Goal: Task Accomplishment & Management: Manage account settings

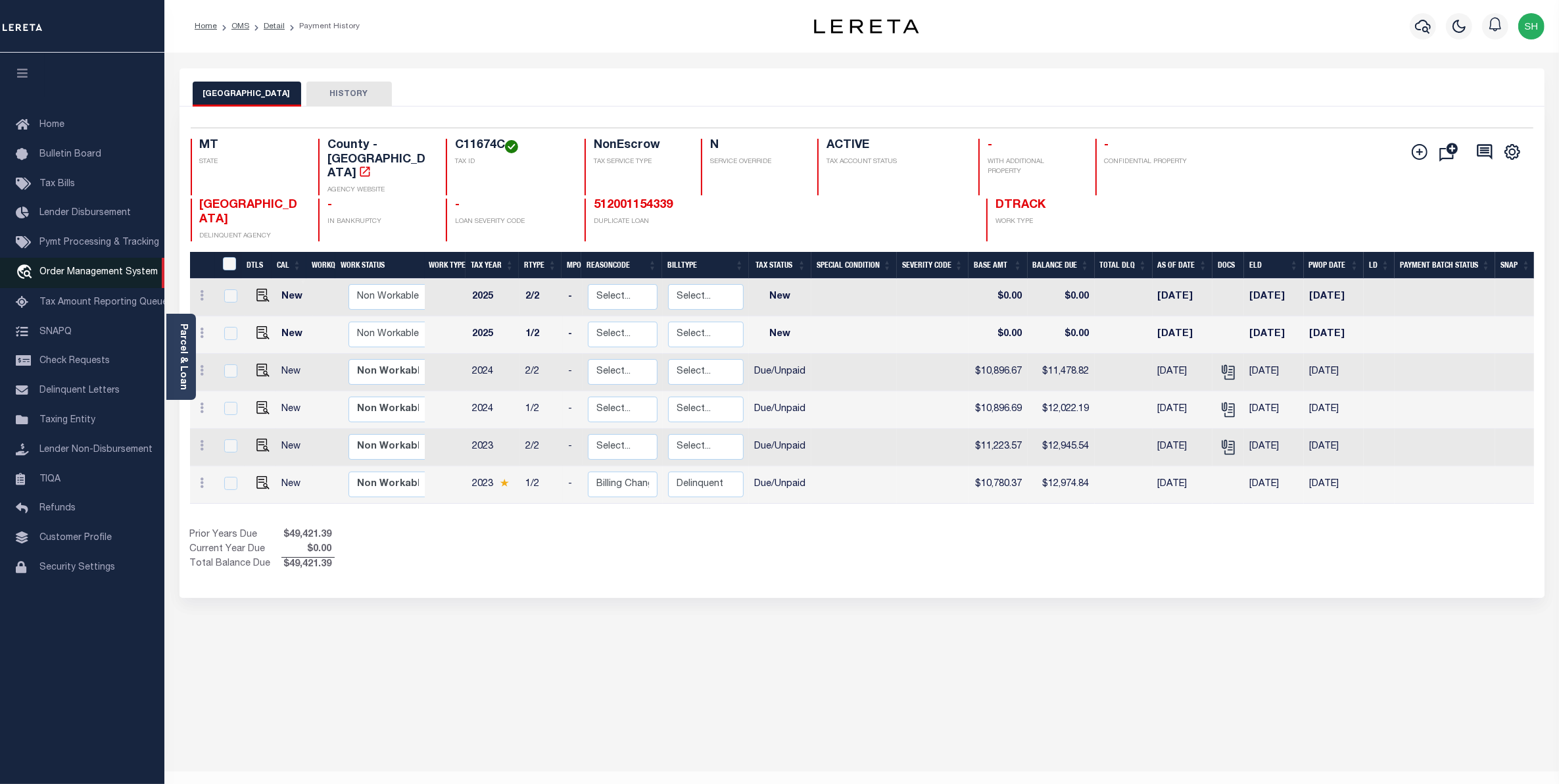
click at [74, 271] on span "Order Management System" at bounding box center [99, 272] width 118 height 9
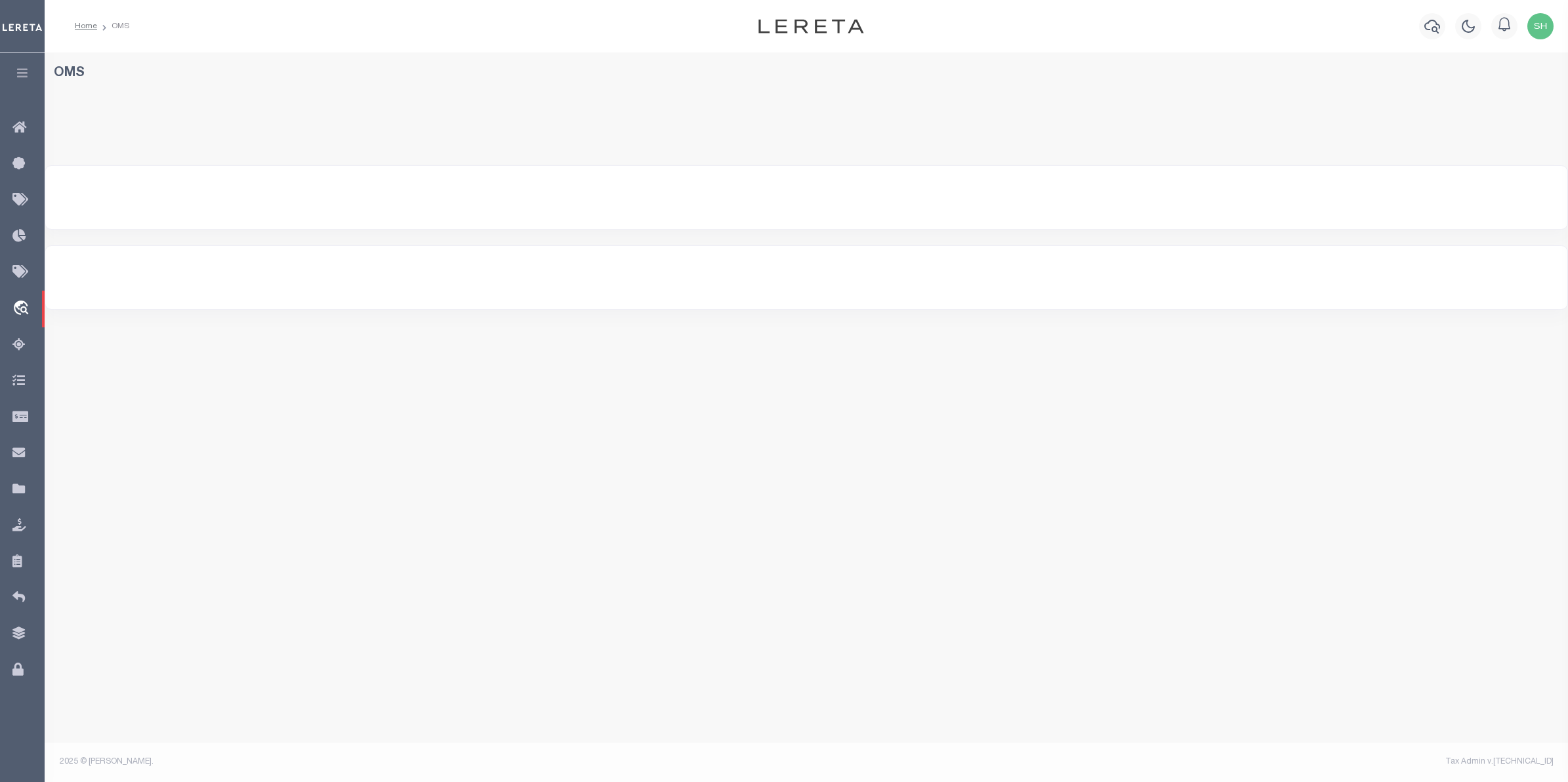
select select "200"
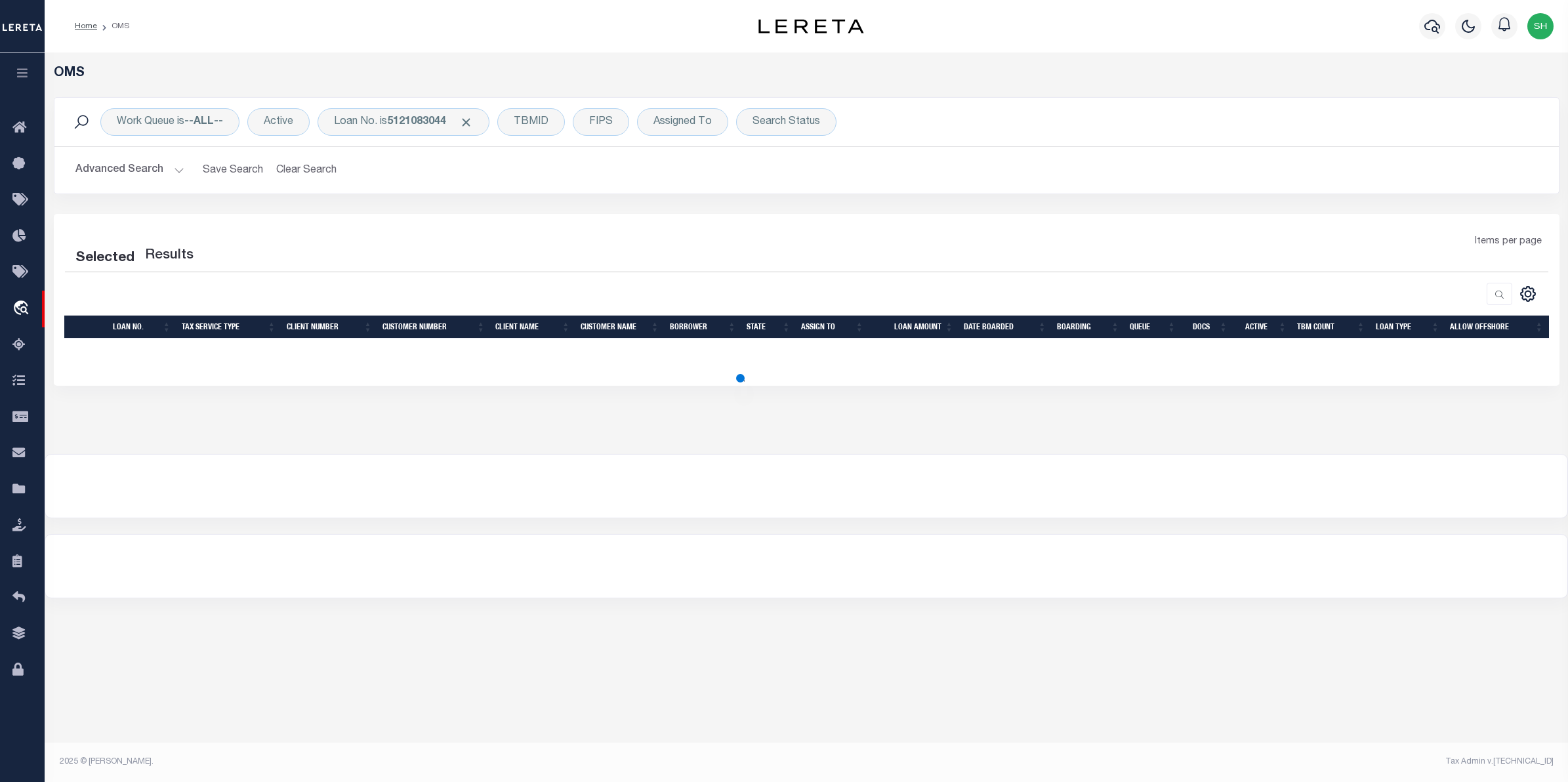
select select "200"
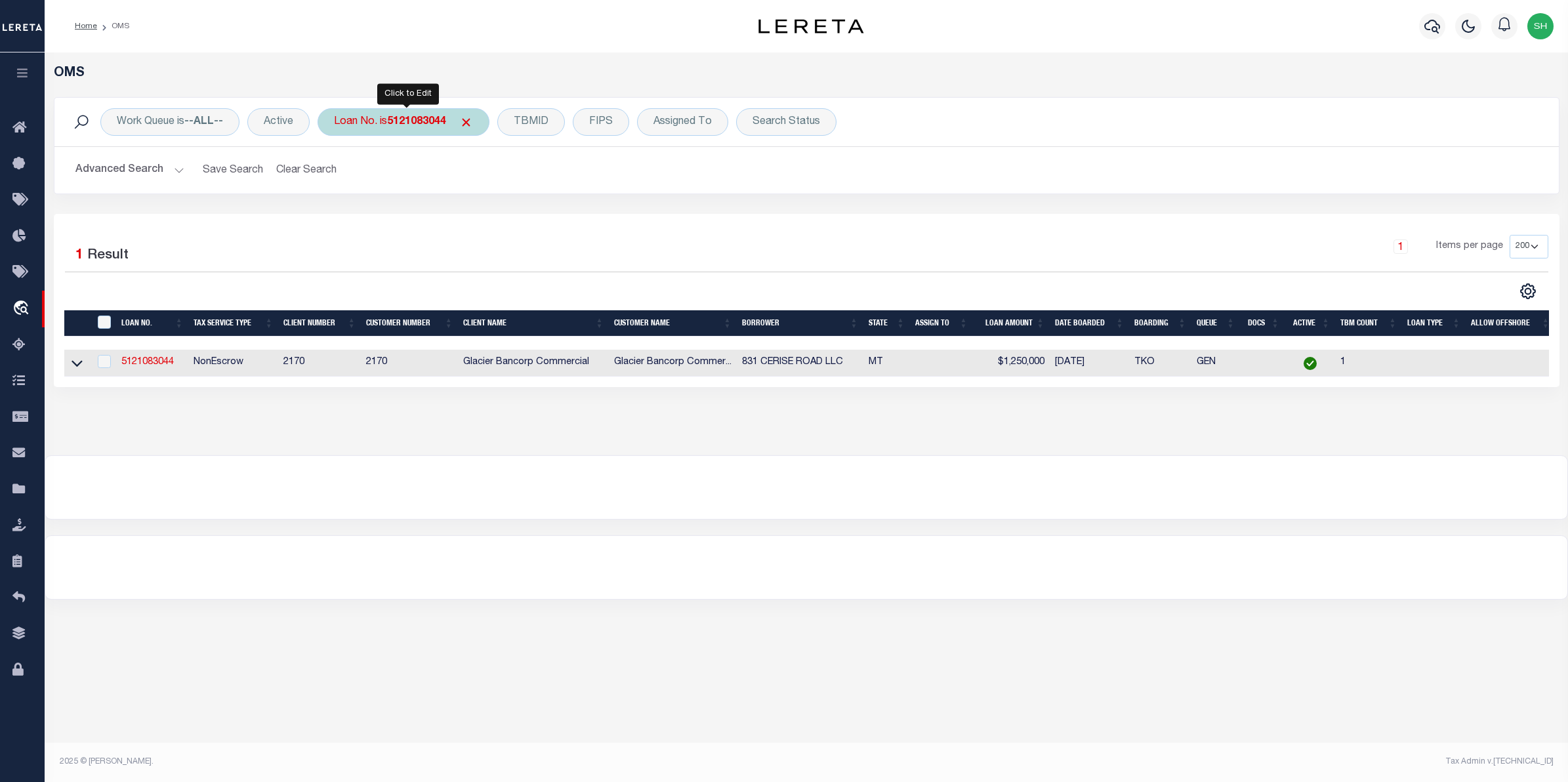
click at [422, 127] on b "5121083044" at bounding box center [417, 122] width 59 height 11
type input "4"
type input "11463620"
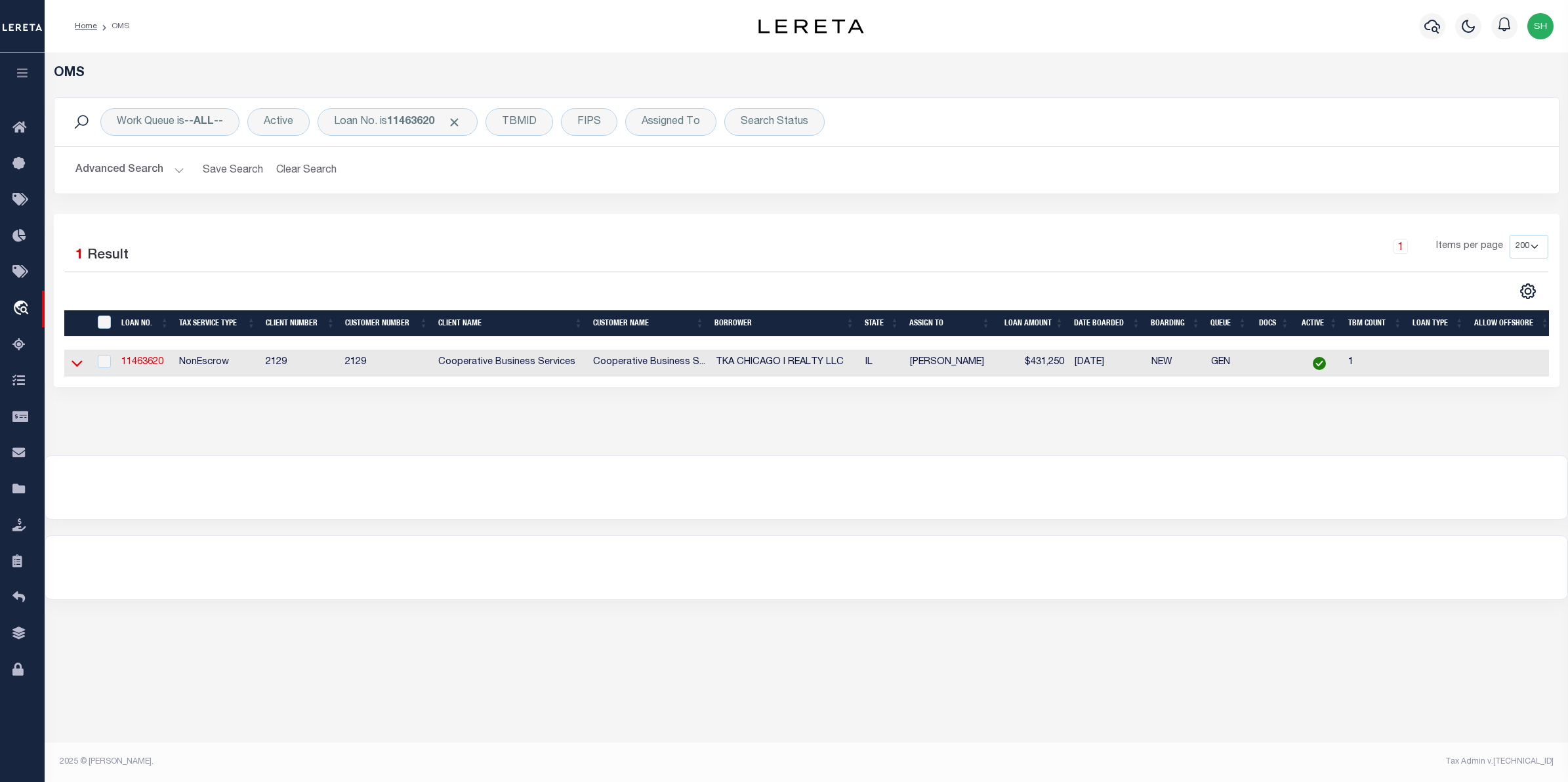
click at [76, 370] on icon at bounding box center [77, 363] width 11 height 14
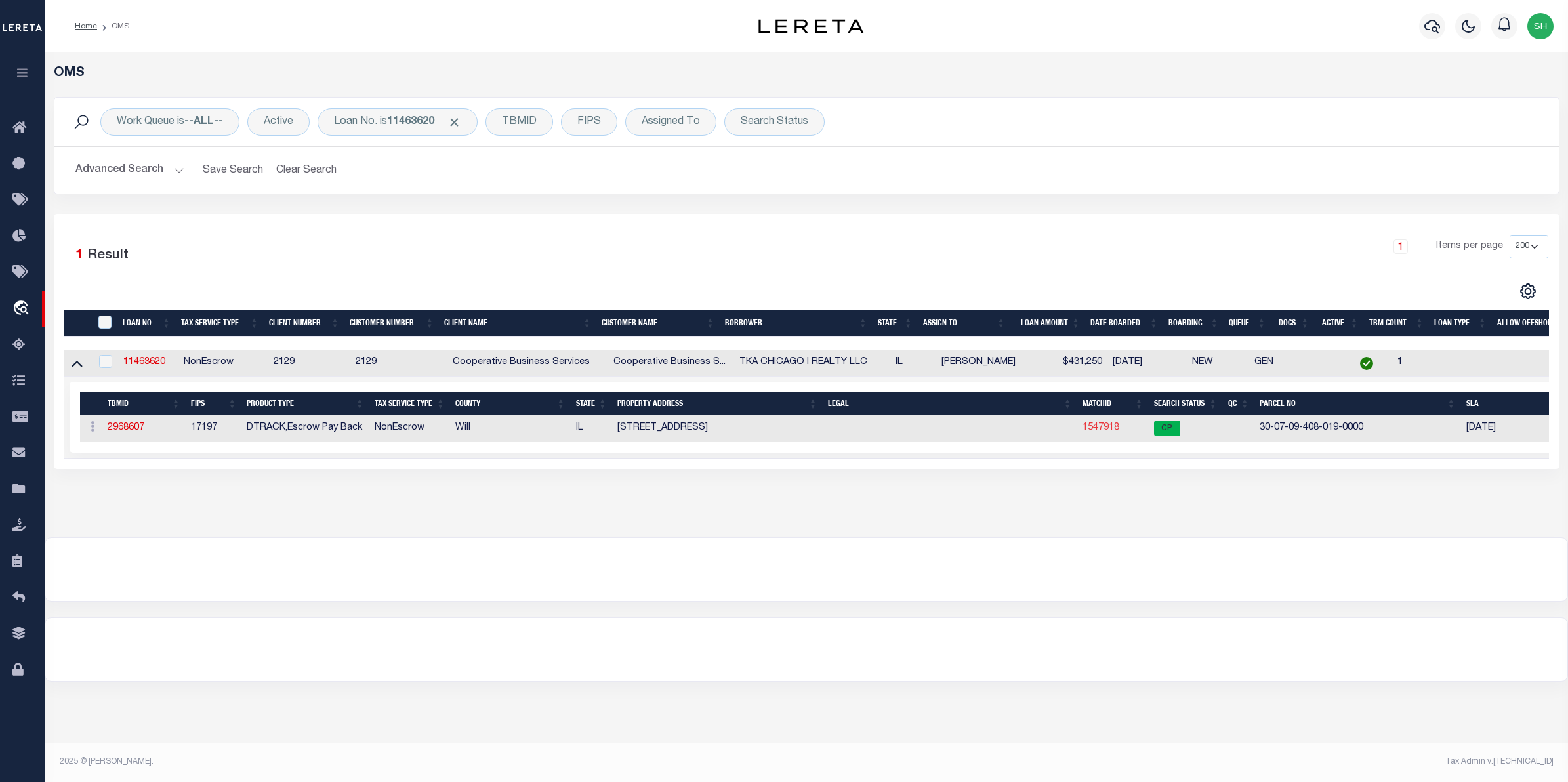
click at [1099, 432] on link "1547918" at bounding box center [1101, 427] width 37 height 9
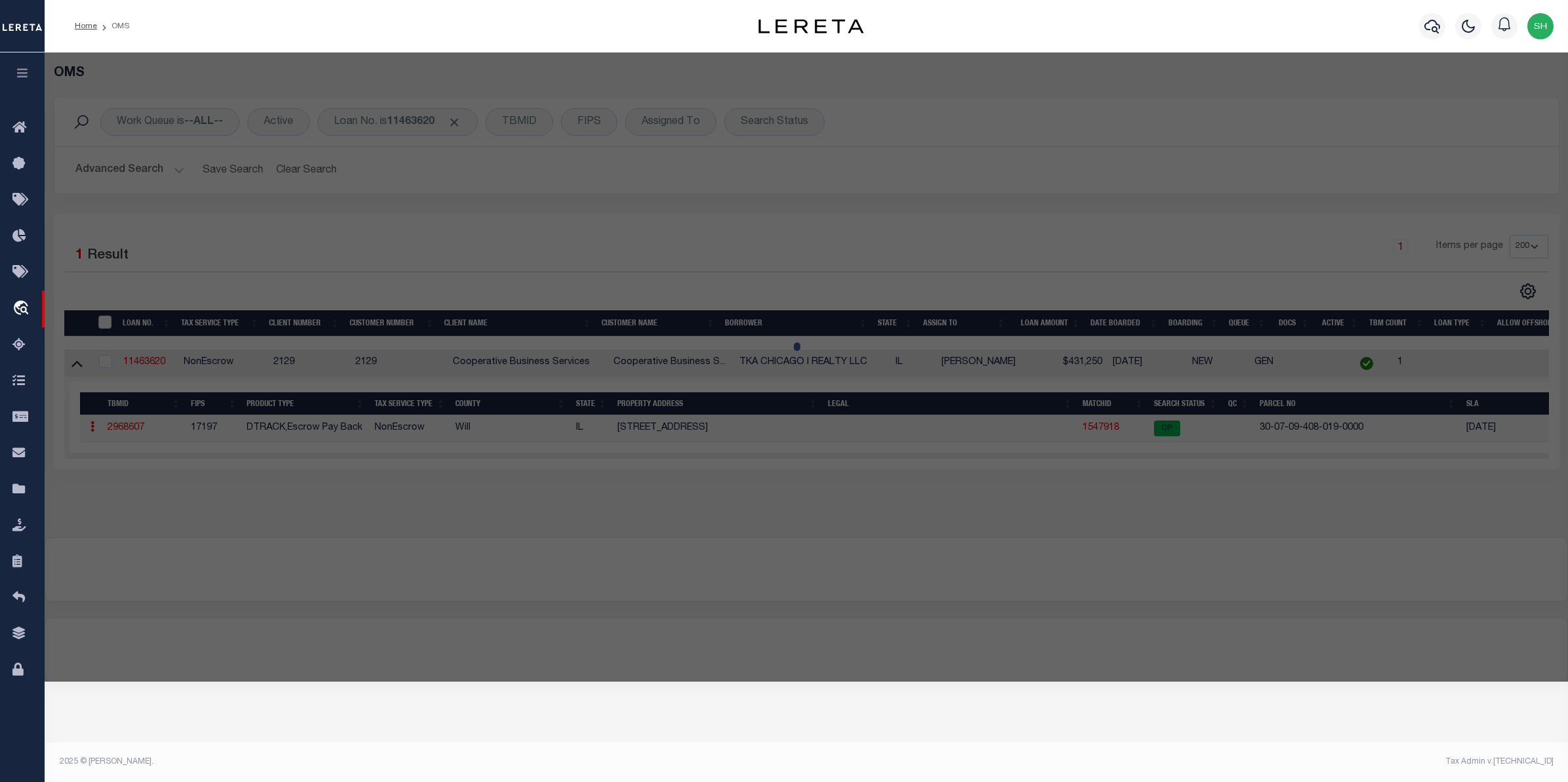
checkbox input "false"
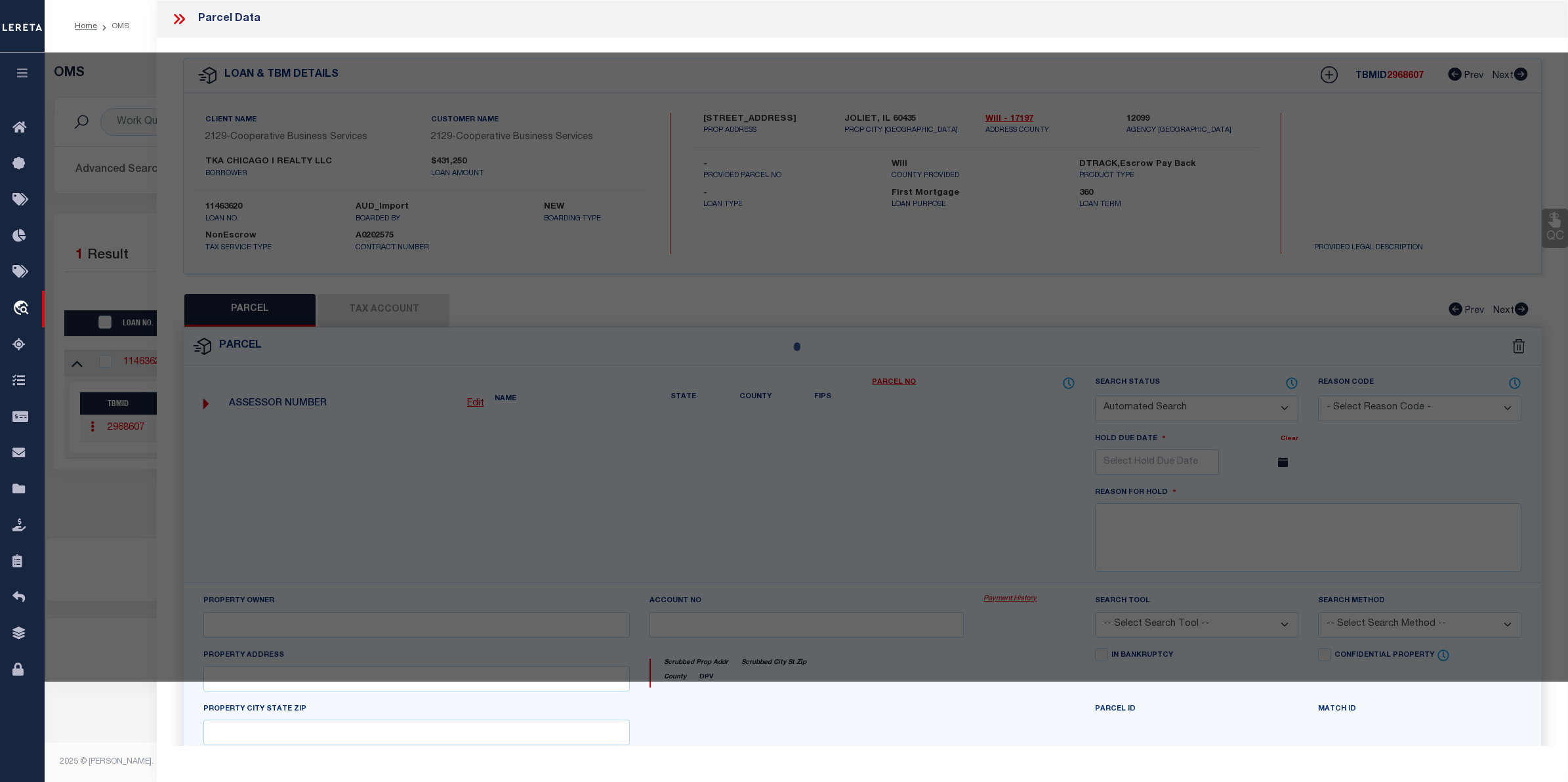
select select "CP"
type input "TCF NATIONAL HOLDINGS INC"
select select
type input "364 WESTERN AVE"
checkbox input "false"
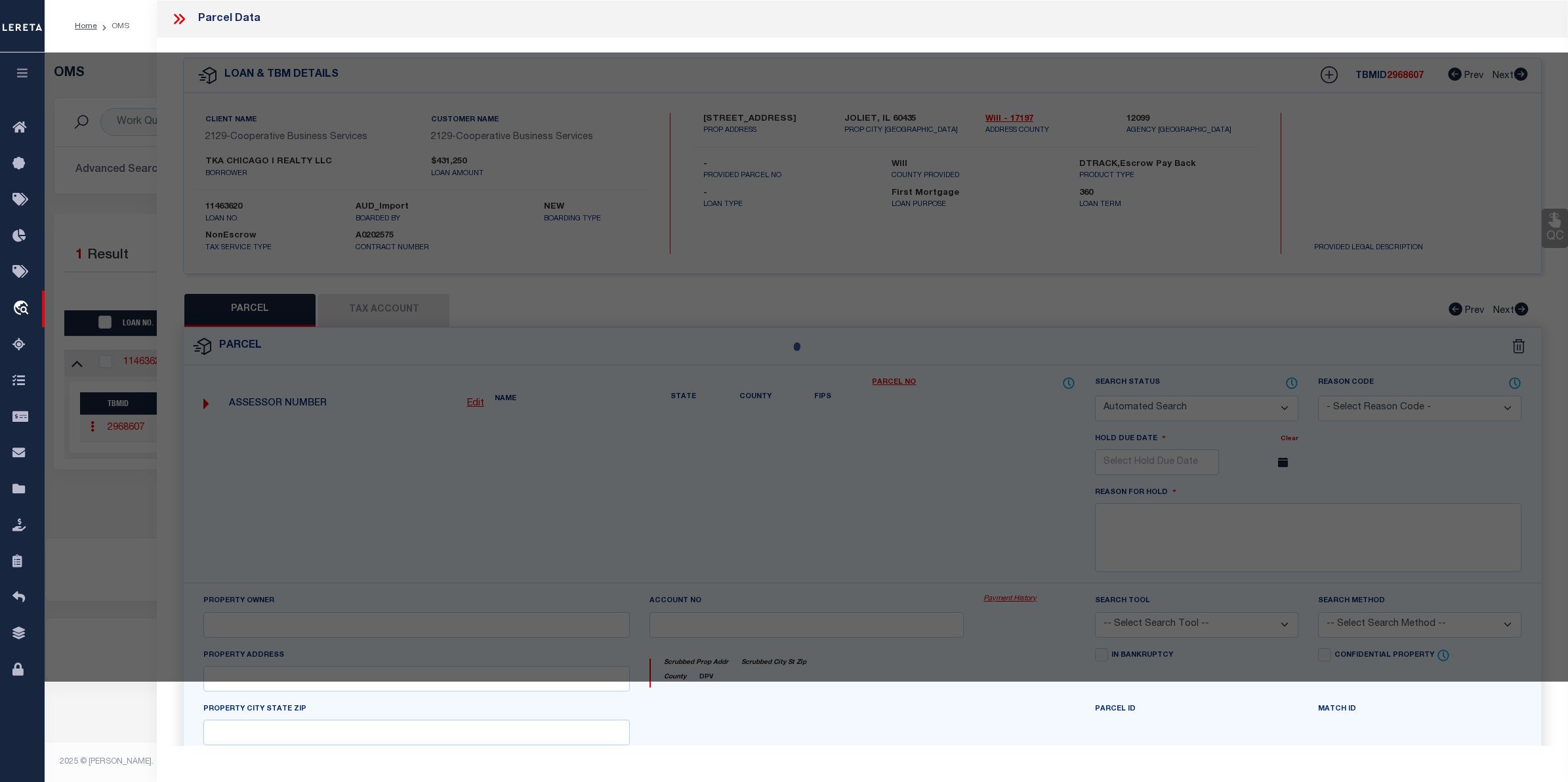
type input "JOLIET IL 60435"
type textarea "TRACT 2: THT PRT OF LOT 1 IN BLK 24 IN DEMMOND'S ADDITION TO WEST JOLIET, A SUB…"
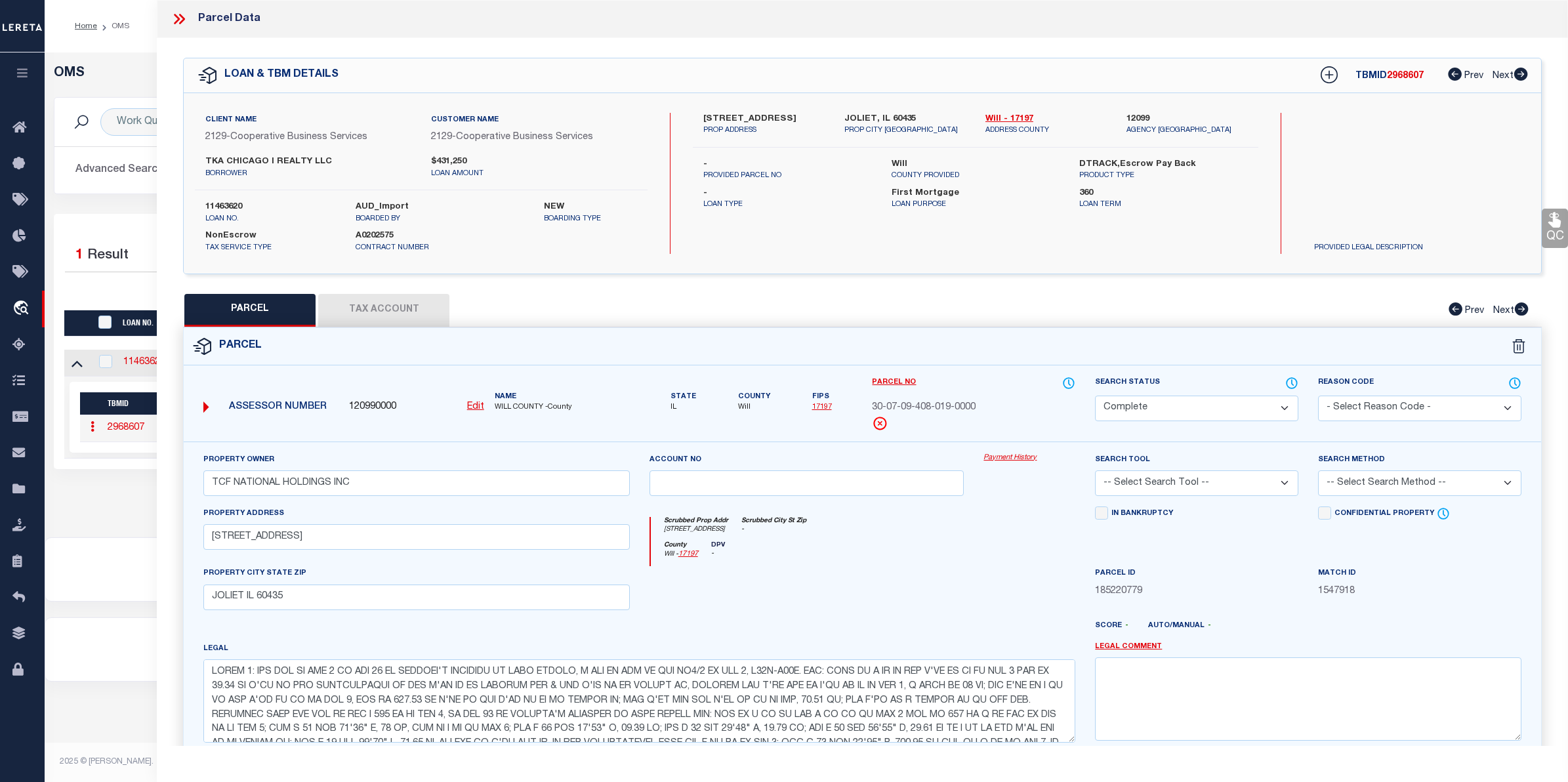
click at [993, 458] on link "Payment History" at bounding box center [1029, 458] width 92 height 11
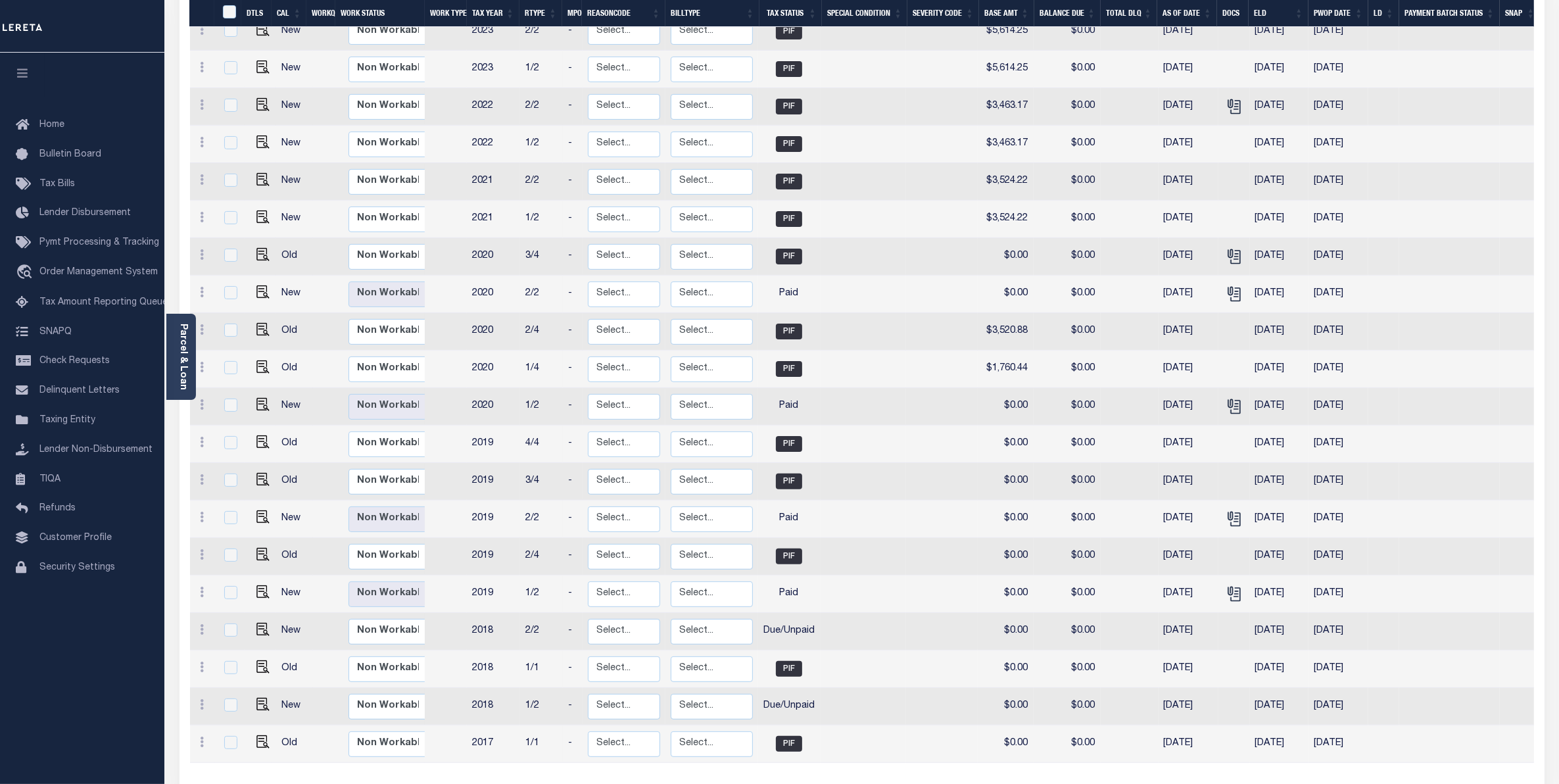
scroll to position [329, 0]
click at [261, 620] on img "" at bounding box center [262, 626] width 13 height 13
checkbox input "true"
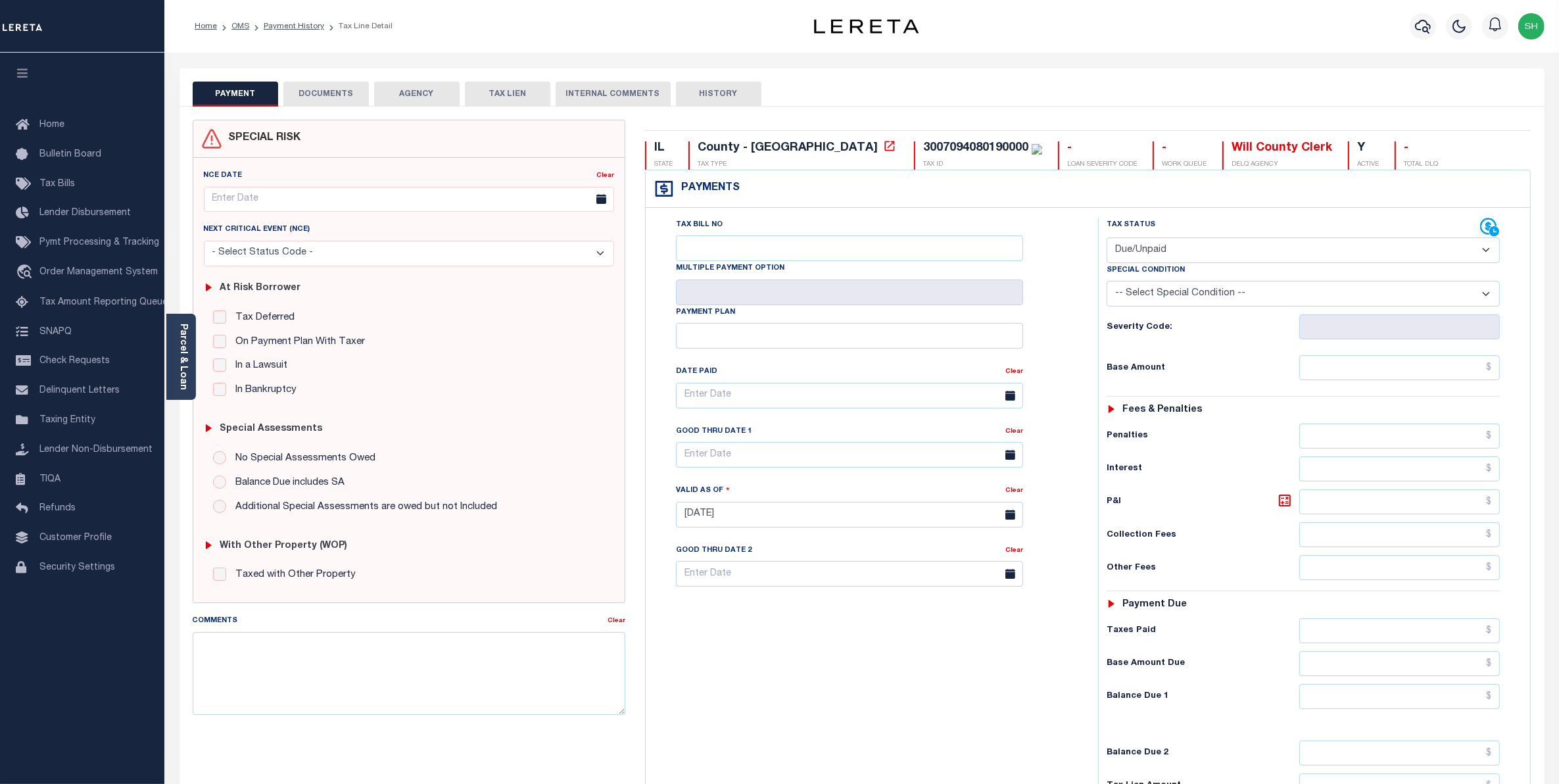
click at [1487, 255] on select "- Select Status Code - Open Due/Unpaid Paid Incomplete No Tax Due Internal Refu…" at bounding box center [1303, 250] width 394 height 26
select select "PYD"
click at [1106, 239] on select "- Select Status Code - Open Due/Unpaid Paid Incomplete No Tax Due Internal Refu…" at bounding box center [1303, 250] width 394 height 26
type input "10/02/2025"
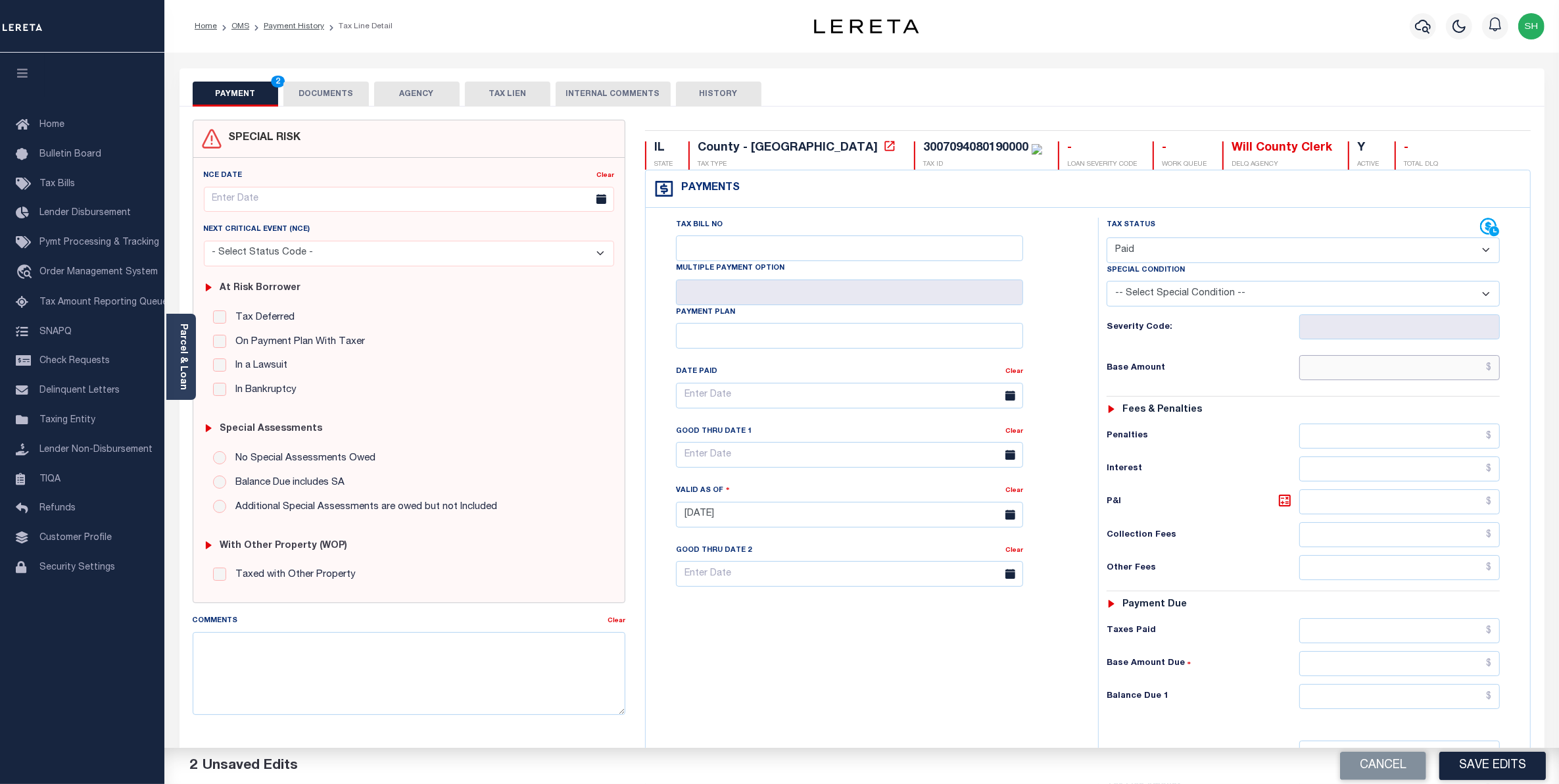
click at [1482, 359] on input "text" at bounding box center [1399, 367] width 201 height 25
type input "$0.00"
click at [1461, 715] on div "Tax Status Status - Select Status Code -" at bounding box center [1307, 508] width 419 height 581
click at [1461, 709] on input "text" at bounding box center [1399, 696] width 201 height 25
type input "$0.00"
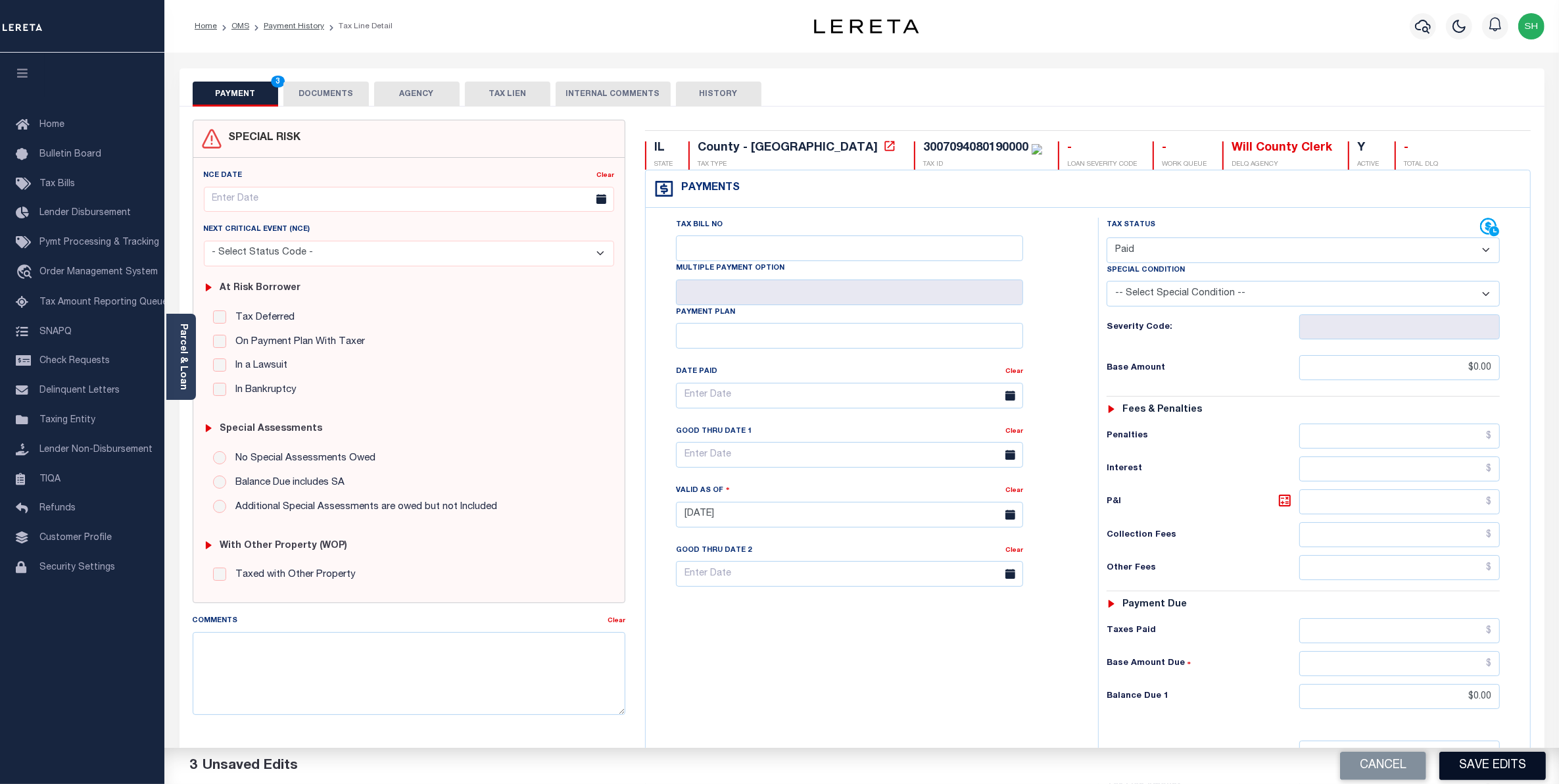
click at [1474, 758] on button "Save Edits" at bounding box center [1492, 765] width 106 height 28
checkbox input "false"
type input "$0"
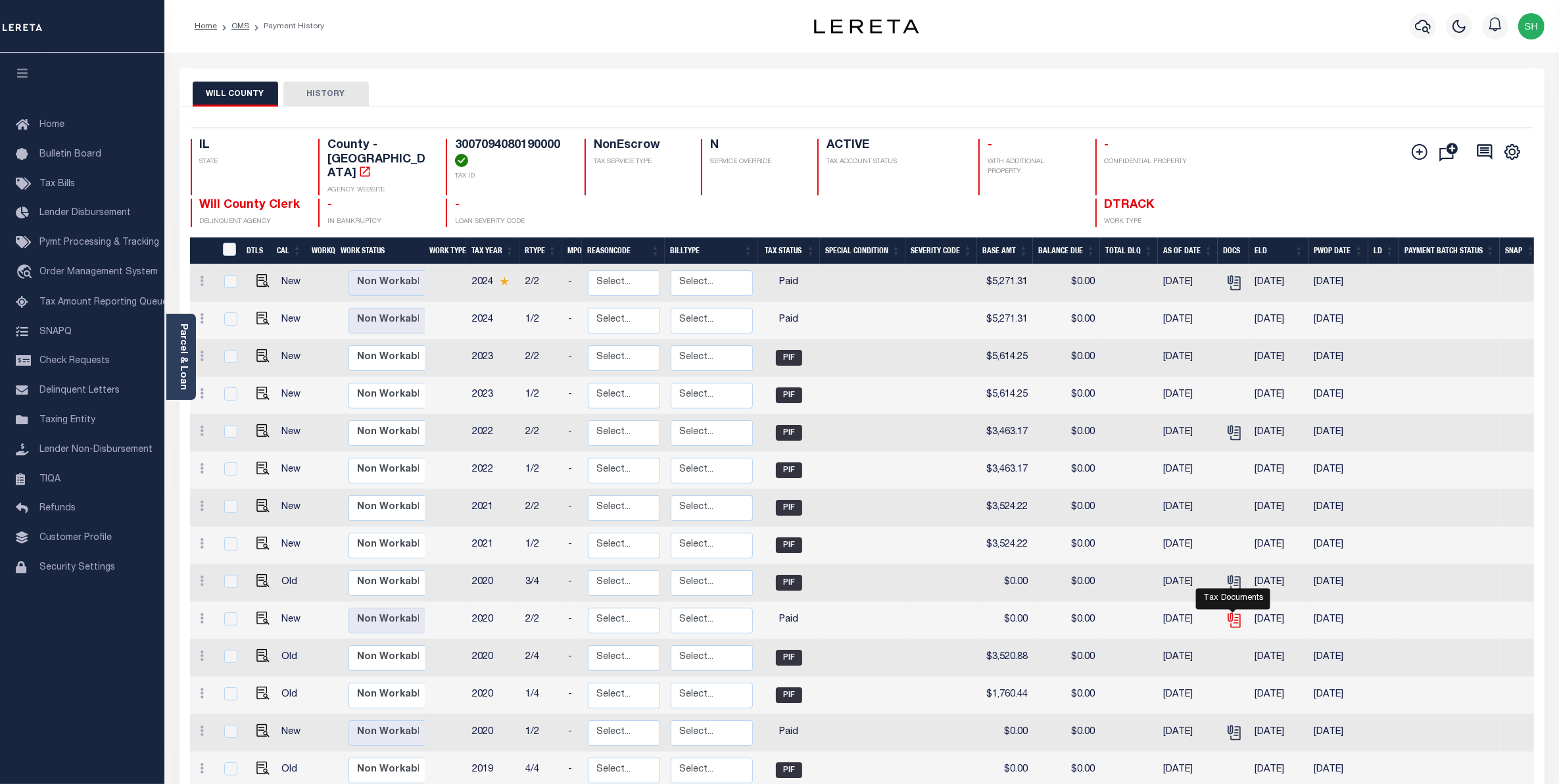
click at [1236, 611] on icon "" at bounding box center [1234, 619] width 17 height 17
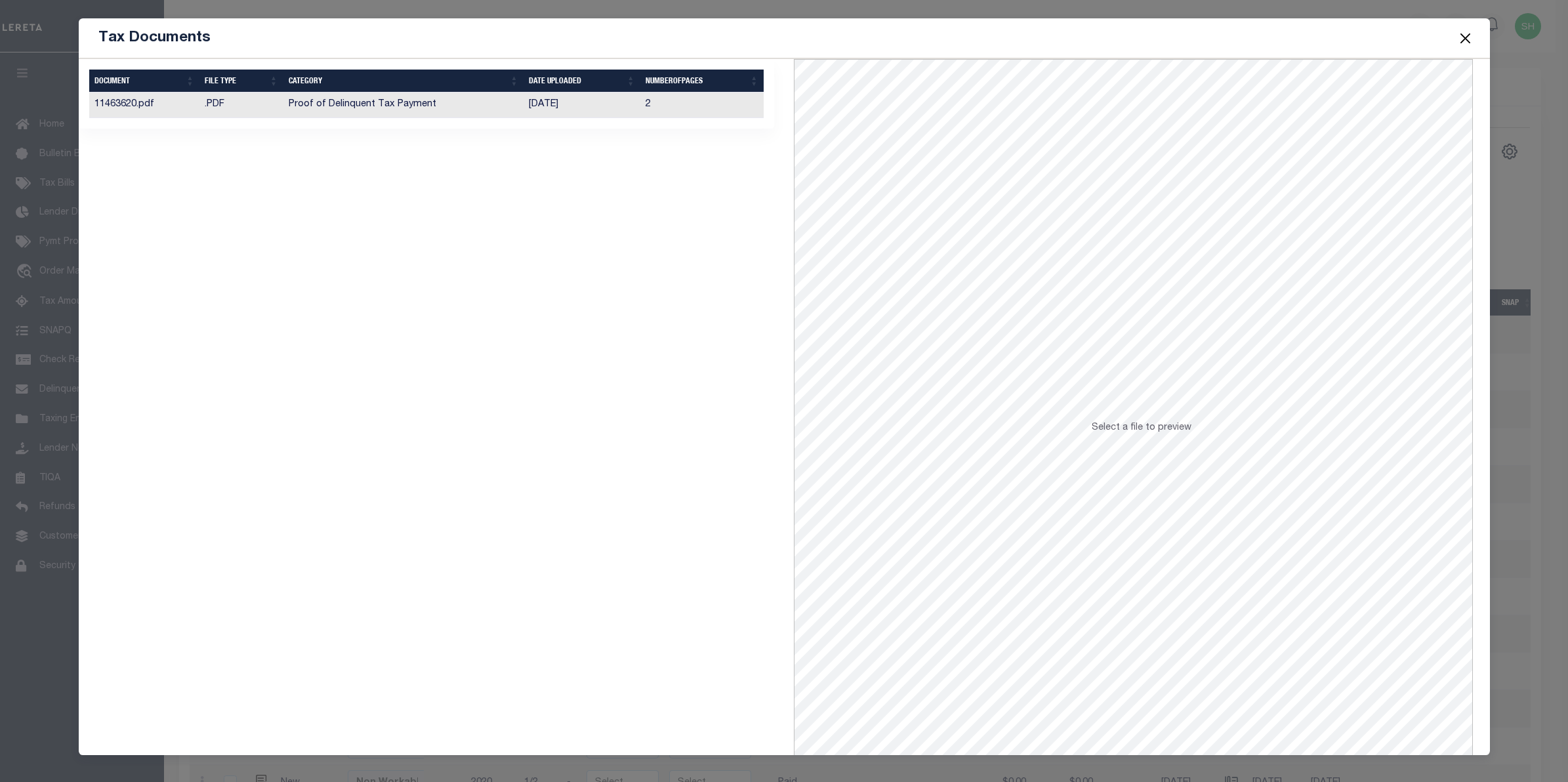
click at [392, 99] on td "Proof of Delinquent Tax Payment" at bounding box center [404, 105] width 241 height 26
click at [1468, 27] on span at bounding box center [1465, 38] width 50 height 37
click at [1464, 37] on button "Close" at bounding box center [1465, 38] width 17 height 17
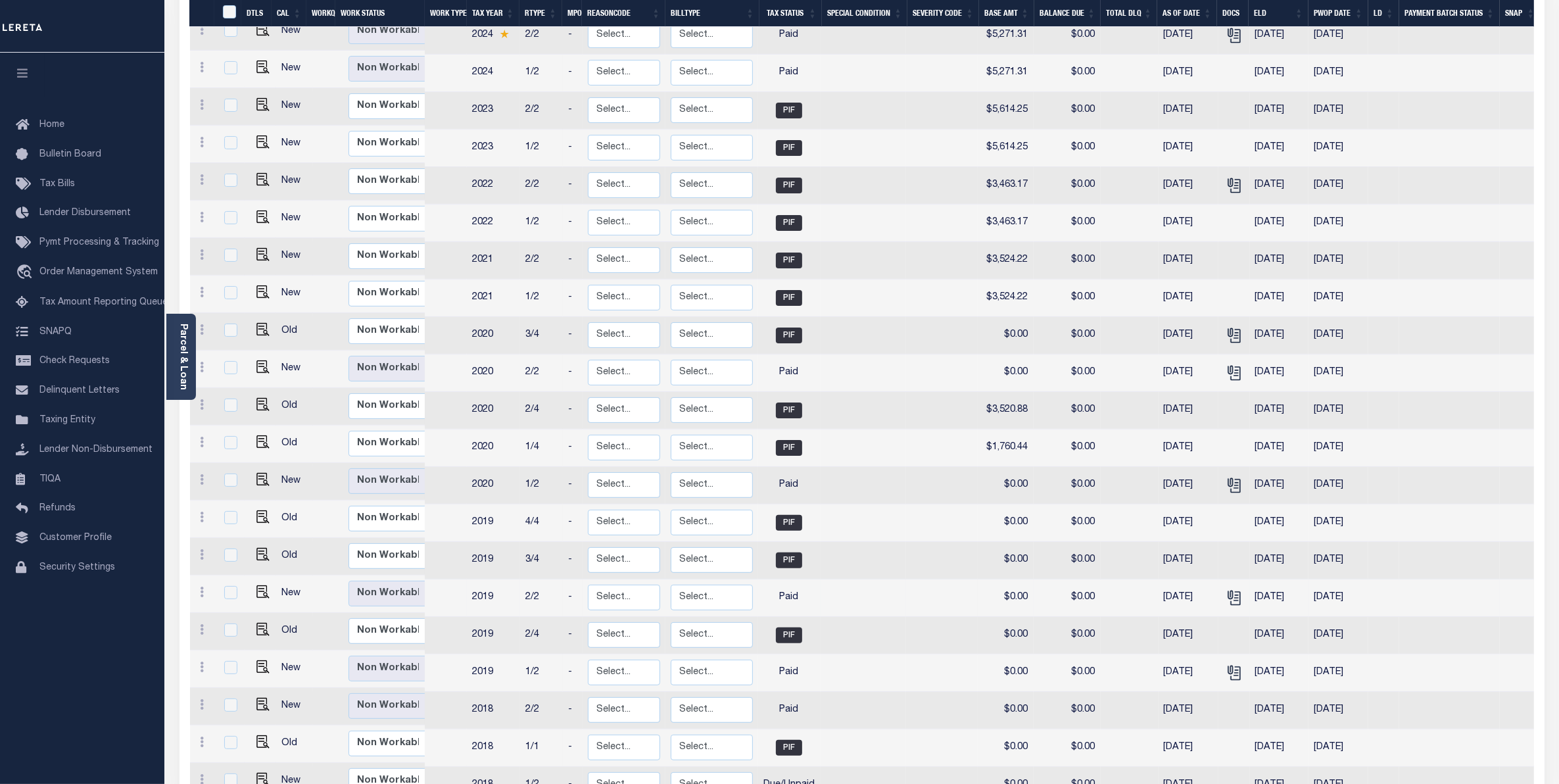
scroll to position [453, 0]
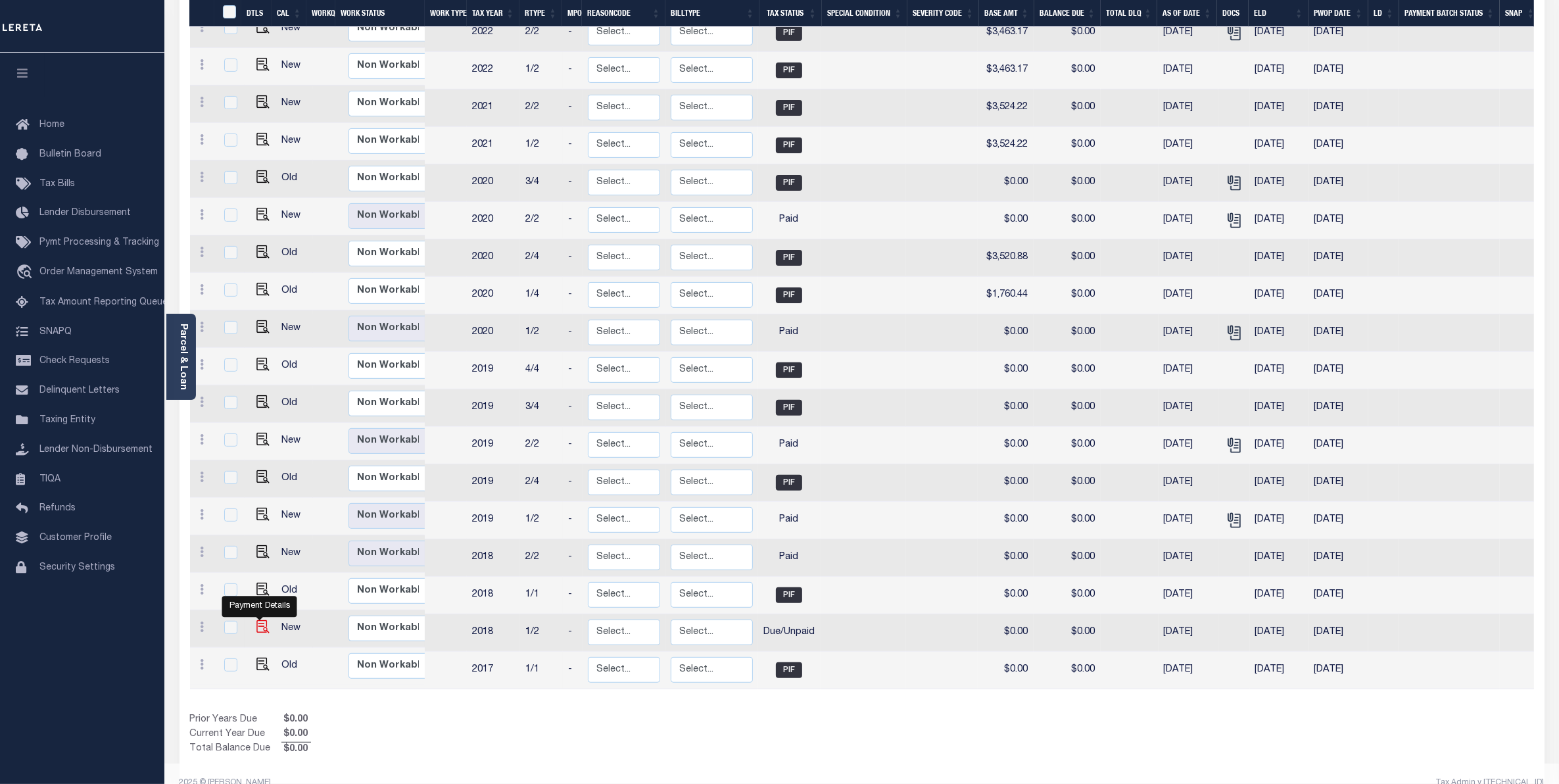
click at [260, 620] on img "" at bounding box center [262, 626] width 13 height 13
checkbox input "true"
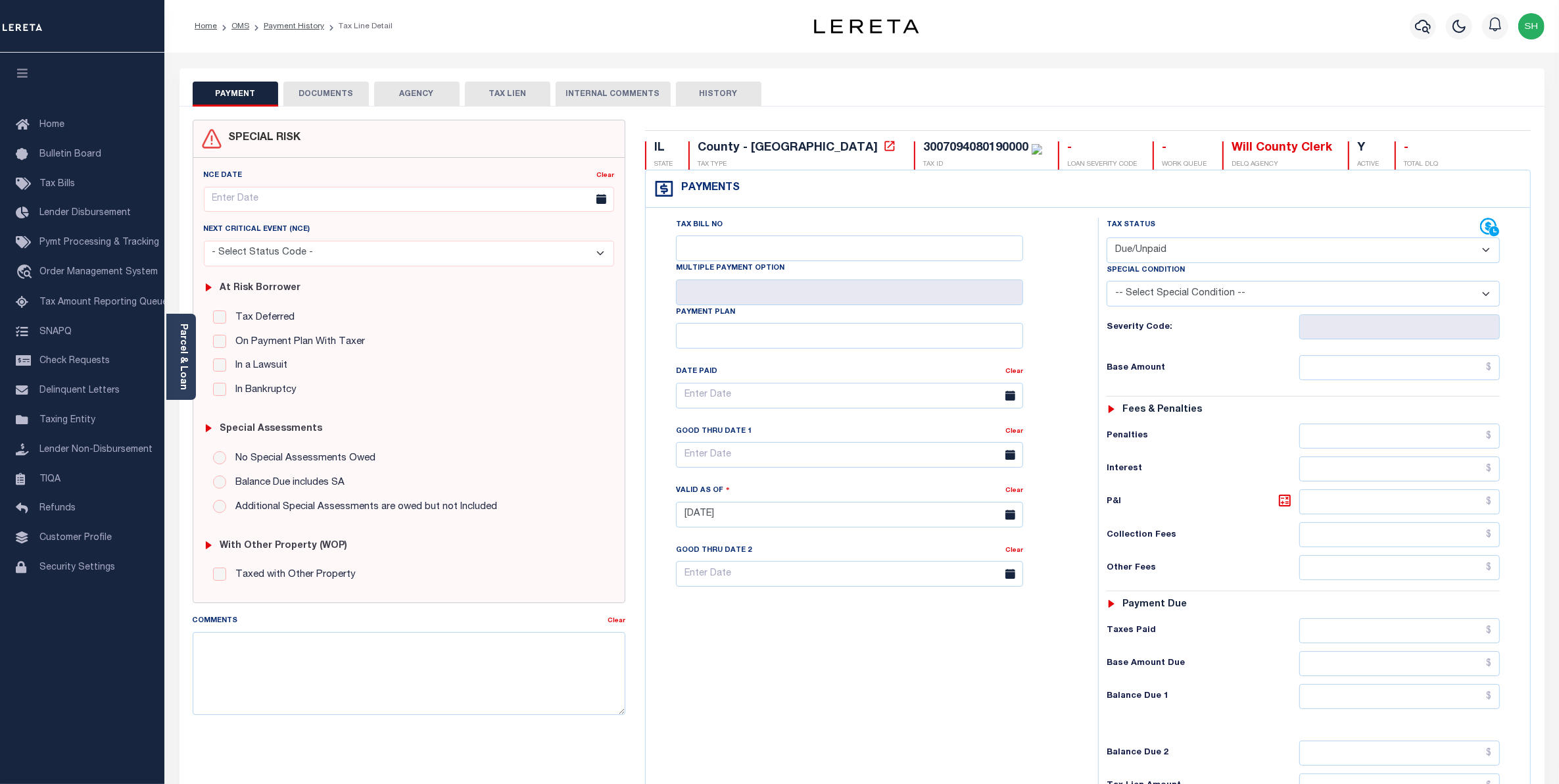
click at [1487, 255] on select "- Select Status Code - Open Due/Unpaid Paid Incomplete No Tax Due Internal Refu…" at bounding box center [1303, 250] width 394 height 26
select select "PYD"
click at [1106, 239] on select "- Select Status Code - Open Due/Unpaid Paid Incomplete No Tax Due Internal Refu…" at bounding box center [1303, 250] width 394 height 26
type input "[DATE]"
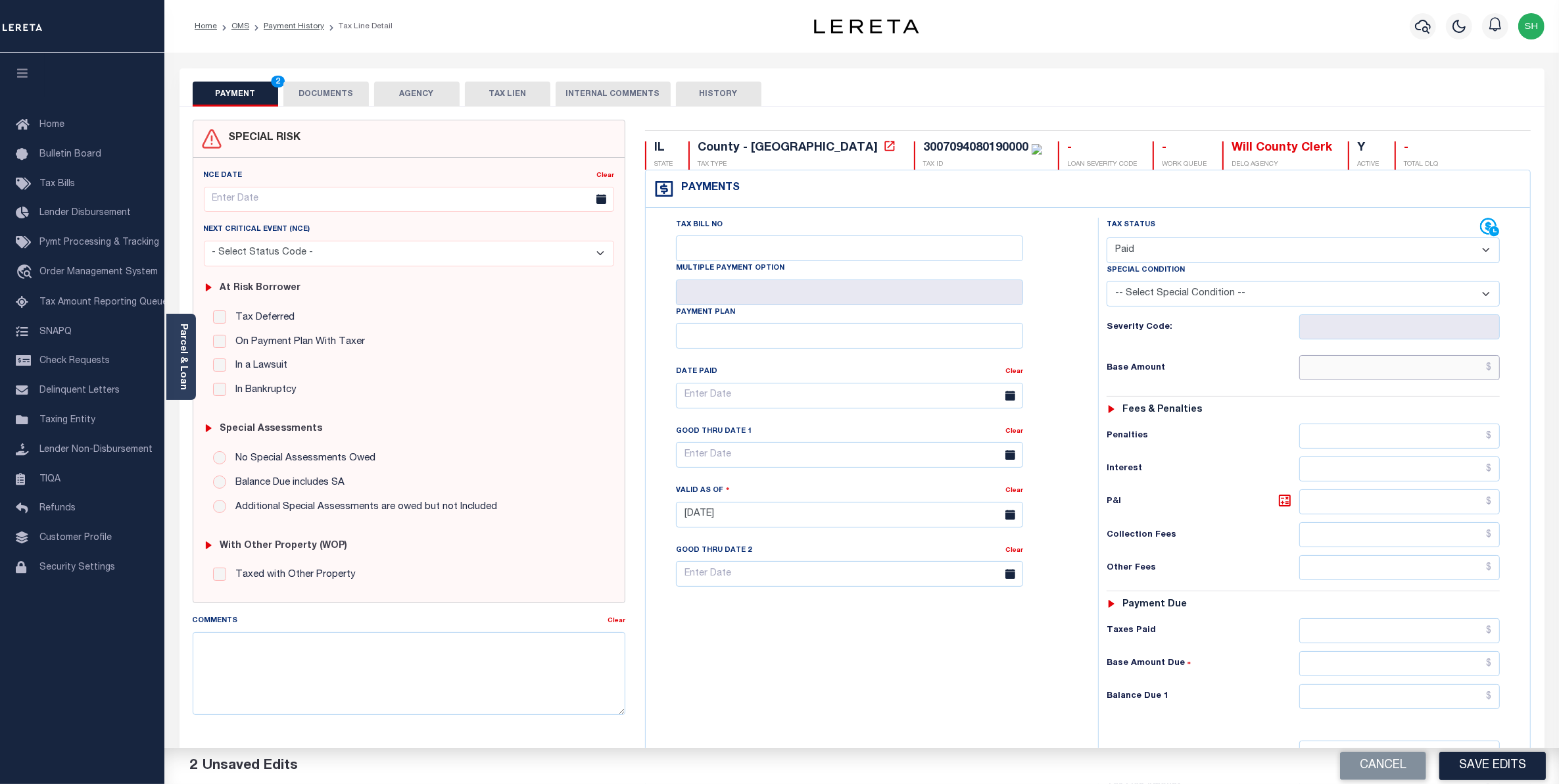
click at [1474, 375] on input "text" at bounding box center [1399, 367] width 201 height 25
type input "$0.00"
click at [1445, 695] on input "text" at bounding box center [1399, 696] width 201 height 25
type input "$0.00"
click at [1464, 764] on button "Save Edits" at bounding box center [1492, 765] width 106 height 28
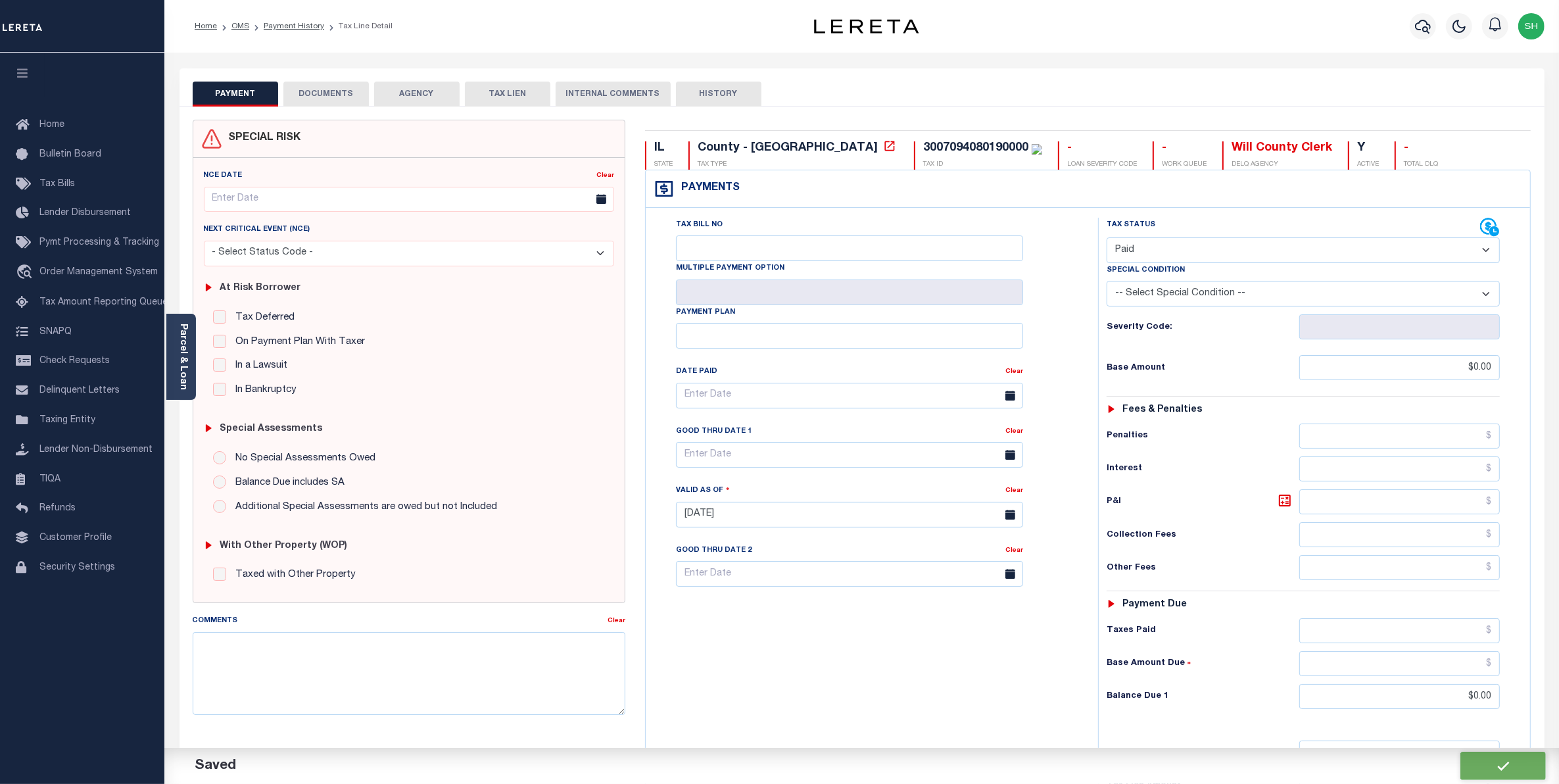
checkbox input "false"
type input "$0"
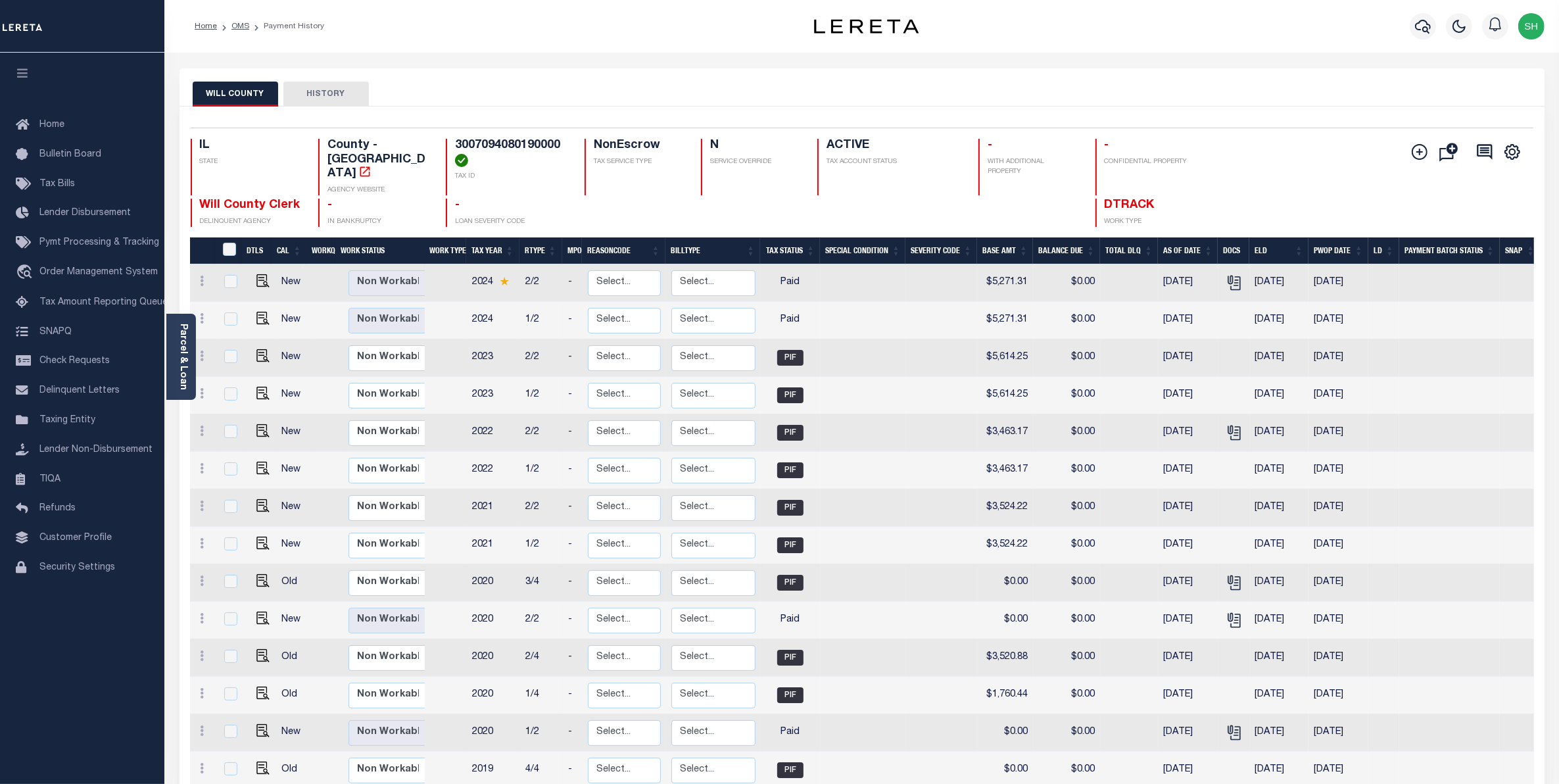
click at [219, 93] on button "WILL COUNTY" at bounding box center [235, 94] width 86 height 25
click at [1226, 274] on icon "" at bounding box center [1234, 283] width 17 height 17
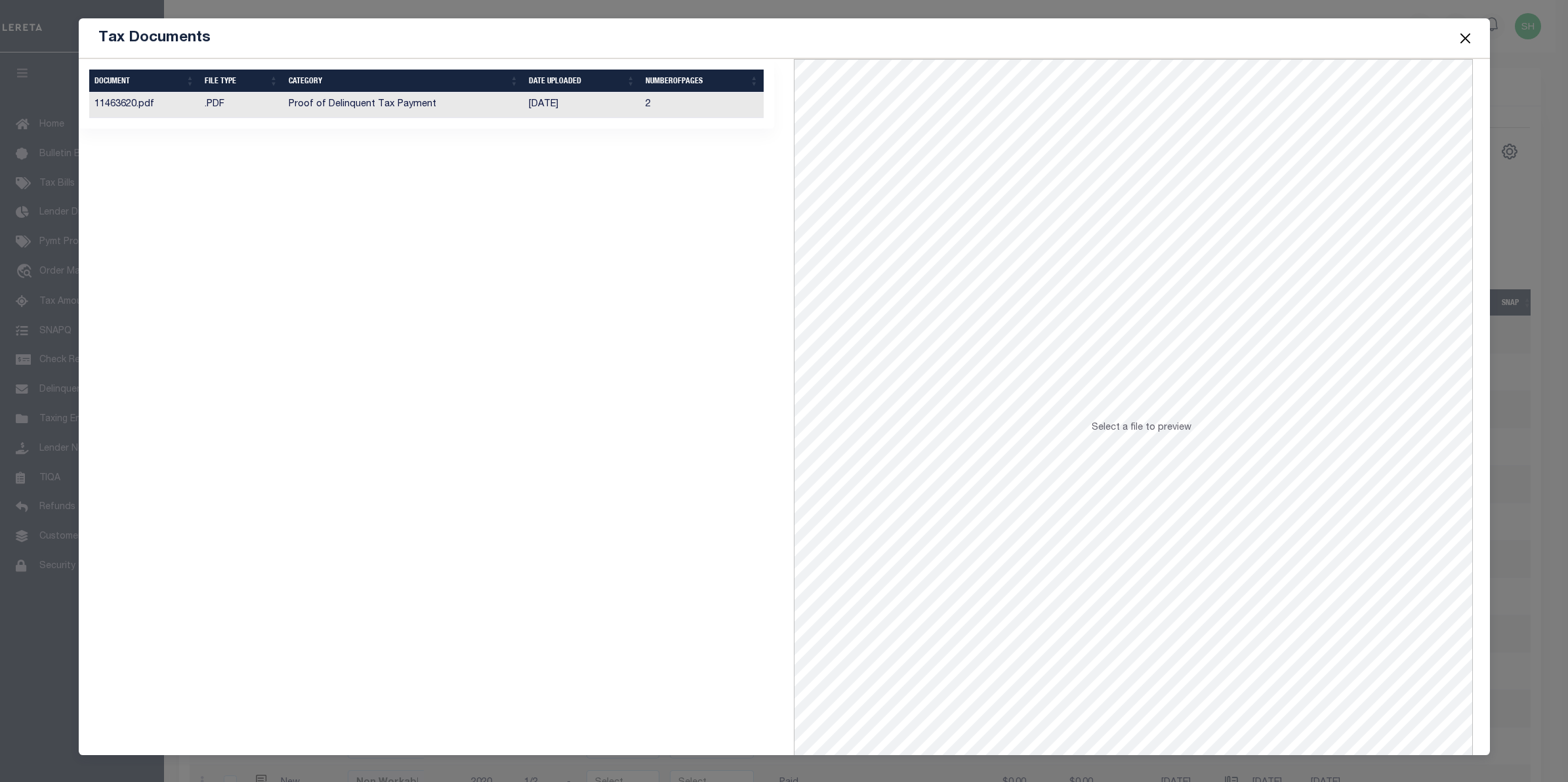
click at [375, 110] on td "Proof of Delinquent Tax Payment" at bounding box center [404, 105] width 241 height 26
click at [1461, 39] on button "Close" at bounding box center [1465, 38] width 17 height 17
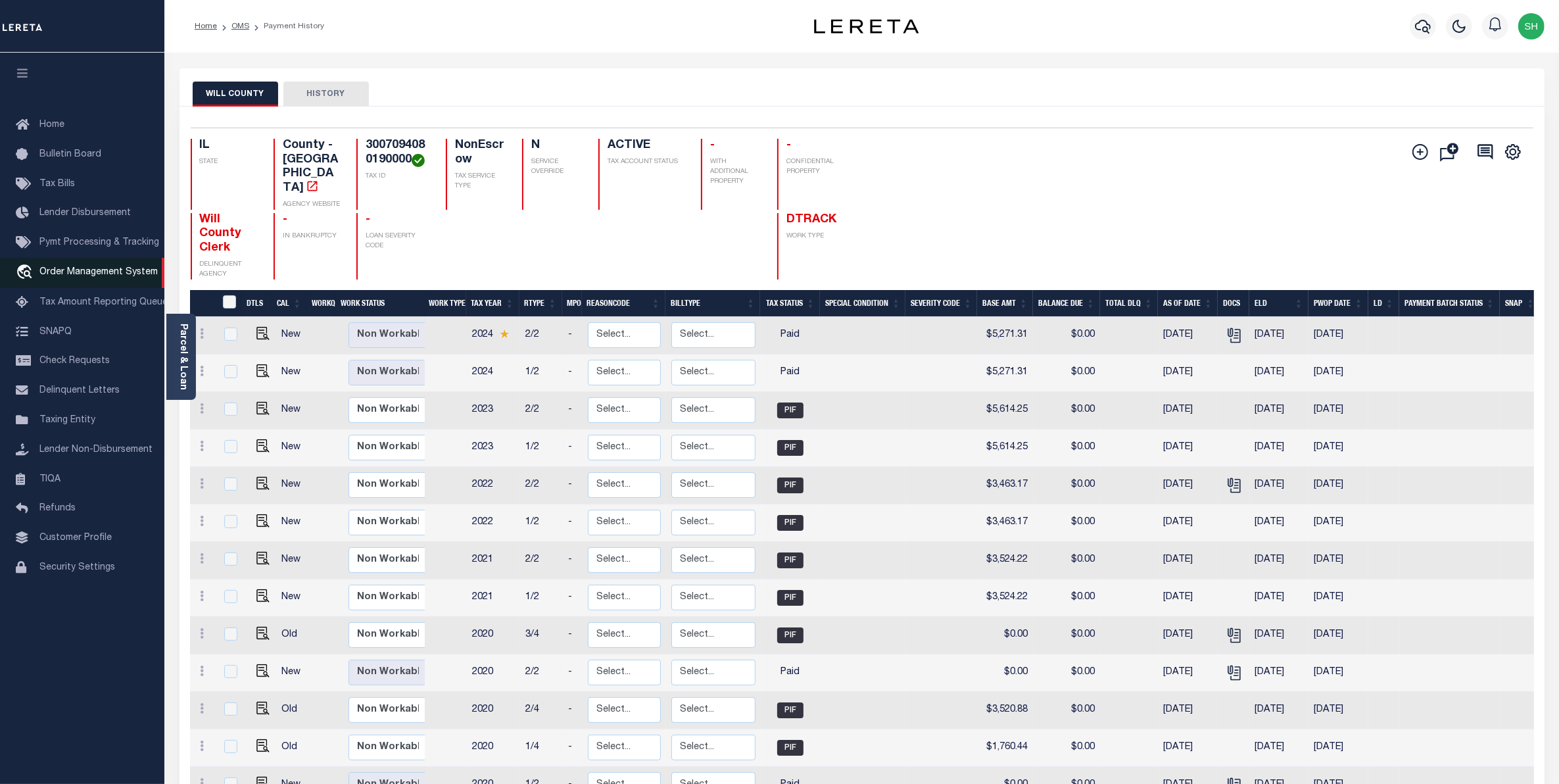
click at [79, 277] on span "Order Management System" at bounding box center [99, 272] width 118 height 9
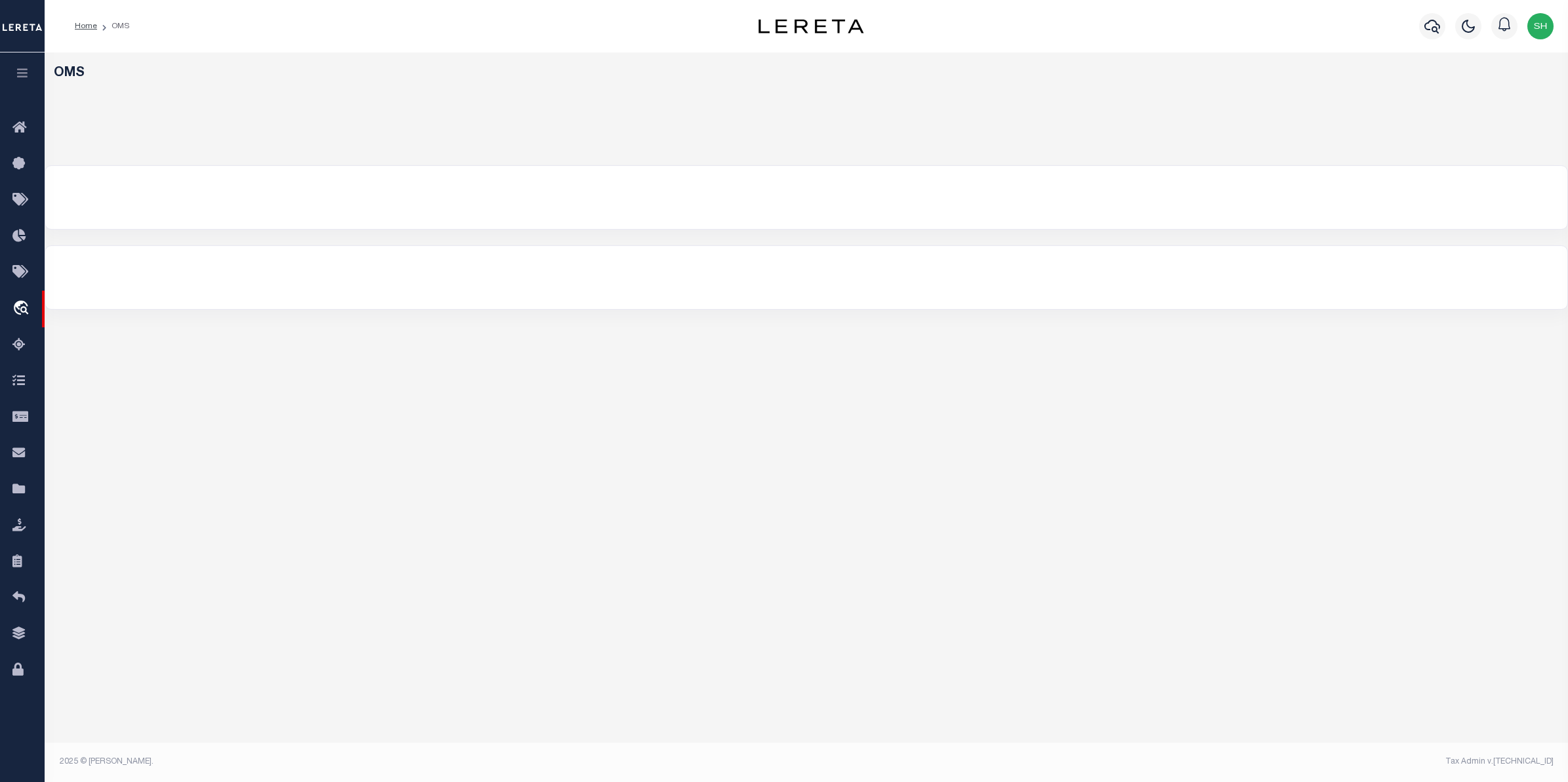
select select "200"
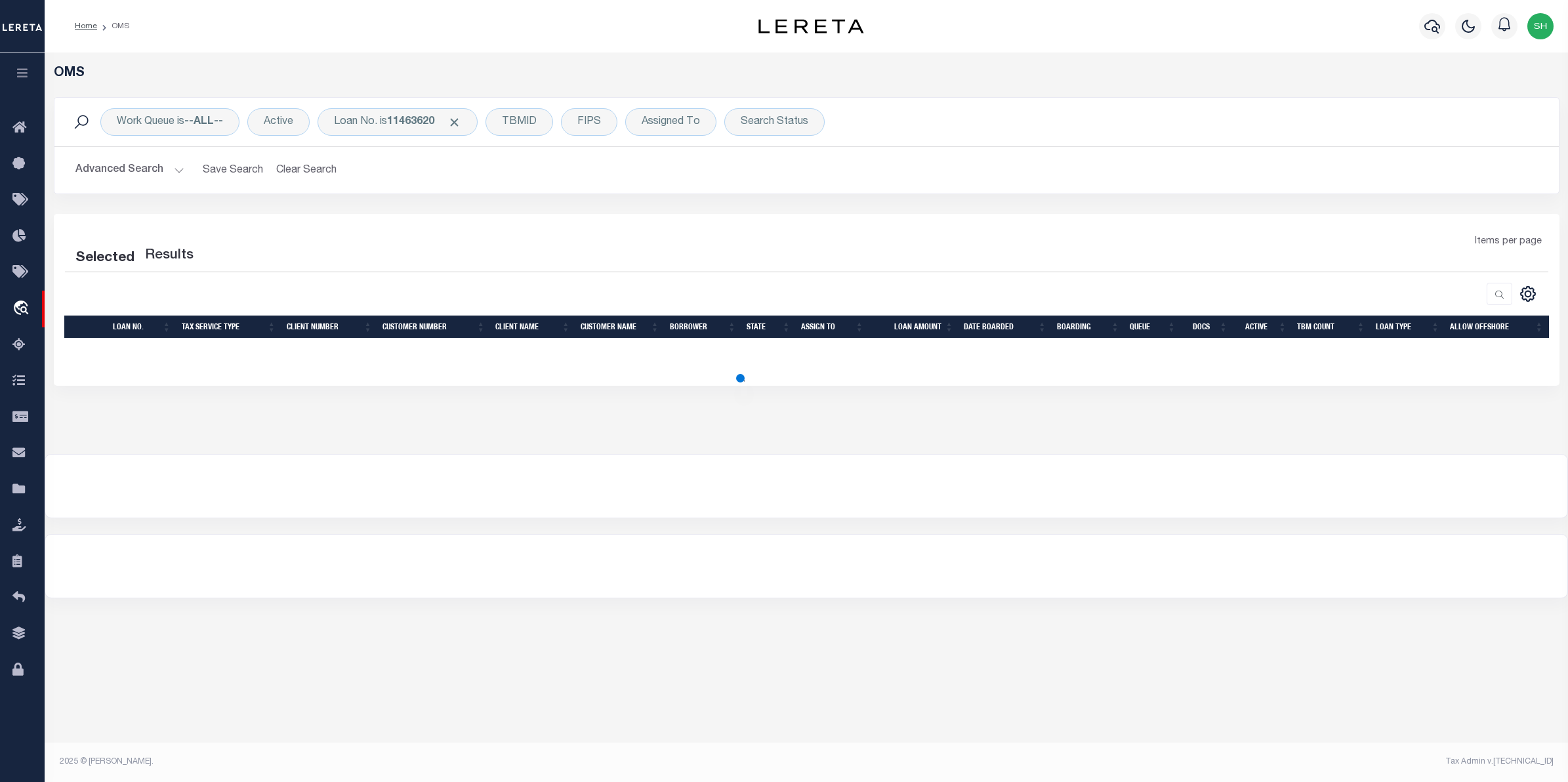
select select "200"
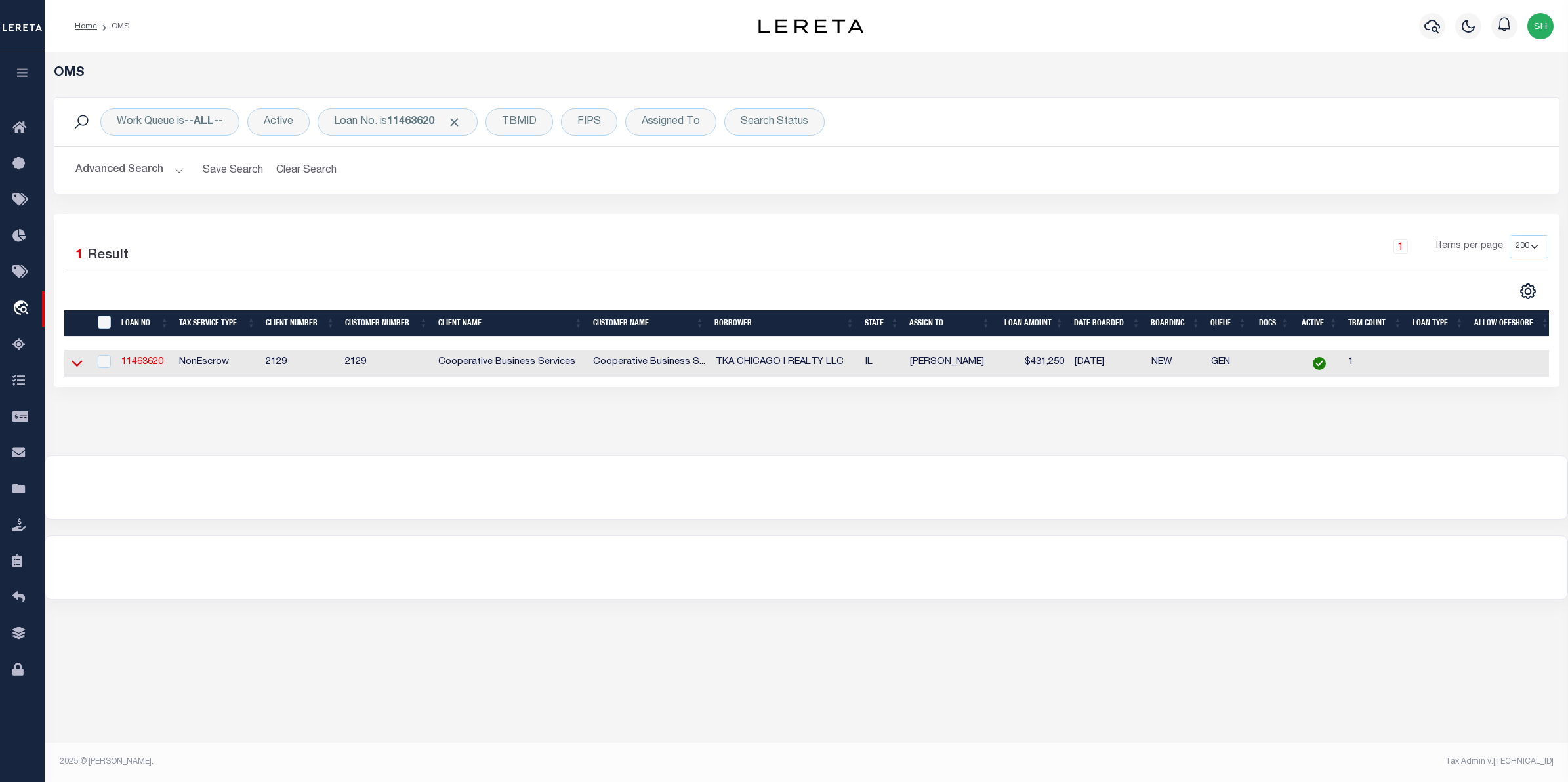
click at [79, 368] on icon at bounding box center [77, 364] width 11 height 7
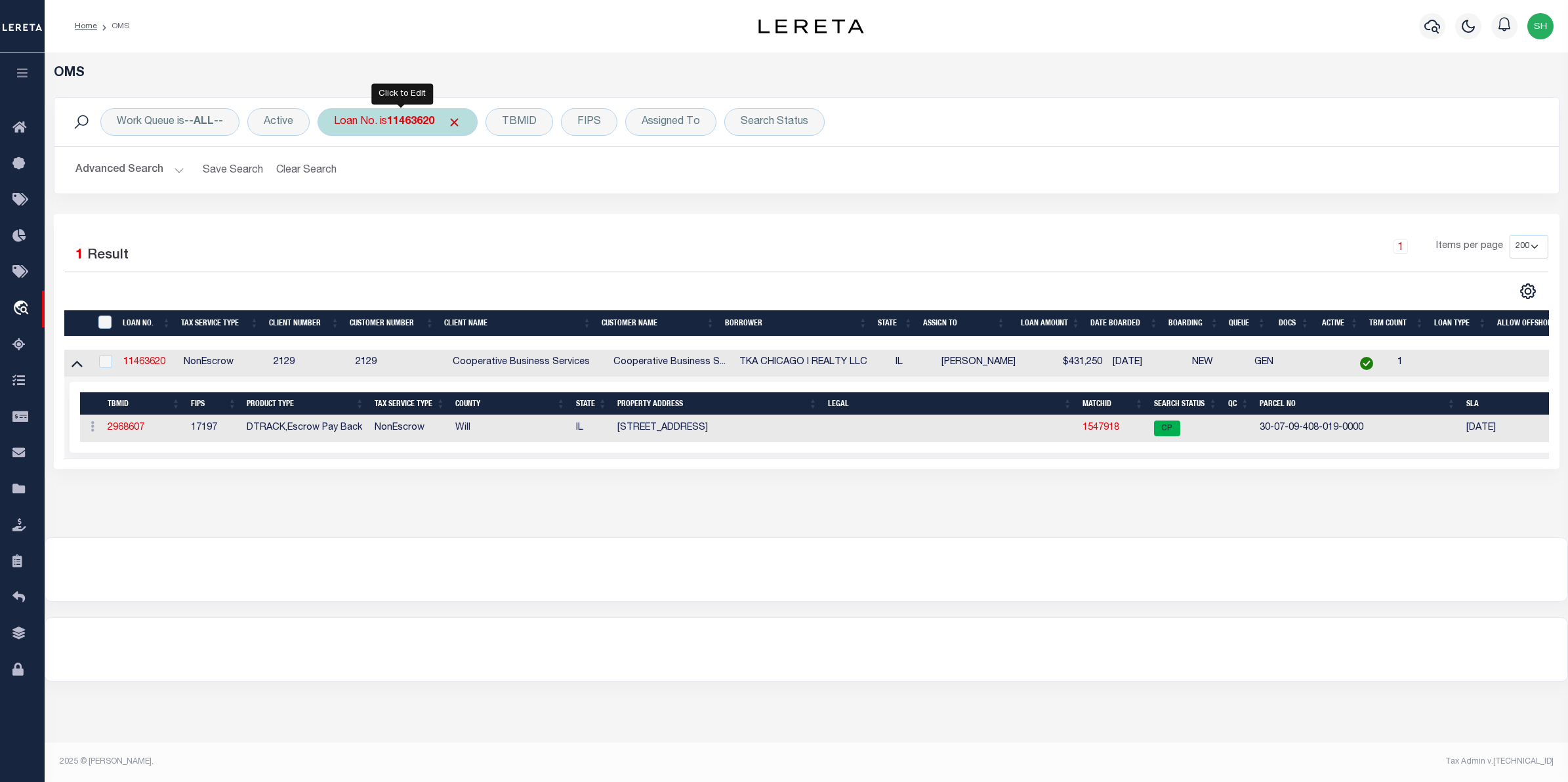
click at [396, 132] on div "Loan No. is 11463620" at bounding box center [398, 122] width 160 height 27
type input "10020550"
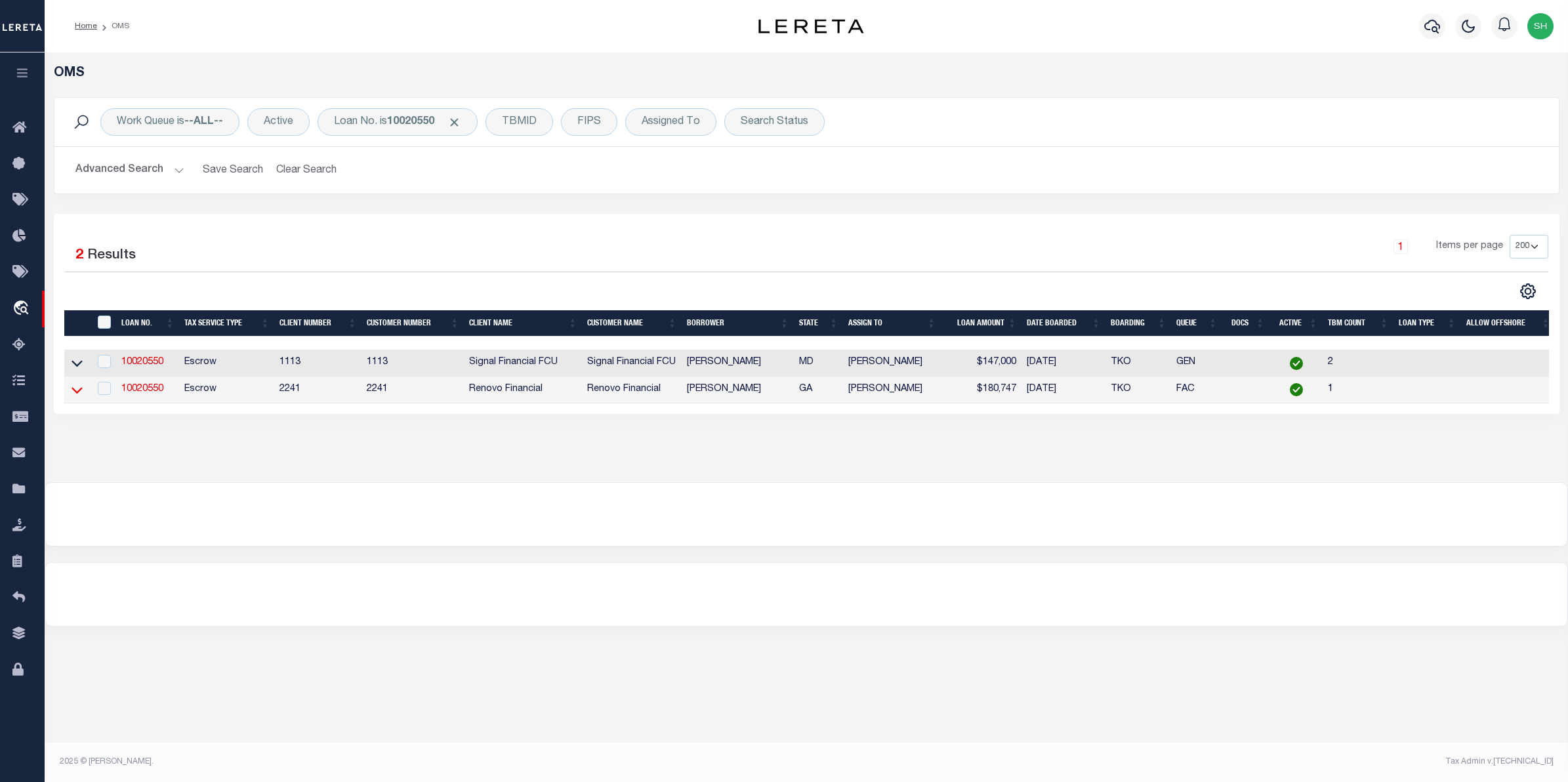
click at [80, 388] on icon at bounding box center [77, 389] width 11 height 14
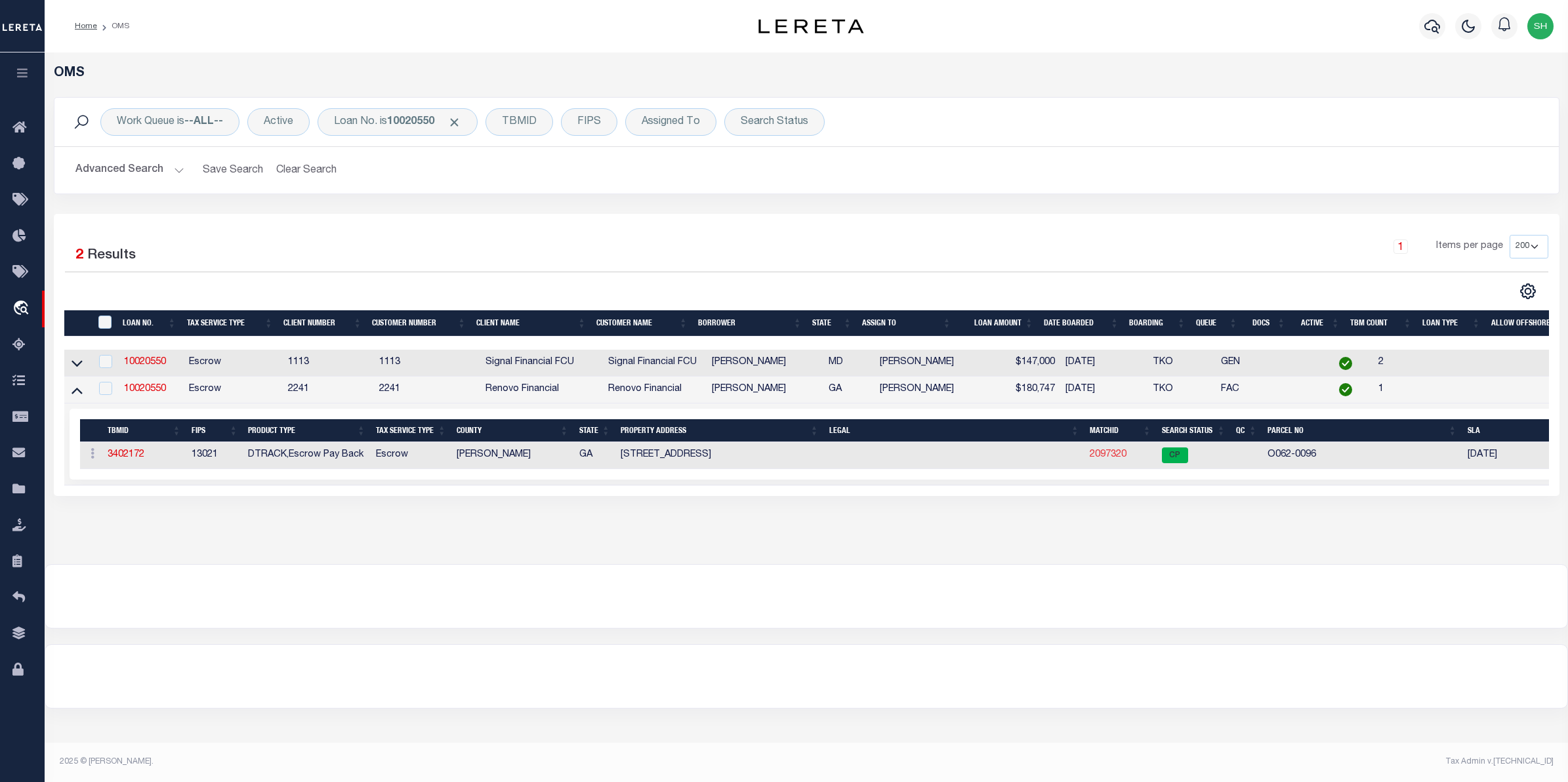
click at [1112, 459] on link "2097320" at bounding box center [1108, 455] width 37 height 9
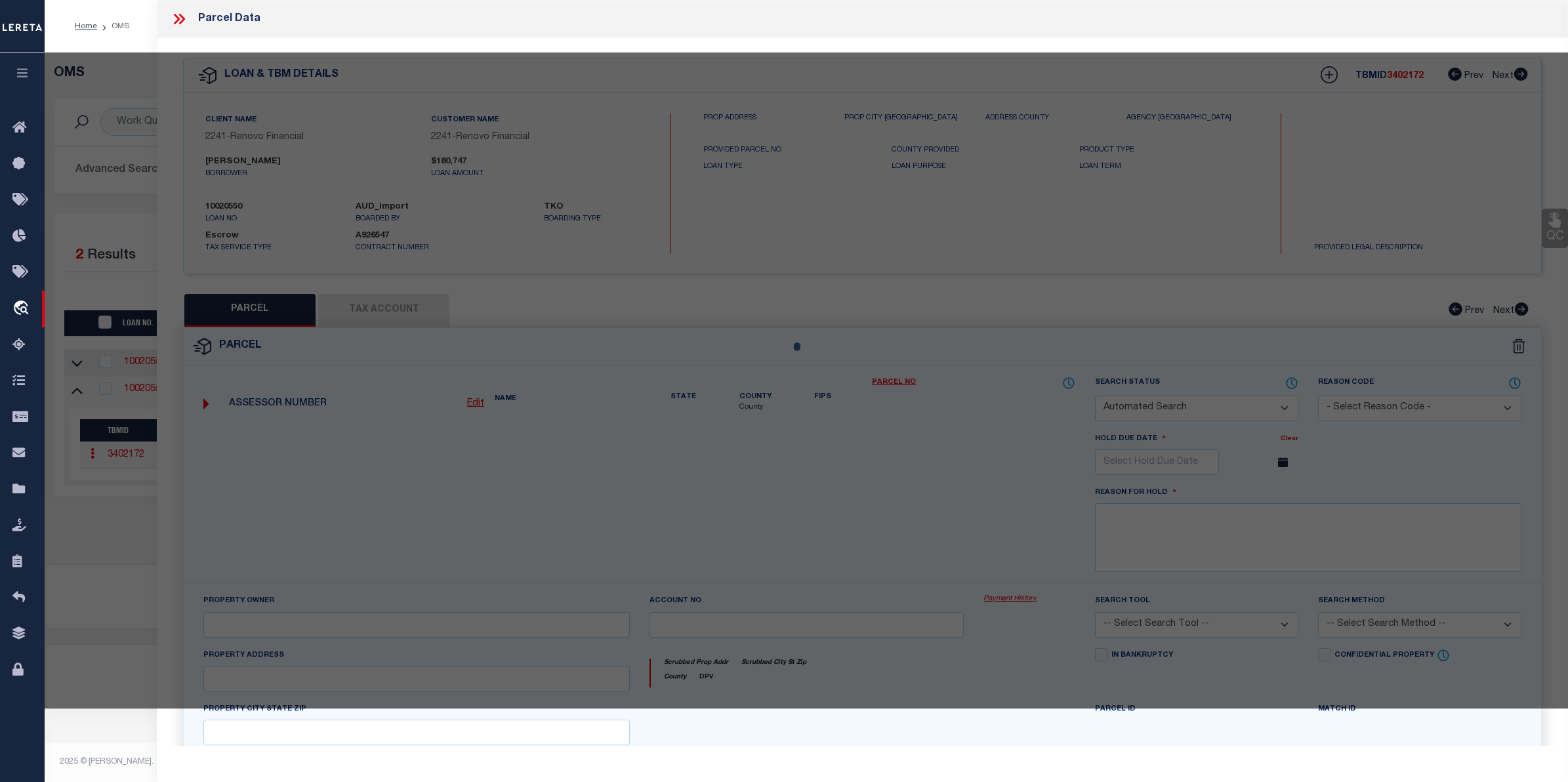
checkbox input "false"
select select "CP"
type input "GUIDO DOMINICK"
select select "AGW"
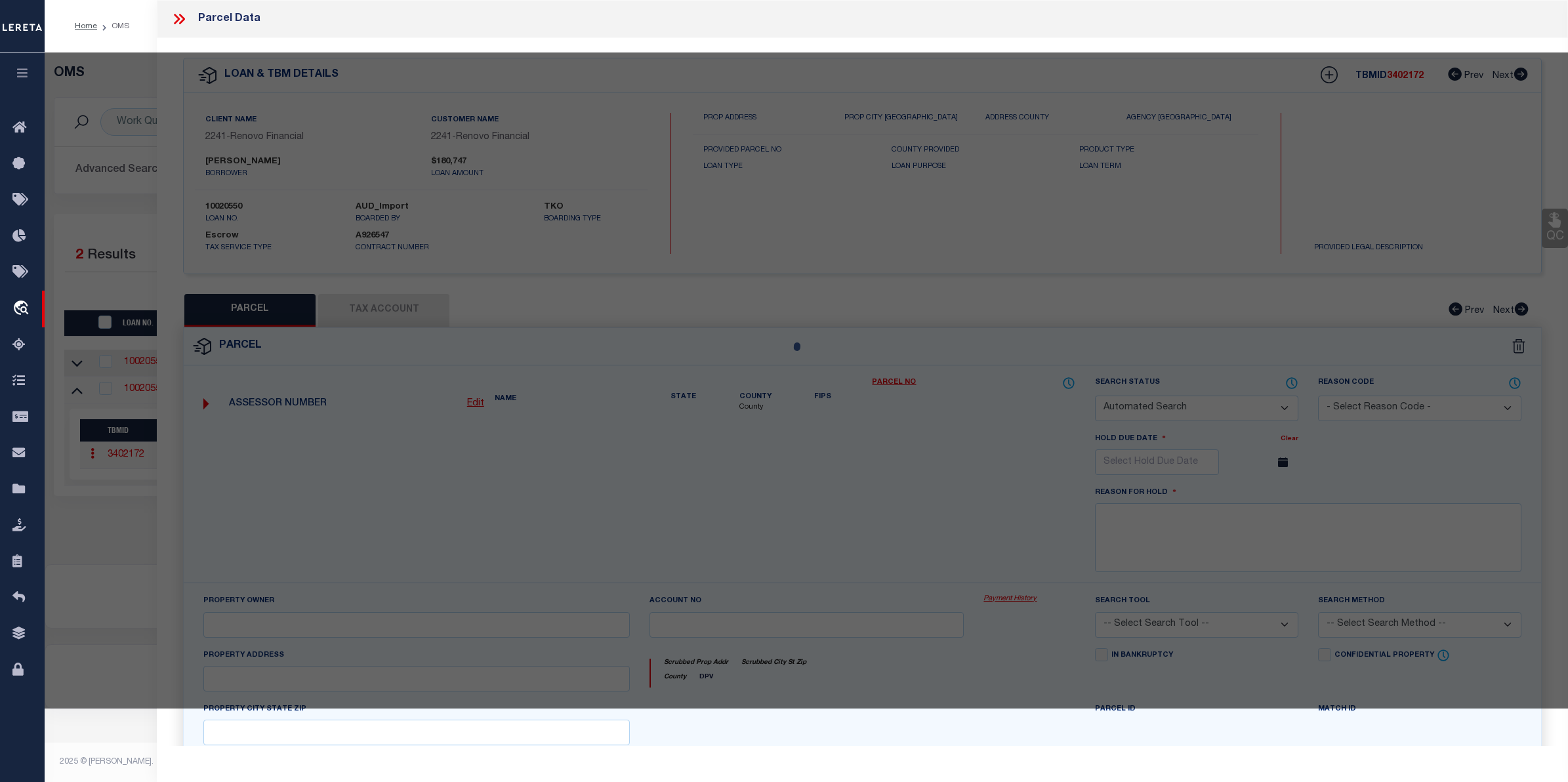
select select
type input "789 PINEWOOD DRIVE"
checkbox input "false"
type input "MACON, GA 31204"
type textarea "Acres 0.15"
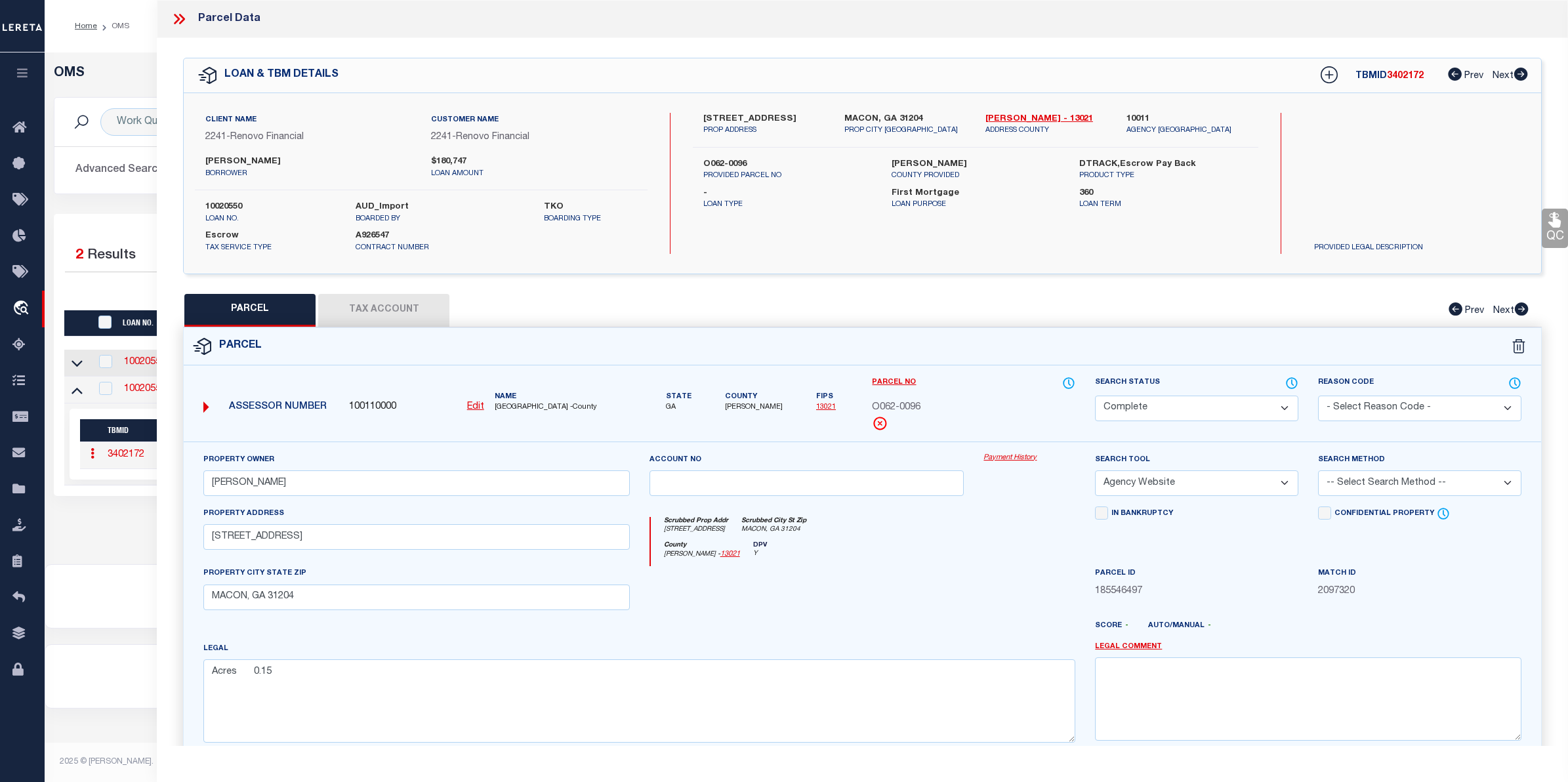
click at [1025, 460] on link "Payment History" at bounding box center [1029, 458] width 92 height 11
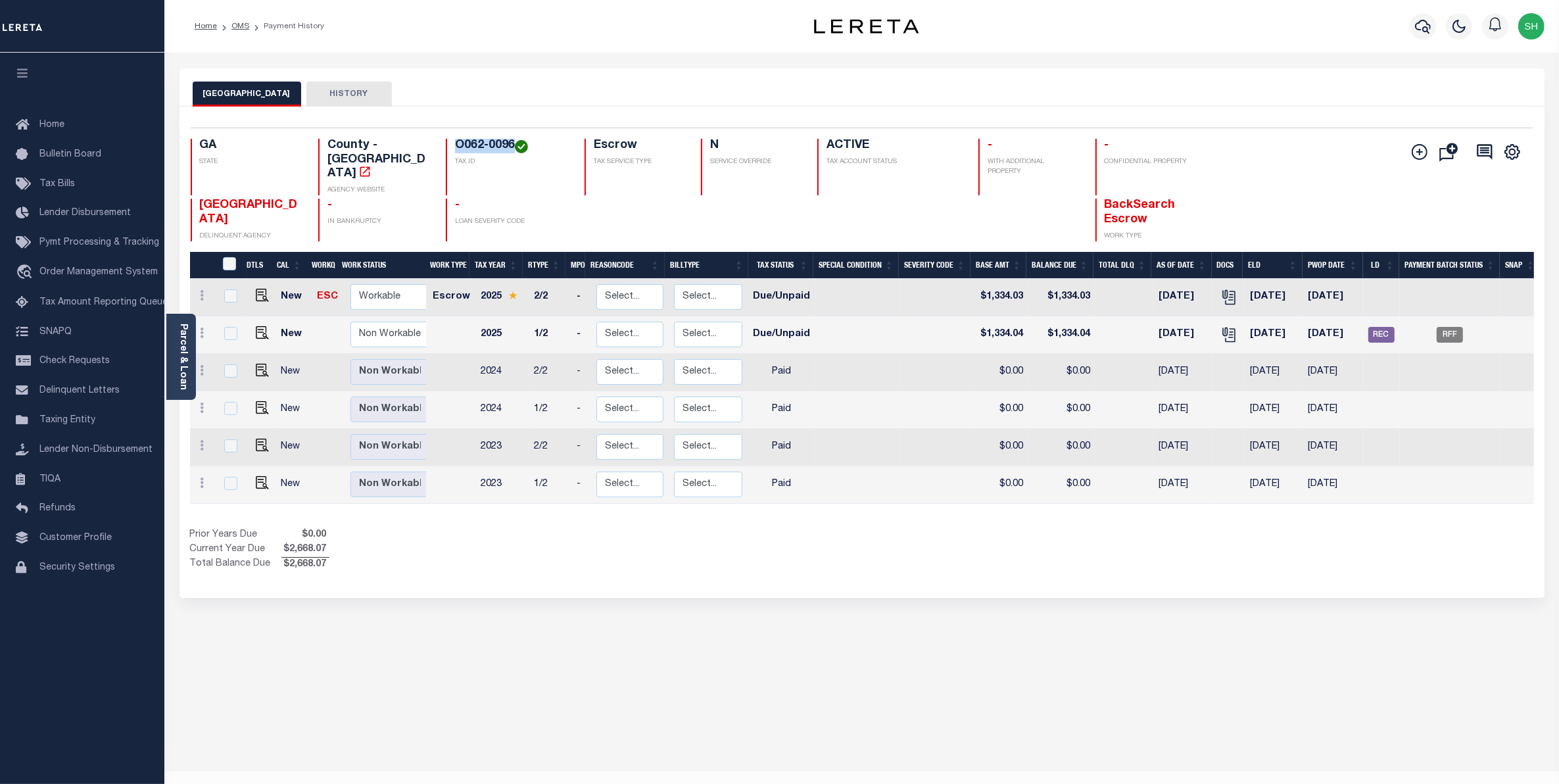
drag, startPoint x: 513, startPoint y: 146, endPoint x: 448, endPoint y: 138, distance: 65.5
click at [448, 138] on div "Selected 6 Results 1 Items per page 25 50 100 GA STATE County - GA AGENCY WEBSI…" at bounding box center [862, 184] width 1363 height 114
copy h4 "O062-0096"
click at [443, 697] on div "BIBB COUNTY HISTORY Selected 6 Results" at bounding box center [862, 439] width 1385 height 742
click at [774, 679] on div "BIBB COUNTY HISTORY Selected 6 Results" at bounding box center [862, 439] width 1385 height 742
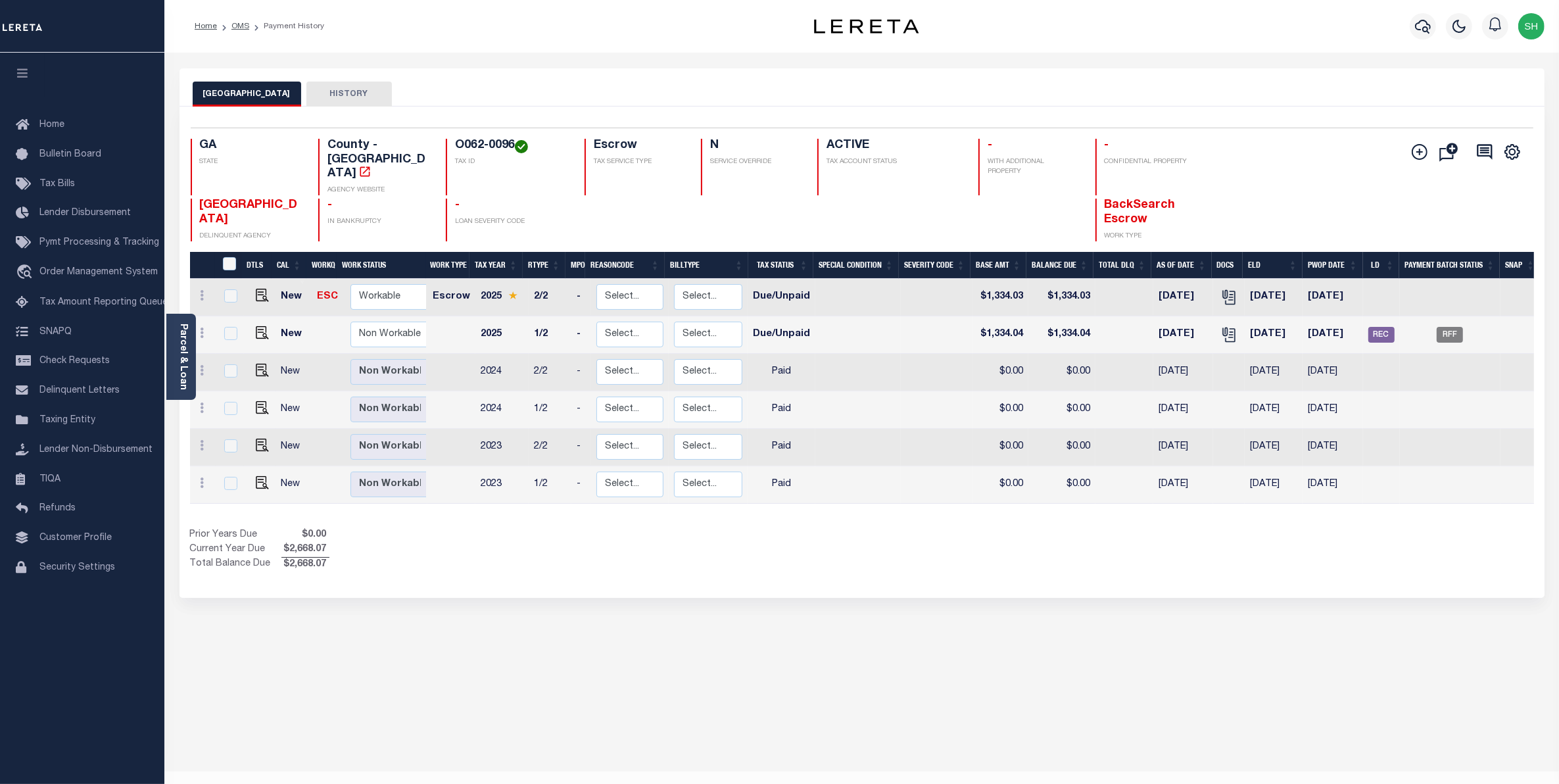
click at [671, 650] on div "BIBB COUNTY HISTORY Selected 6 Results" at bounding box center [862, 439] width 1385 height 742
click at [903, 580] on div "BIBB COUNTY HISTORY Selected 6 Results" at bounding box center [862, 439] width 1385 height 742
click at [655, 606] on div "BIBB COUNTY HISTORY Selected 6 Results" at bounding box center [862, 439] width 1385 height 742
click at [717, 685] on div "BIBB COUNTY HISTORY Selected 6 Results" at bounding box center [862, 439] width 1385 height 742
click at [827, 560] on div "Selected 6 Results 1 Items per page 25 50 100 GA STATE TAX ID N" at bounding box center [862, 352] width 1365 height 491
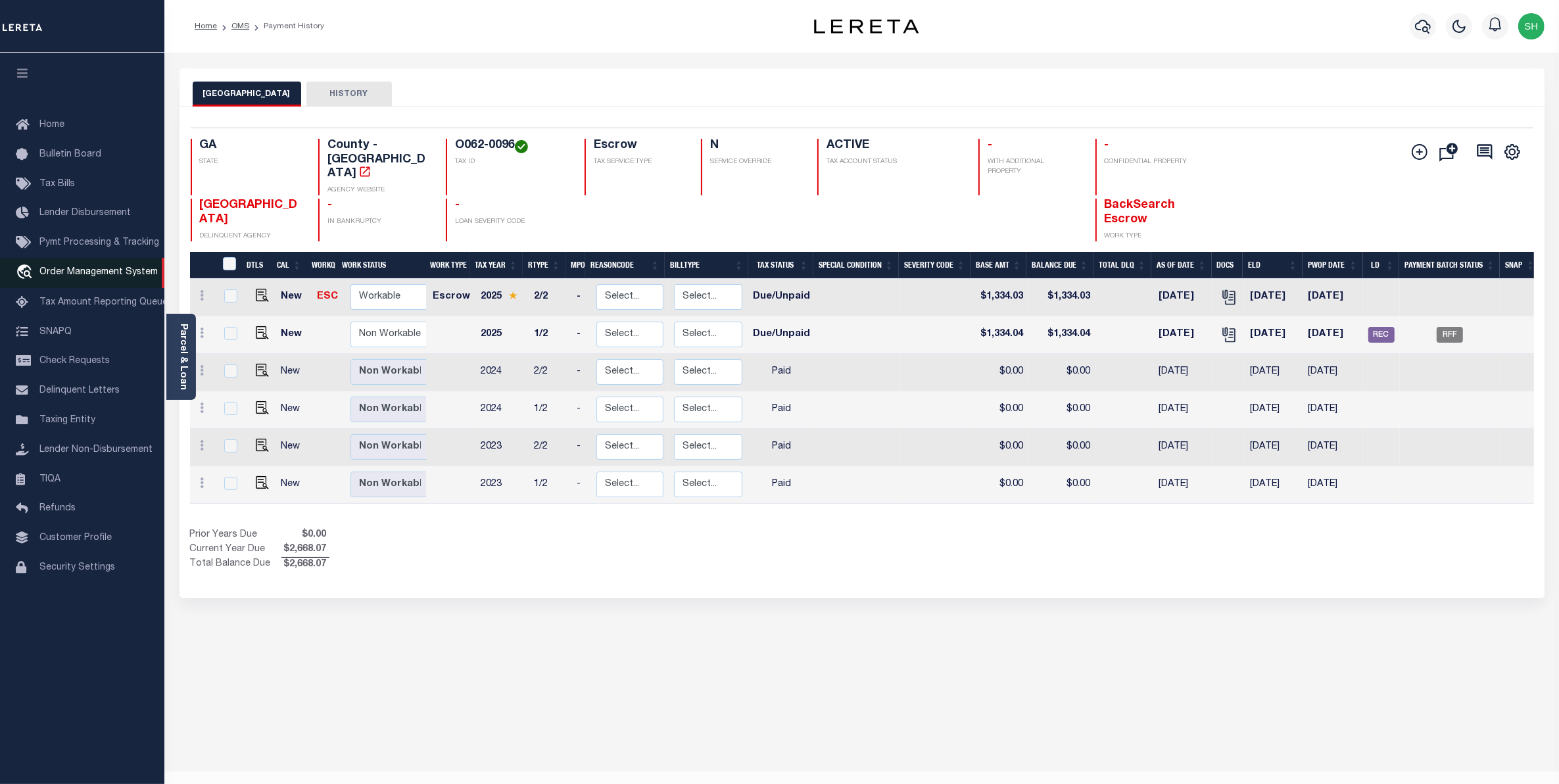
click at [138, 277] on span "Order Management System" at bounding box center [99, 272] width 118 height 9
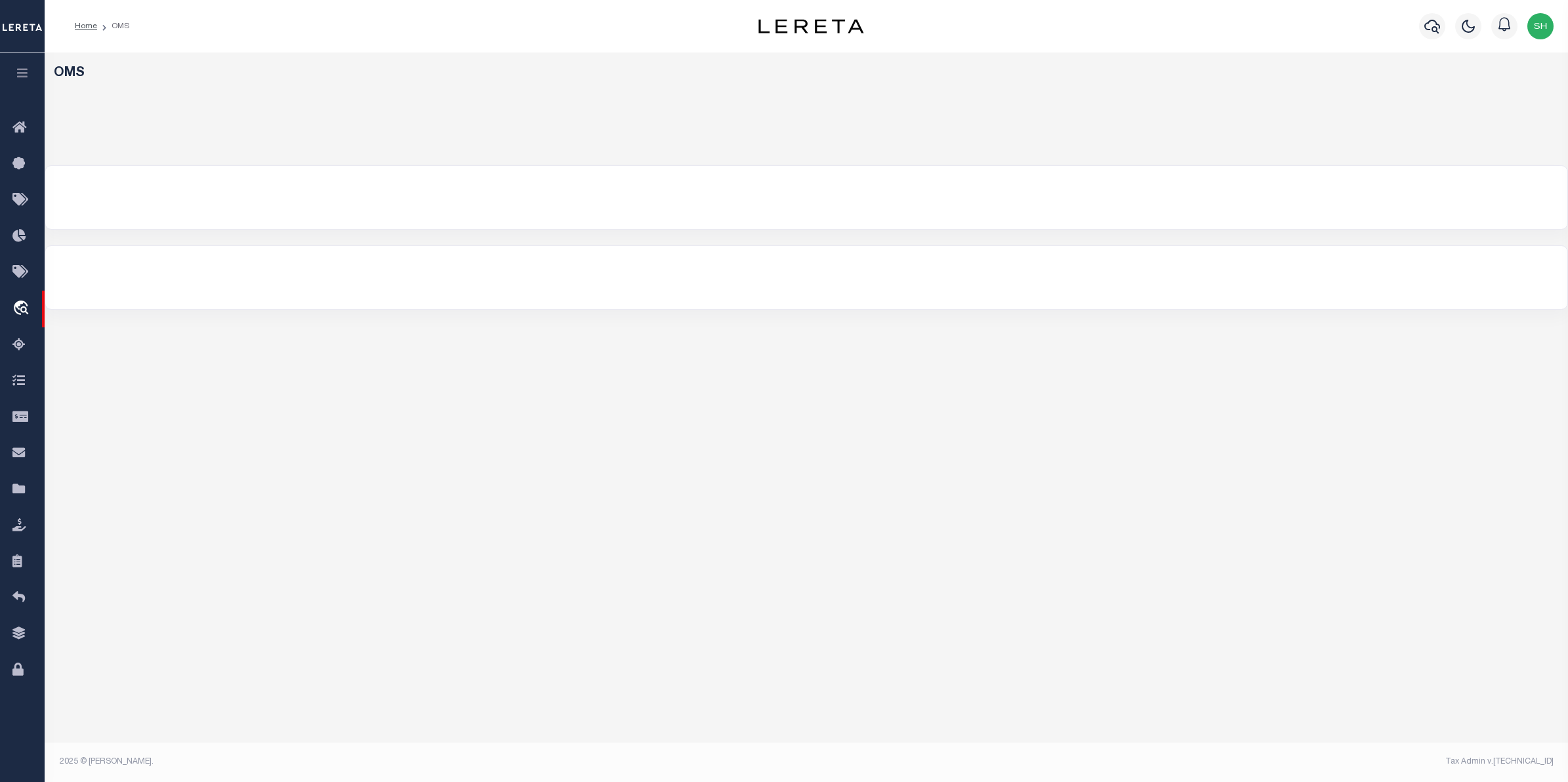
select select "200"
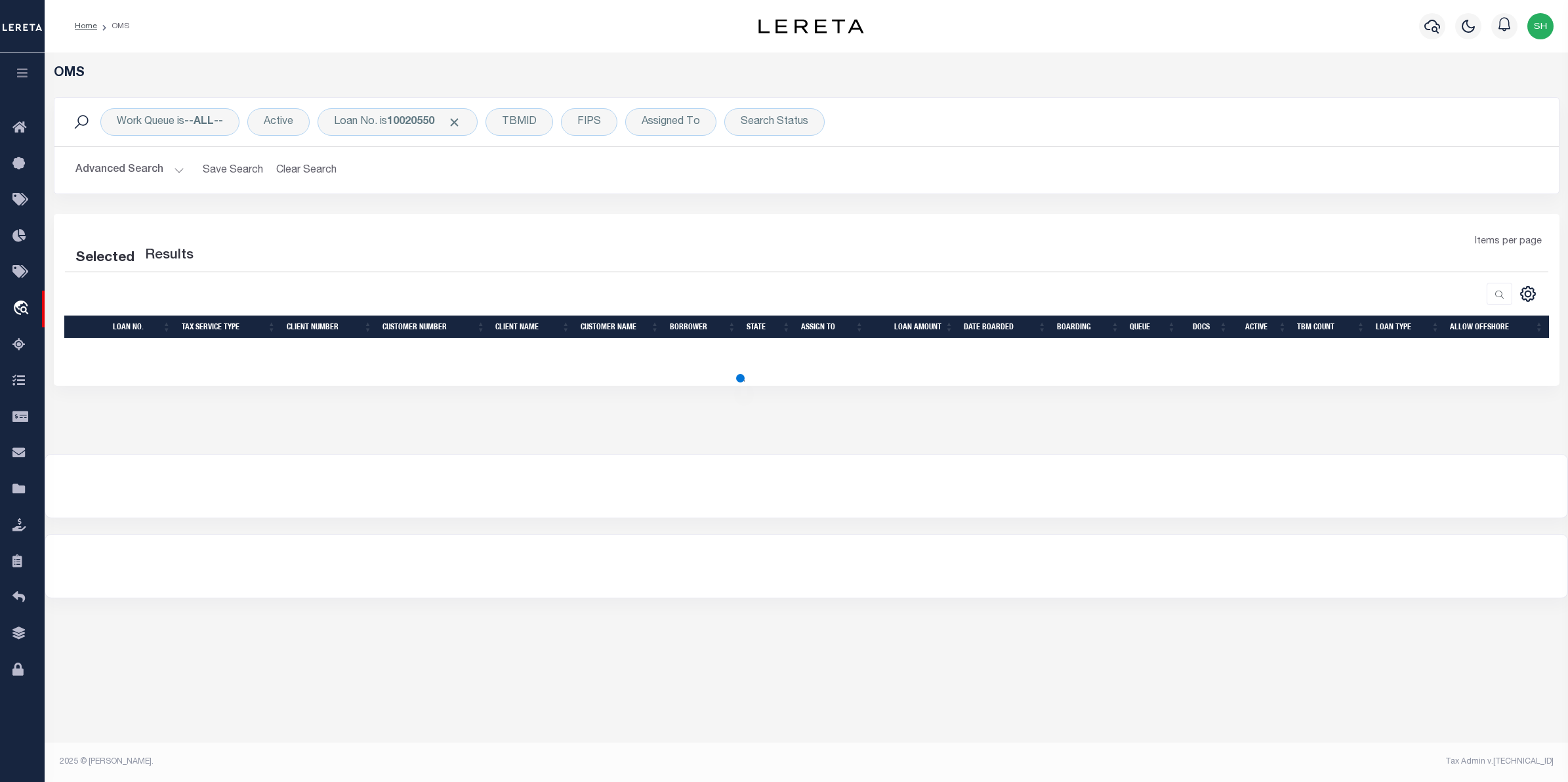
select select "200"
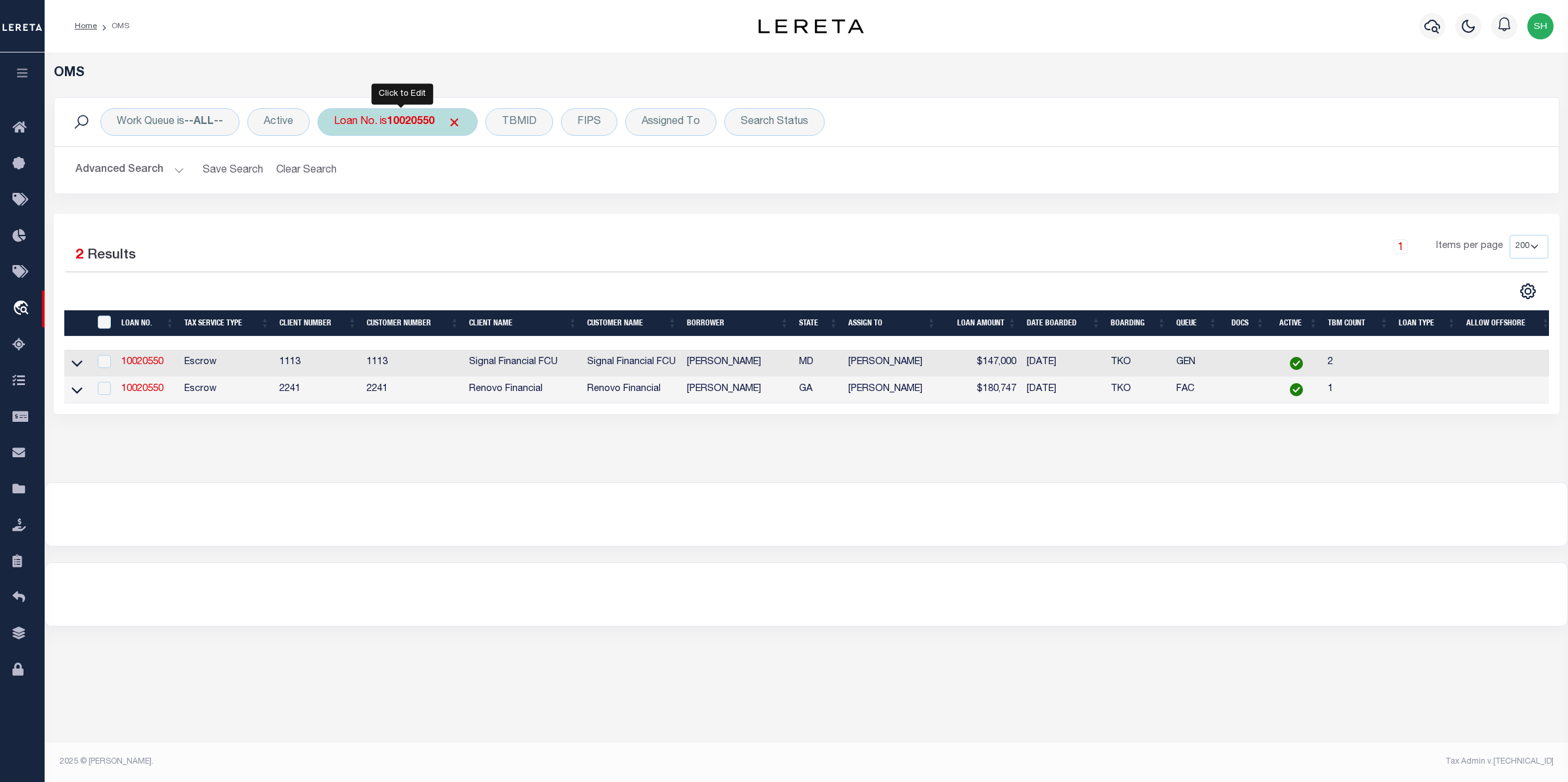
click at [383, 128] on div "Loan No. is 10020550" at bounding box center [398, 122] width 160 height 27
type input "8034"
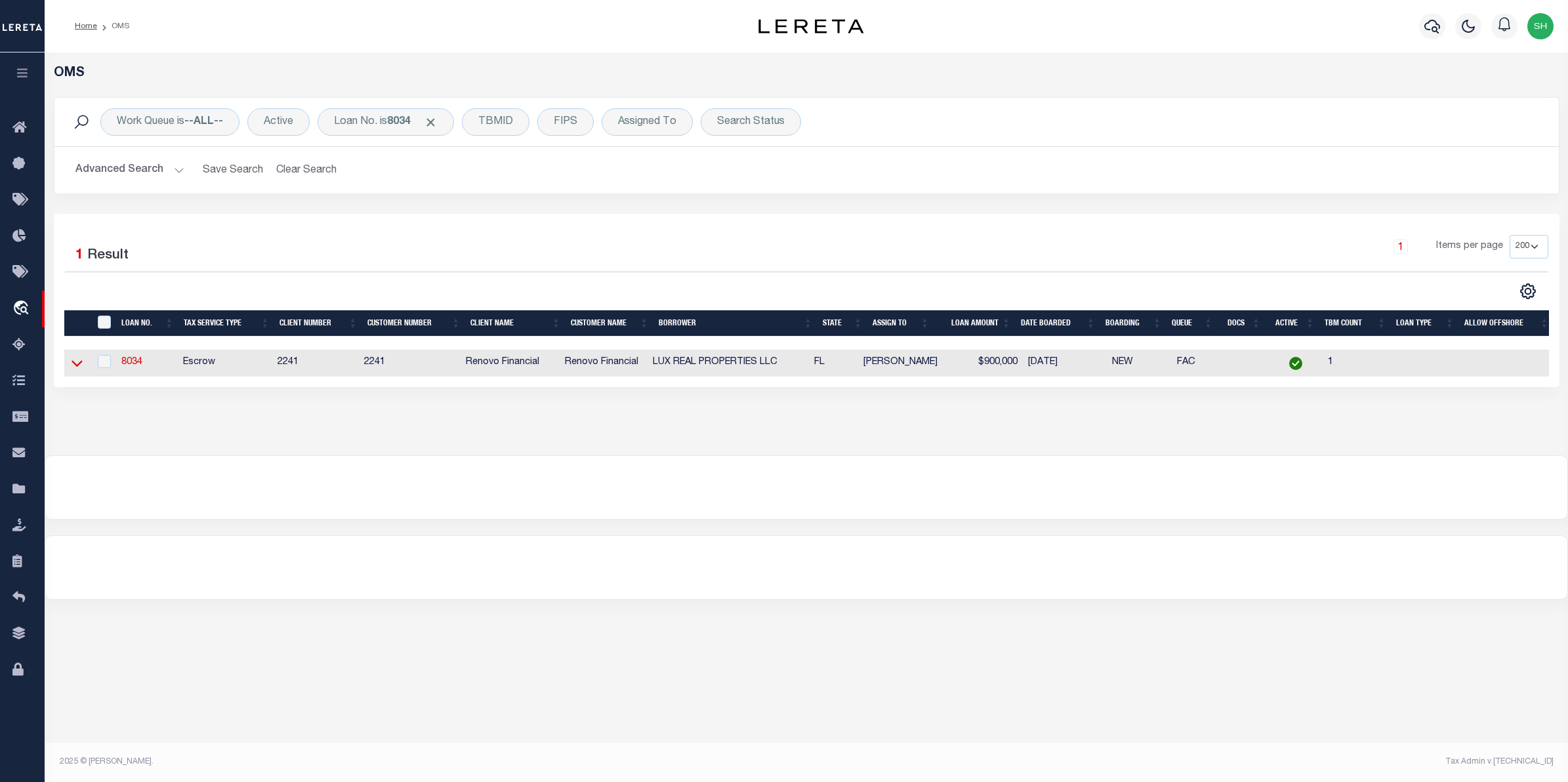
click at [79, 361] on icon at bounding box center [77, 363] width 11 height 14
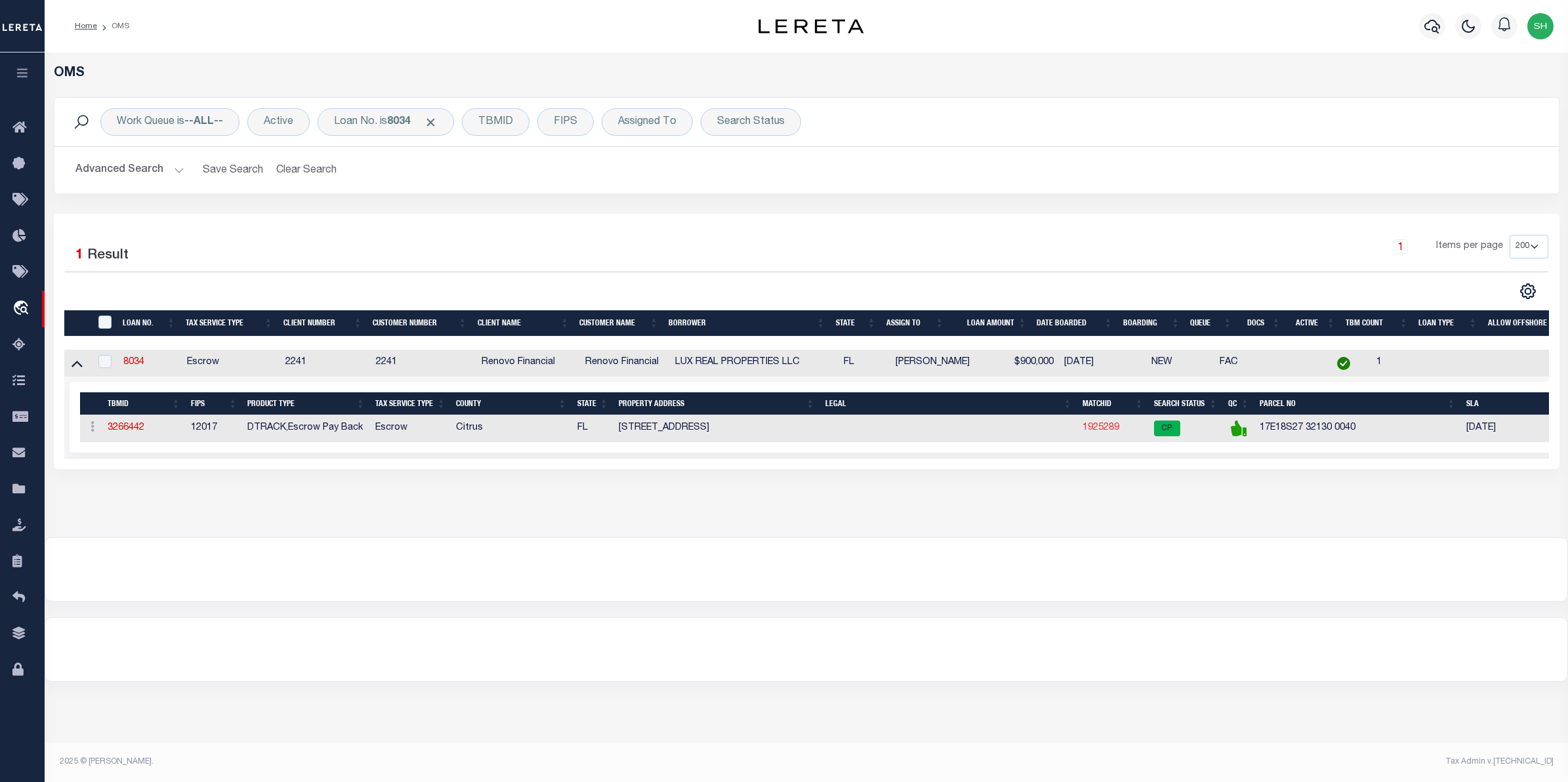
click at [1088, 430] on link "1925289" at bounding box center [1101, 427] width 37 height 9
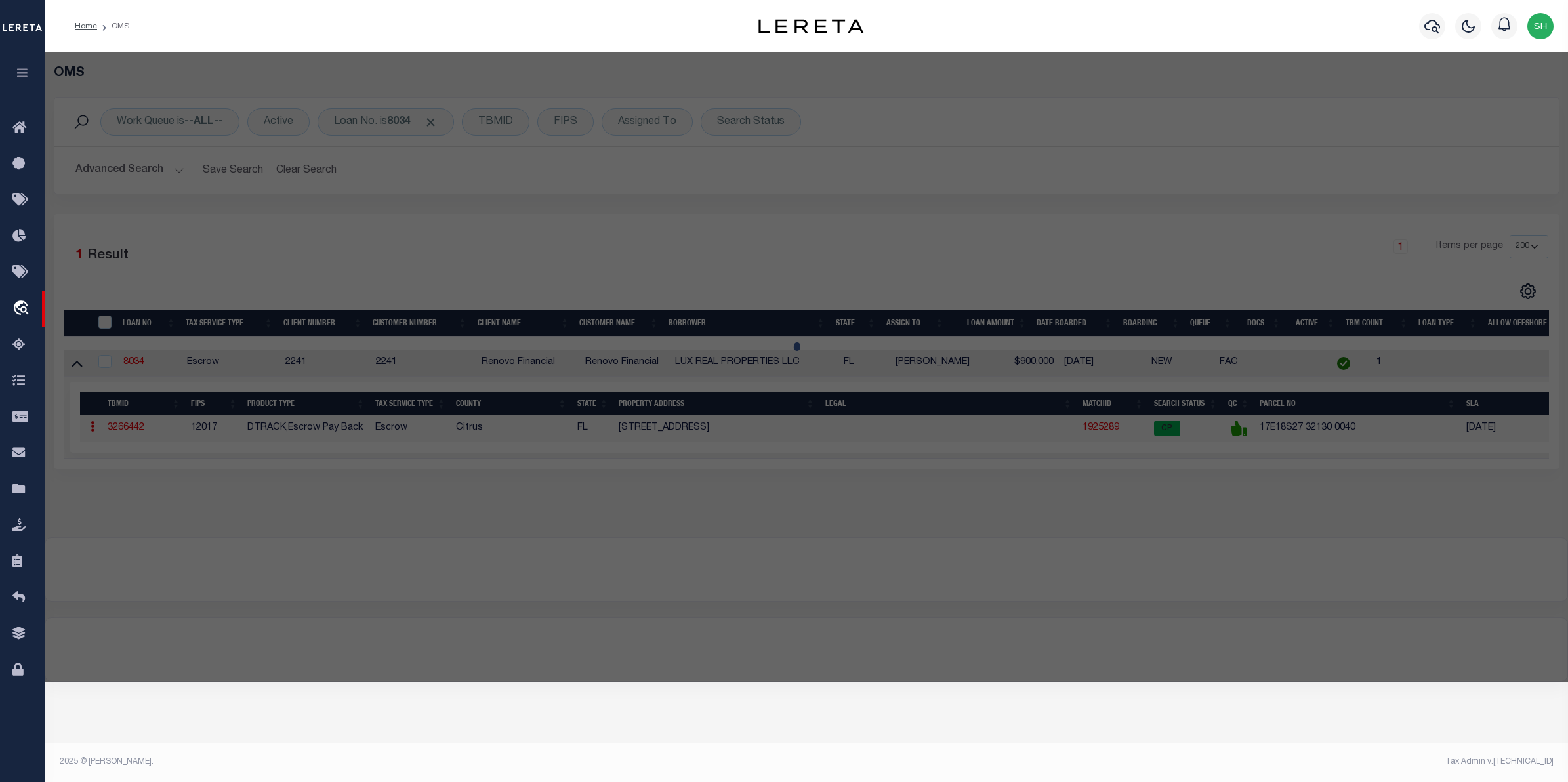
checkbox input "false"
select select "CP"
type input "LUX PORTFOLIO2 LLC"
select select
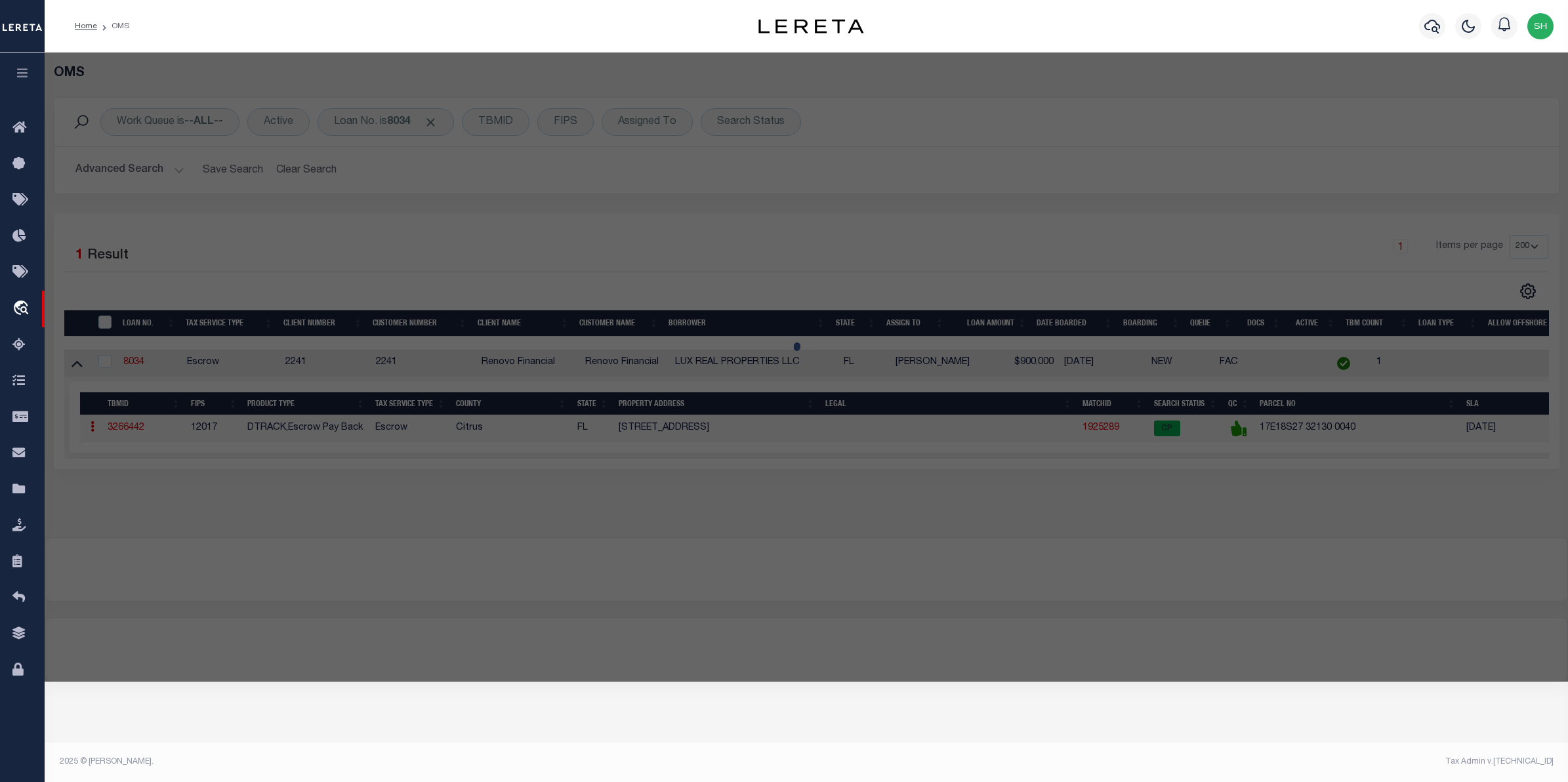
type input "8570 W MAYO DR"
checkbox input "false"
type input "CRYSTAL RIVER FL 34429"
type textarea "BLDG 4: COM AT SE COR OF S1/2 OF N1/2 OF SE1/4 OF SW1/4 SEC27-18-17, TH N 89 DE…"
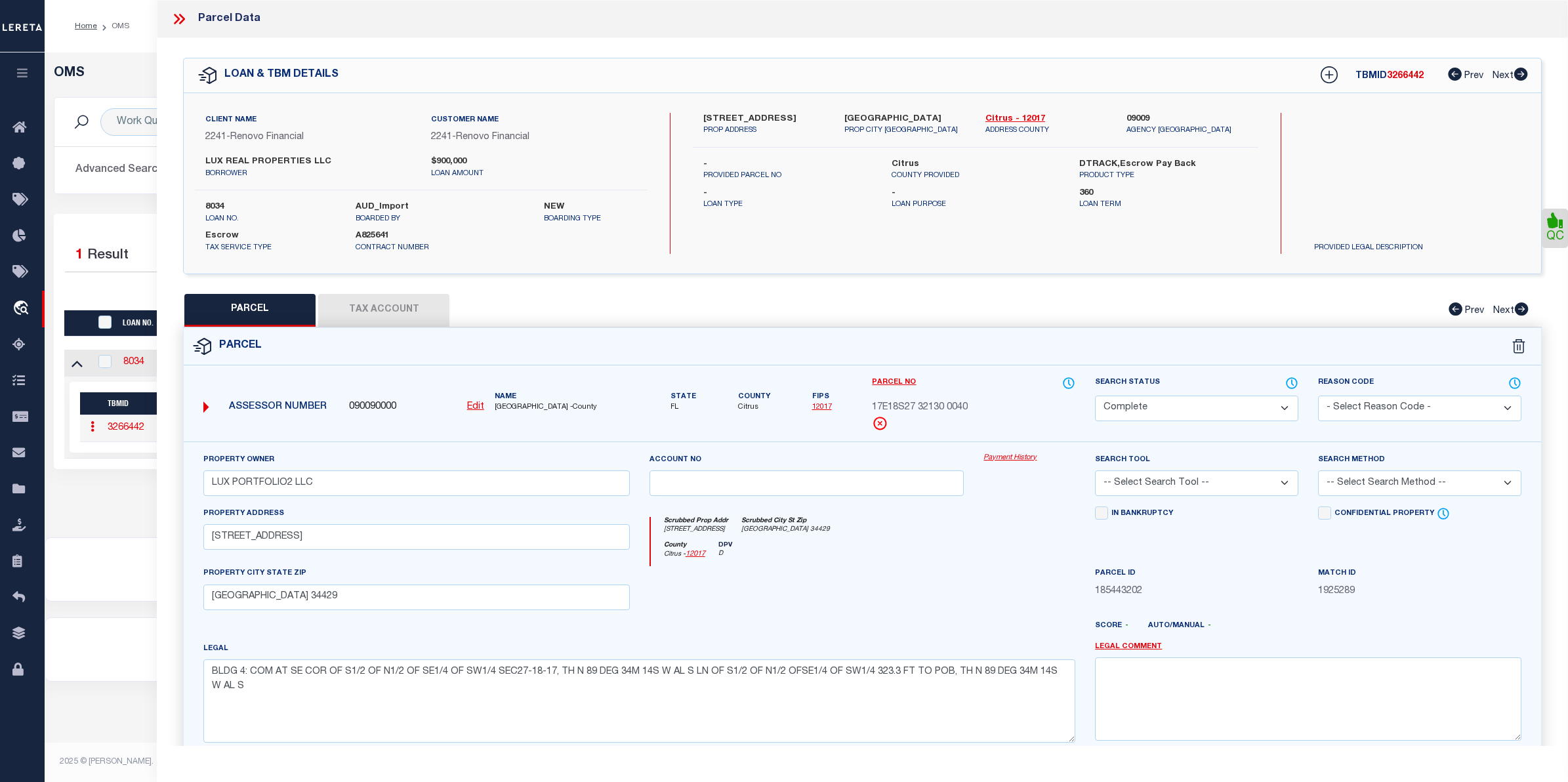
click at [1010, 459] on link "Payment History" at bounding box center [1029, 458] width 92 height 11
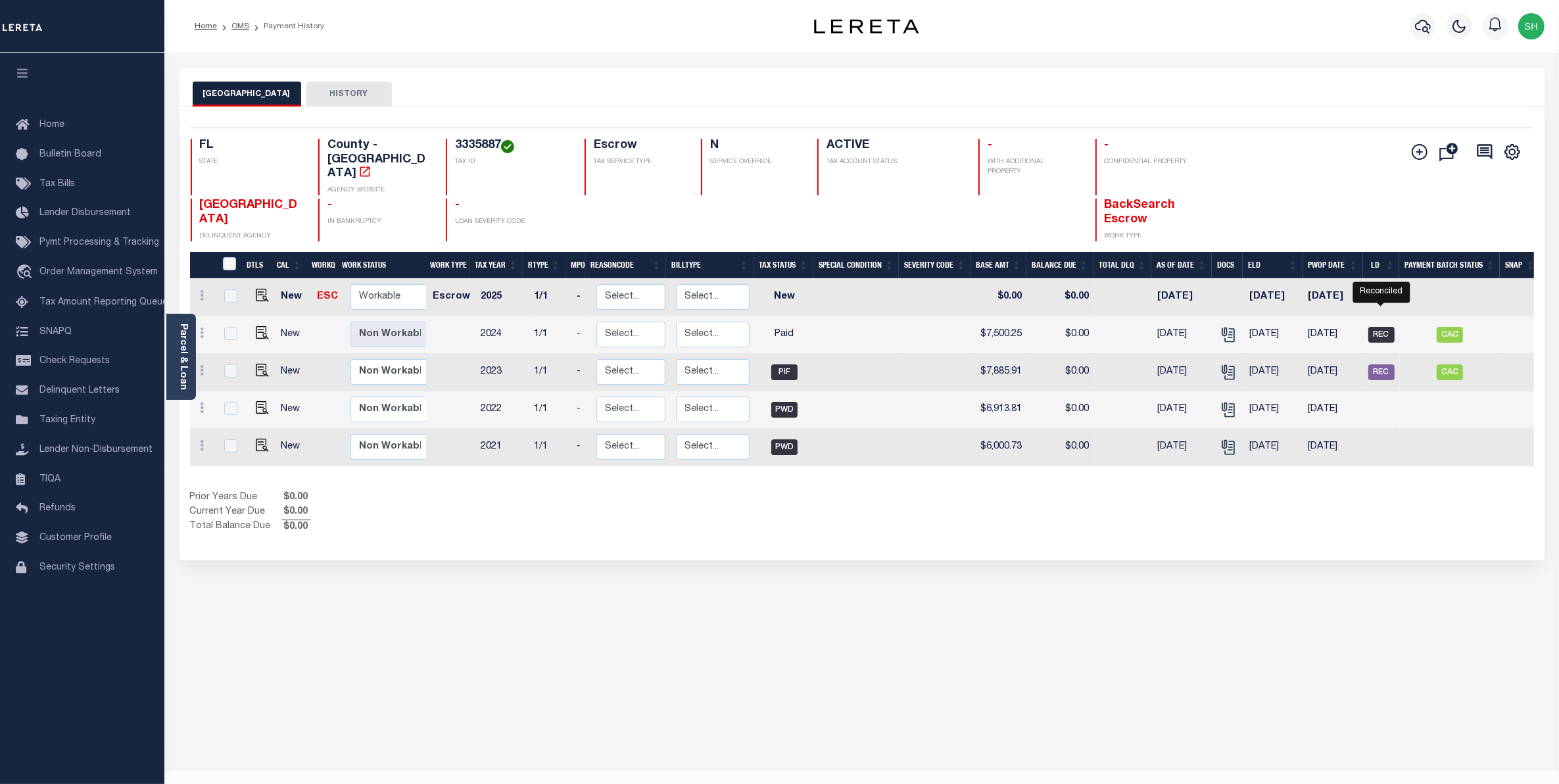
click at [1372, 327] on span "REC" at bounding box center [1381, 334] width 27 height 16
checkbox input "true"
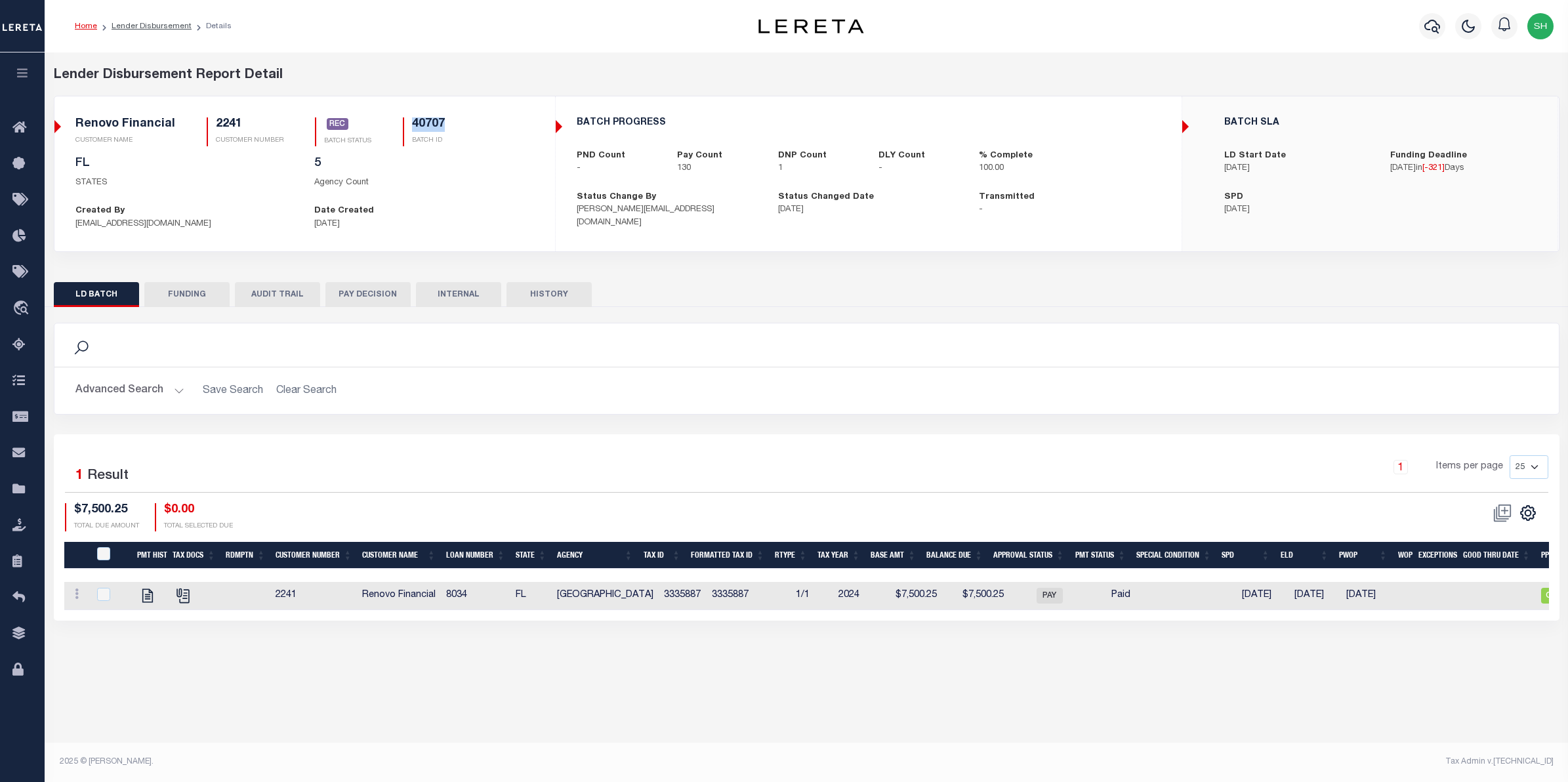
drag, startPoint x: 455, startPoint y: 126, endPoint x: 409, endPoint y: 120, distance: 46.4
click at [409, 120] on div "Renovo Financial CUSTOMER NAME 2241 CUSTOMER NUMBER REC BATCH STATUS 40707 BATC…" at bounding box center [305, 137] width 459 height 39
copy h5 "40707"
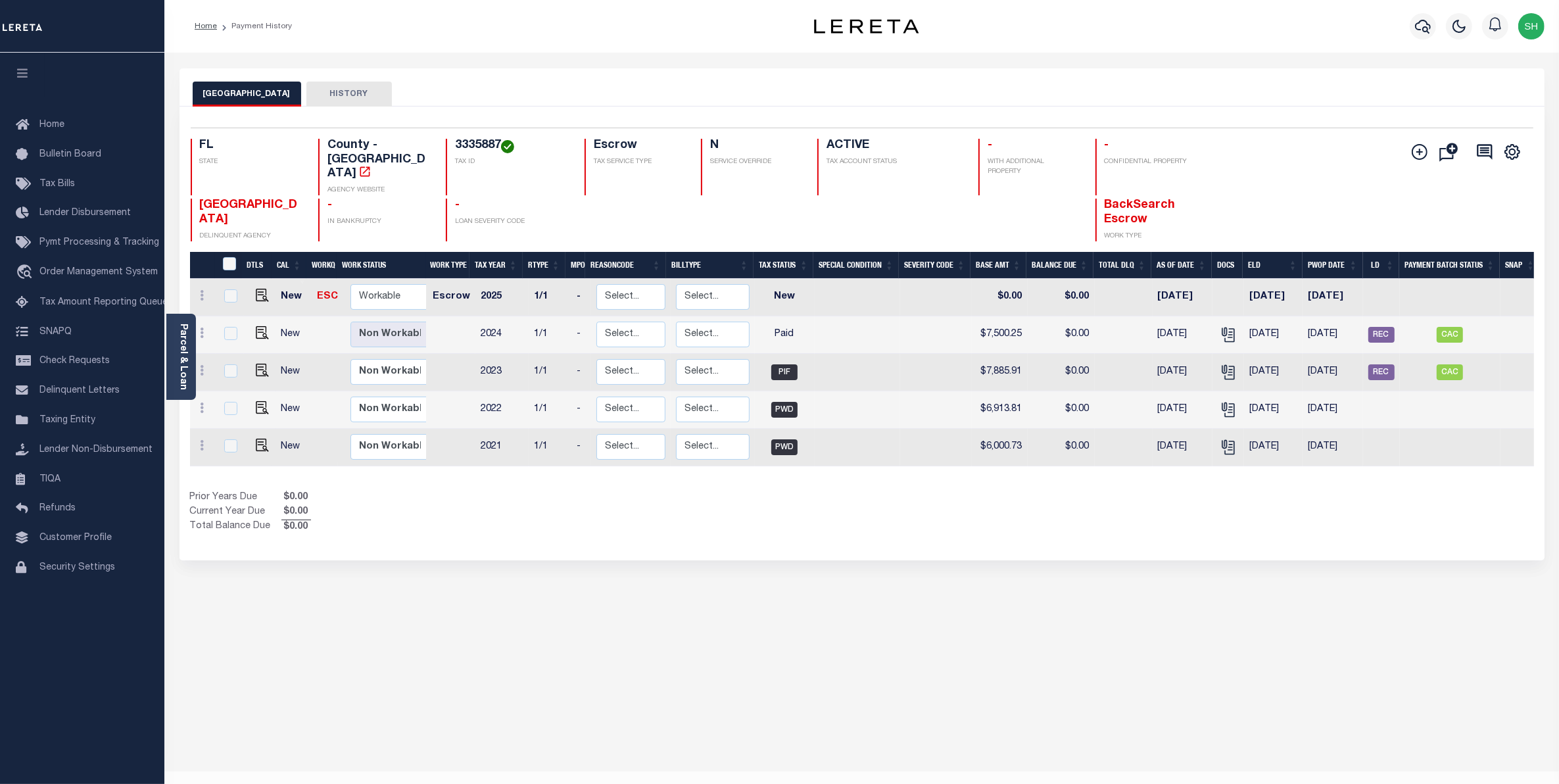
click at [1148, 611] on div "CITRUS COUNTY HISTORY Selected 5 Results" at bounding box center [862, 439] width 1385 height 742
click at [124, 284] on link "travel_explore Order Management System" at bounding box center [82, 273] width 165 height 30
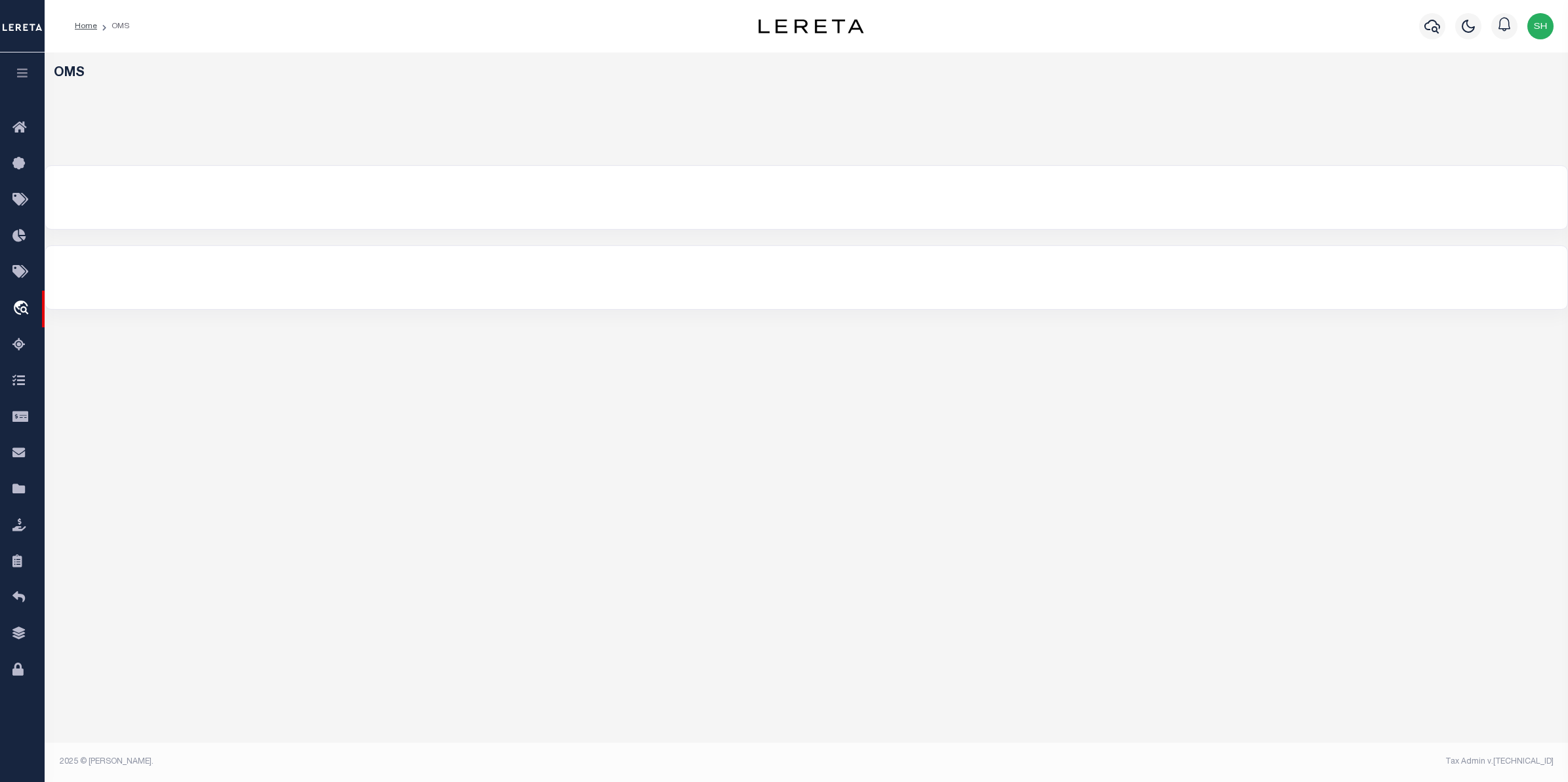
select select "200"
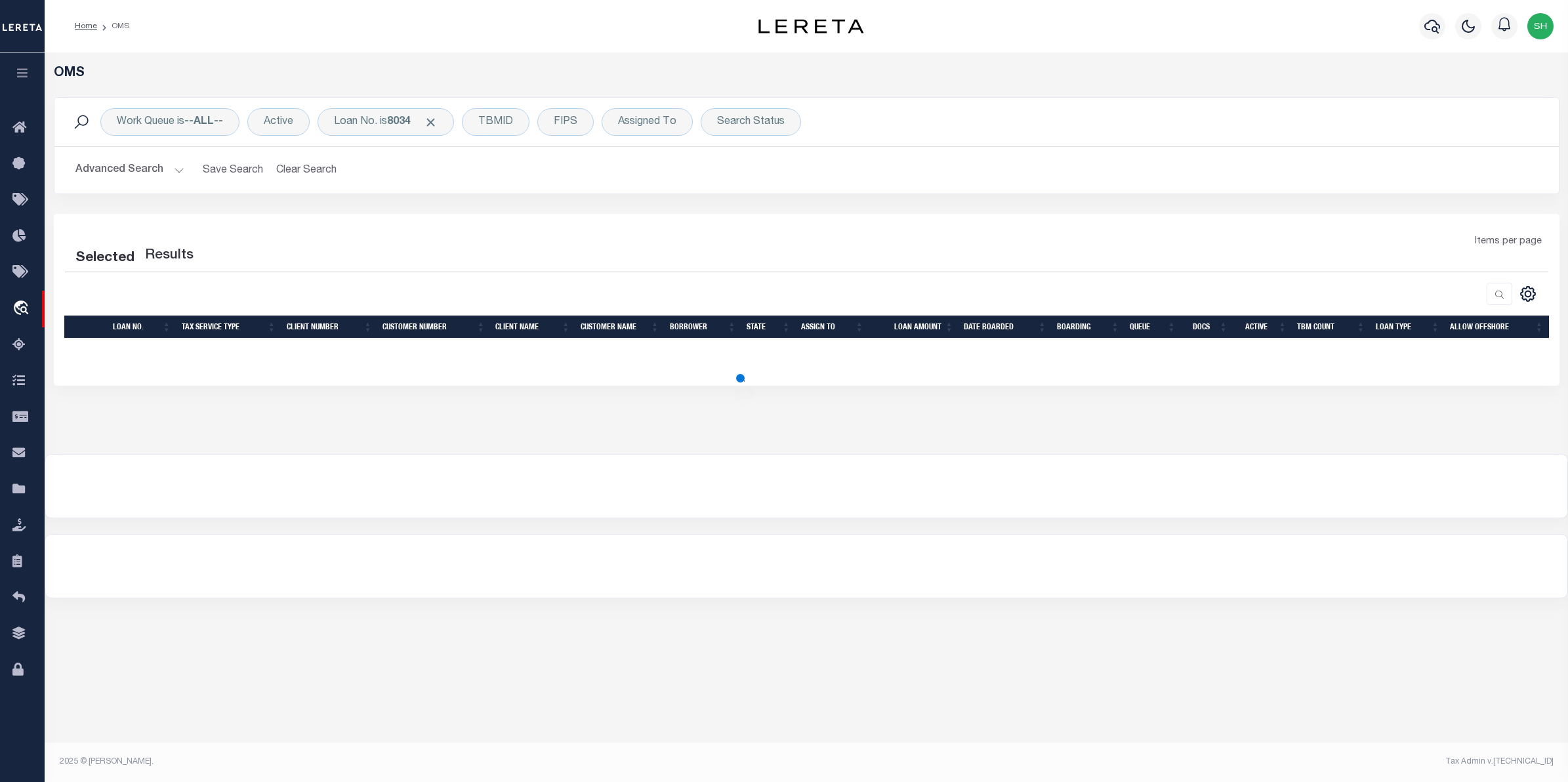
select select "200"
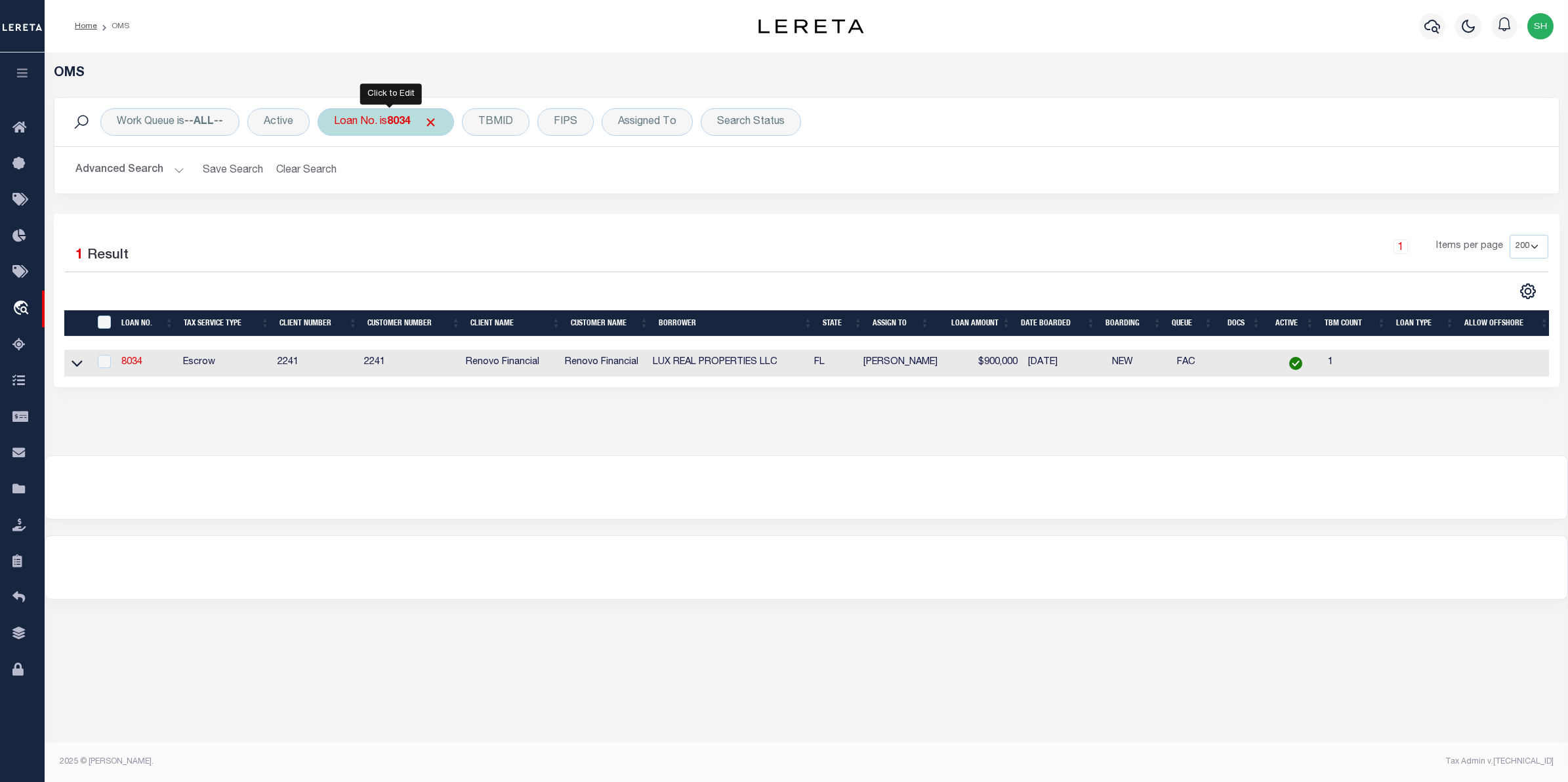
click at [405, 125] on b "8034" at bounding box center [399, 122] width 23 height 11
type input "9375"
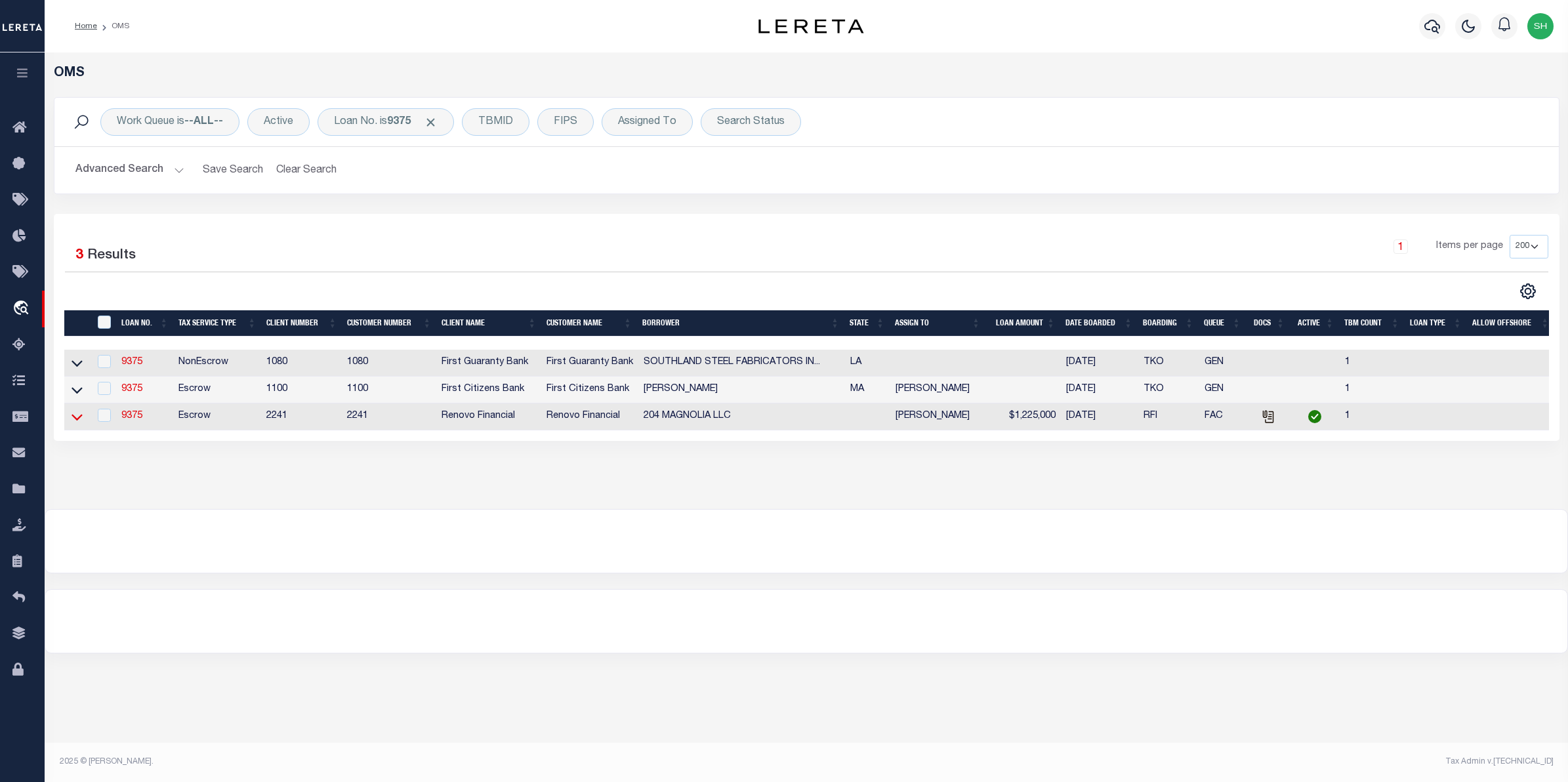
click at [79, 415] on icon at bounding box center [77, 417] width 11 height 14
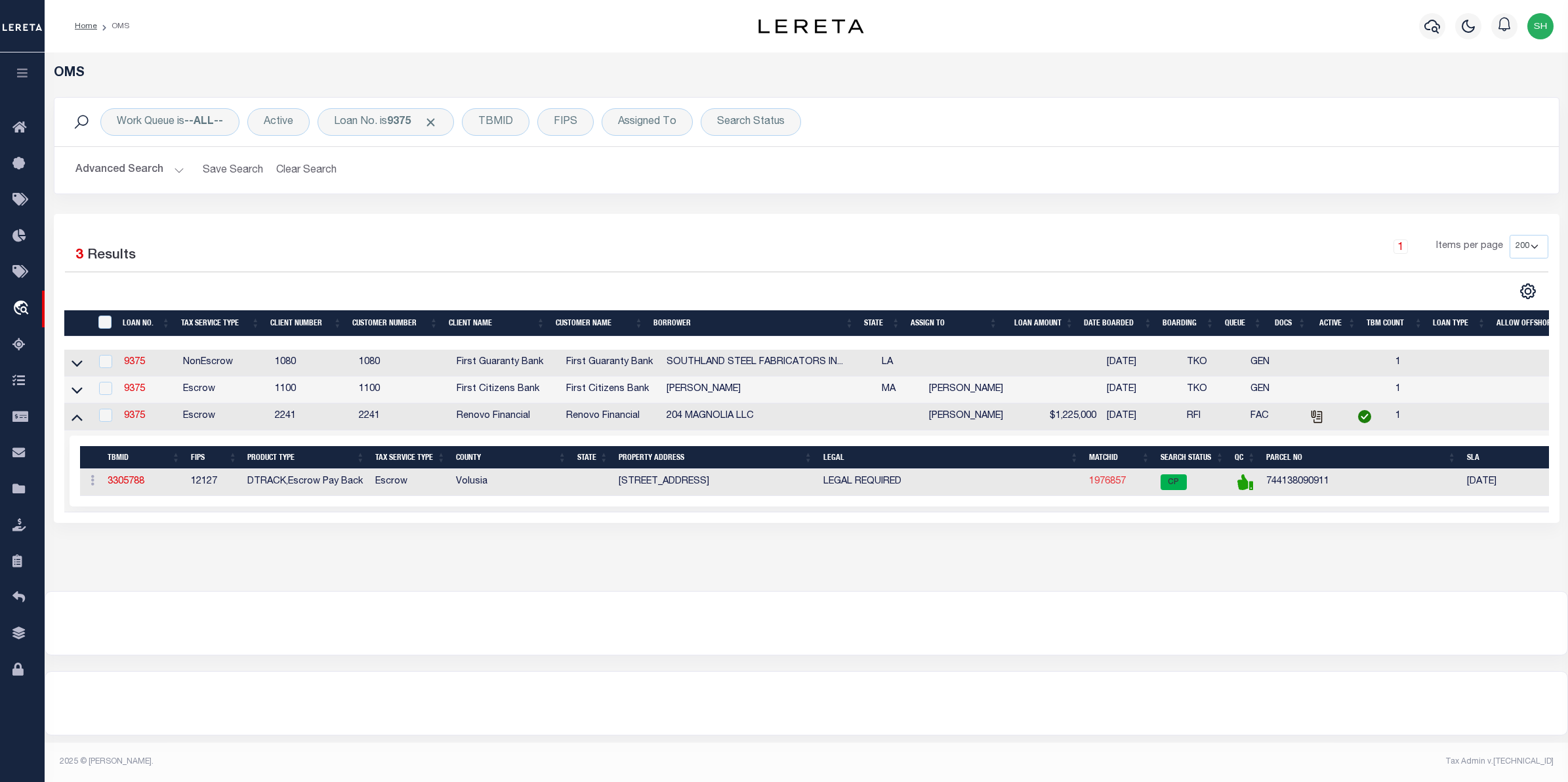
click at [1106, 486] on link "1976857" at bounding box center [1107, 481] width 37 height 9
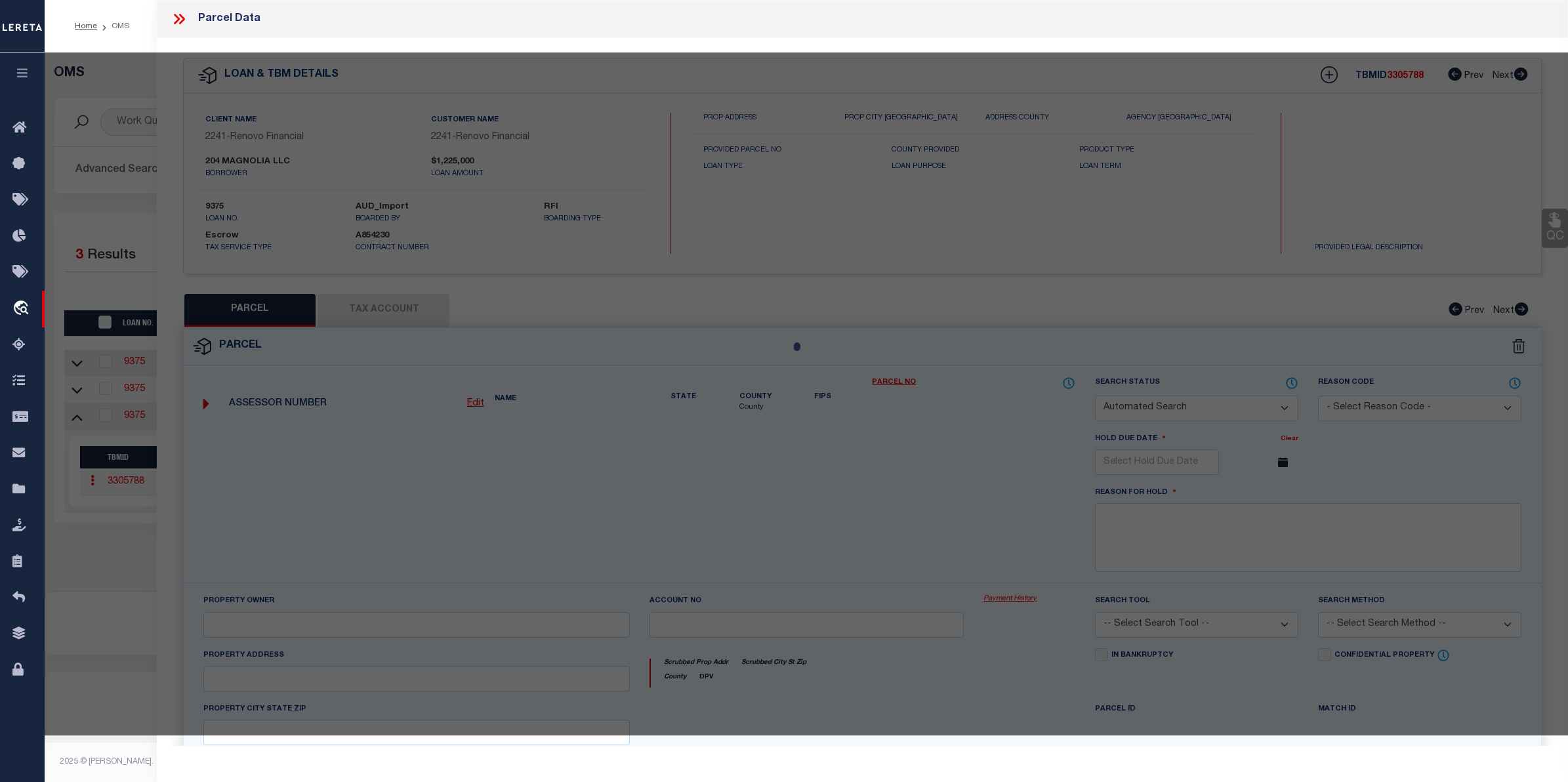
checkbox input "false"
select select "CP"
type input "204 MAGNOLIA LLC"
select select "AGW"
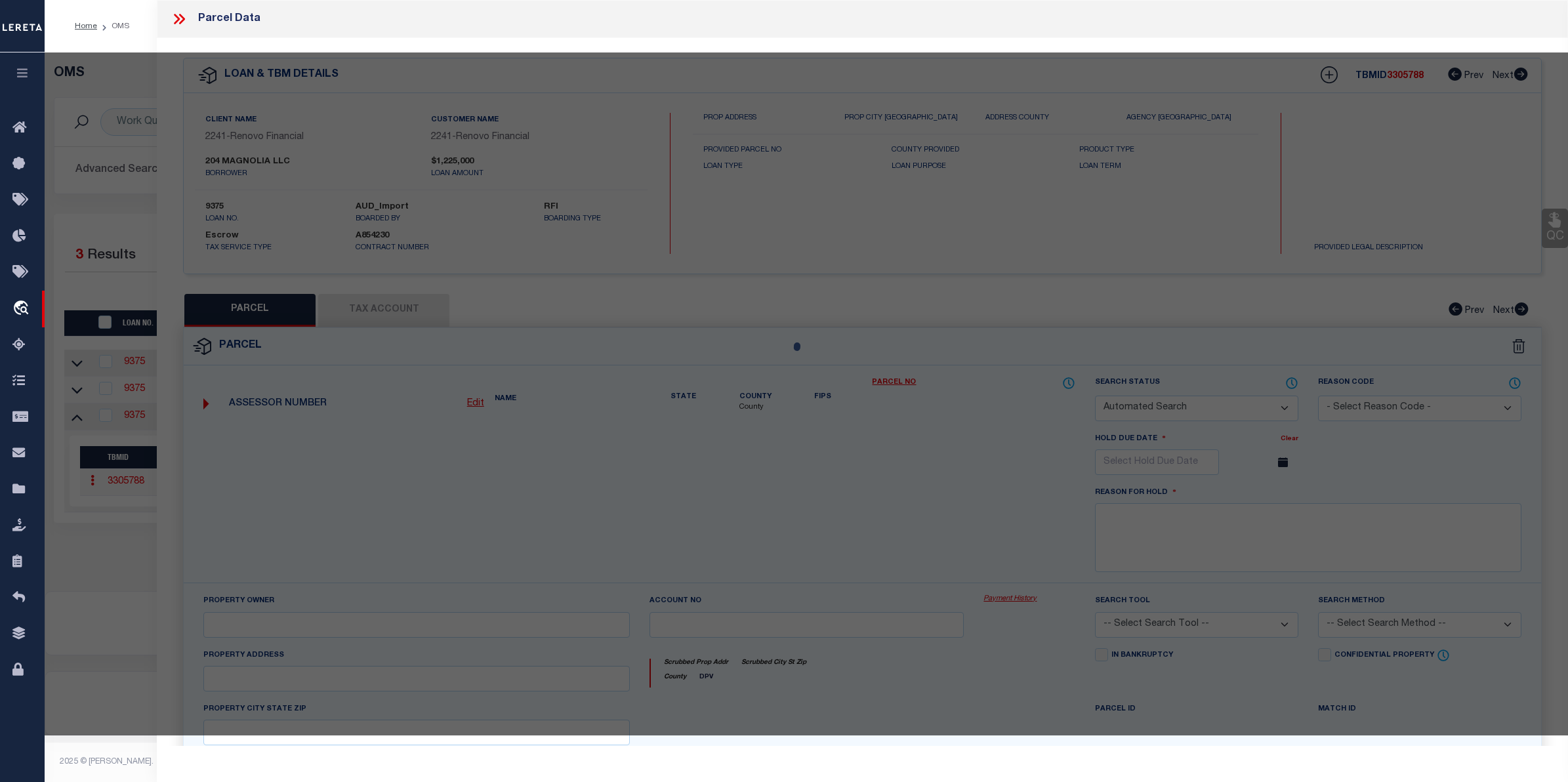
select select
type input "204 MAGNOLIA ST"
checkbox input "false"
type input "NEW SMYRNA BEACH 32168"
type textarea "W 90 FT OF LOT 91 & N 35 FT OF LOT 92 BLK 9 ANDREWS NEW SMYR"
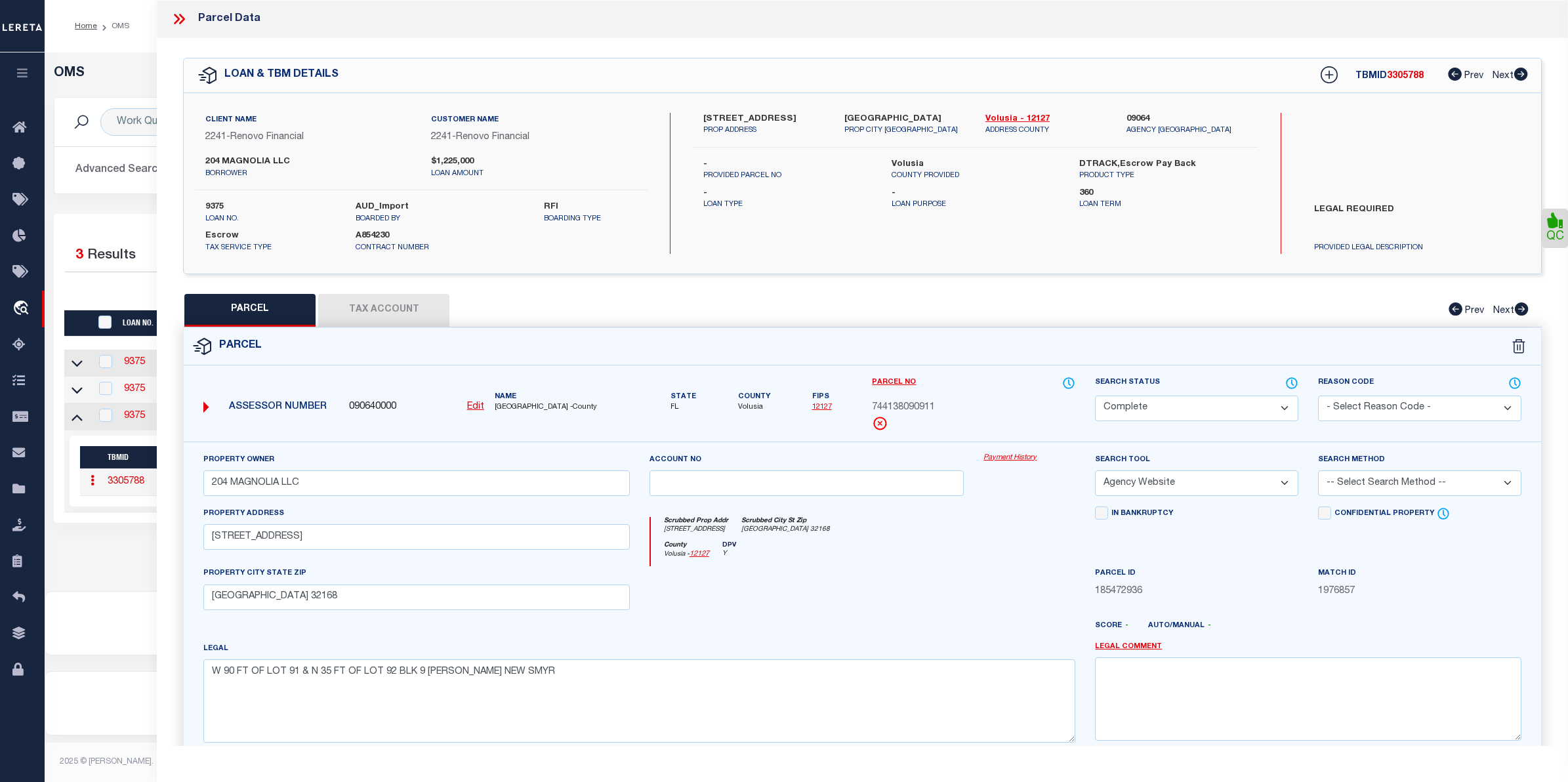
click at [1034, 457] on link "Payment History" at bounding box center [1029, 458] width 92 height 11
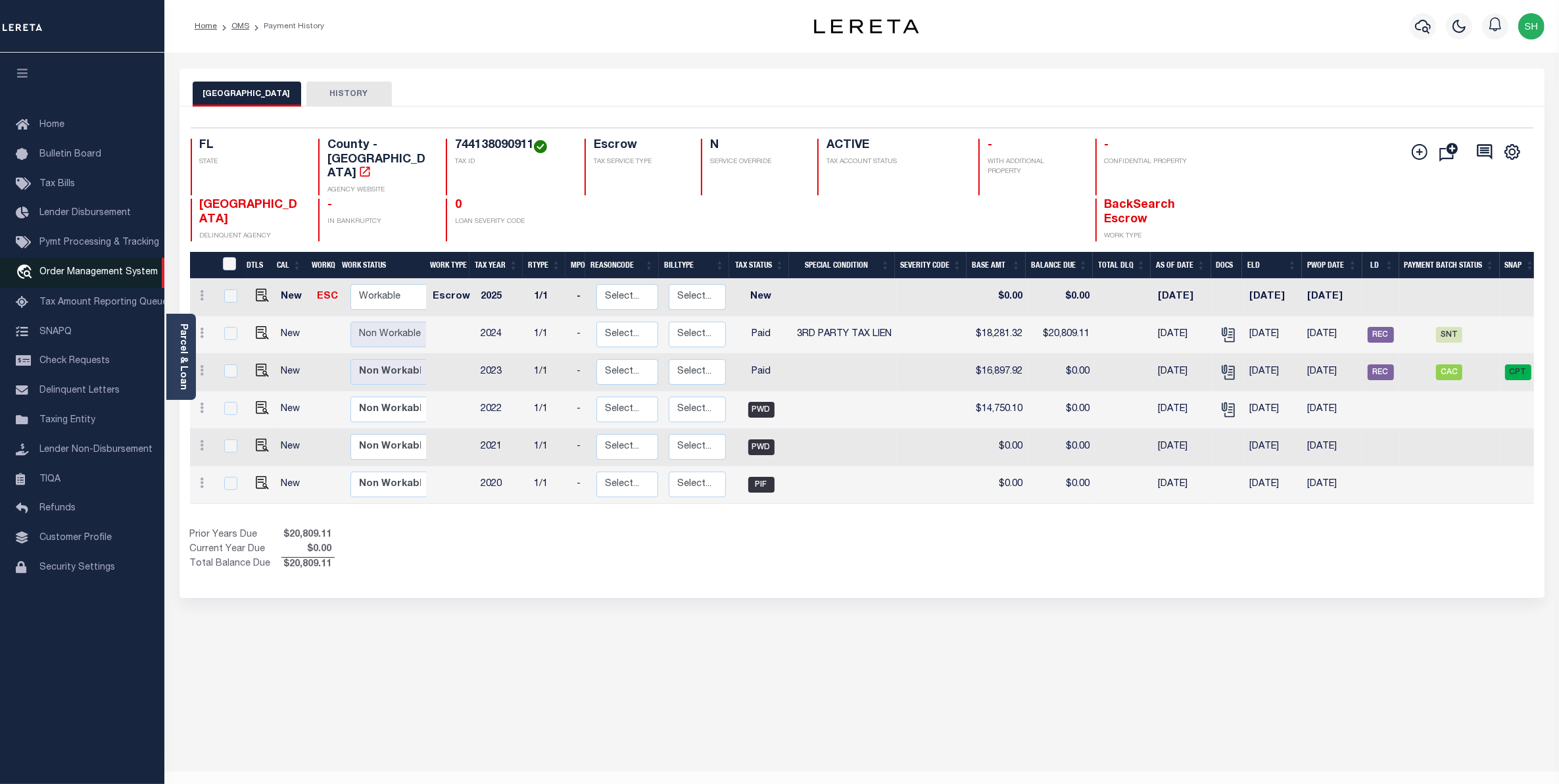
click at [113, 268] on link "travel_explore Order Management System" at bounding box center [82, 273] width 165 height 30
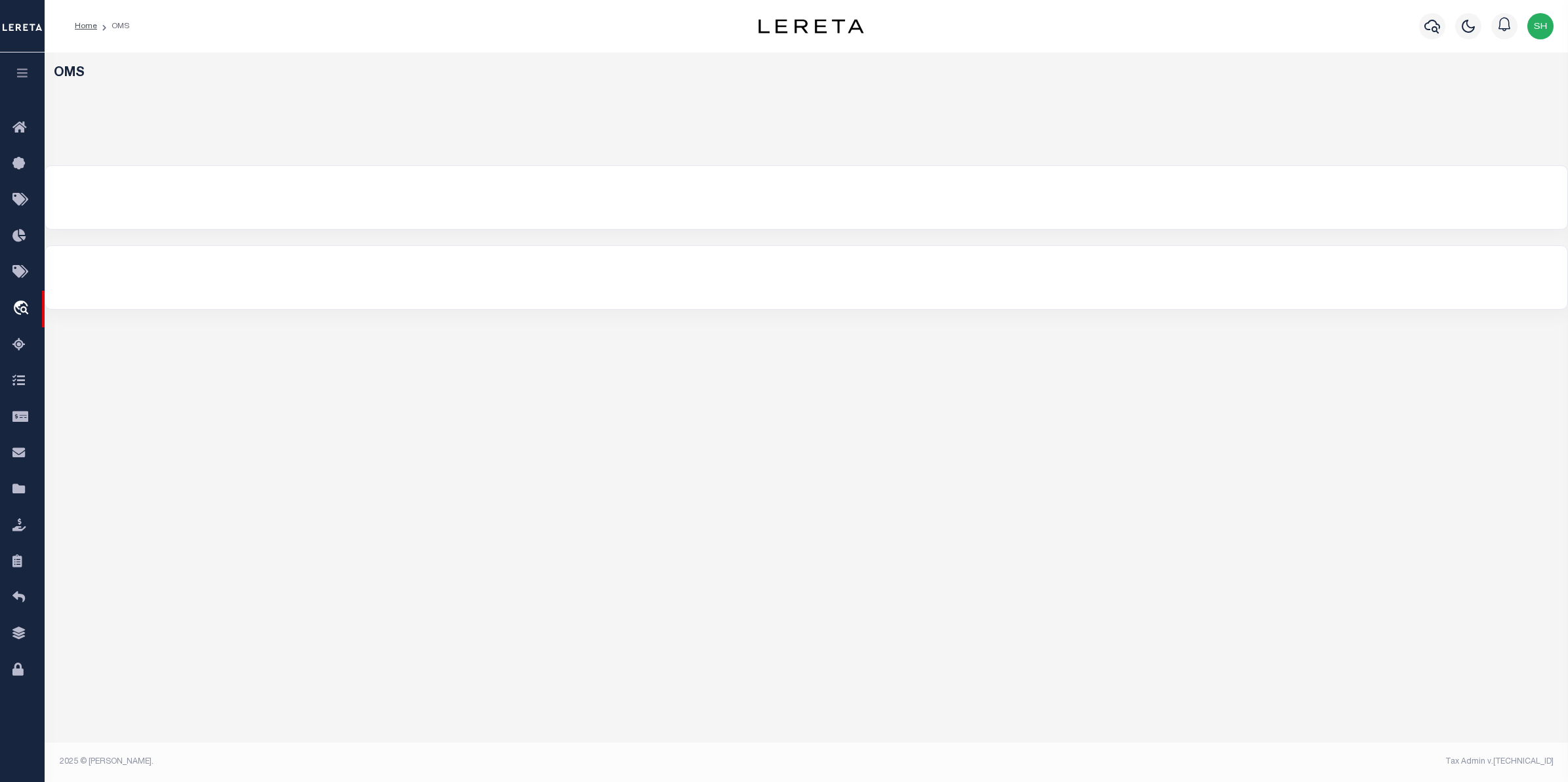
select select "200"
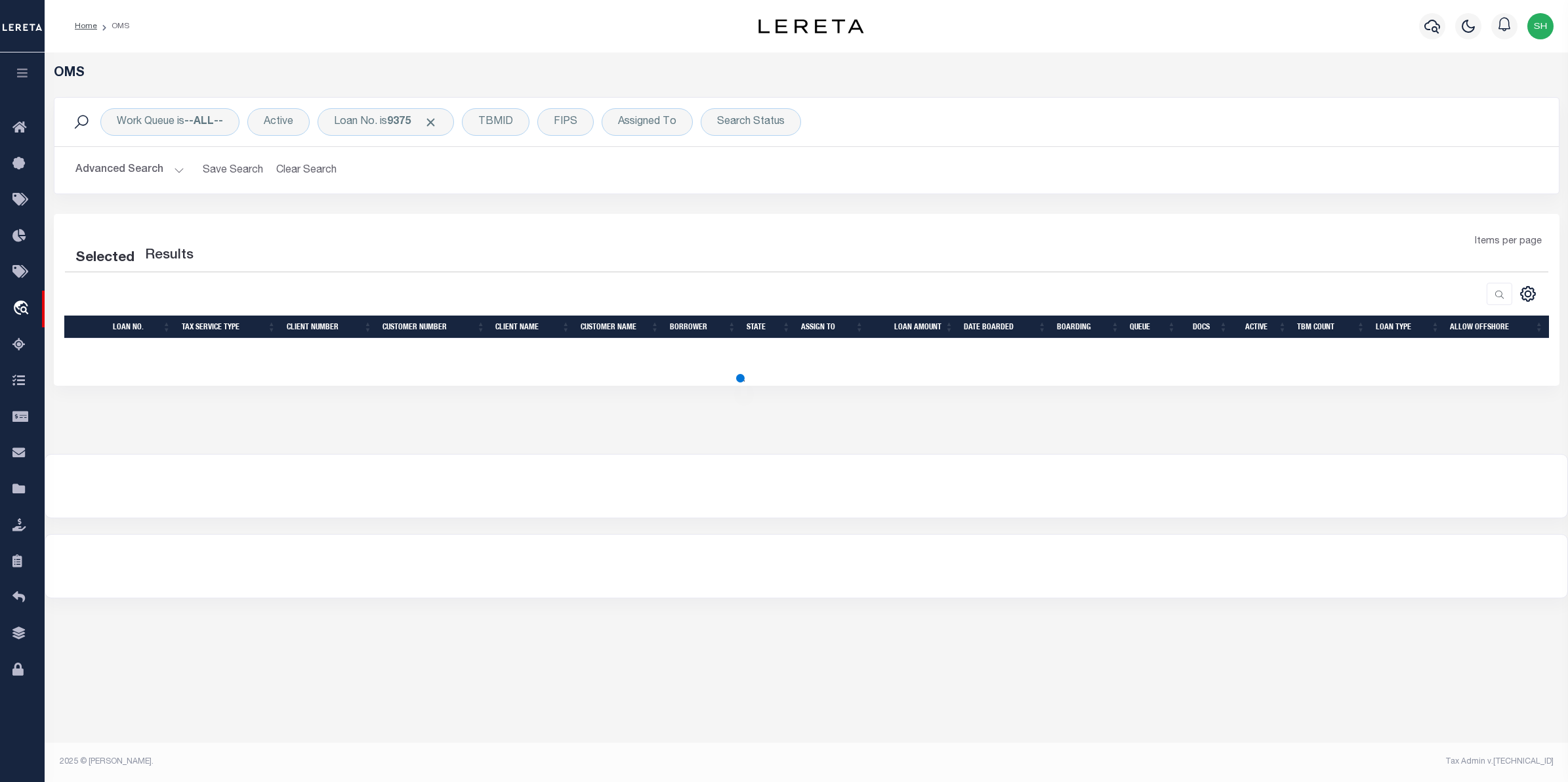
select select "200"
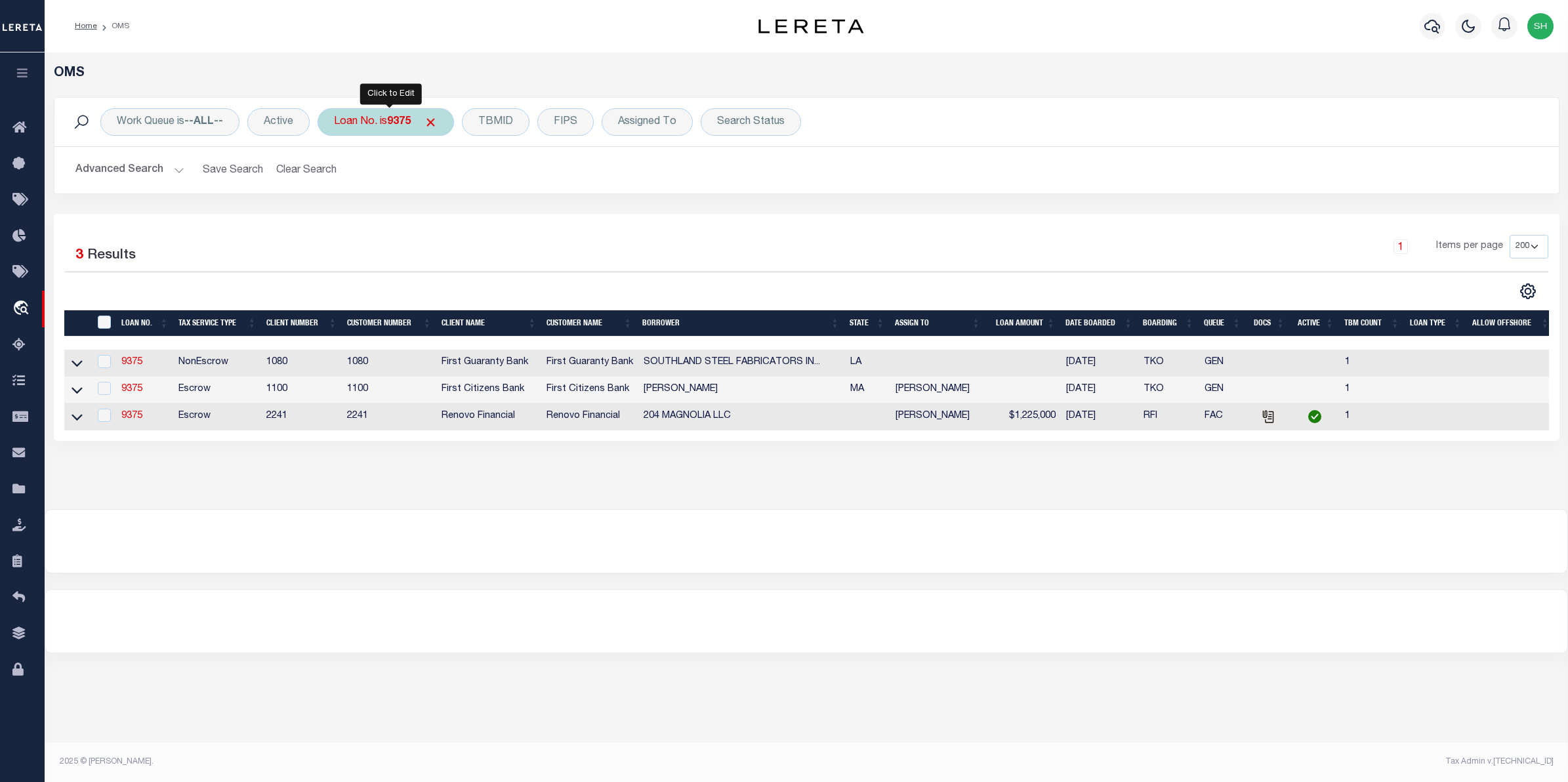
click at [400, 133] on div "Loan No. is 9375" at bounding box center [386, 122] width 136 height 27
type input "10022445"
click at [507, 216] on input "Apply" at bounding box center [508, 215] width 39 height 22
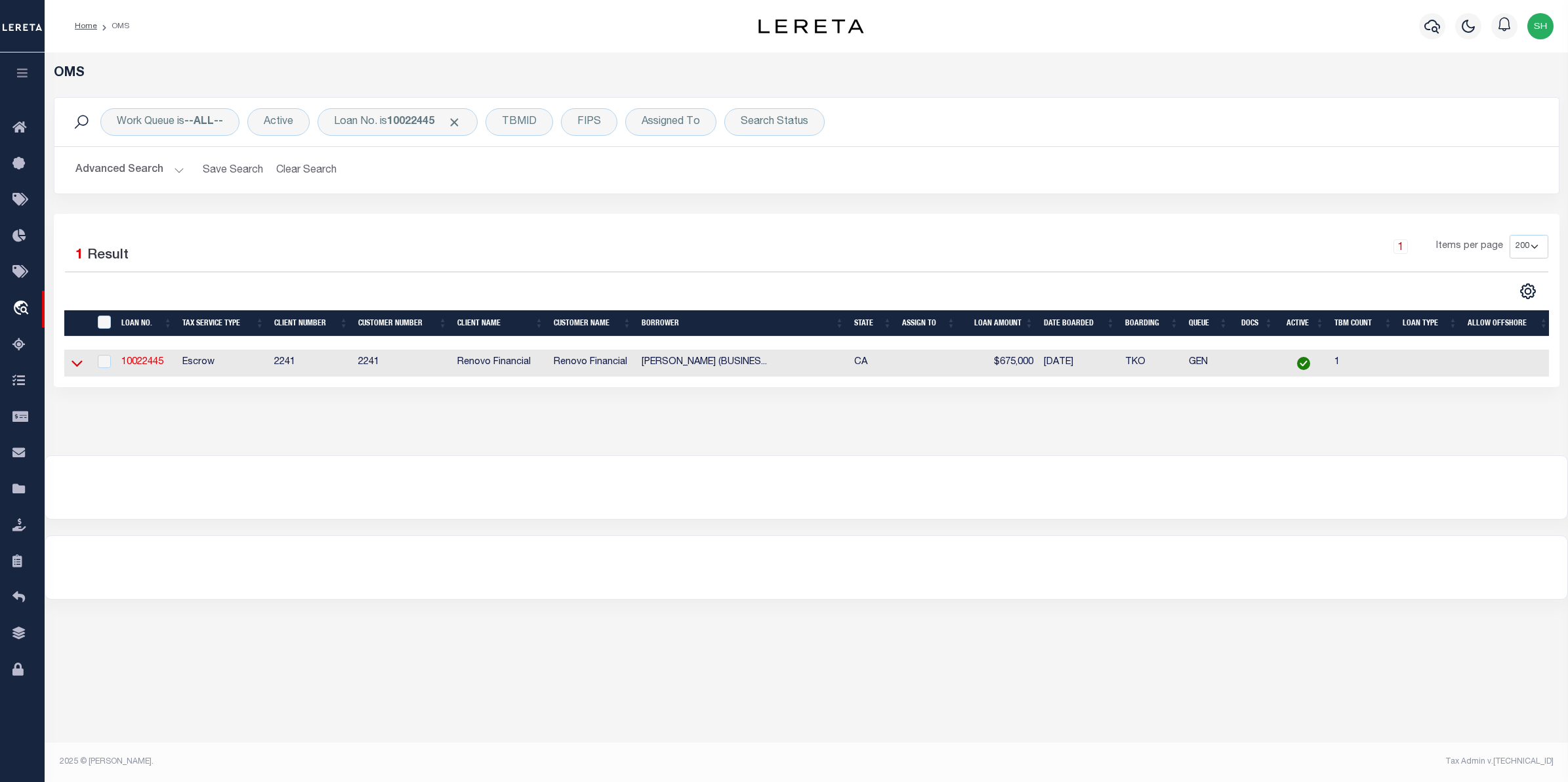
click at [74, 366] on icon at bounding box center [77, 364] width 11 height 7
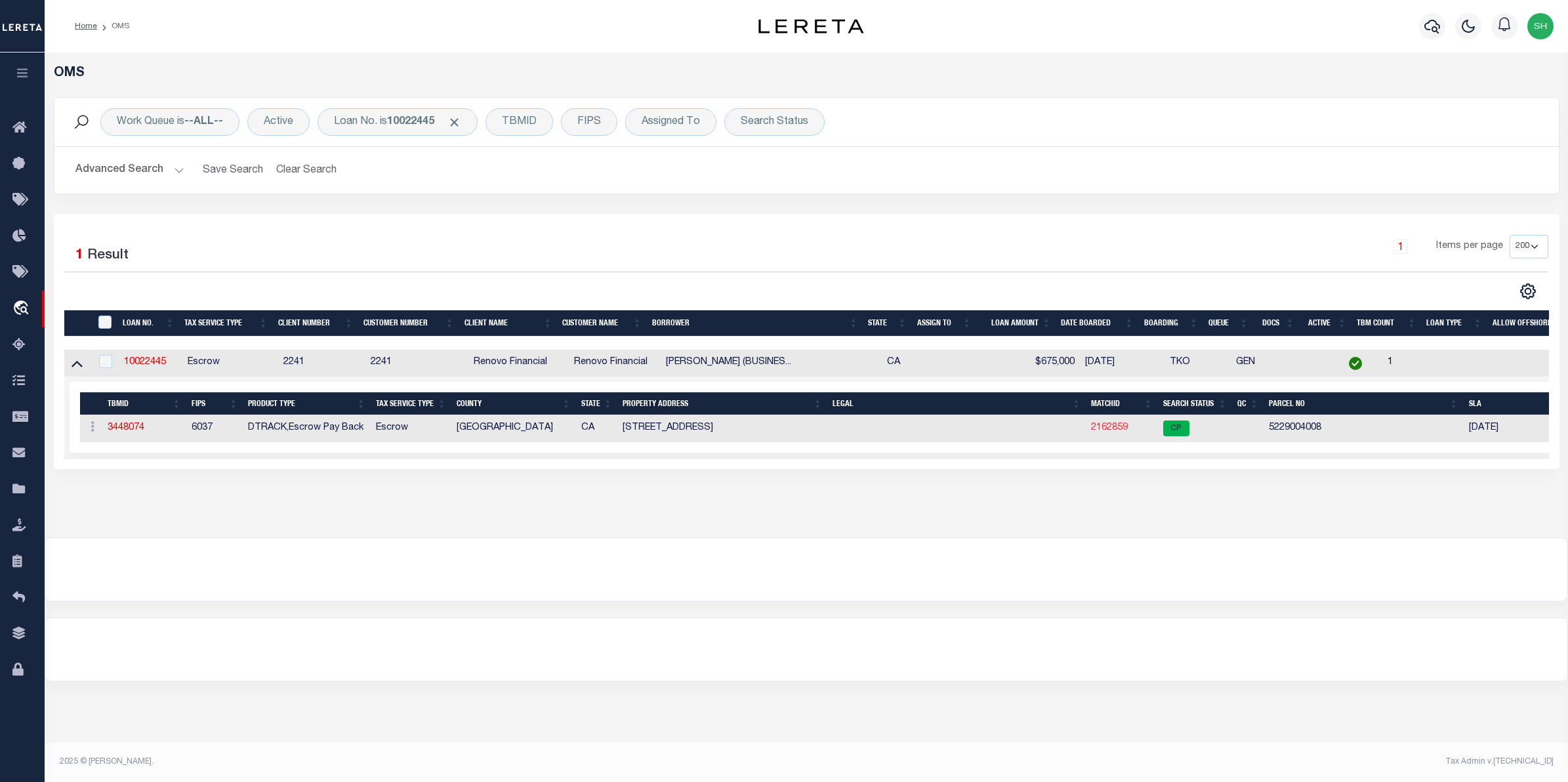
click at [1115, 431] on link "2162859" at bounding box center [1109, 427] width 37 height 9
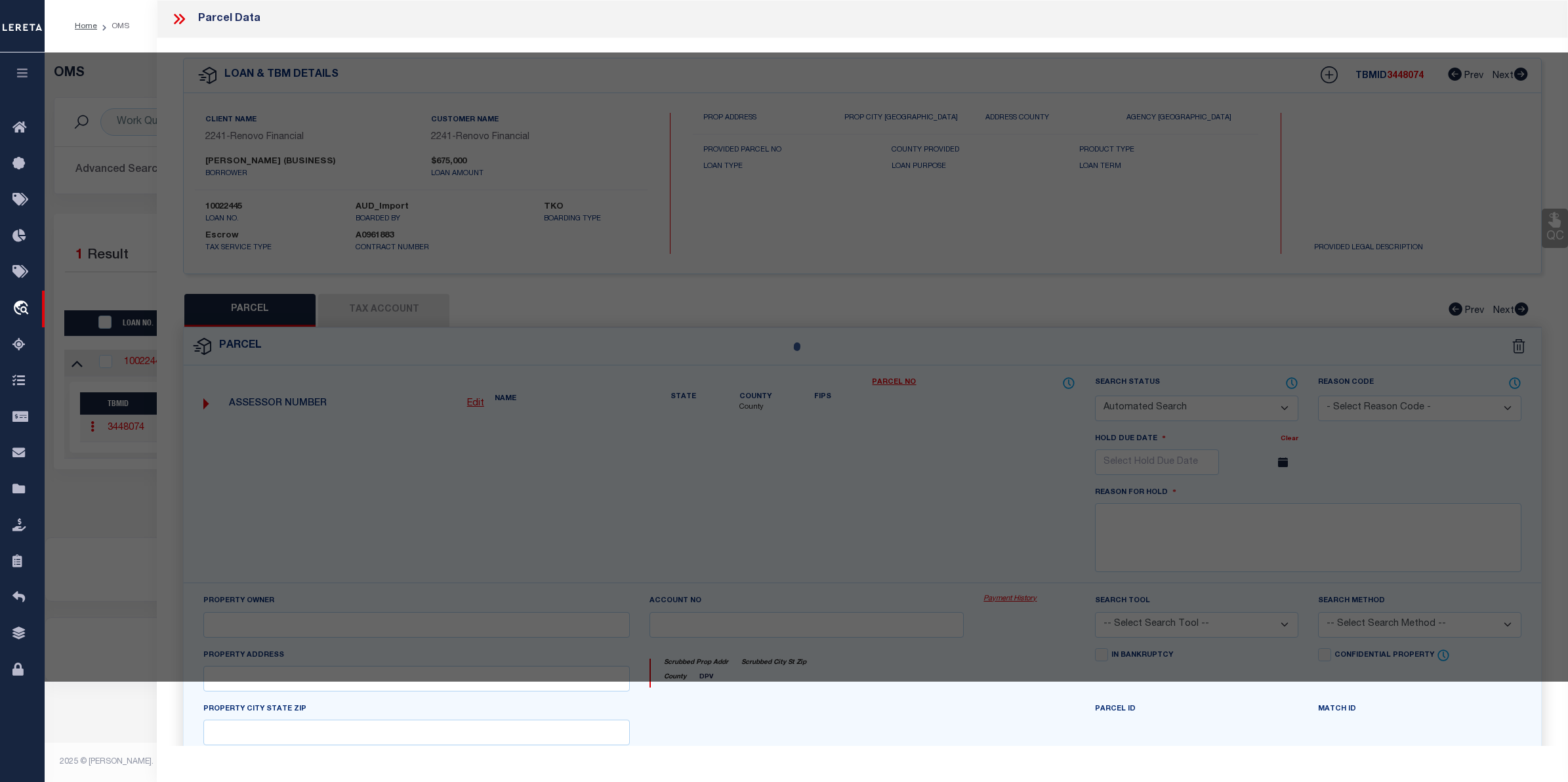
checkbox input "false"
select select "CP"
type input "NICK STOUT & ASSOCIATES LLC"
select select "ATL"
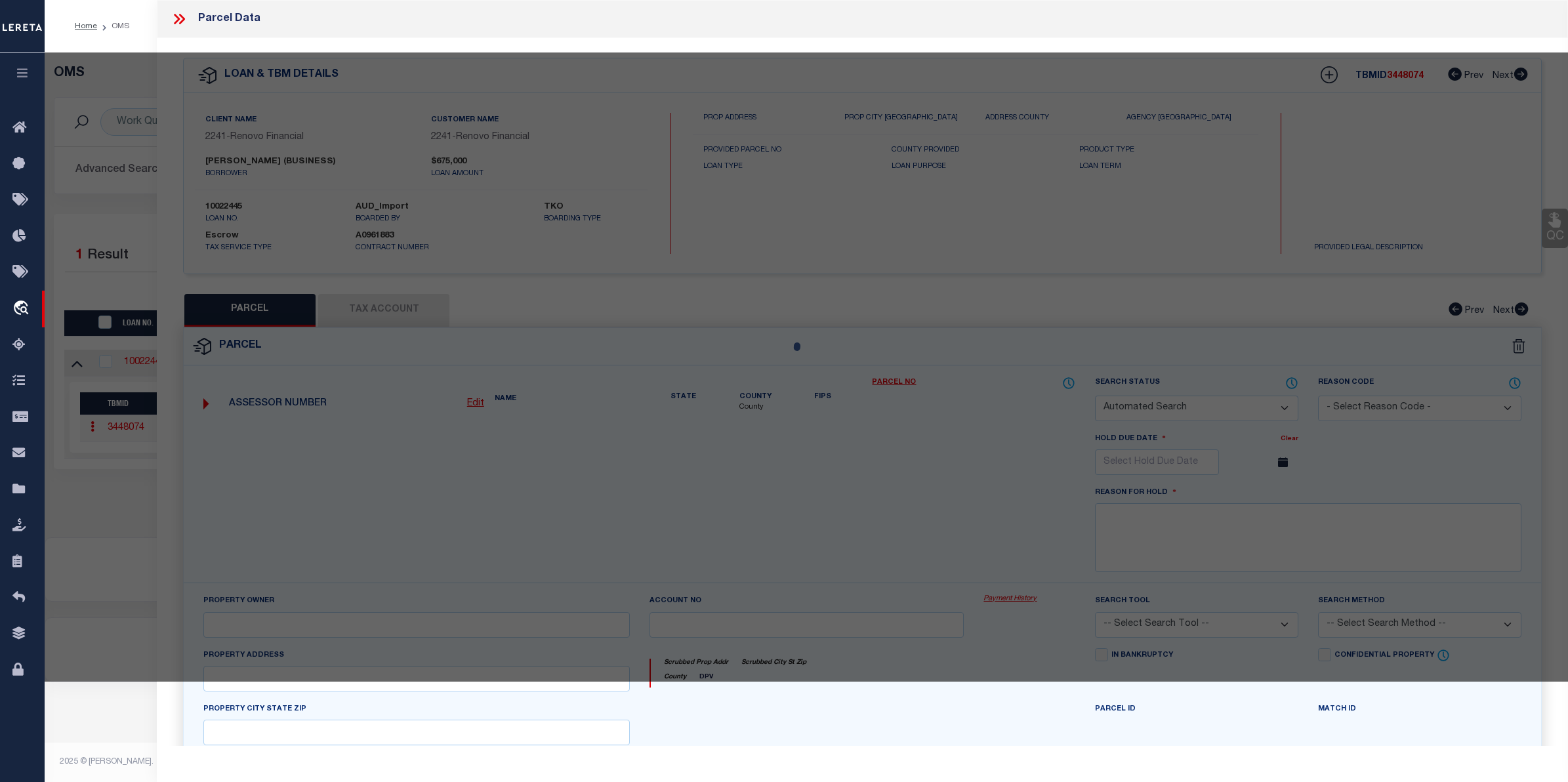
select select "ADD"
type input "1132 N EVERGREEN AVE"
checkbox input "false"
type input "LOS ANGELES, CA 90033"
type textarea "[GEOGRAPHIC_DATA] [STREET_ADDRESS]"
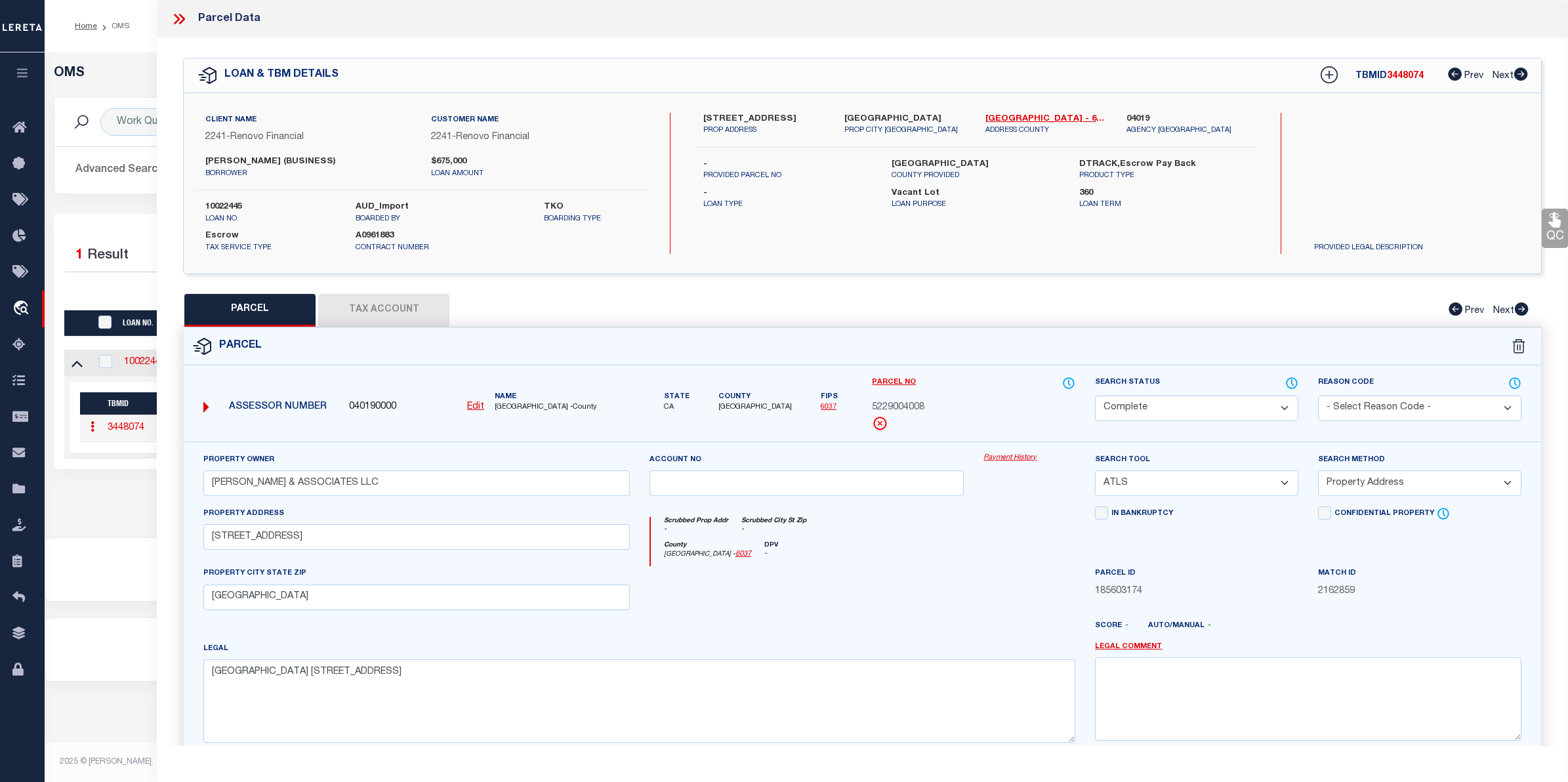
click at [1002, 460] on link "Payment History" at bounding box center [1029, 458] width 92 height 11
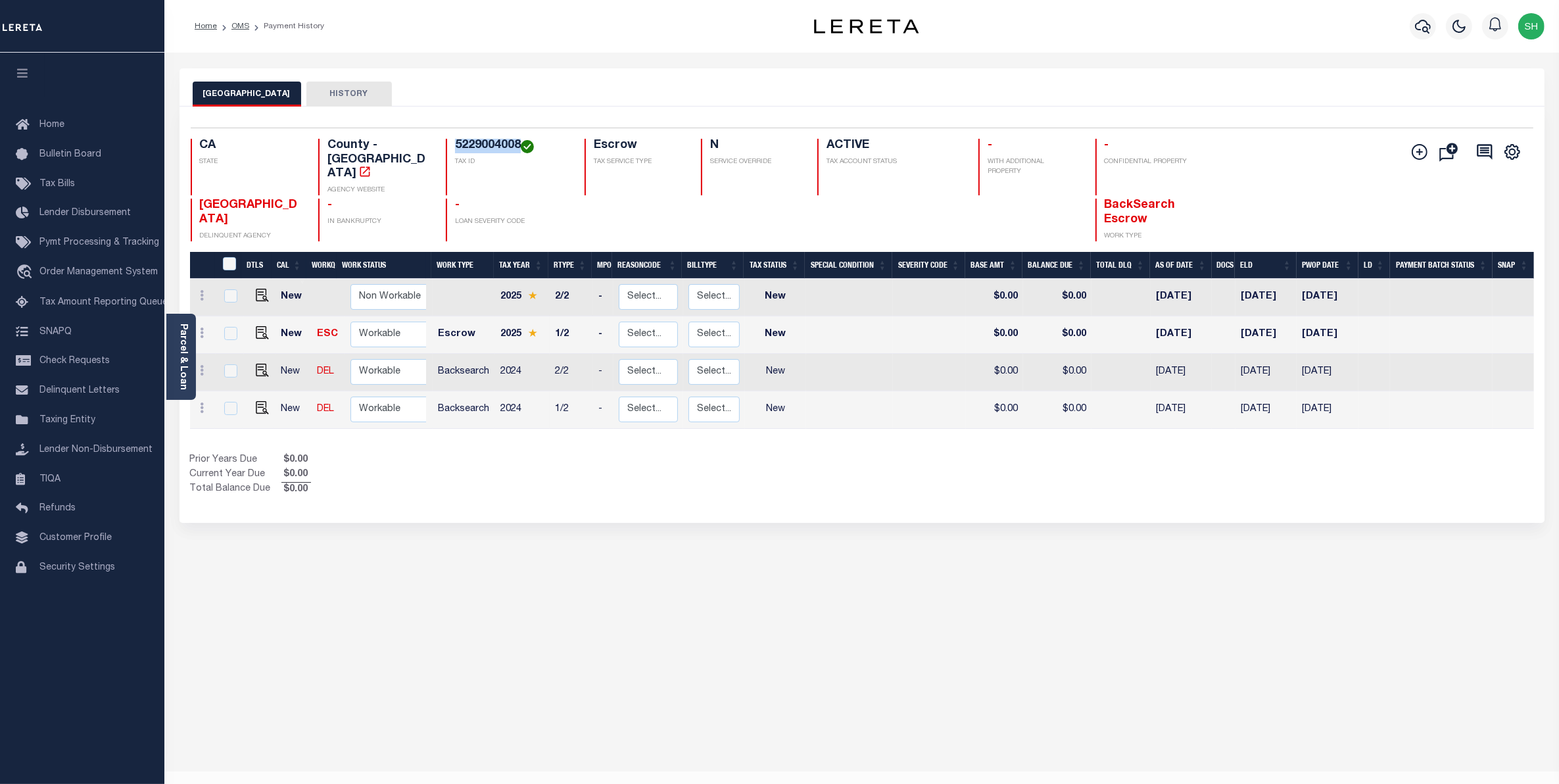
drag, startPoint x: 520, startPoint y: 141, endPoint x: 452, endPoint y: 136, distance: 68.2
click at [452, 136] on div "Selected 4 Results 1 Items per page 25 50 100 CA STATE County - CA AGENCY WEBSI…" at bounding box center [862, 184] width 1363 height 114
copy h4 "5229004008"
click at [195, 353] on div "Parcel & Loan" at bounding box center [180, 357] width 30 height 86
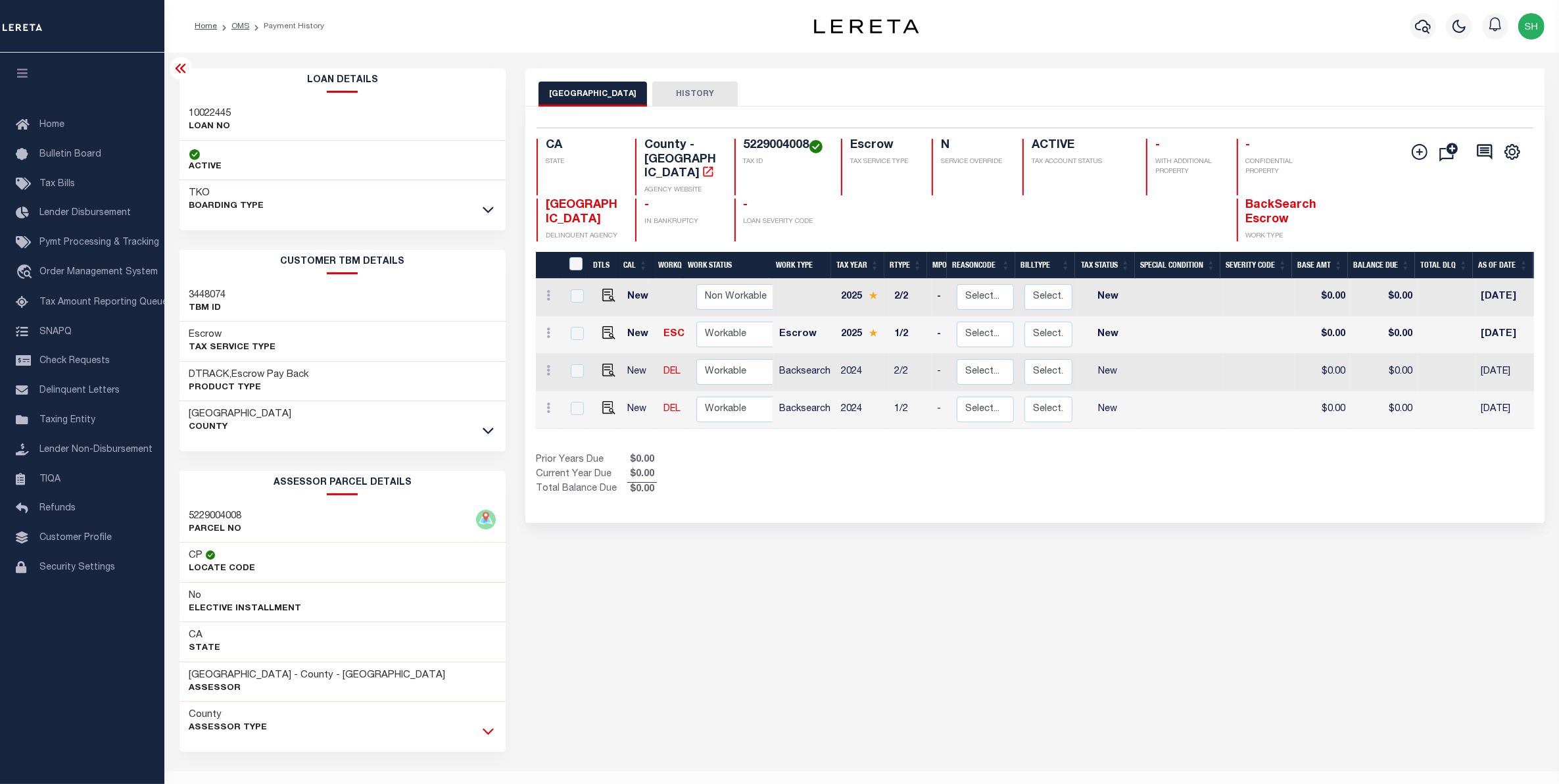
click at [484, 732] on icon at bounding box center [488, 732] width 11 height 7
click at [102, 273] on span "Order Management System" at bounding box center [99, 272] width 118 height 9
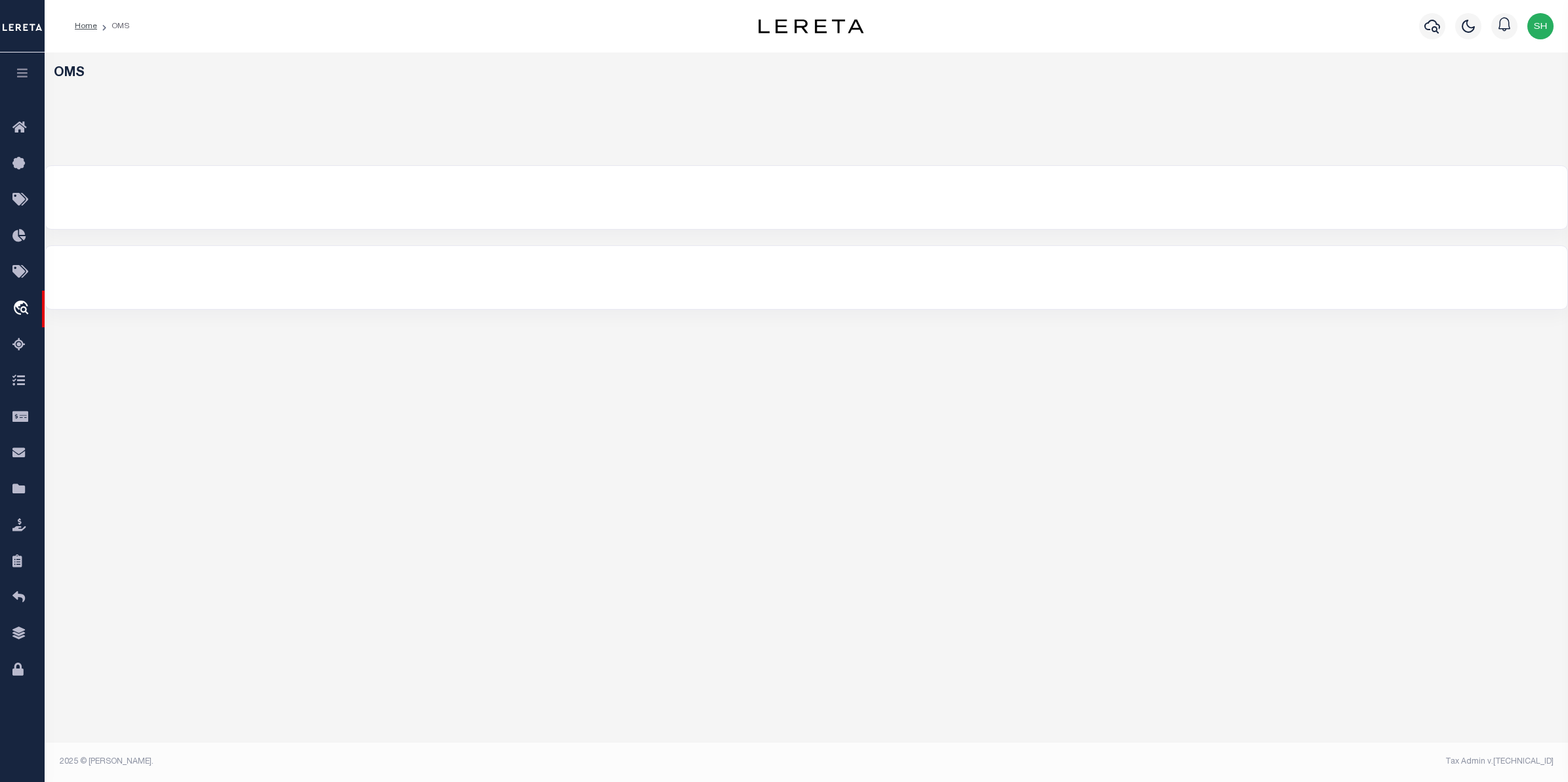
select select "200"
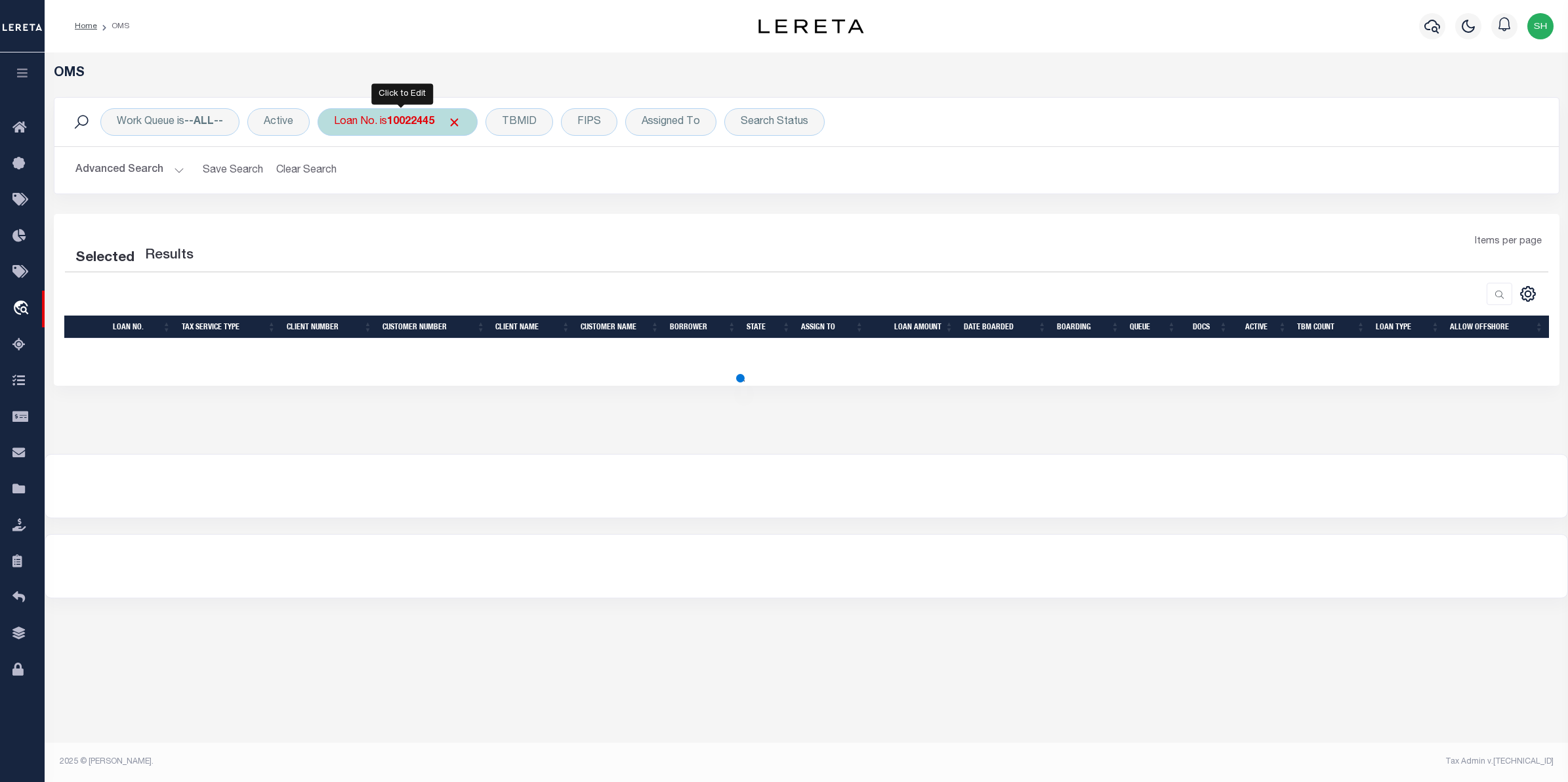
select select "200"
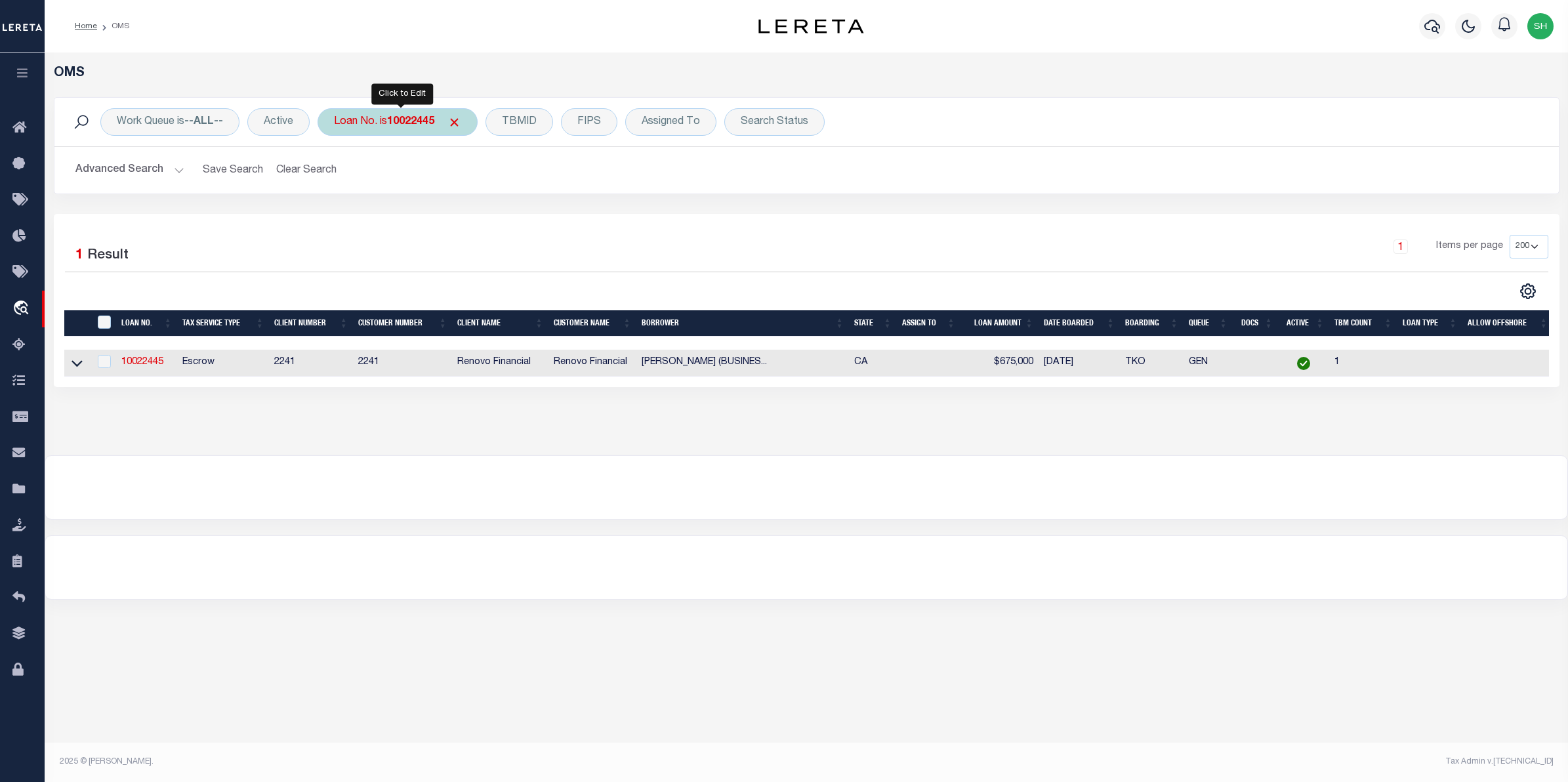
click at [440, 126] on div "Loan No. is 10022445" at bounding box center [398, 122] width 160 height 27
type input "10011721"
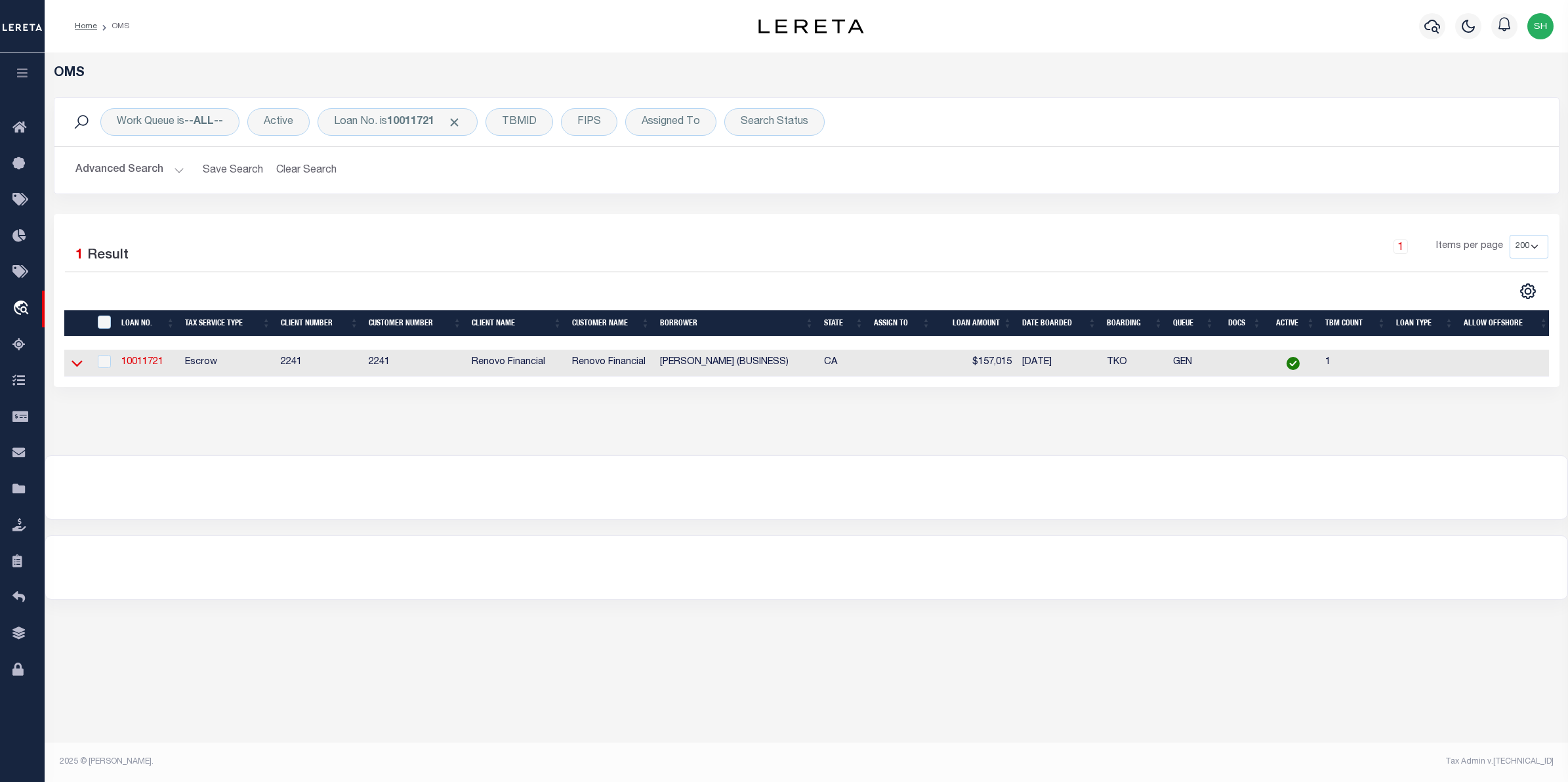
click at [76, 365] on icon at bounding box center [77, 363] width 11 height 14
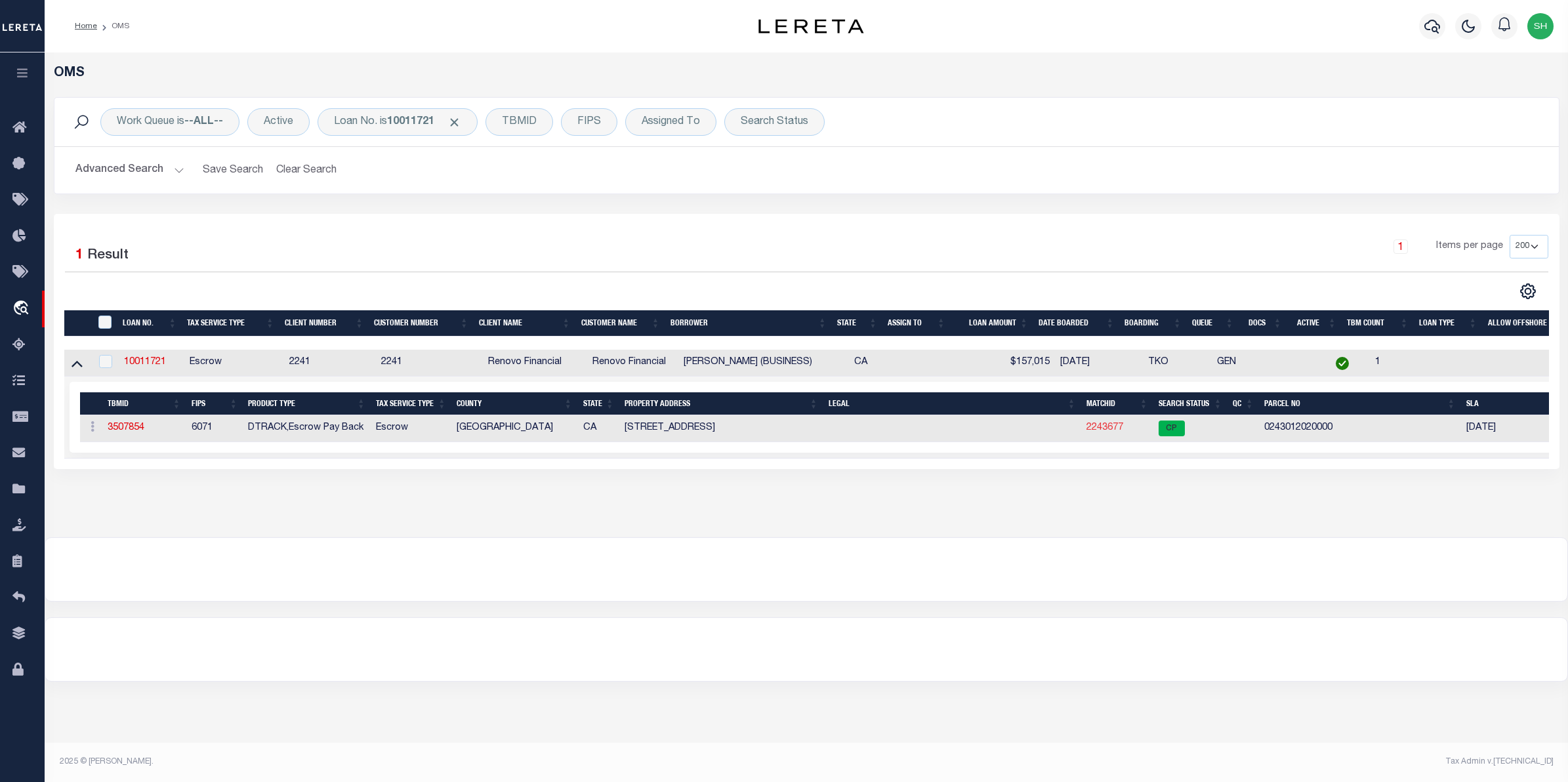
click at [1109, 430] on link "2243677" at bounding box center [1105, 427] width 37 height 9
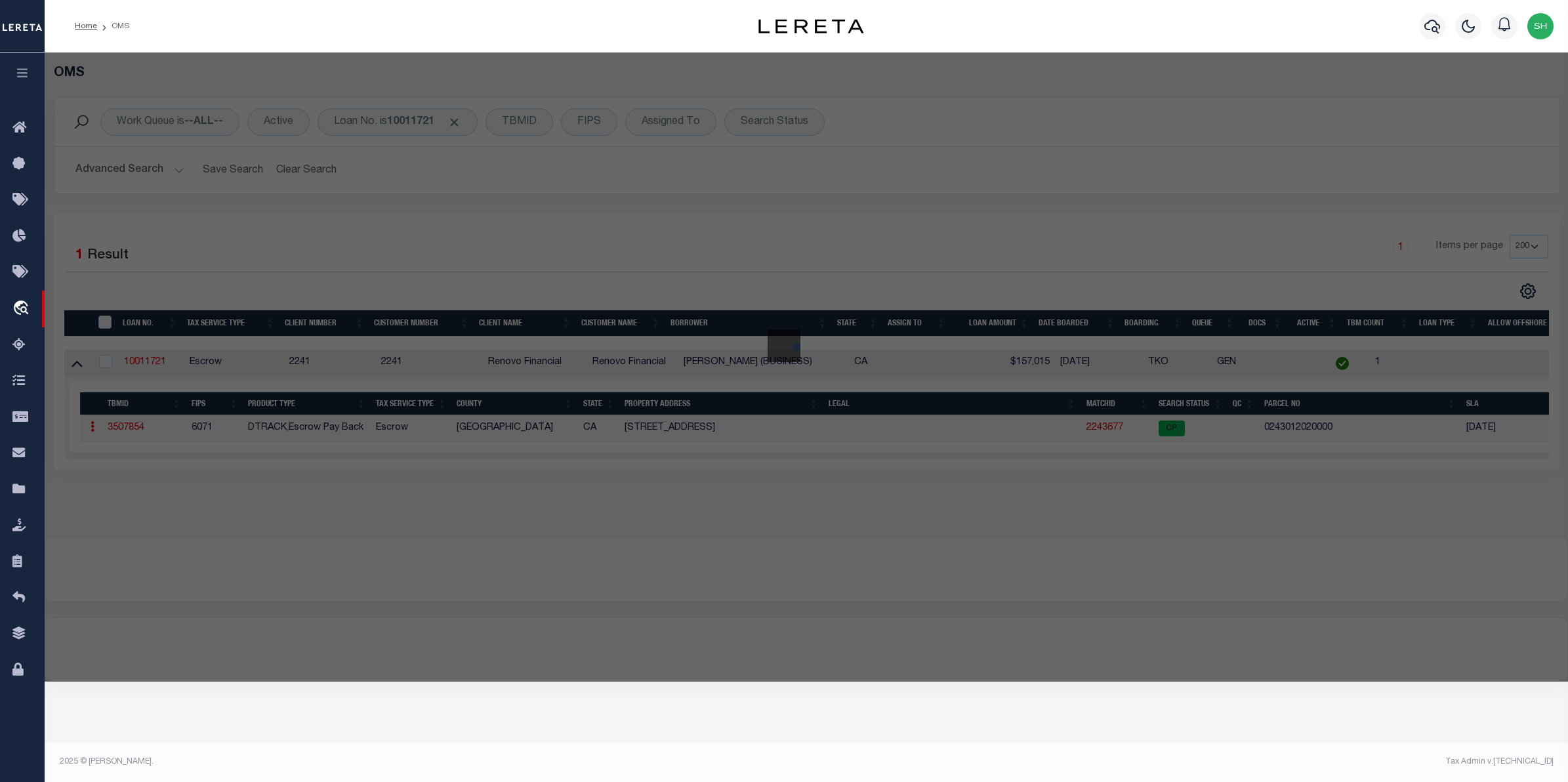
checkbox input "false"
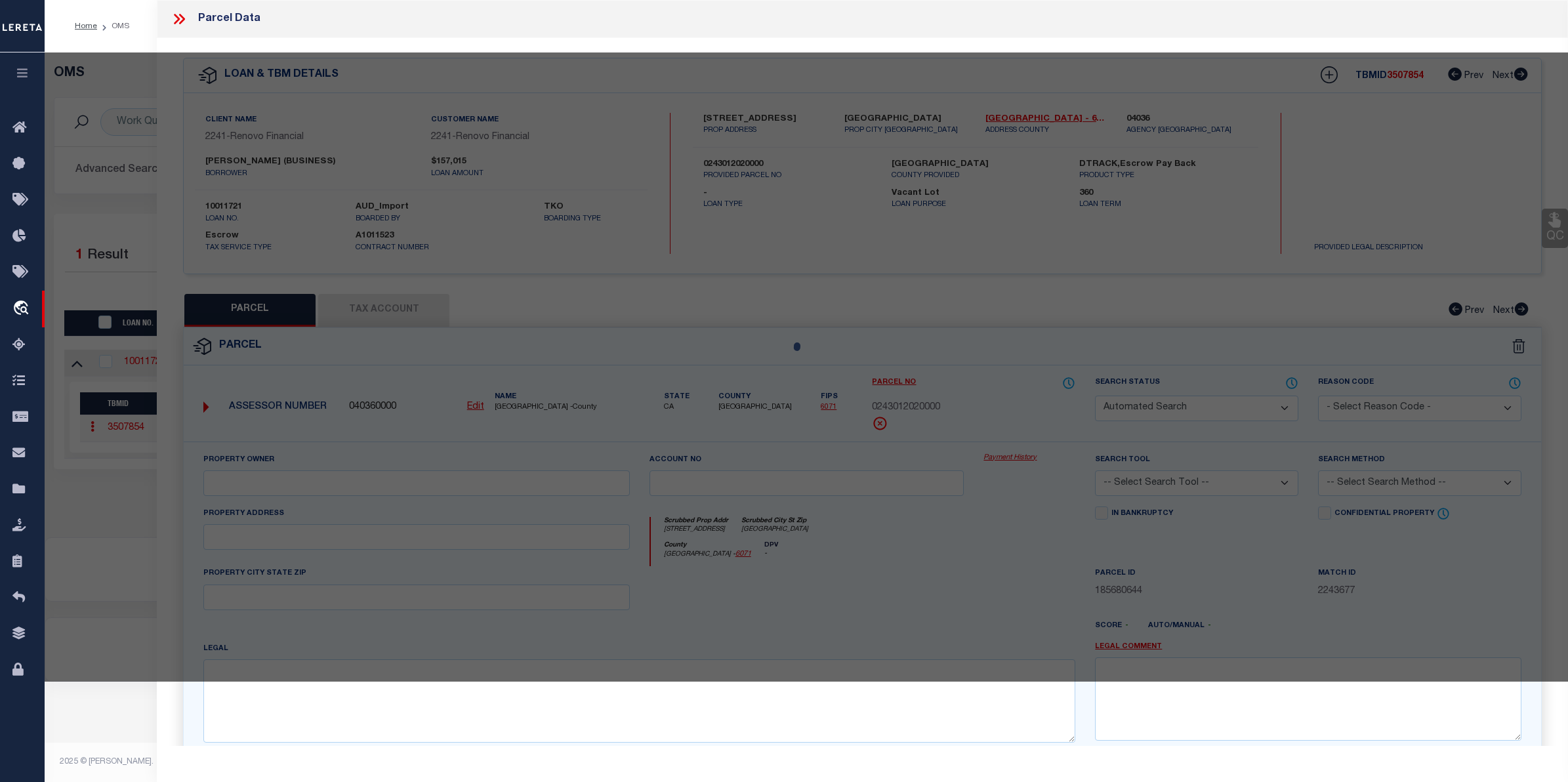
select select "CP"
type input "AGUAYO,JESSE JR"
select select "ATL"
select select "ADD"
type input "7634 LAUREL AVE"
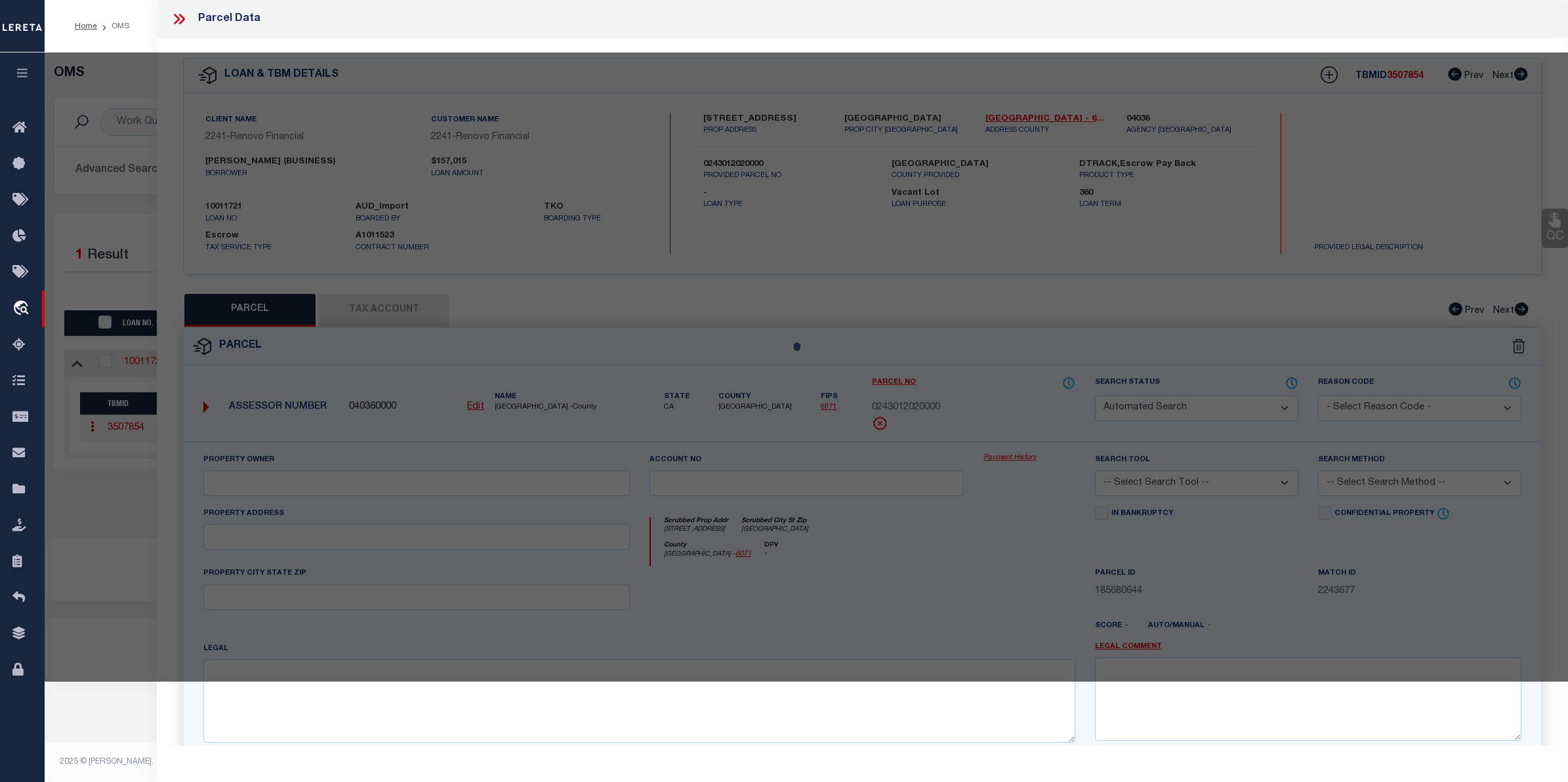
checkbox input "false"
type input "[GEOGRAPHIC_DATA]"
type textarea "S T L AND W CO S B L S 13O FT N 26O FT E 264 FT LOT 4O7 EX ST"
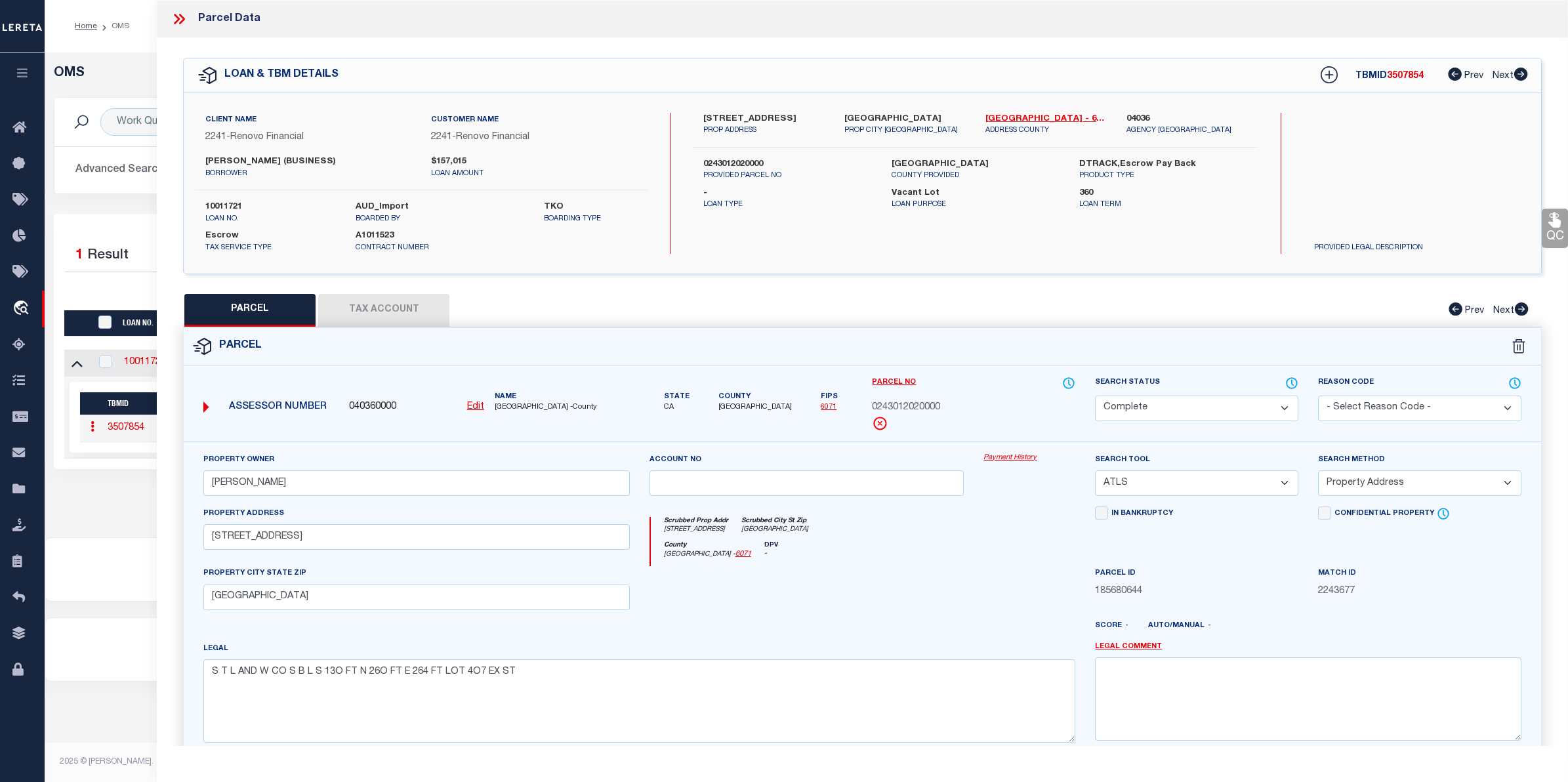
click at [1034, 457] on link "Payment History" at bounding box center [1029, 458] width 92 height 11
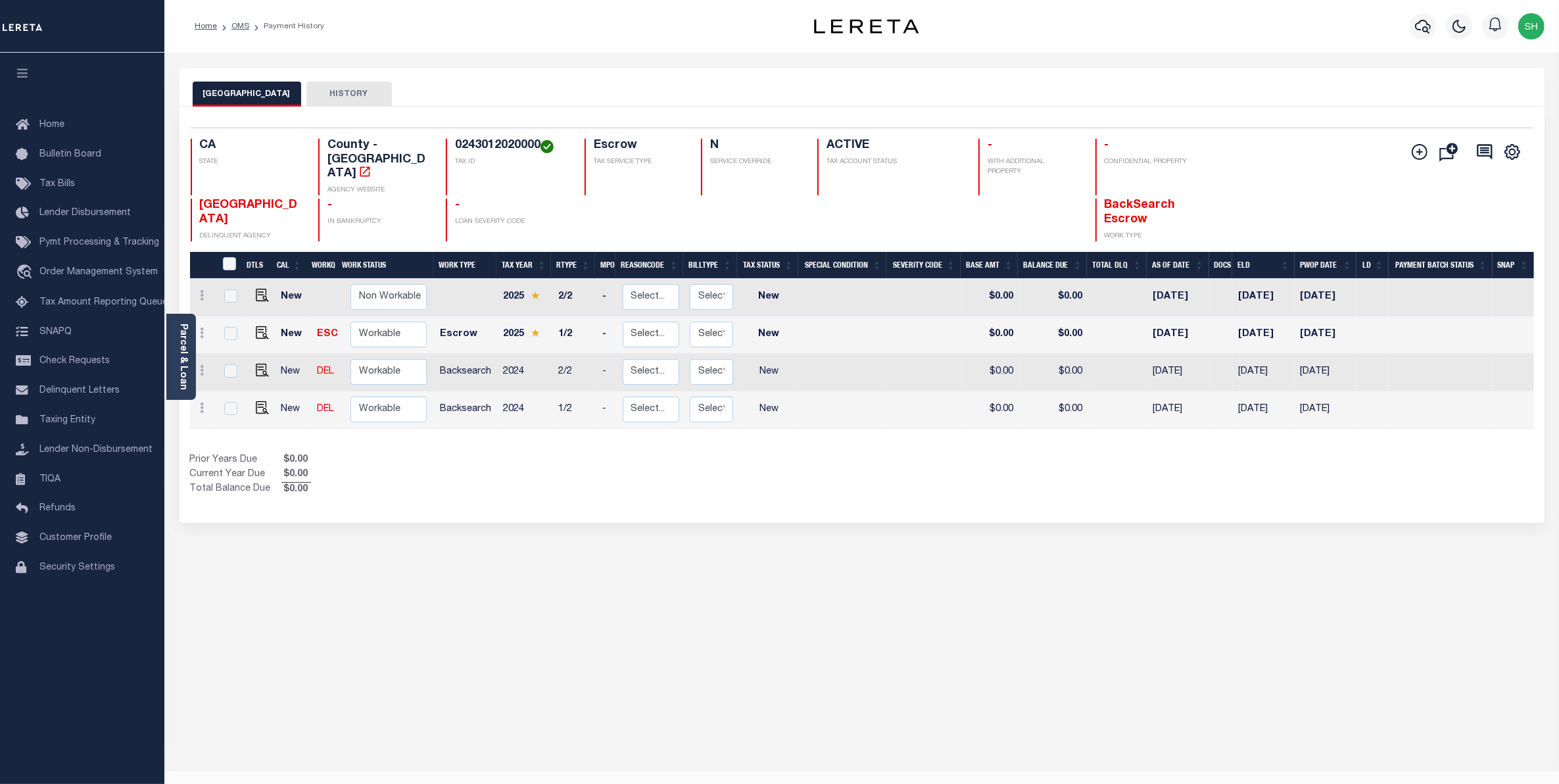
click at [538, 146] on h4 "0243012020000" at bounding box center [512, 146] width 114 height 14
drag, startPoint x: 538, startPoint y: 146, endPoint x: 473, endPoint y: 155, distance: 65.6
click at [473, 153] on h4 "0243012020000" at bounding box center [512, 146] width 114 height 14
copy h4 "0243012020000"
click at [77, 281] on link "travel_explore Order Management System" at bounding box center [82, 273] width 165 height 30
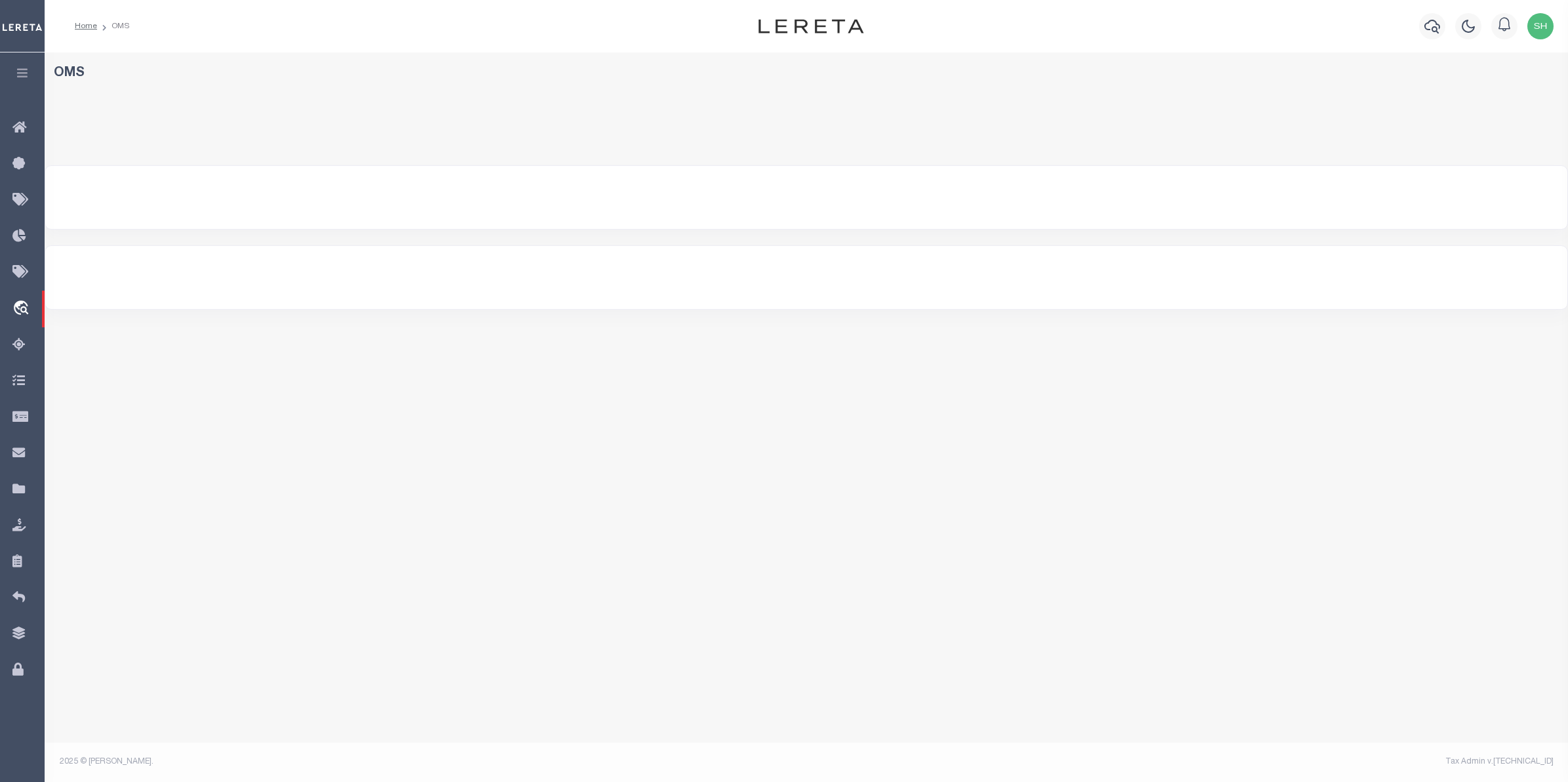
select select "200"
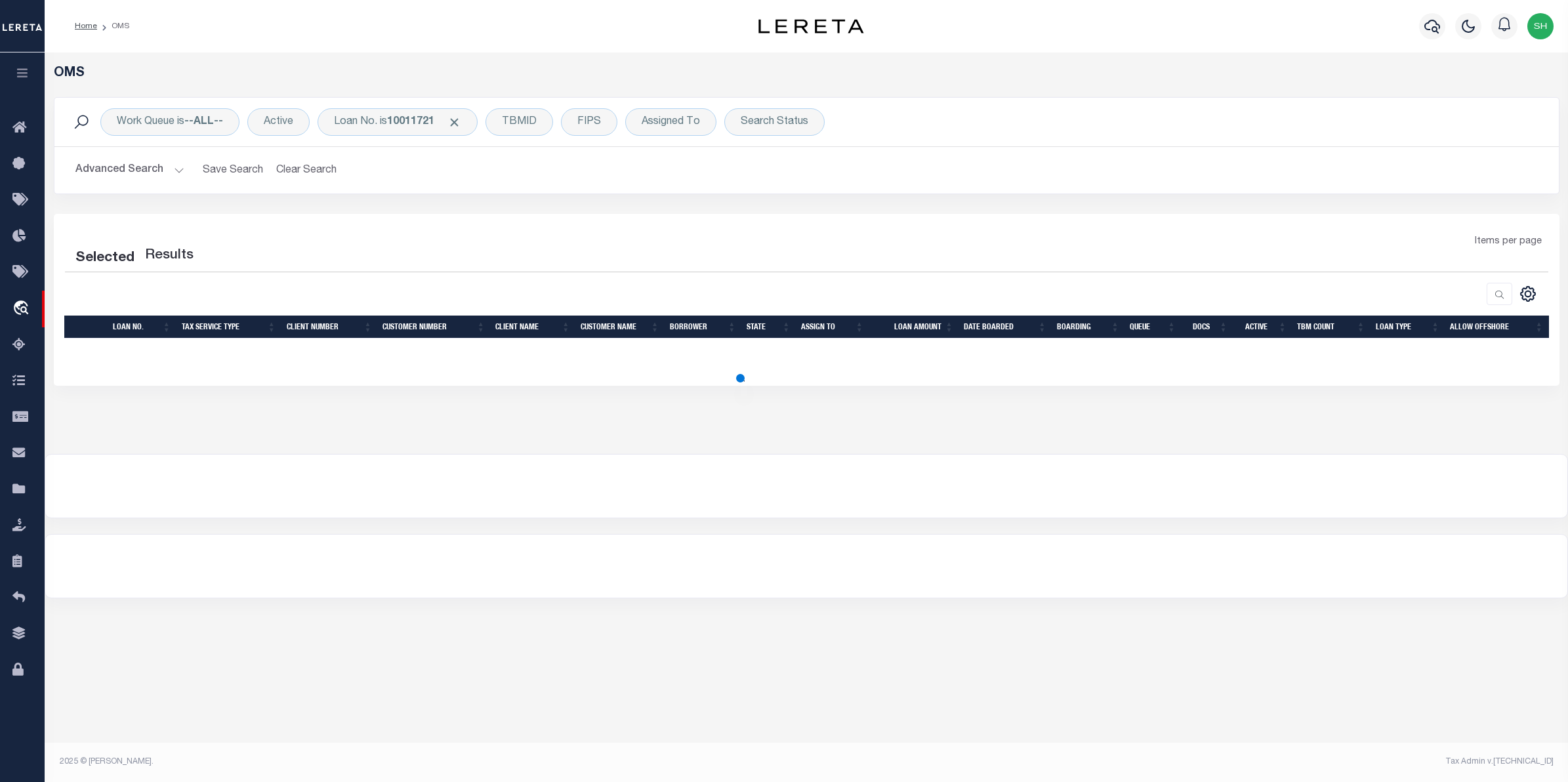
select select "200"
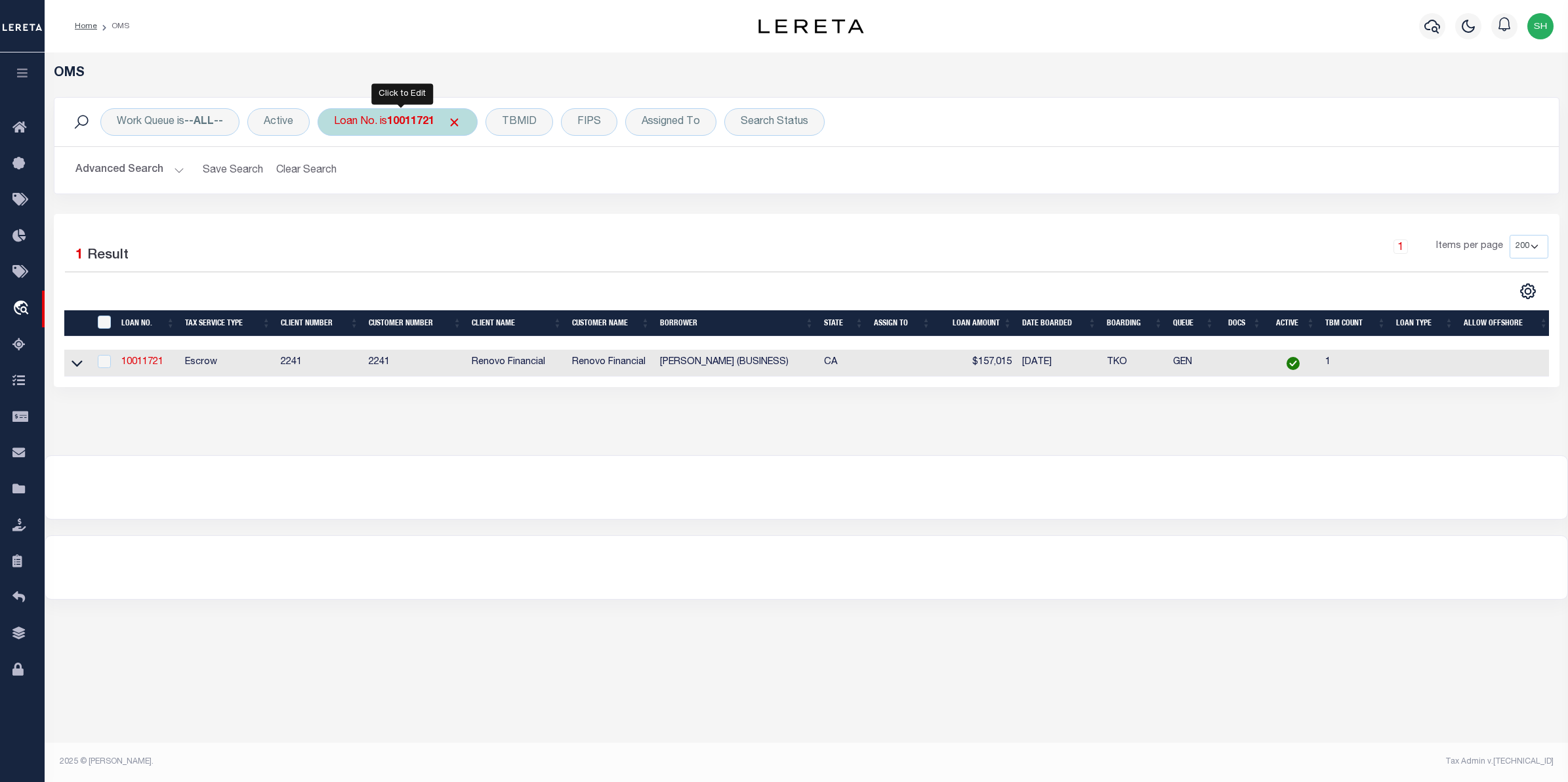
click at [409, 133] on div "Loan No. is 10011721" at bounding box center [398, 122] width 160 height 27
type input "10011346"
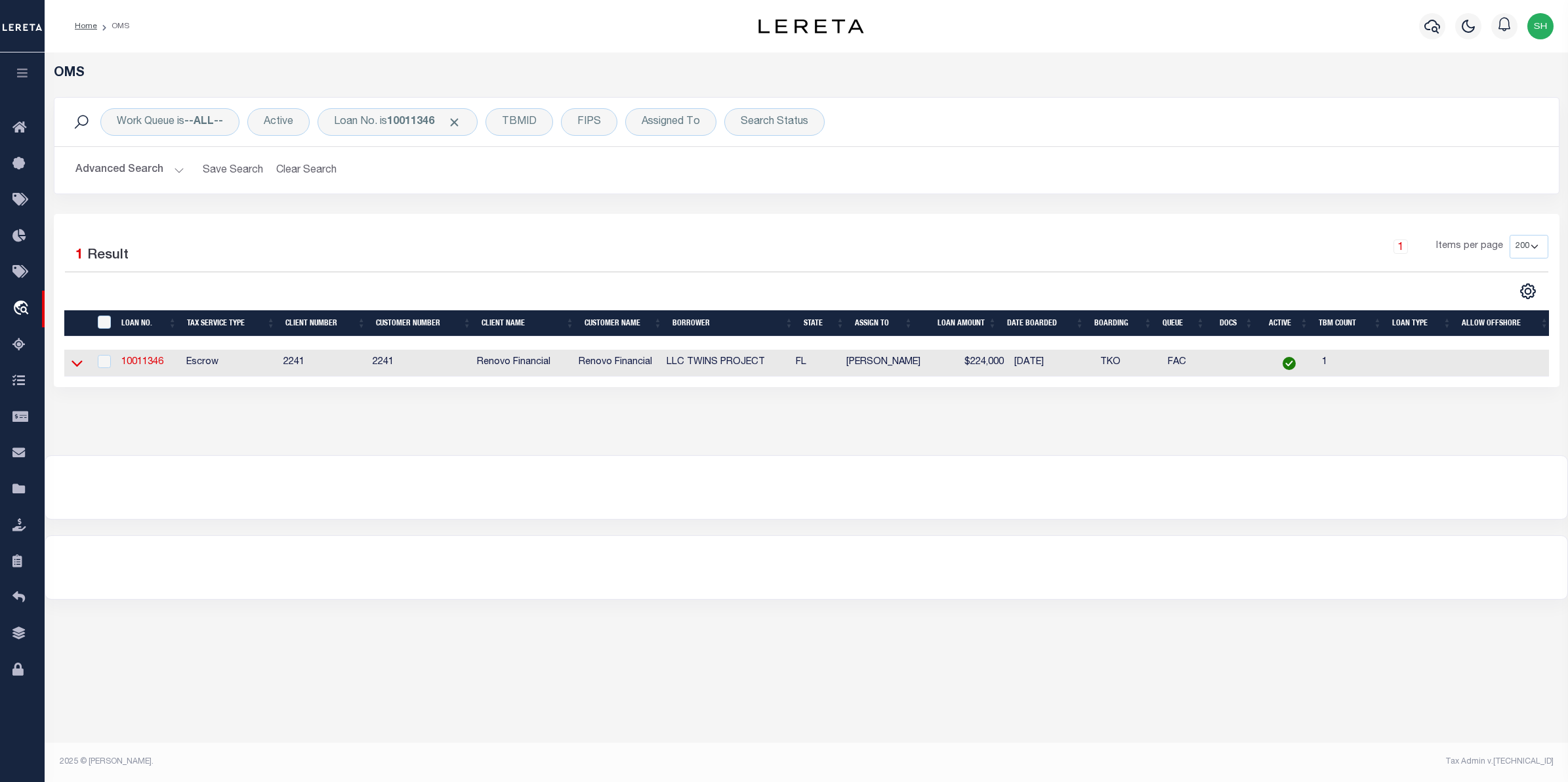
click at [73, 366] on icon at bounding box center [77, 364] width 11 height 7
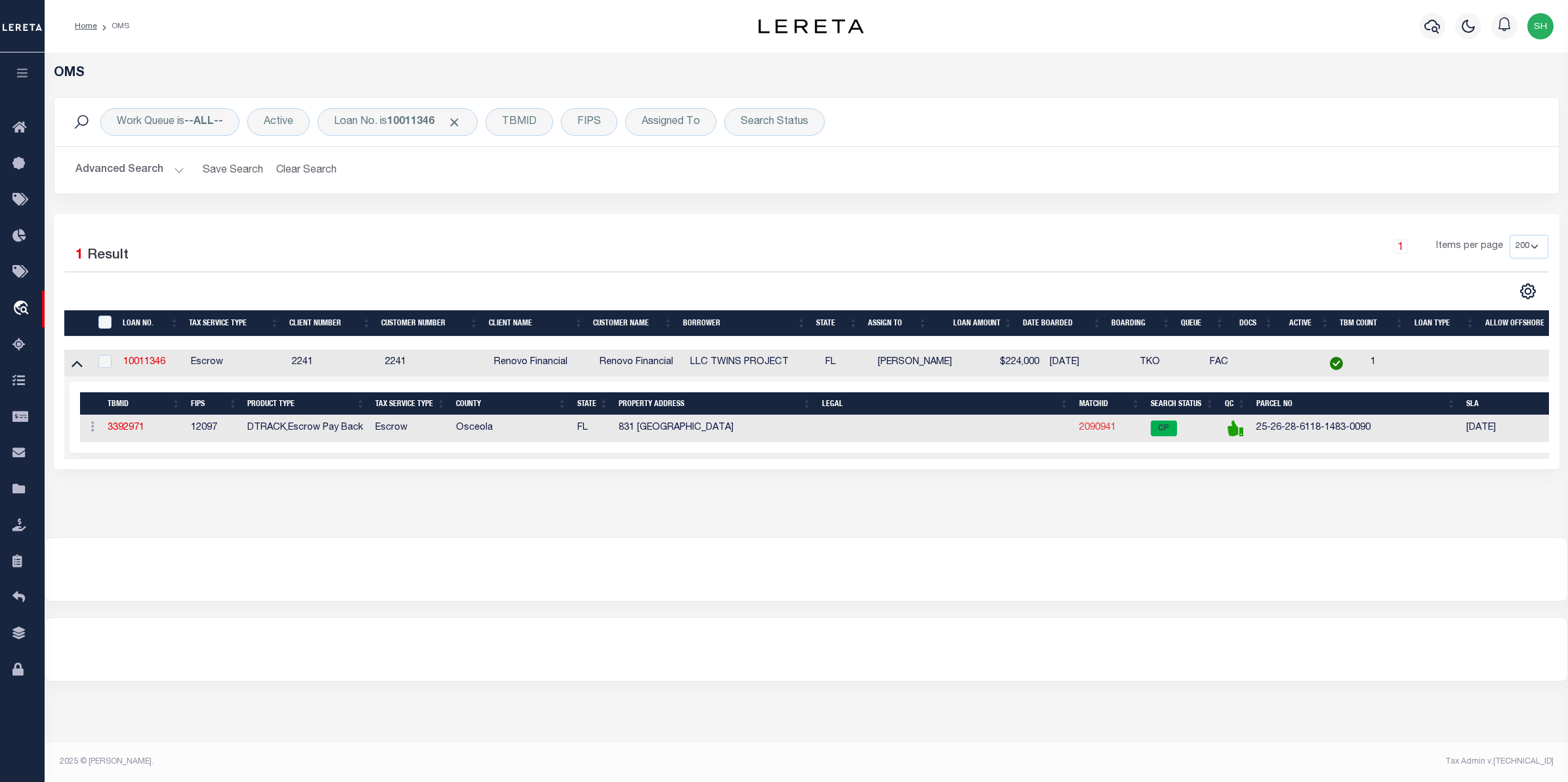
click at [1094, 431] on link "2090941" at bounding box center [1097, 427] width 37 height 9
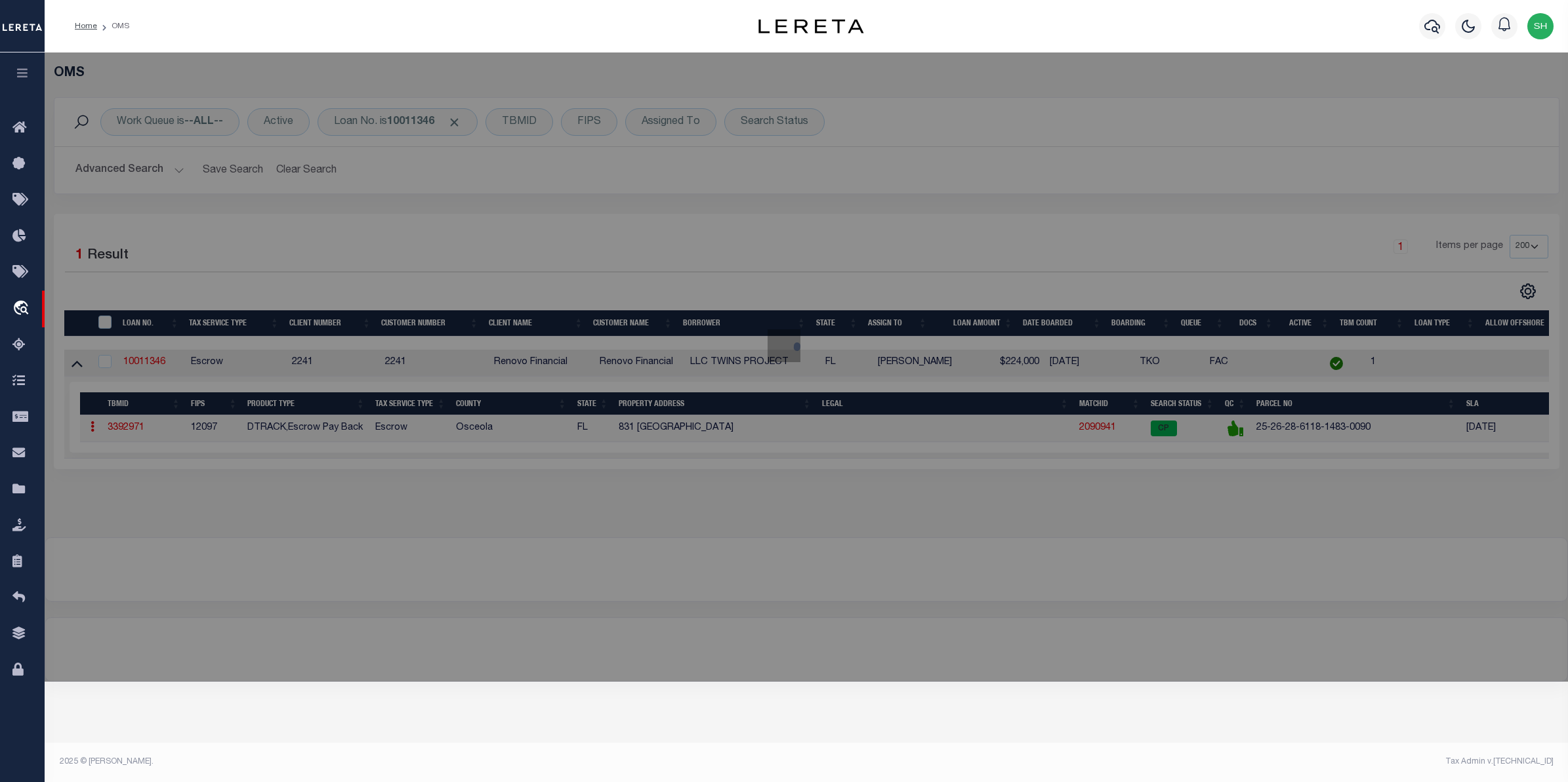
checkbox input "false"
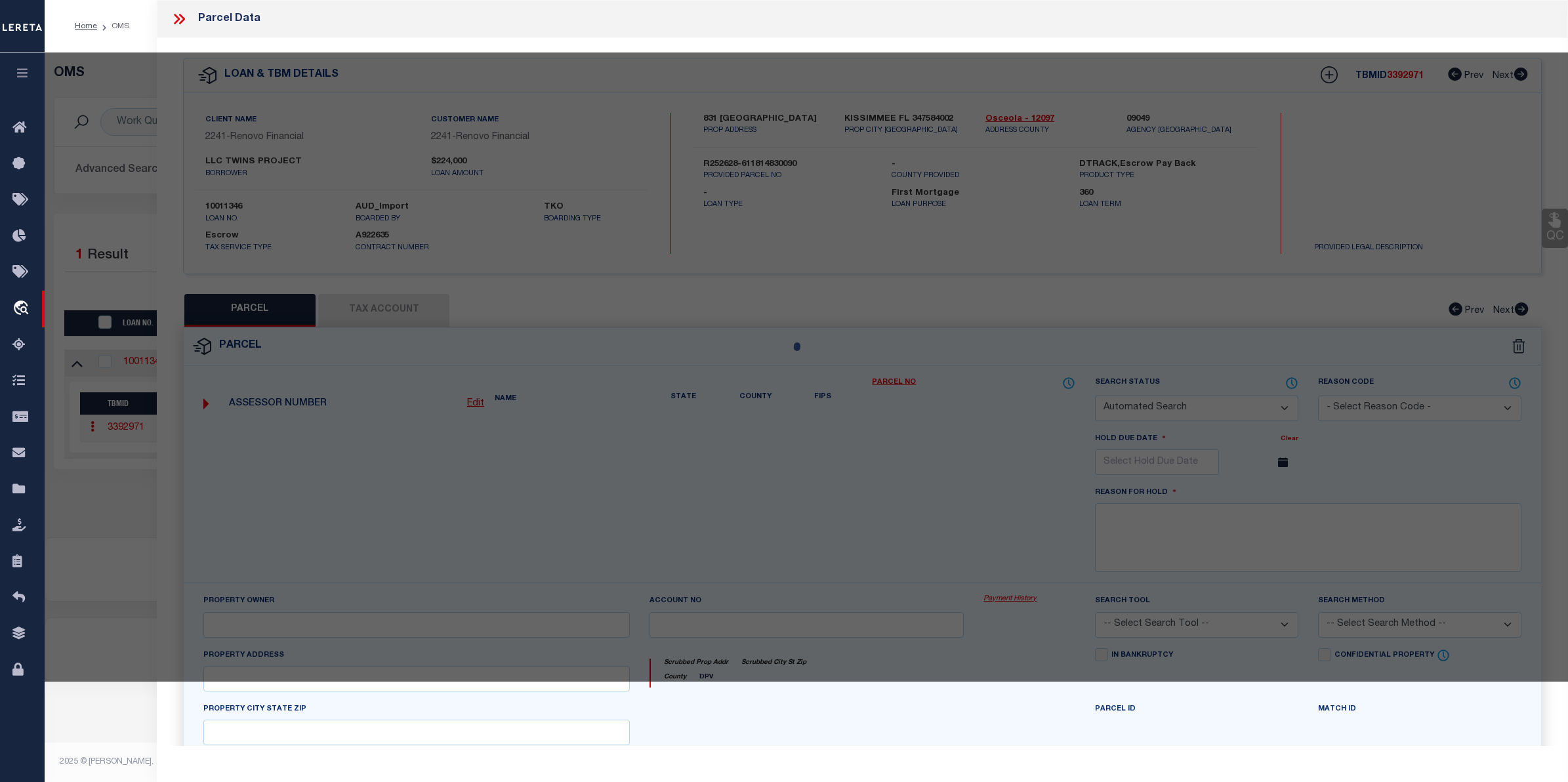
select select "CP"
type input "TWINS PROJECT LLC"
select select "AGW"
select select
type input "831 PALERMO CT"
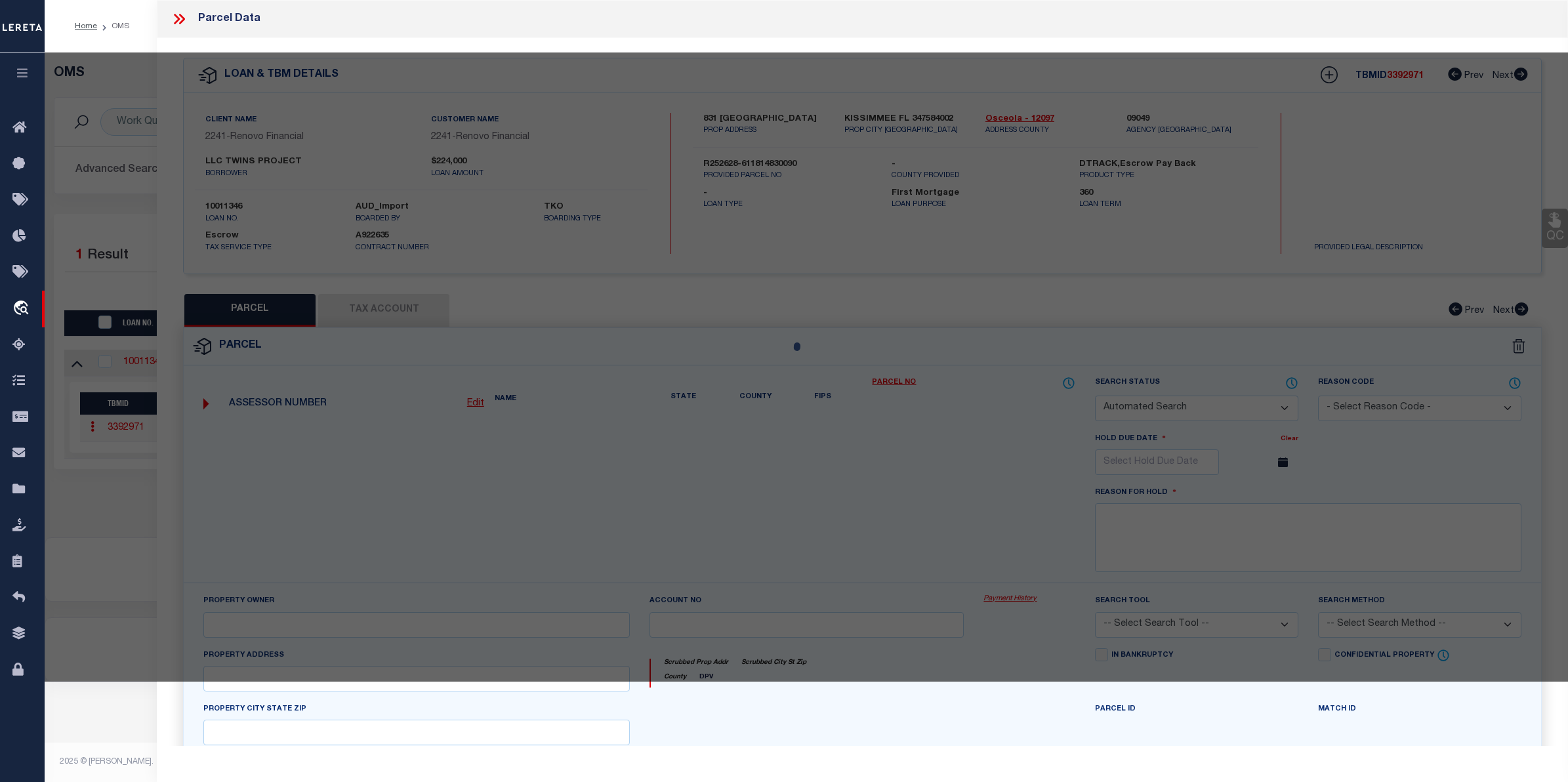
checkbox input "false"
type input "KISSIMMEE FL 34758"
type textarea "POINCIANA V 1 NBD 2 PB 3 PG 17 BLK 1483 LOT 9 2/27/28"
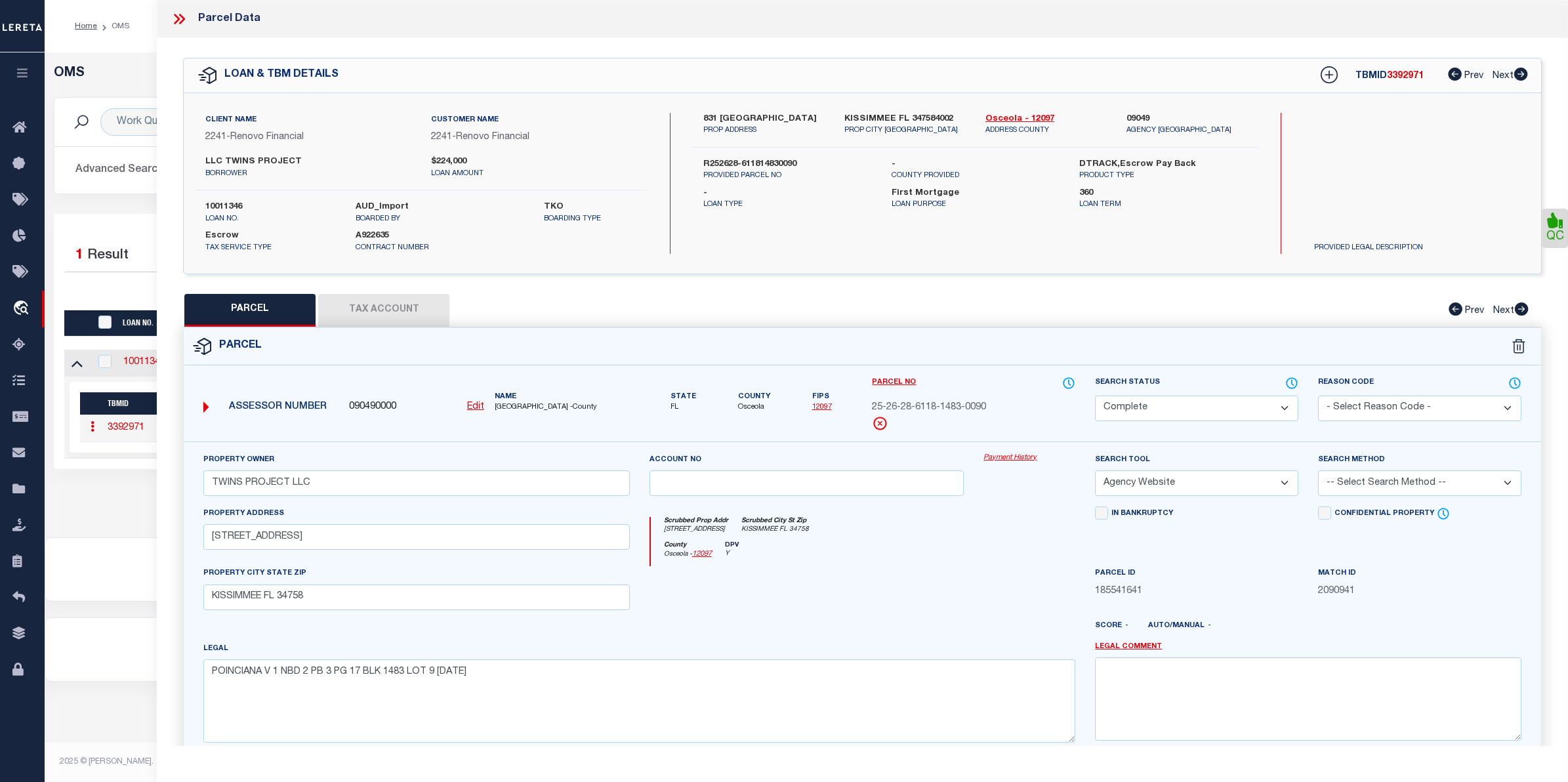
click at [1017, 456] on link "Payment History" at bounding box center [1029, 458] width 92 height 11
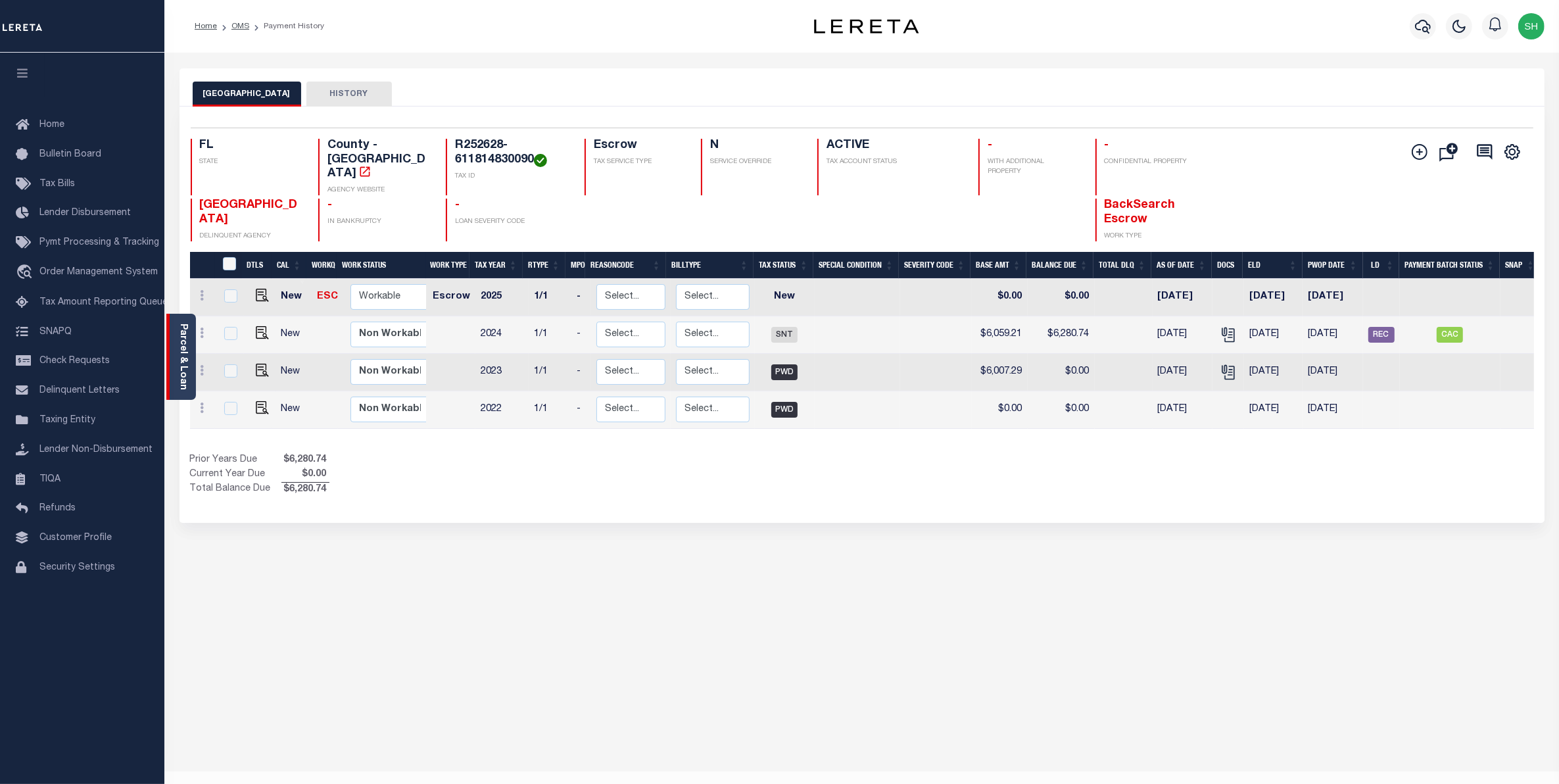
click at [191, 370] on div "Parcel & Loan" at bounding box center [180, 357] width 30 height 86
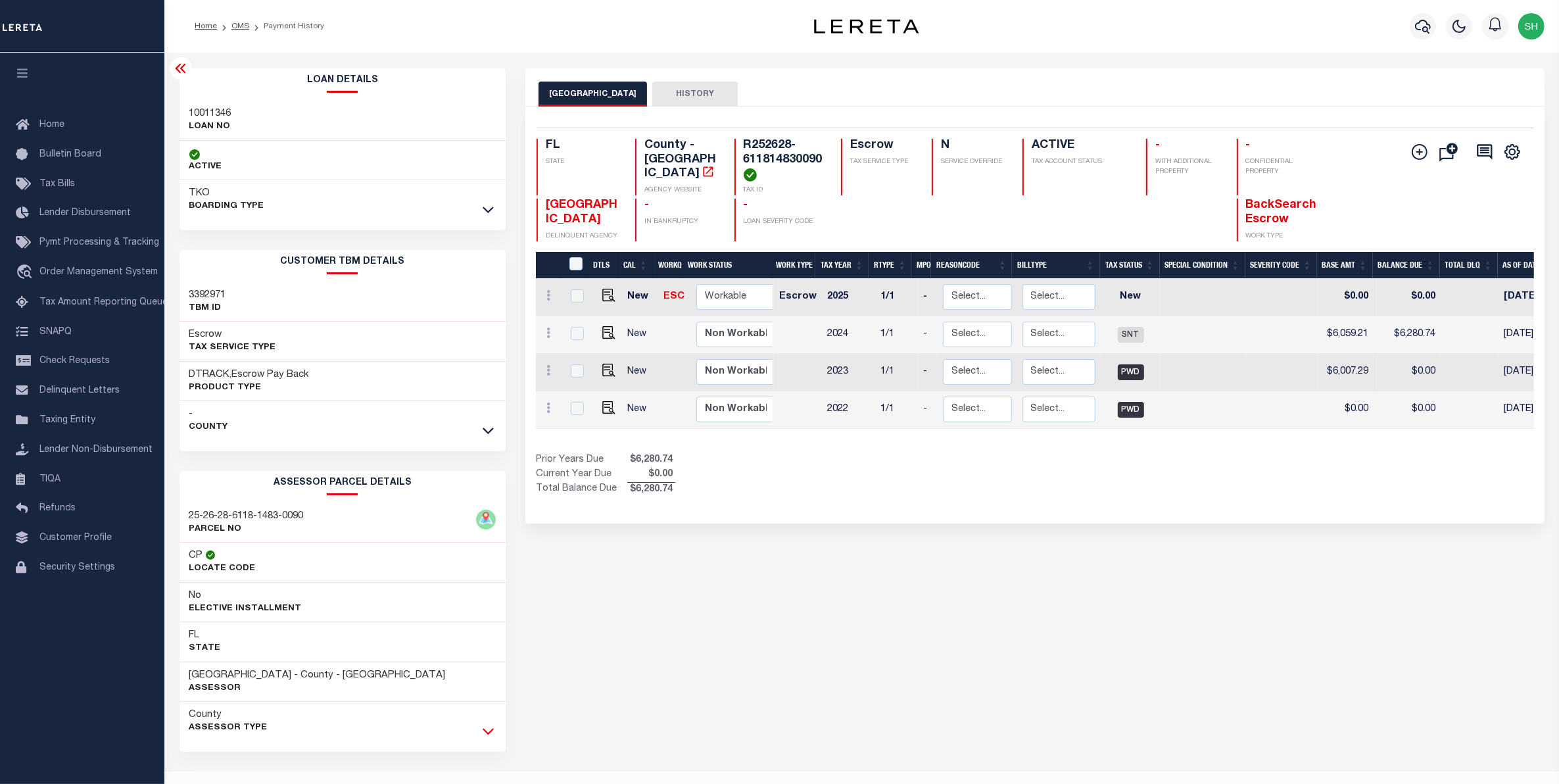
click at [485, 730] on icon at bounding box center [488, 731] width 11 height 14
click at [488, 428] on icon at bounding box center [488, 430] width 11 height 14
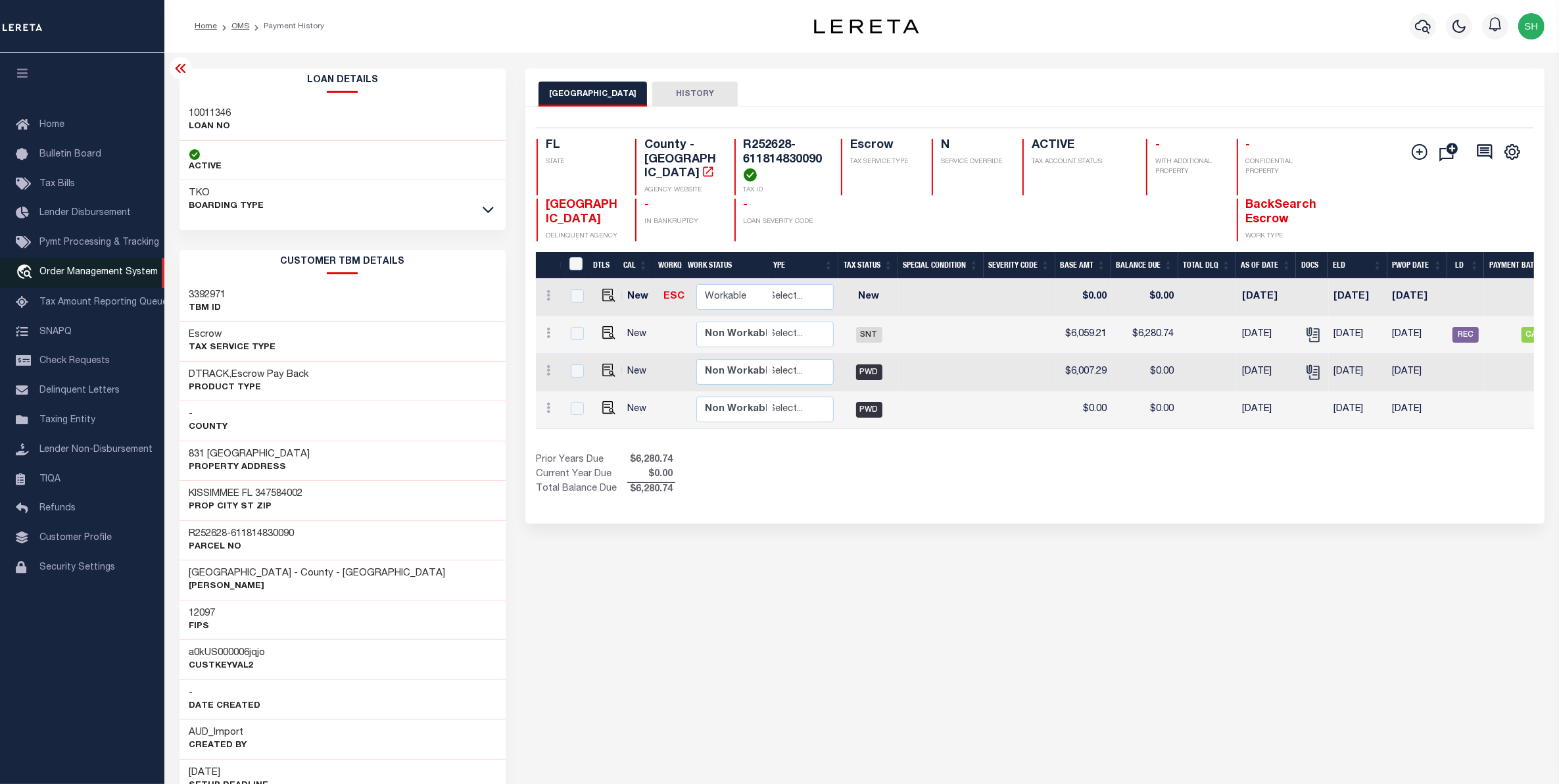
click at [89, 271] on span "Order Management System" at bounding box center [99, 272] width 118 height 9
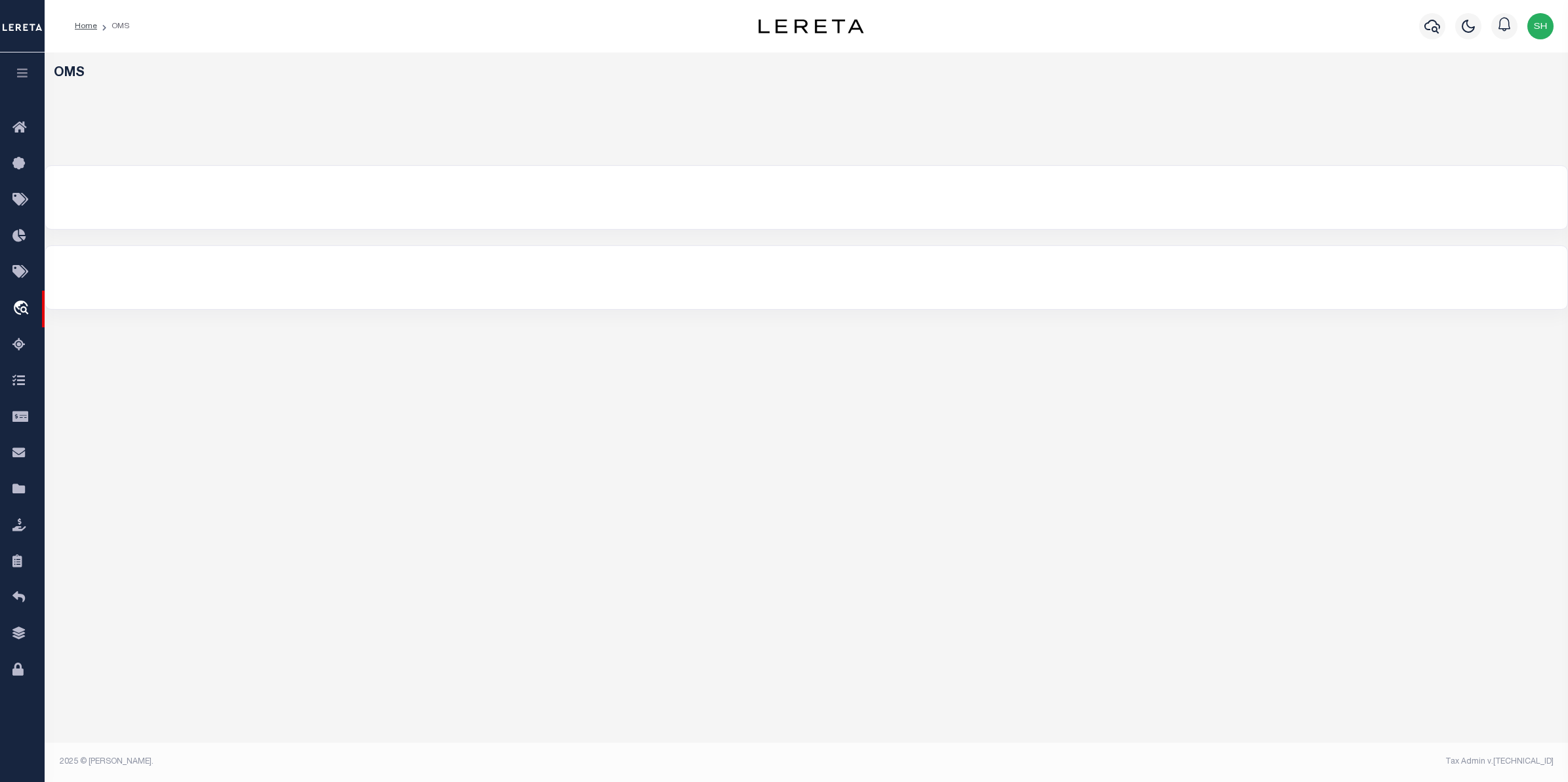
select select "200"
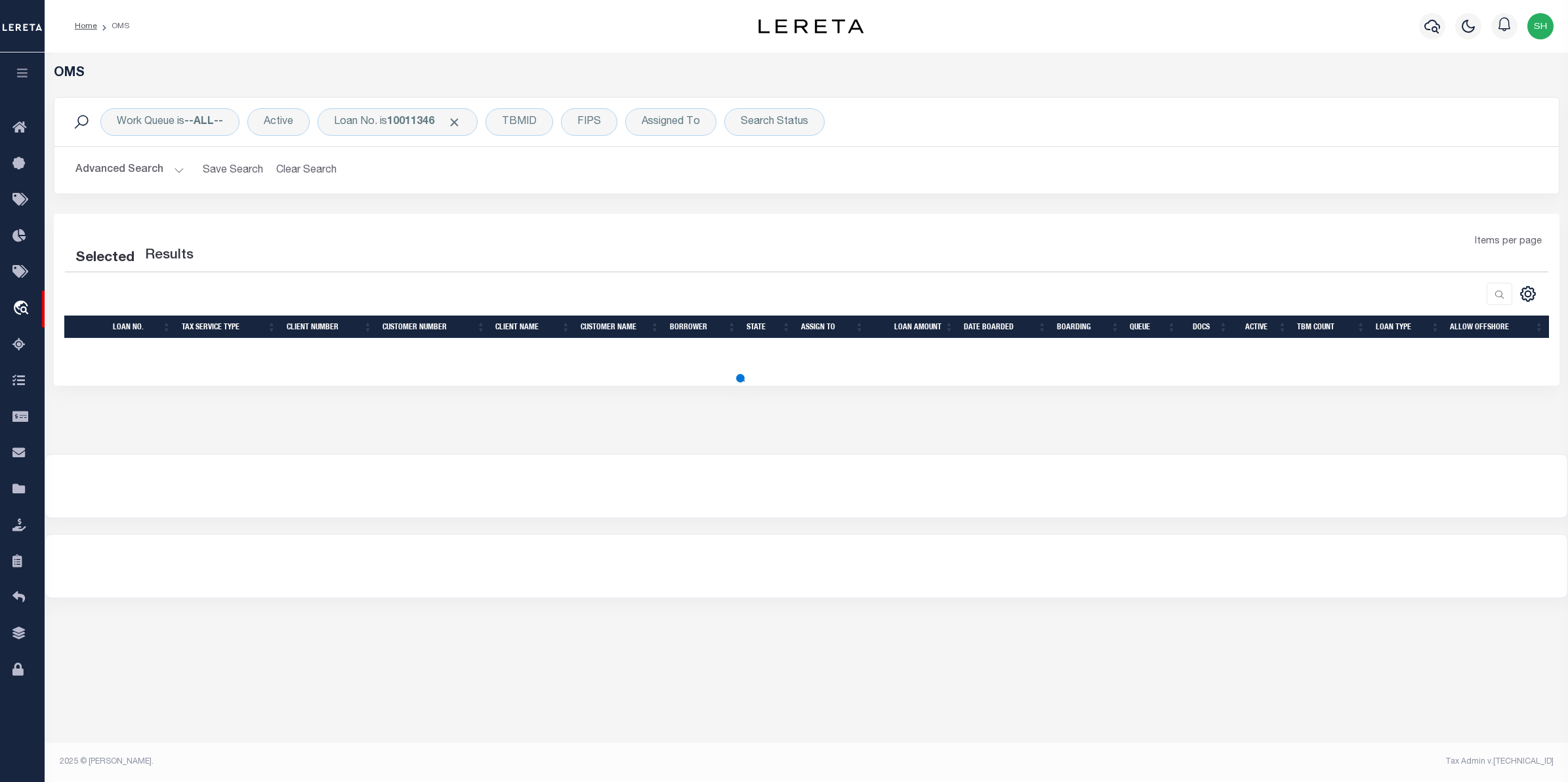
select select "200"
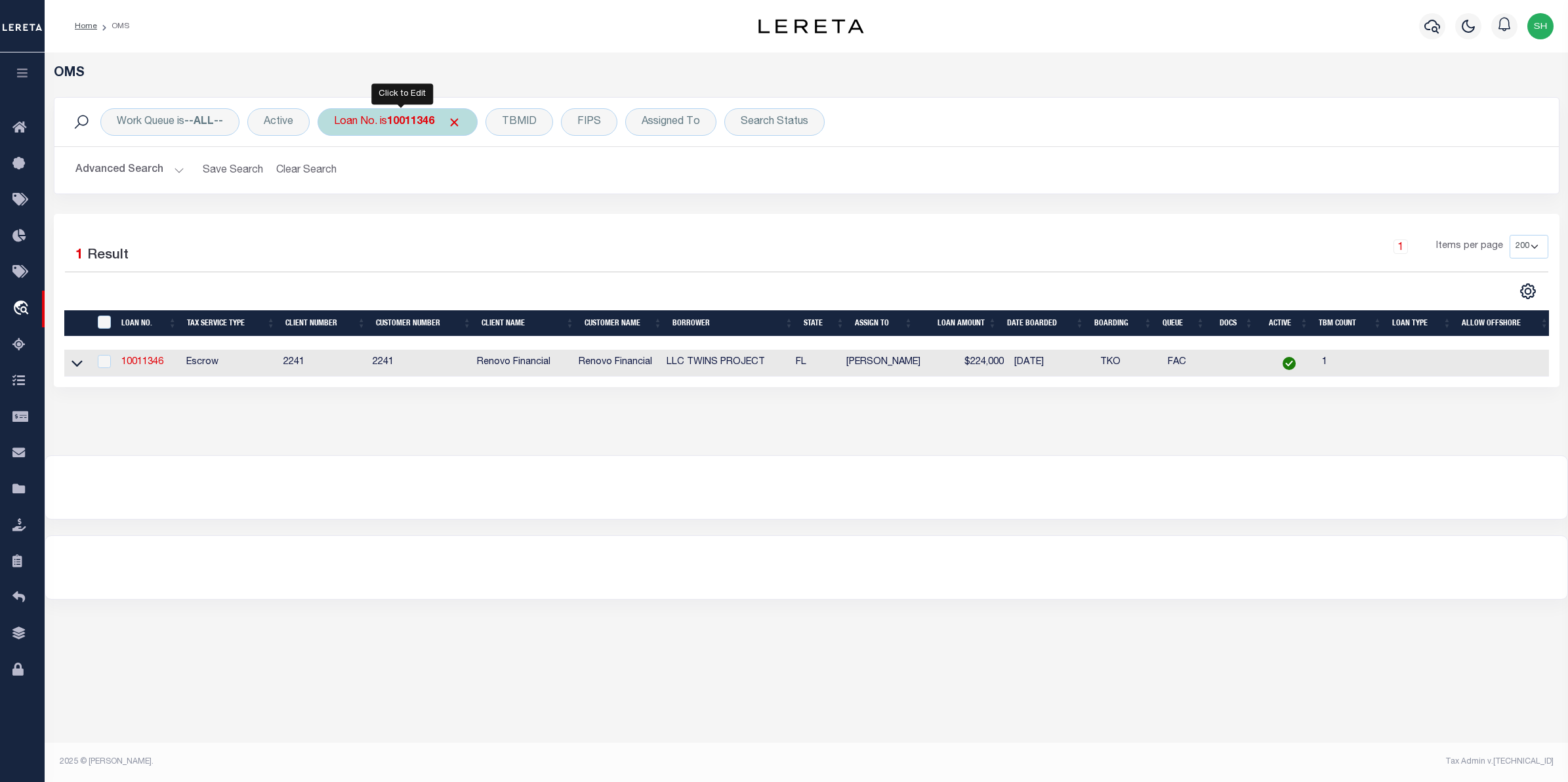
click at [358, 122] on div "Loan No. is 10011346" at bounding box center [398, 122] width 160 height 27
type input "11443703"
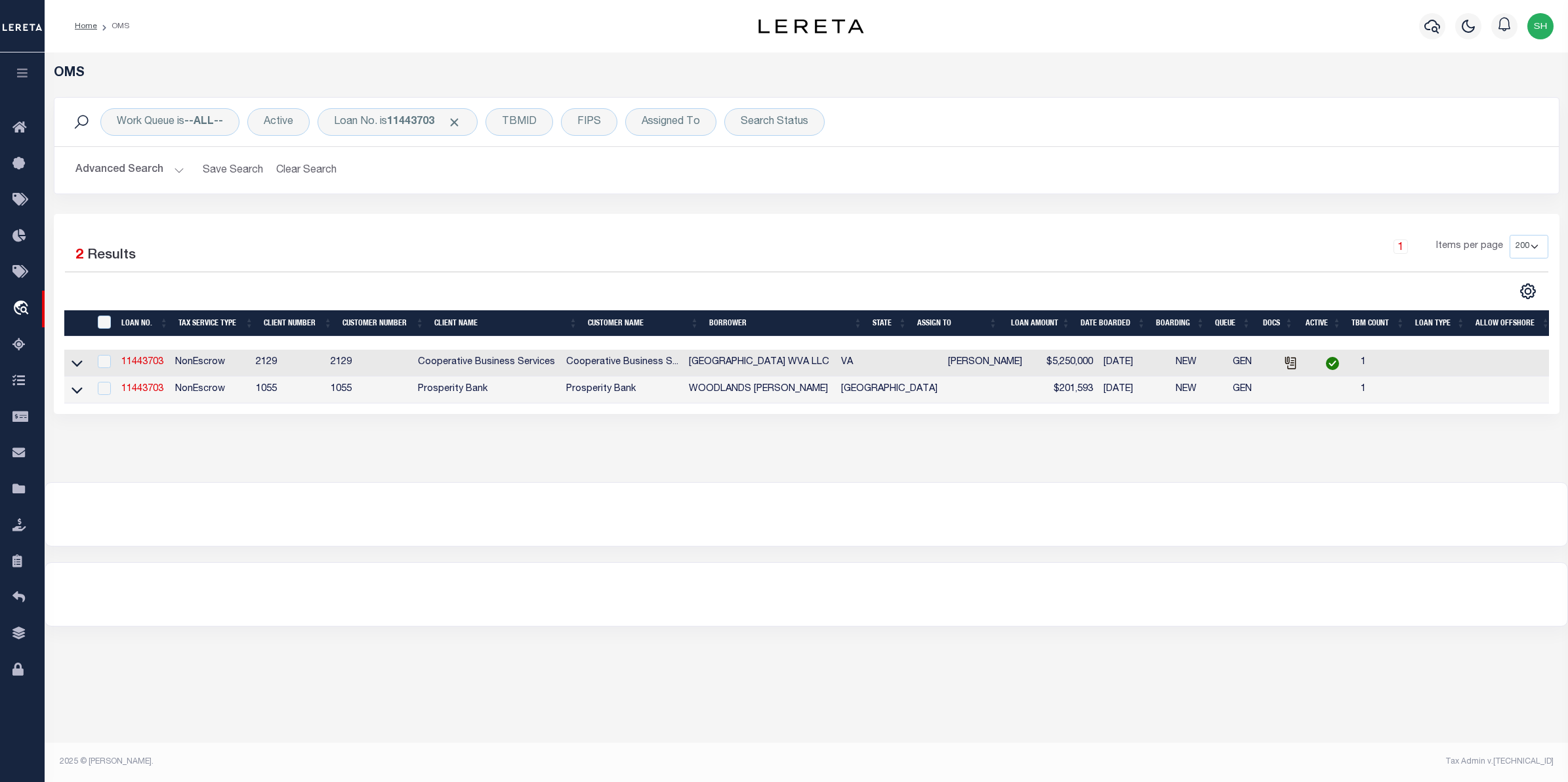
click at [82, 361] on link at bounding box center [77, 362] width 15 height 9
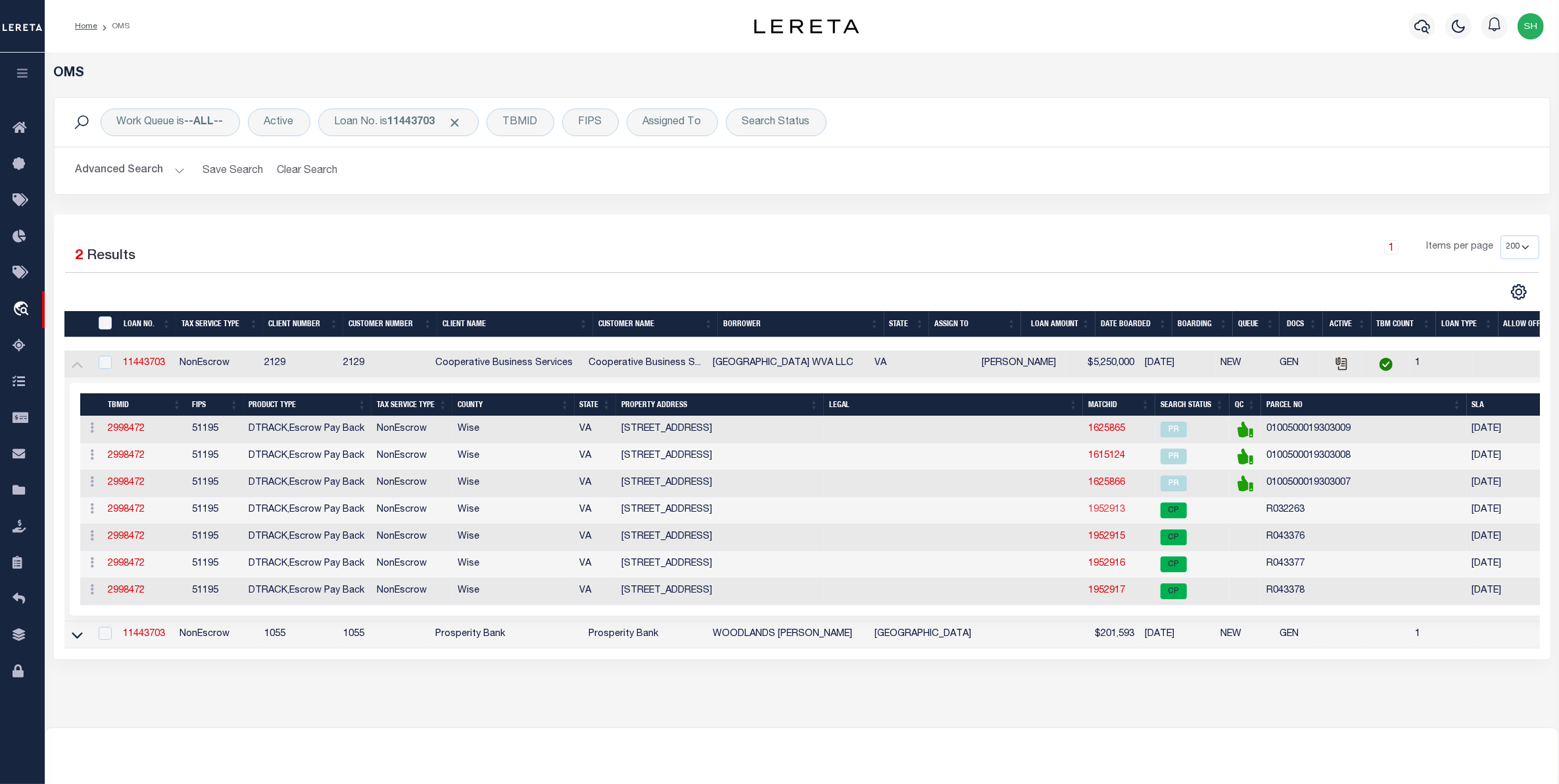
click at [1113, 514] on link "1952913" at bounding box center [1106, 510] width 37 height 9
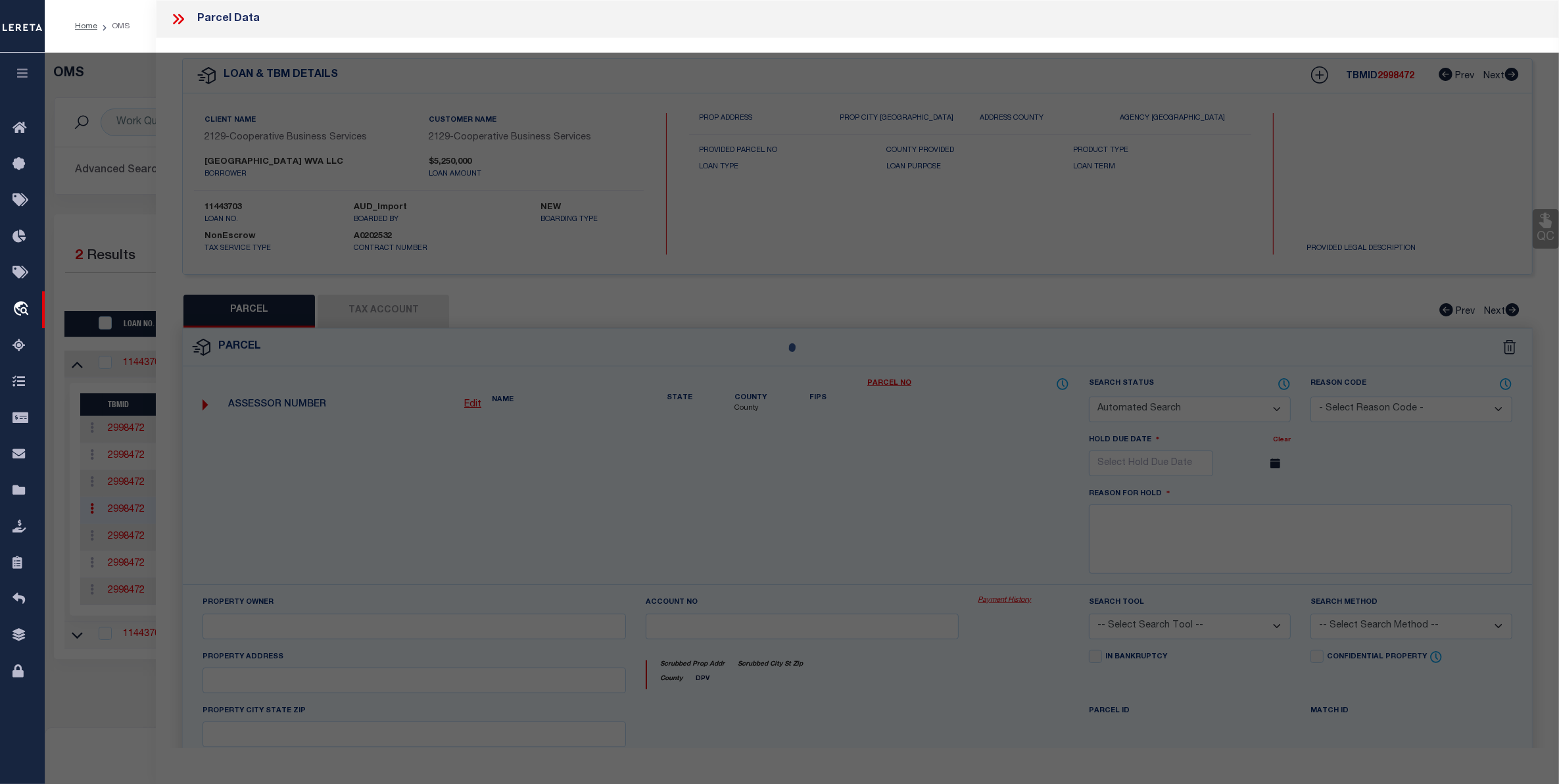
checkbox input "false"
select select "CP"
type input "[GEOGRAPHIC_DATA] WVA LLC"
select select
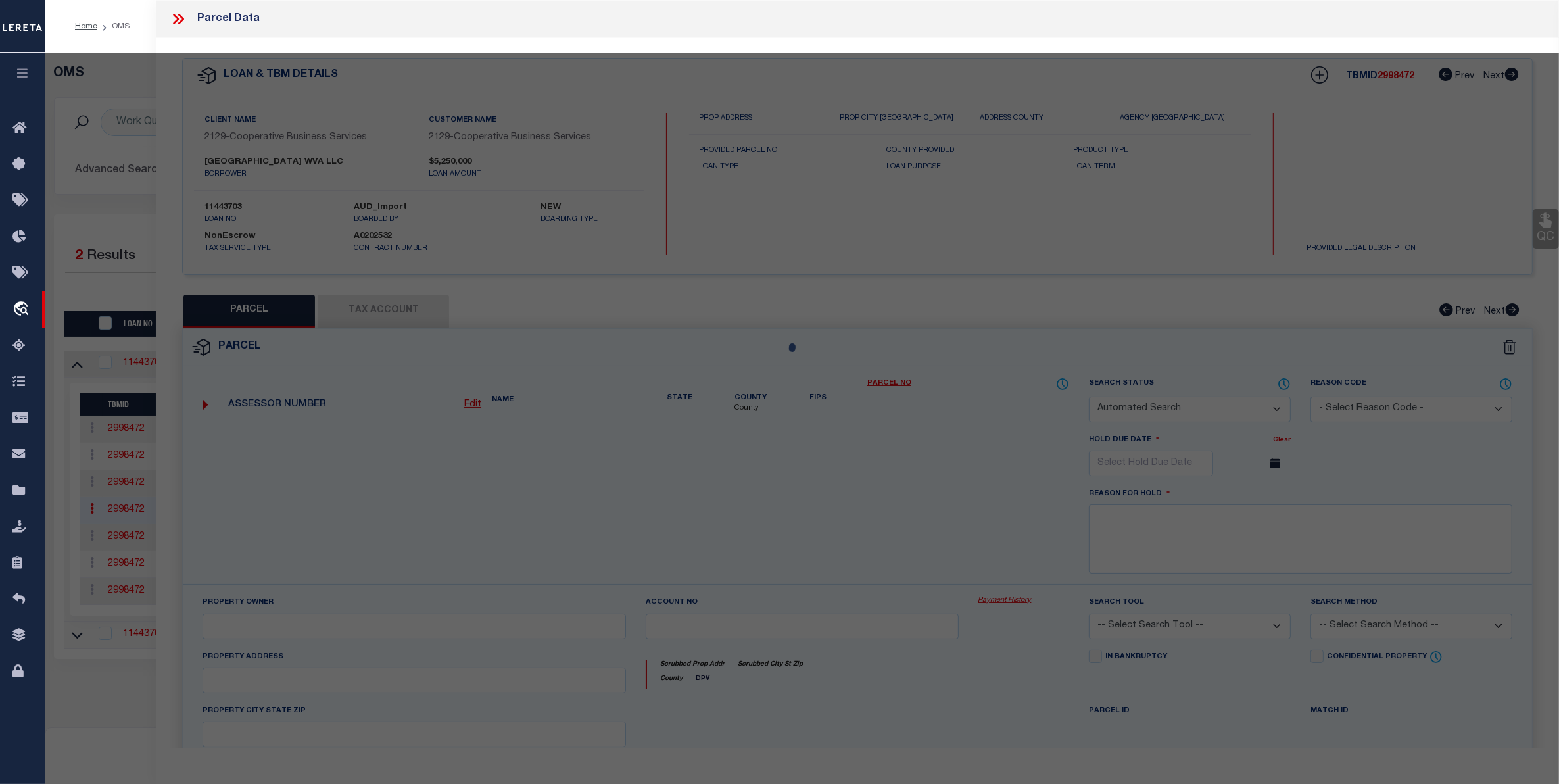
type input "165 PLAZA RD SW"
checkbox input "false"
type textarea "PCL 1 0.698 AC & PCL 3 0.748 AC SURVEY [GEOGRAPHIC_DATA]"
type textarea "Tax ID Special Project"
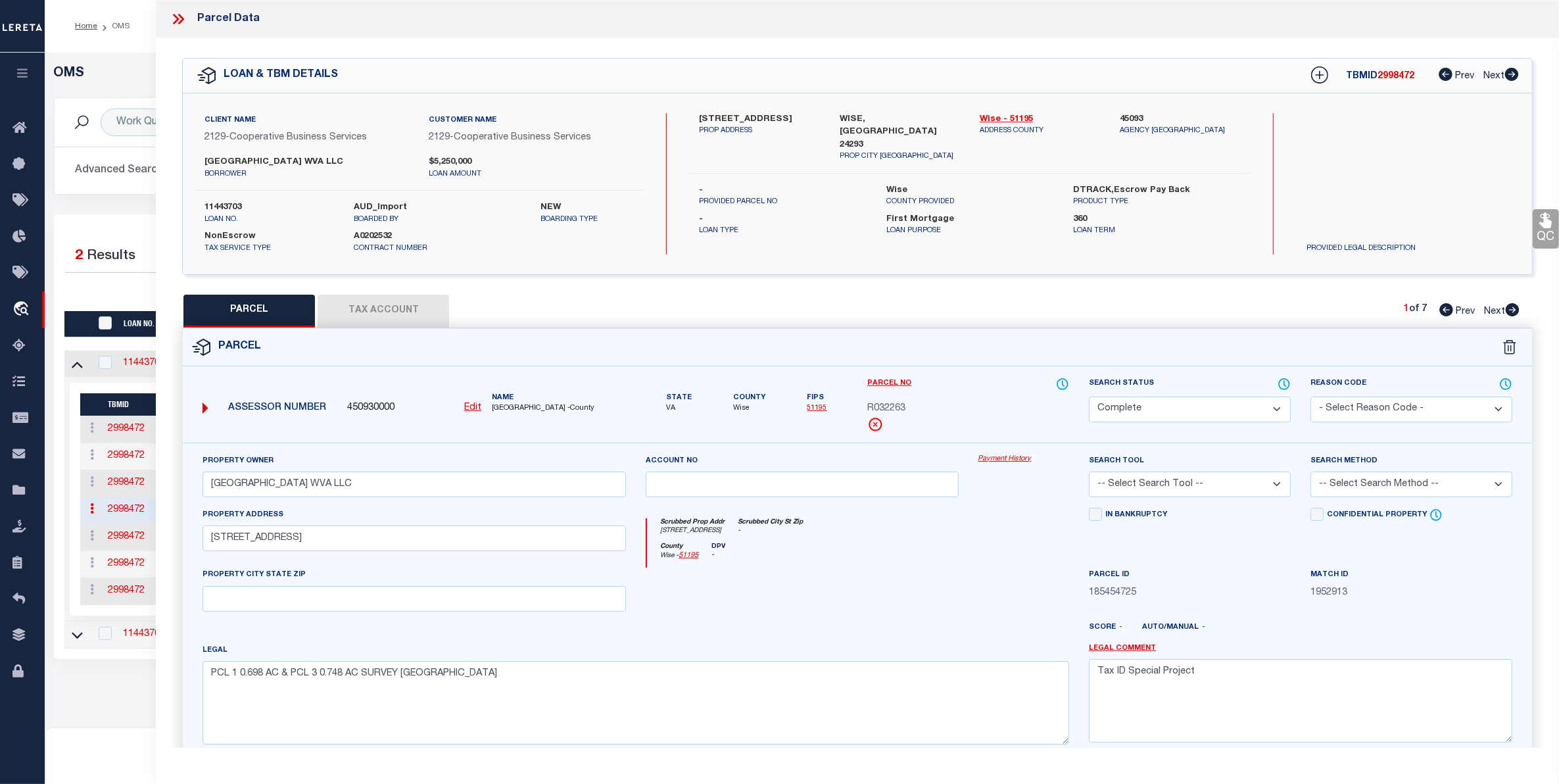
click at [1018, 455] on link "Payment History" at bounding box center [1024, 459] width 91 height 11
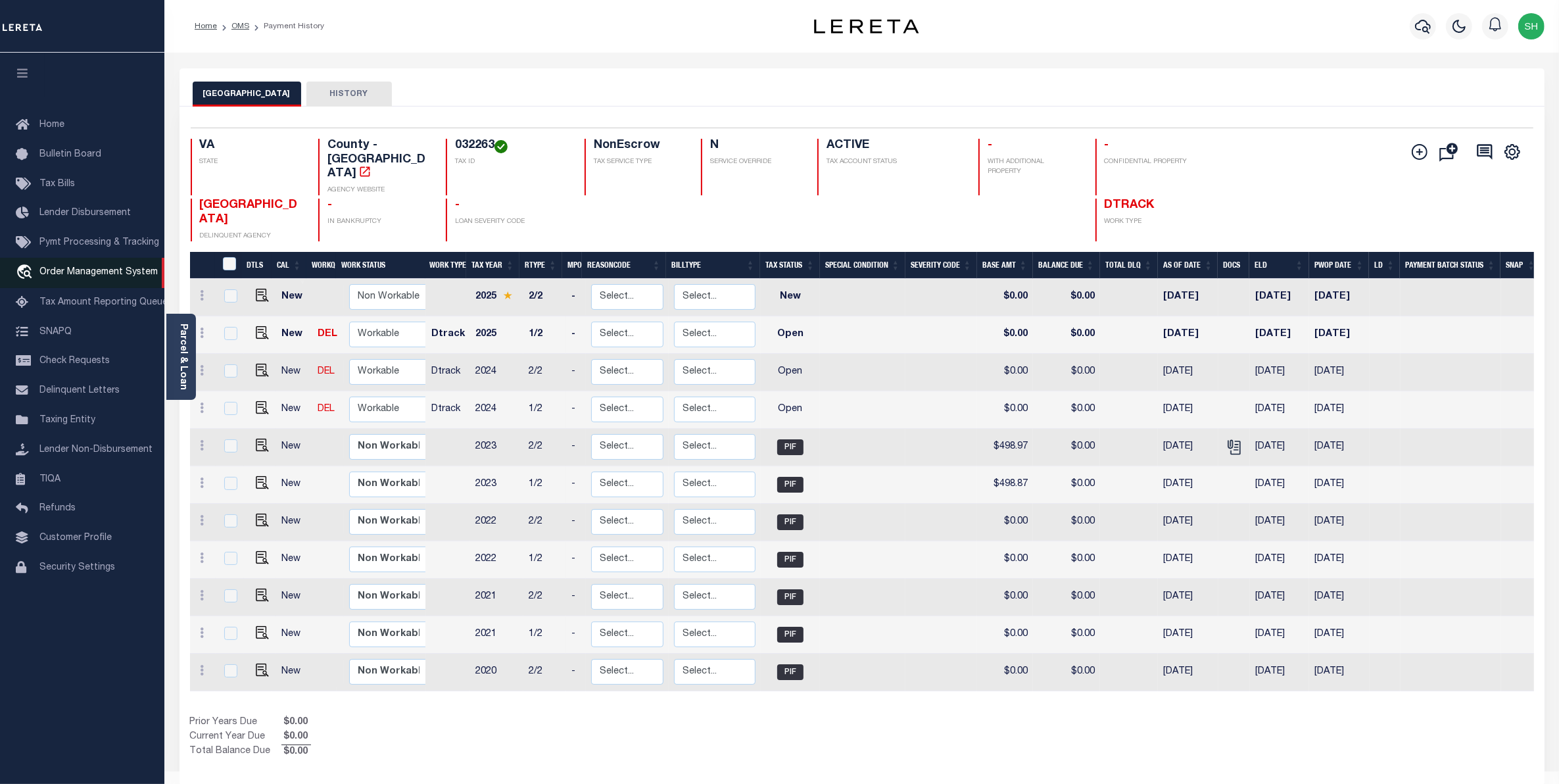
click at [76, 273] on span "Order Management System" at bounding box center [99, 272] width 118 height 9
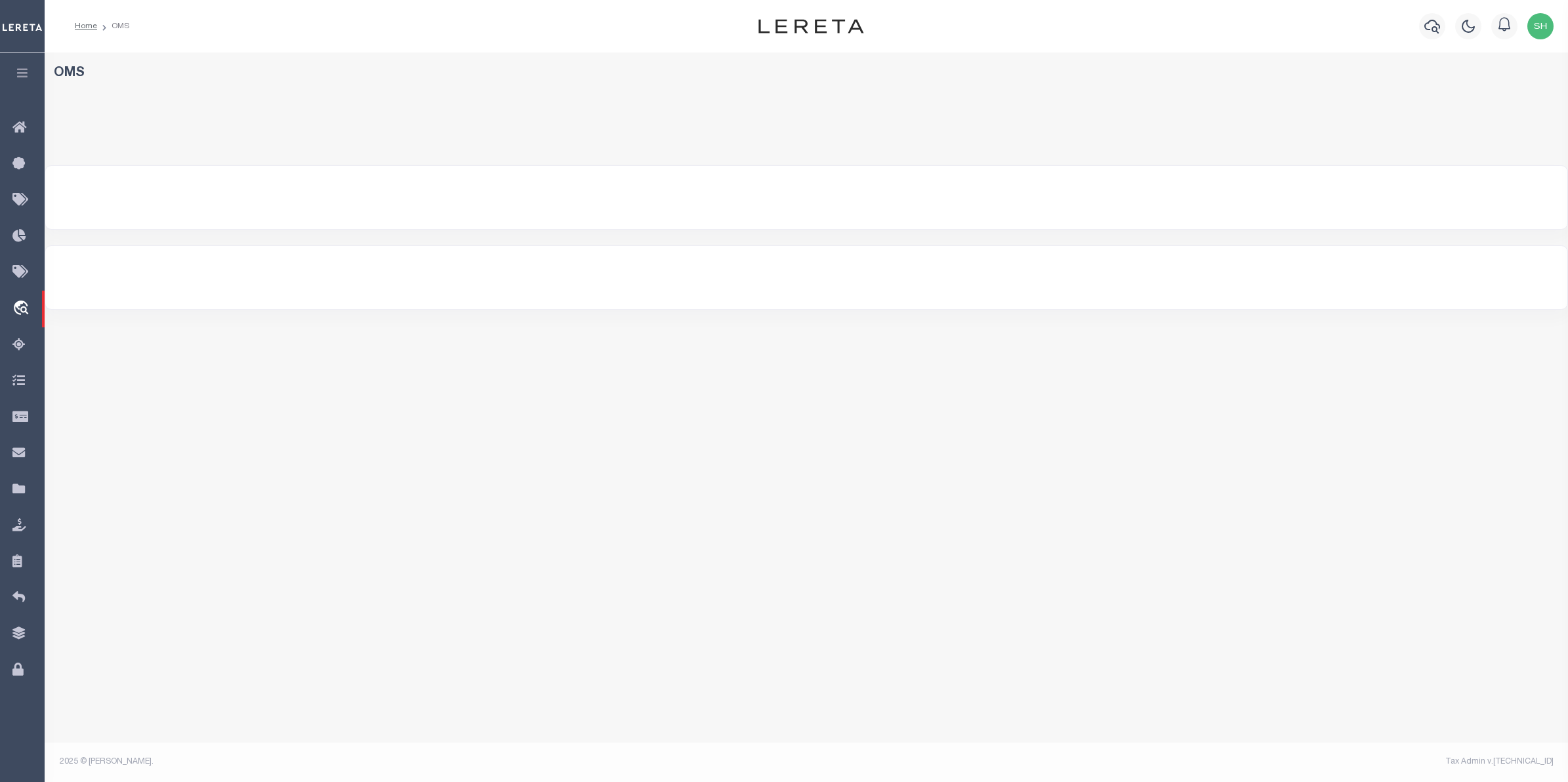
select select "200"
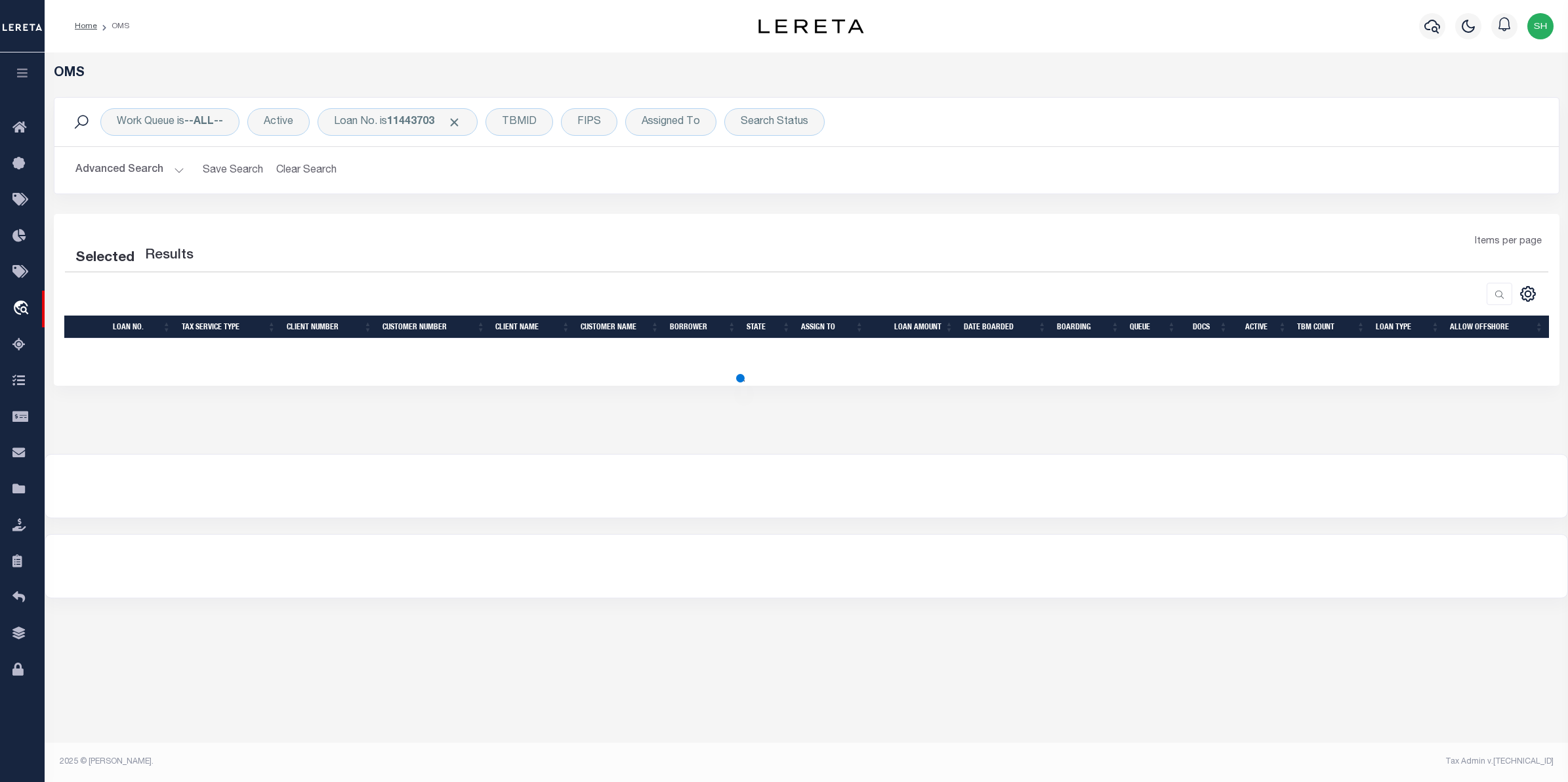
select select "200"
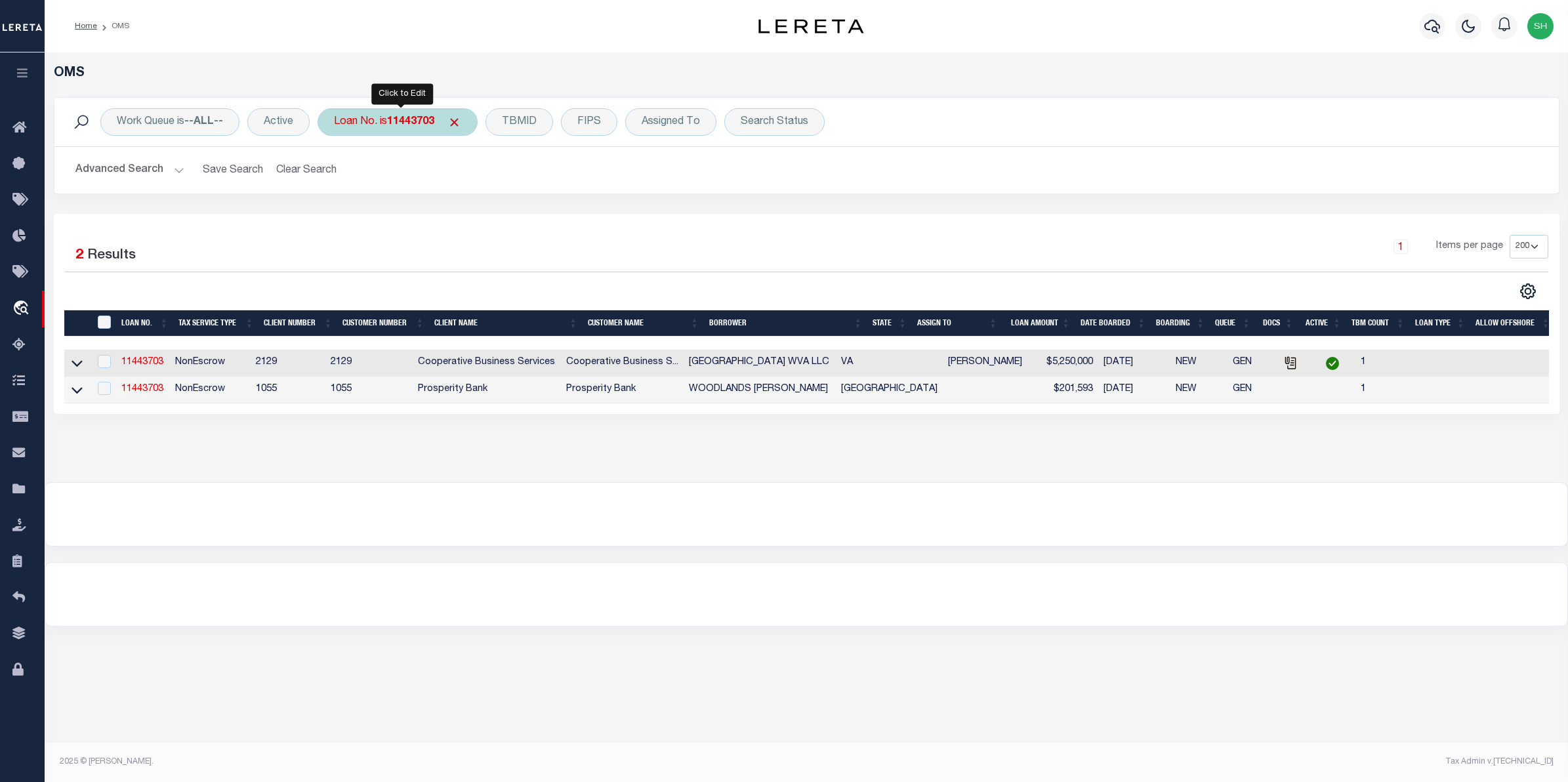
click at [421, 122] on b "11443703" at bounding box center [411, 122] width 47 height 11
type input "10343"
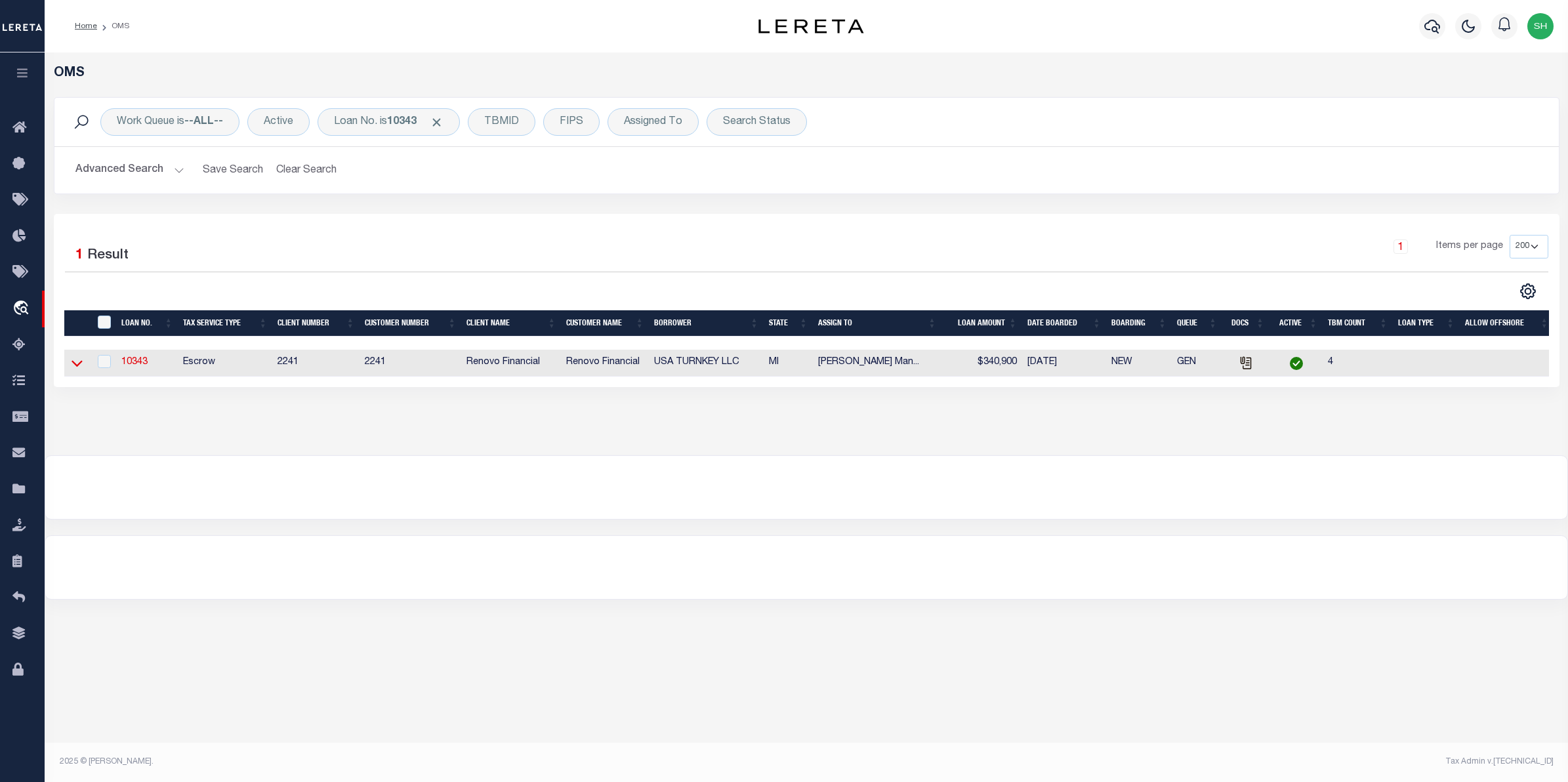
click at [77, 364] on icon at bounding box center [77, 363] width 11 height 14
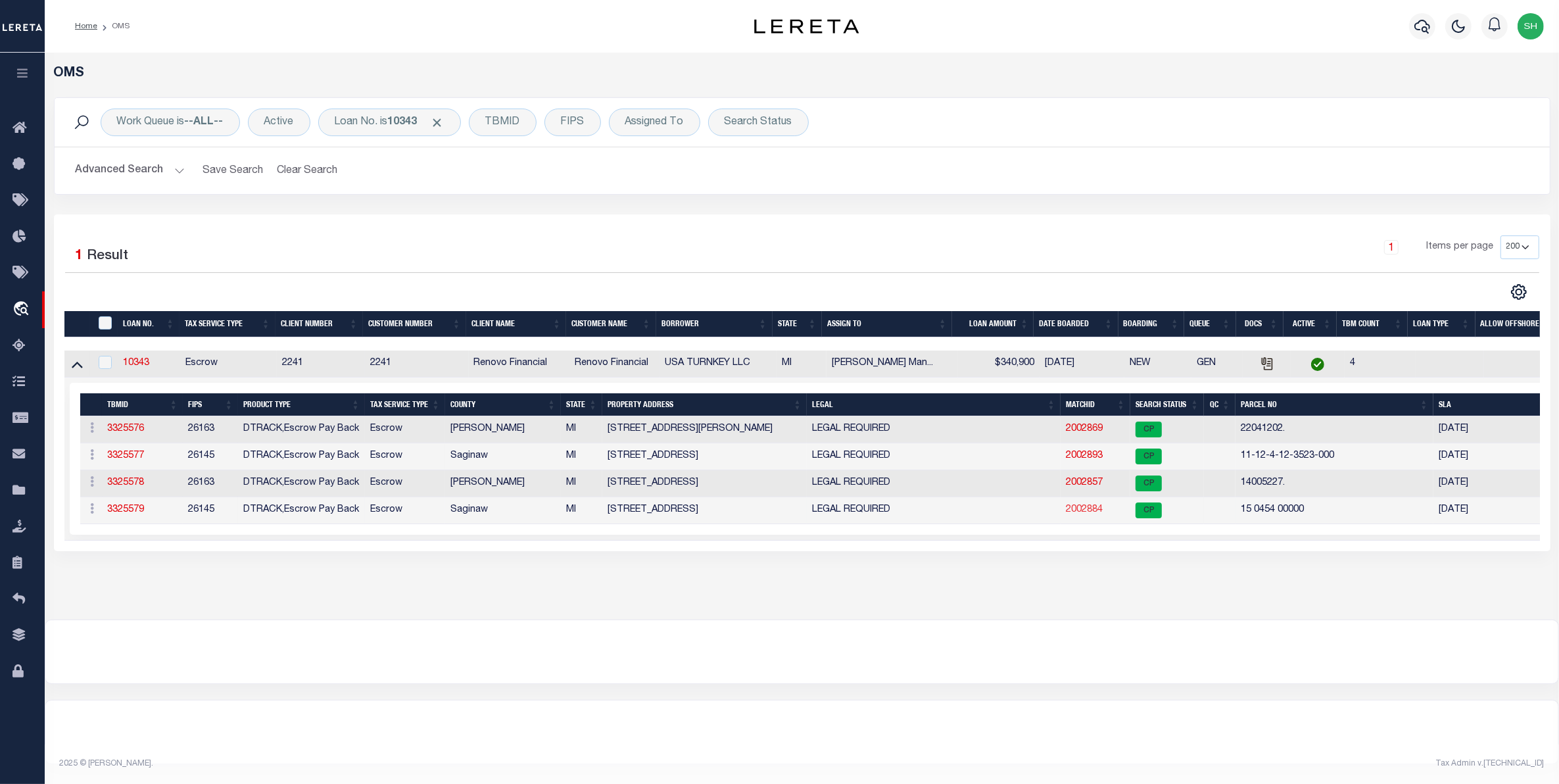
click at [1085, 514] on link "2002884" at bounding box center [1084, 510] width 37 height 9
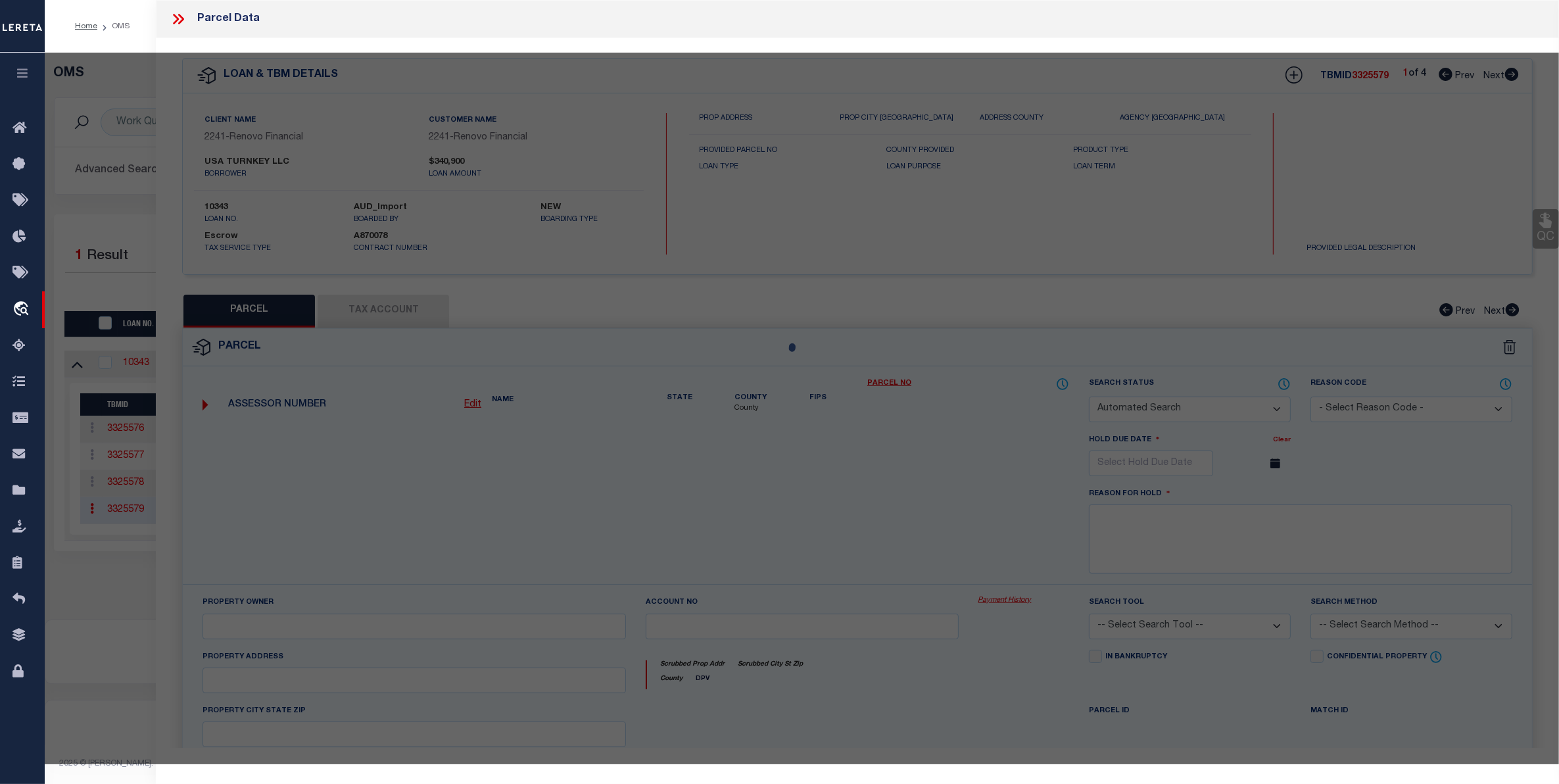
checkbox input "false"
select select "CP"
type input "USA TURNKEY LLC"
select select "AGW"
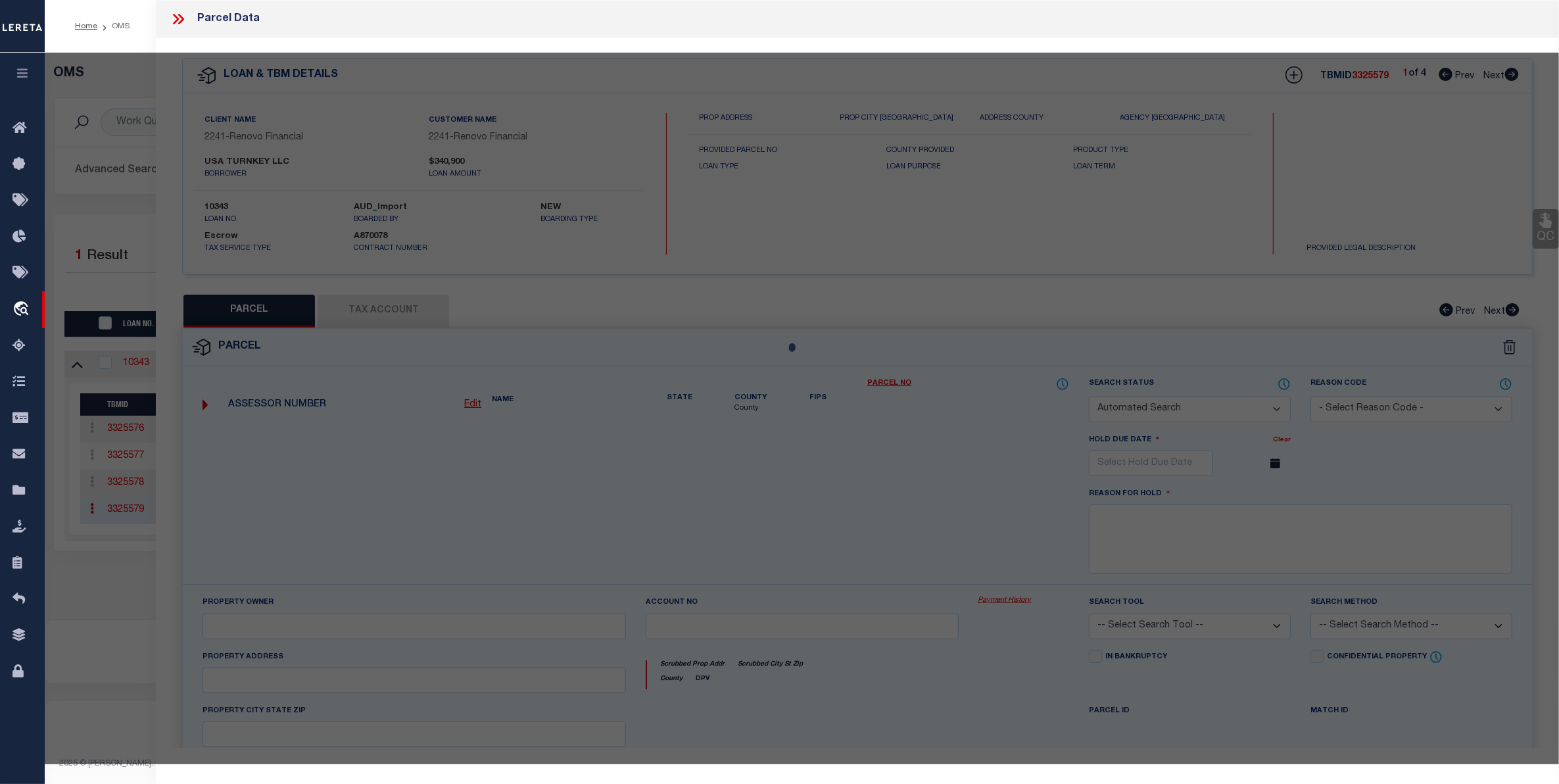
select select
type input "523 N BOND ST"
checkbox input "false"
type input "SAGINAW, MI, 48602"
type textarea "LOT 11,EXC.[PERSON_NAME].5 FT.,BLK.203, CITY OF [GEOGRAPHIC_DATA] IN DIVISION N…"
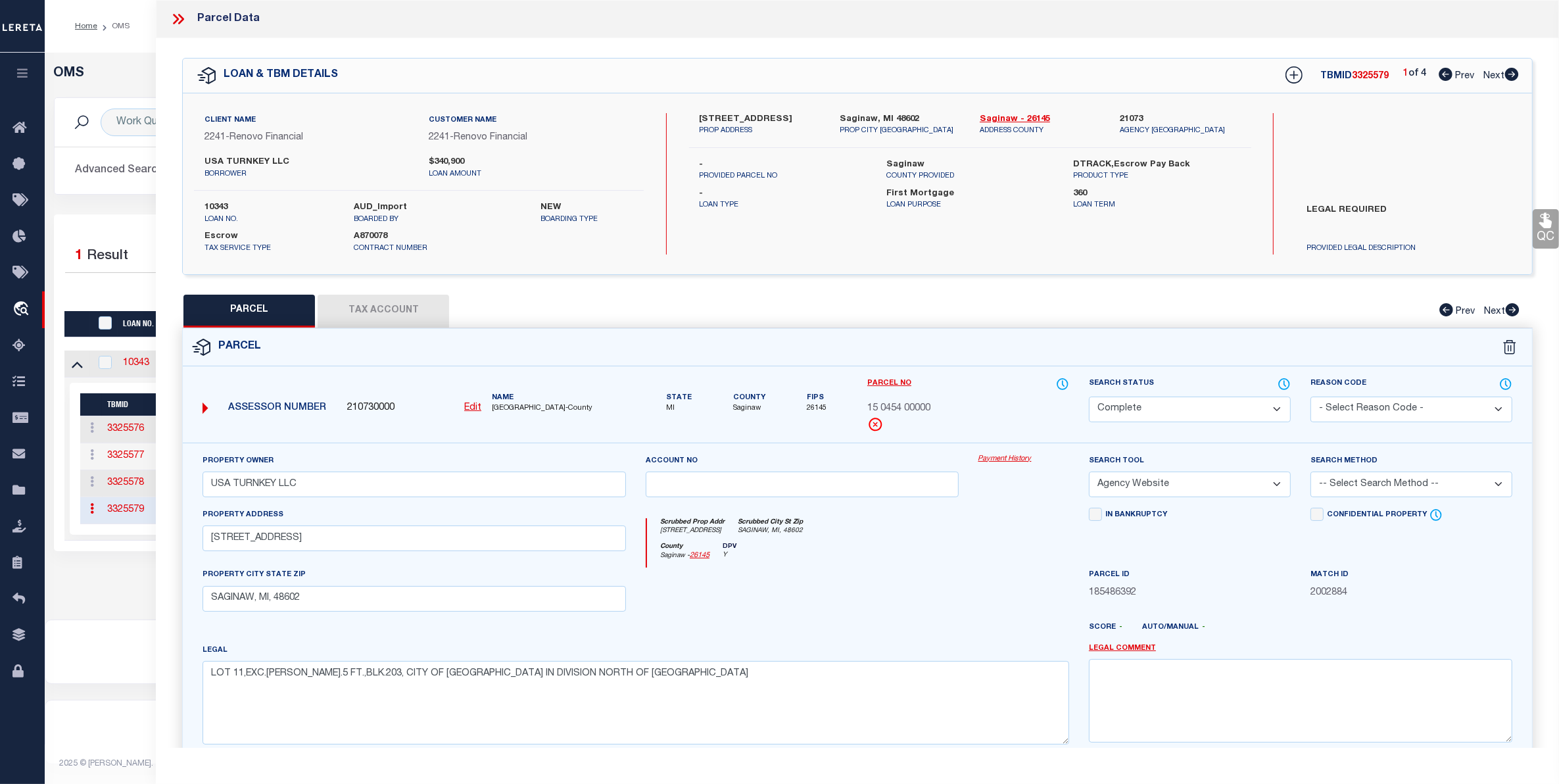
click at [982, 457] on link "Payment History" at bounding box center [1024, 459] width 91 height 11
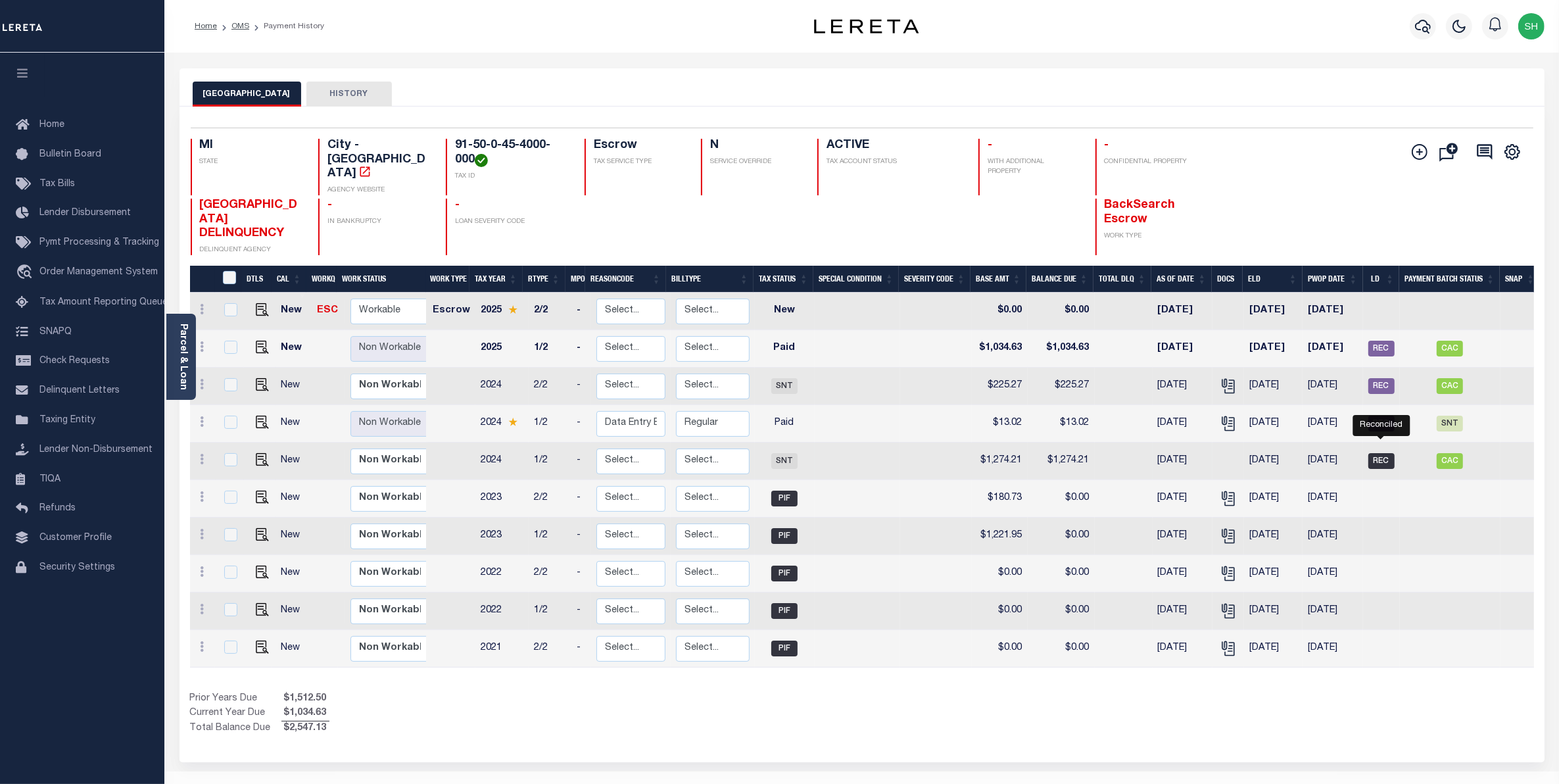
click at [1383, 453] on span "REC" at bounding box center [1381, 460] width 27 height 16
checkbox input "true"
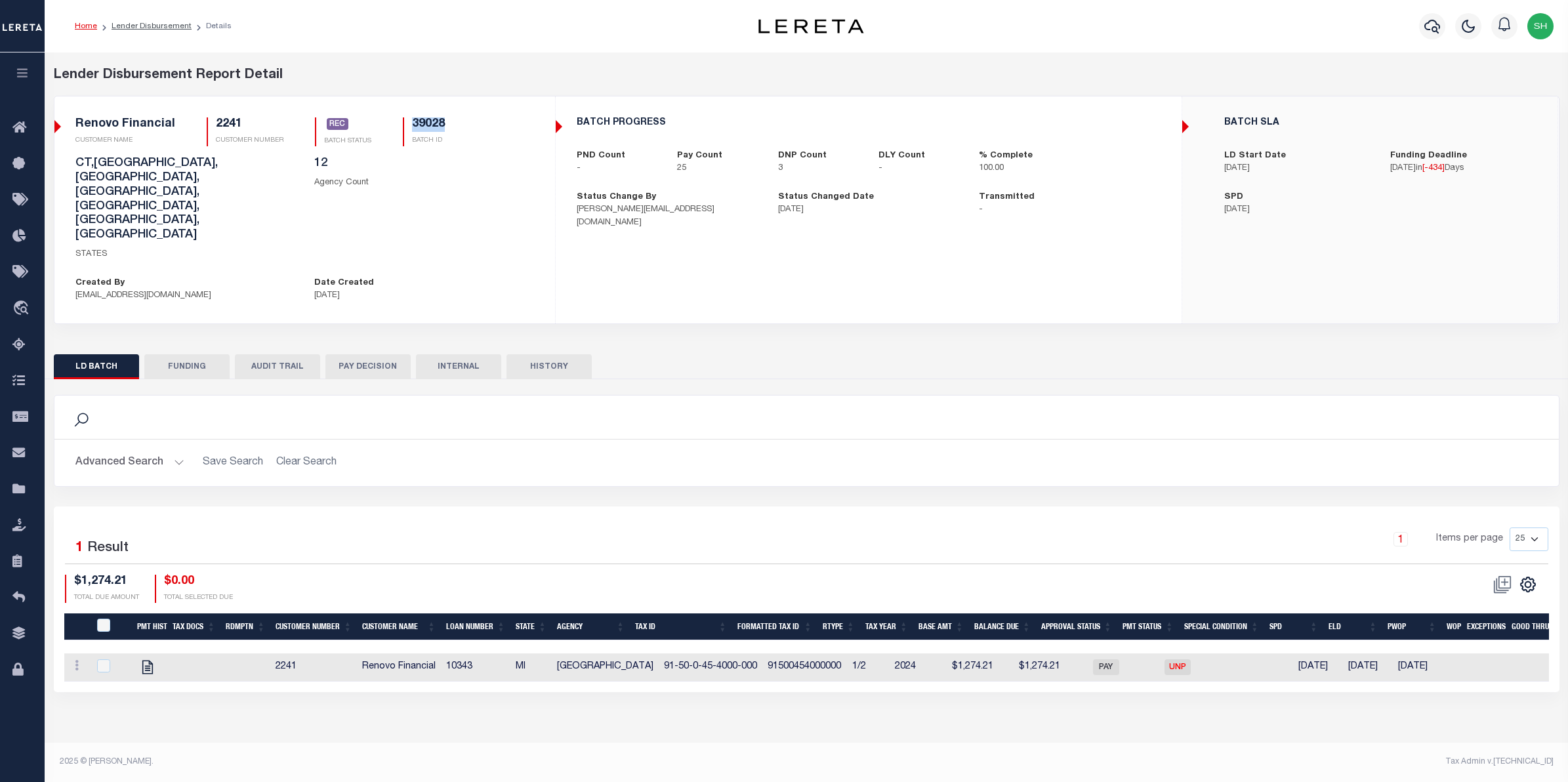
drag, startPoint x: 443, startPoint y: 123, endPoint x: 407, endPoint y: 116, distance: 36.7
click at [407, 116] on div "2241 CLIENT NUMBER Renovo Financial CLIENT NAME 2241 CUSTOMER NUMBER Renovo Fin…" at bounding box center [305, 209] width 499 height 206
copy h5 "39028"
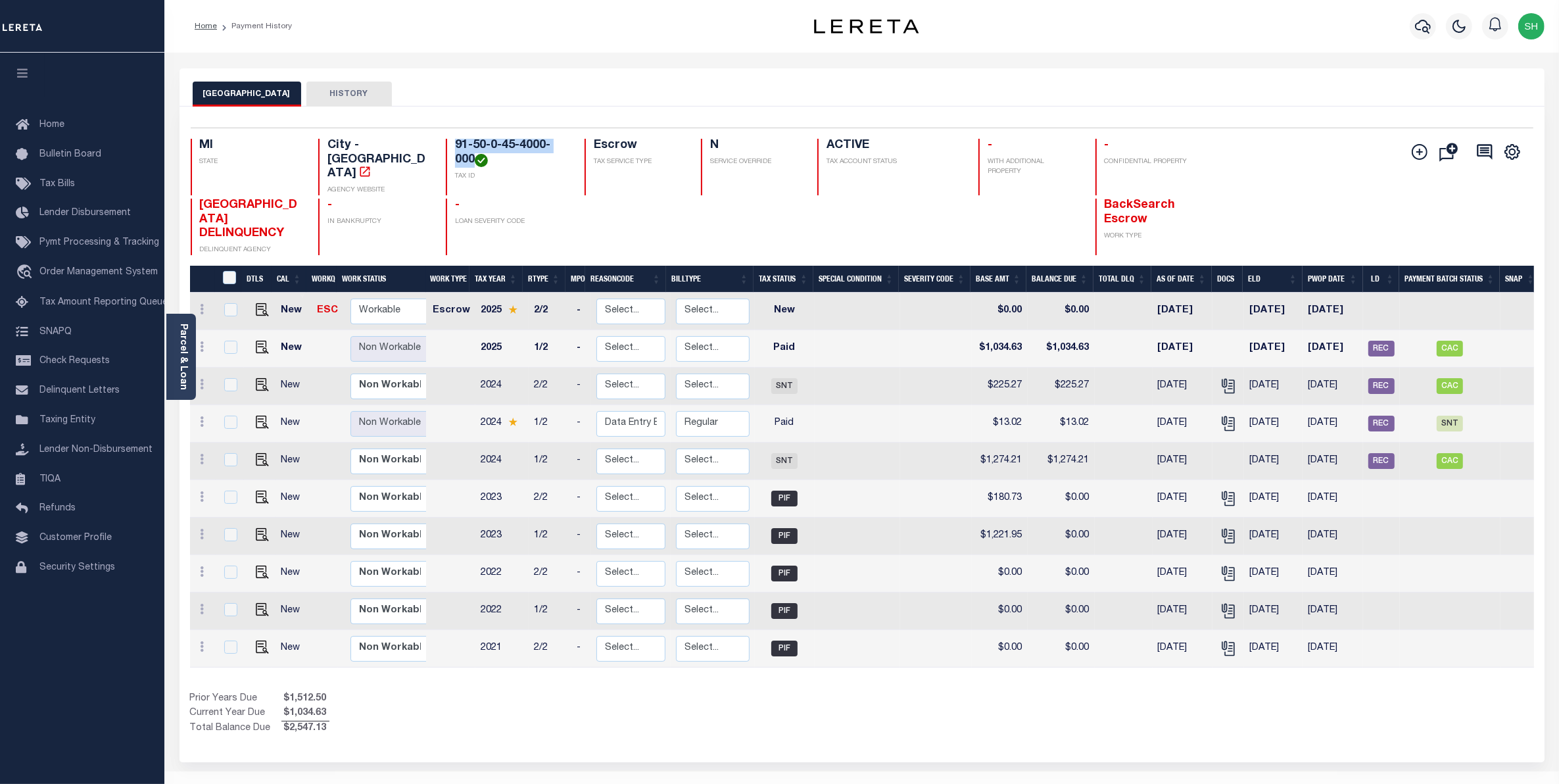
drag, startPoint x: 472, startPoint y: 158, endPoint x: 455, endPoint y: 136, distance: 27.8
click at [455, 136] on div "Selected 10 Results 1 Items per page 25 50 100 MI STATE City - MI AGENCY WEBSIT…" at bounding box center [862, 191] width 1363 height 127
copy h4 "91-50-0-45-4000-000"
click at [261, 453] on img "" at bounding box center [262, 459] width 13 height 13
checkbox input "true"
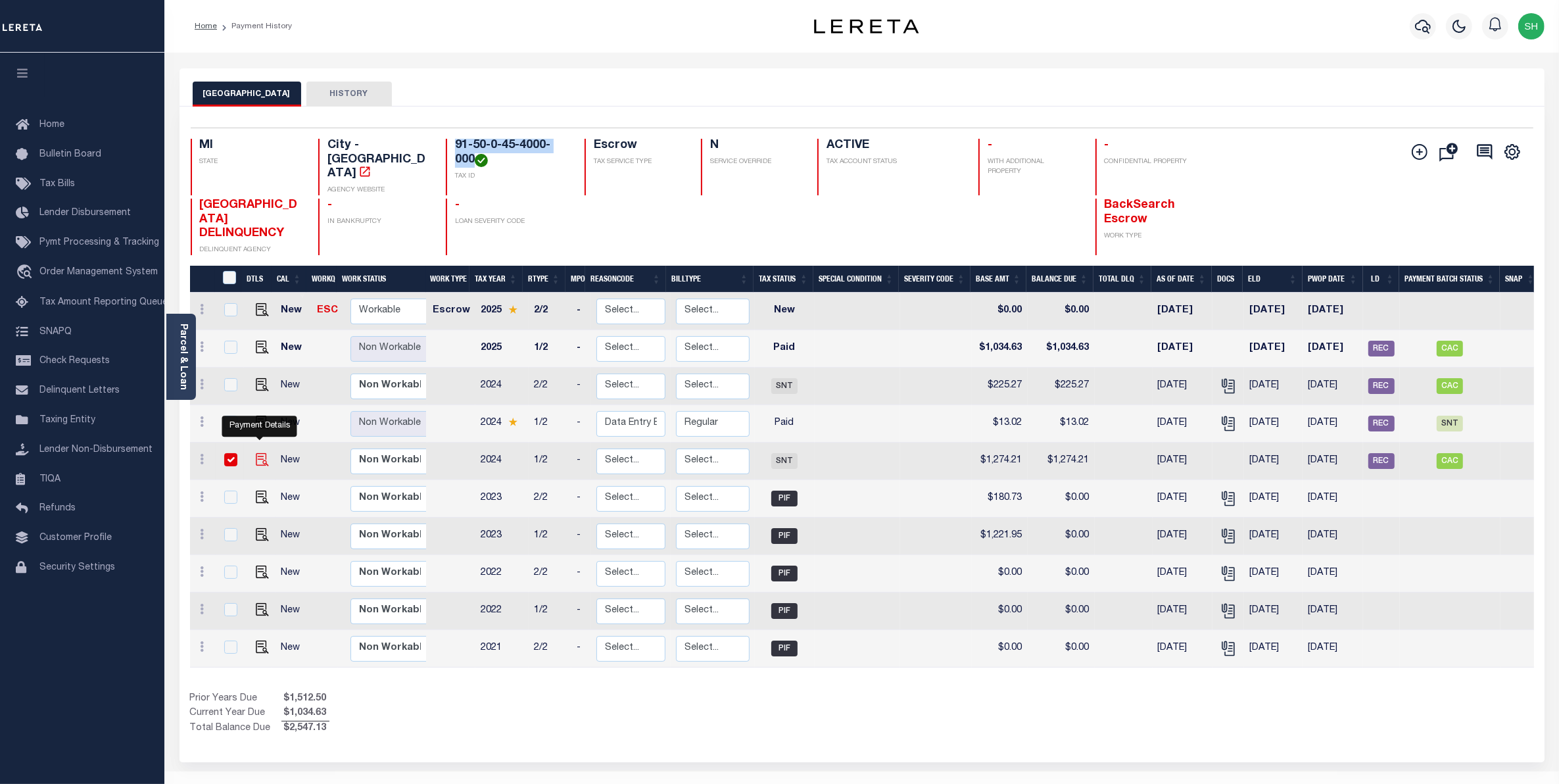
checkbox input "true"
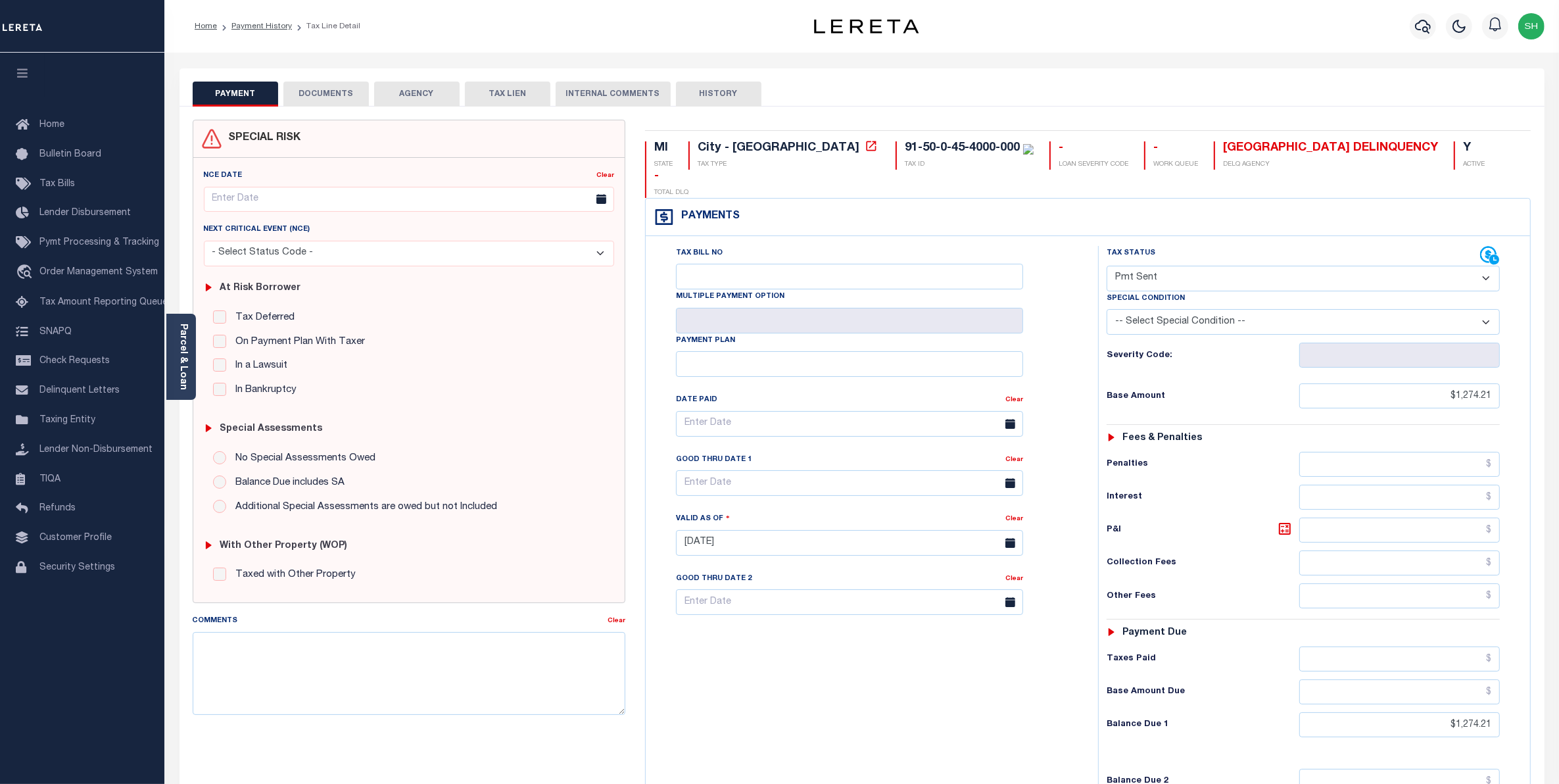
click at [1487, 265] on select "- Select Status Code - Open Due/Unpaid Paid Incomplete No Tax Due Internal Refu…" at bounding box center [1303, 278] width 394 height 26
select select "PYD"
click at [1106, 265] on select "- Select Status Code - Open Due/Unpaid Paid Incomplete No Tax Due Internal Refu…" at bounding box center [1303, 278] width 394 height 26
type input "10/02/2025"
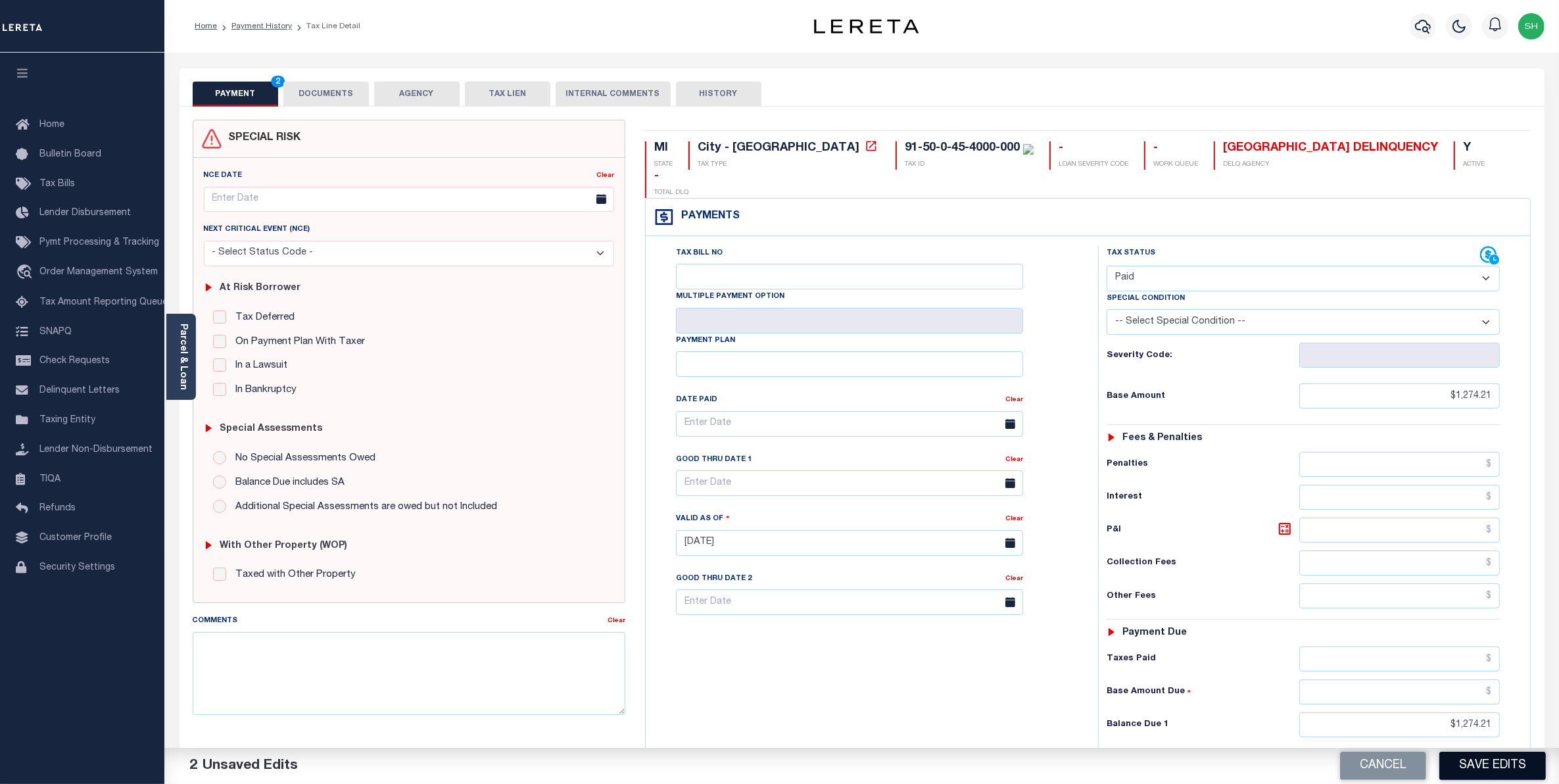
click at [1481, 768] on button "Save Edits" at bounding box center [1492, 765] width 106 height 28
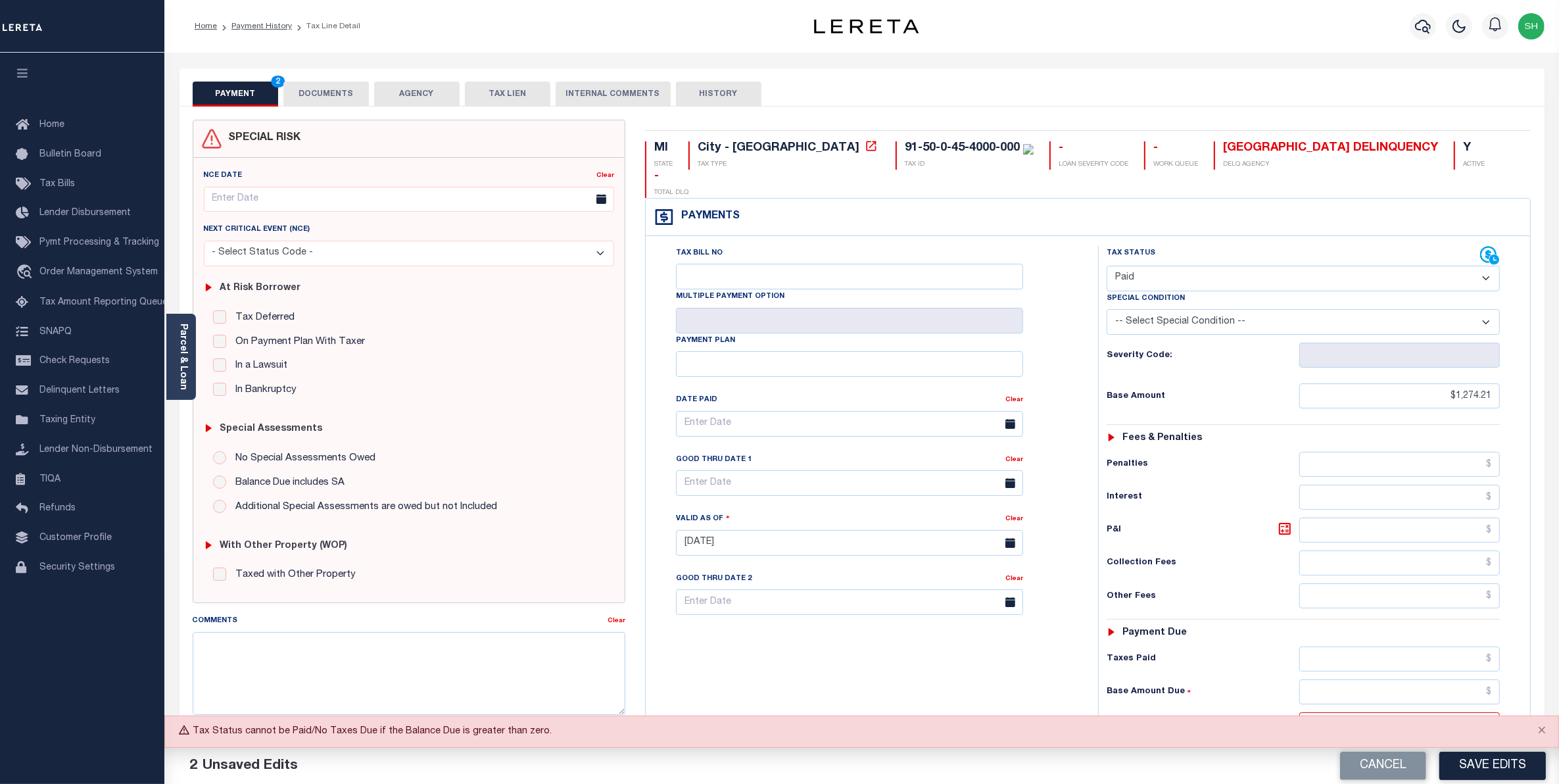
drag, startPoint x: 1448, startPoint y: 704, endPoint x: 1573, endPoint y: 678, distance: 127.7
click at [1558, 678] on html "Home Payment History Tax Line Detail" at bounding box center [780, 497] width 1559 height 994
type input "$0.00"
click at [1512, 760] on button "Save Edits" at bounding box center [1492, 765] width 106 height 28
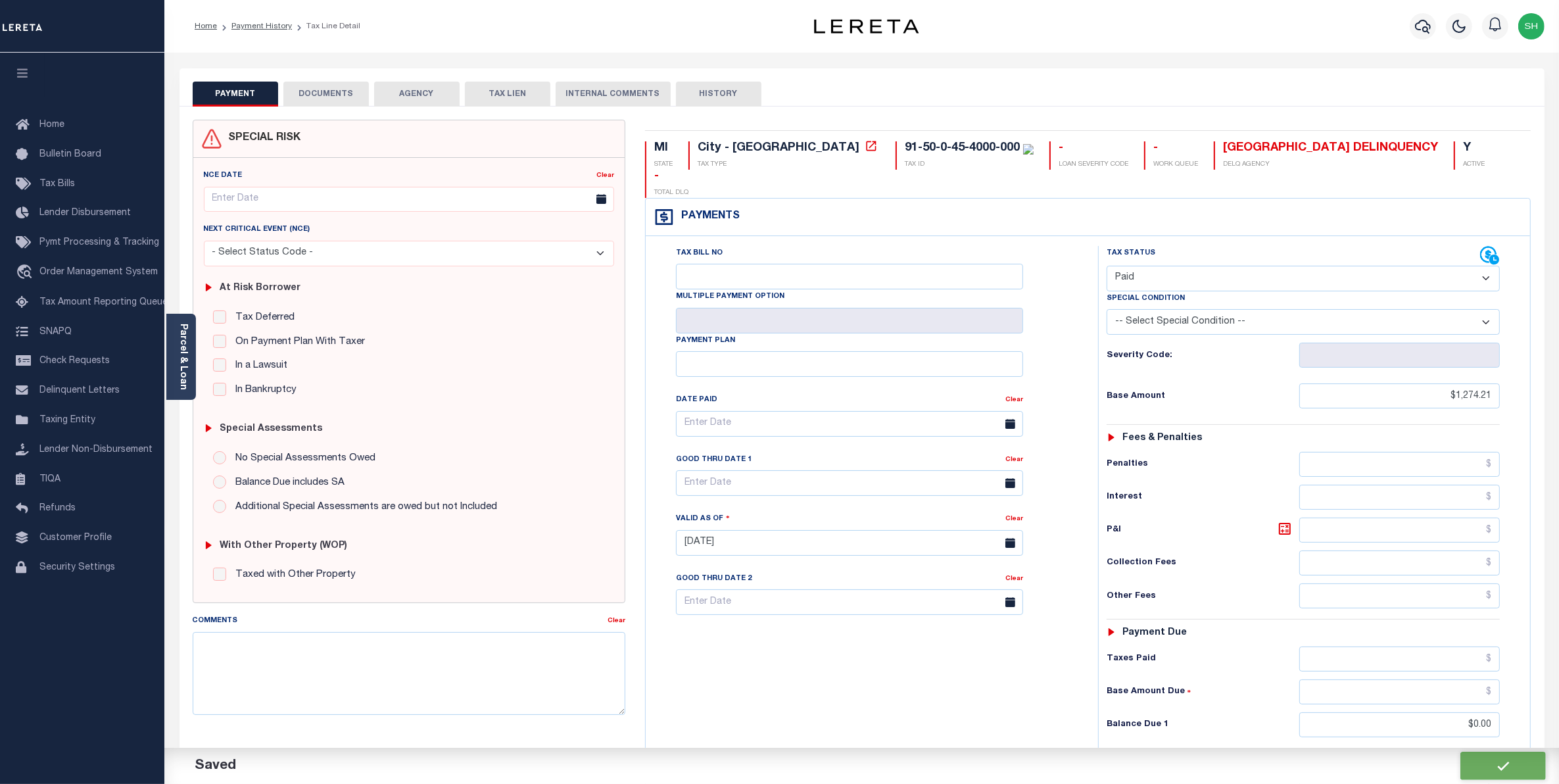
checkbox input "false"
type input "$1,274.21"
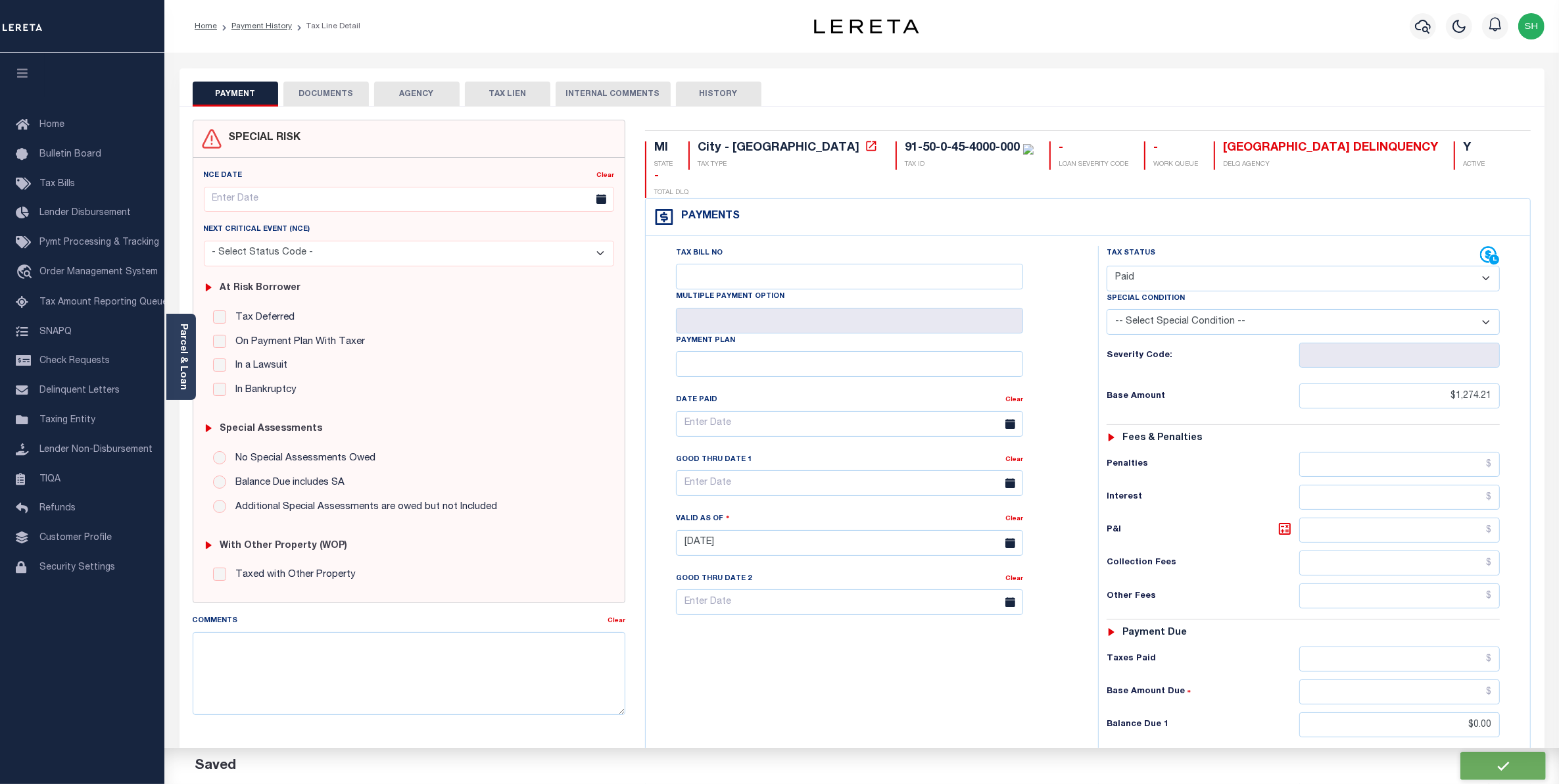
type input "$0"
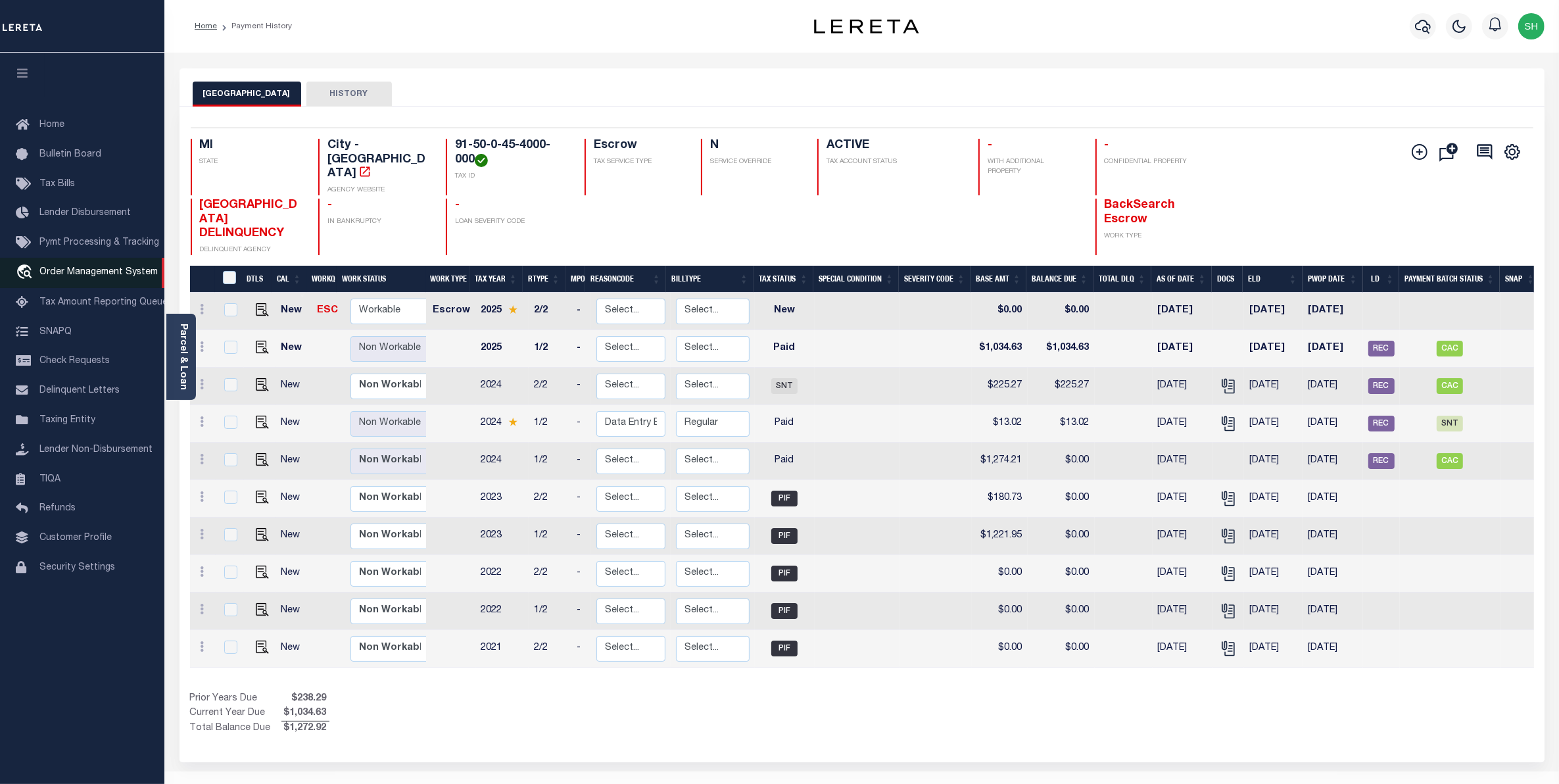
click at [63, 267] on link "travel_explore Order Management System" at bounding box center [82, 273] width 165 height 30
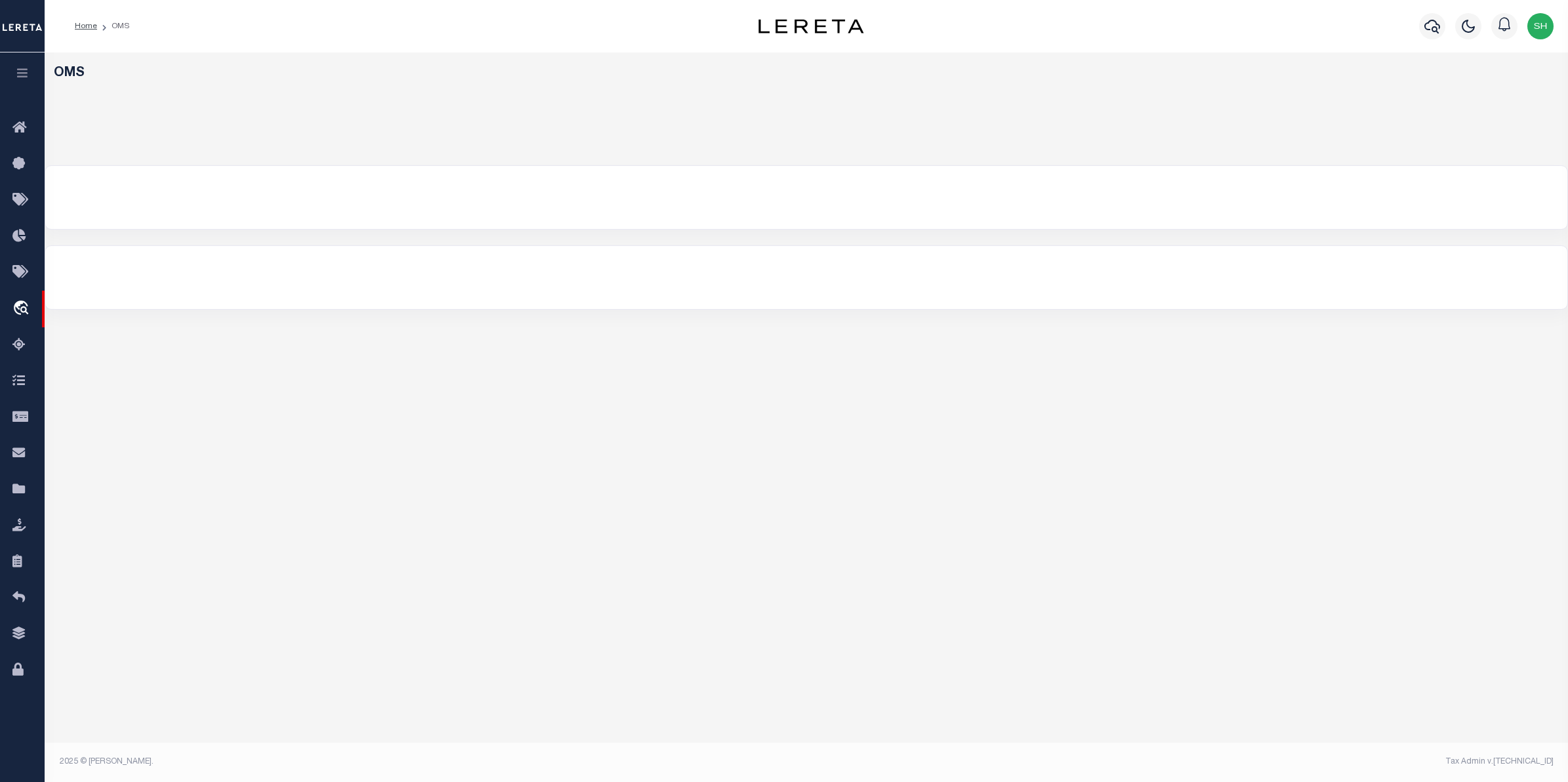
select select "200"
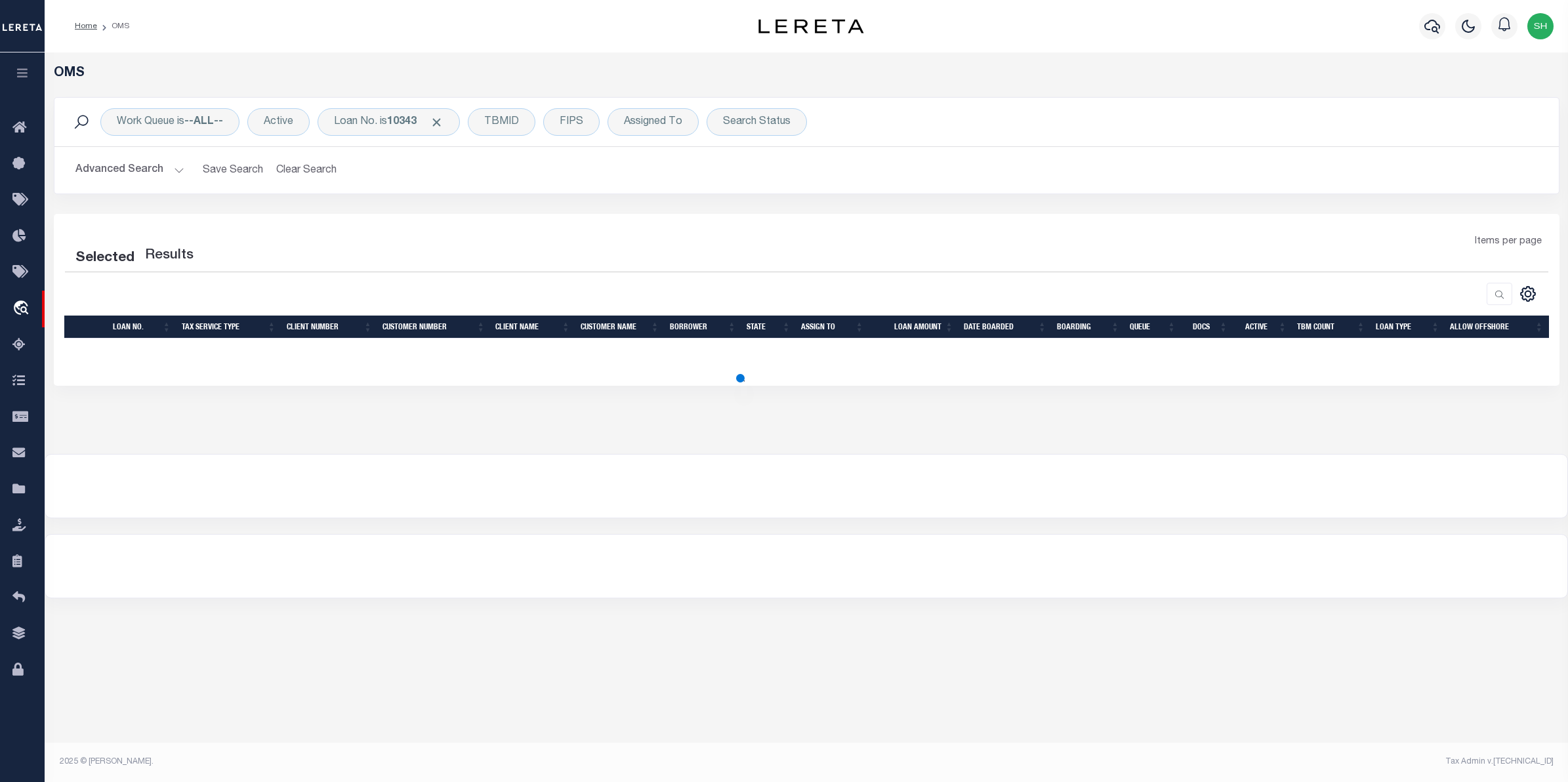
select select "200"
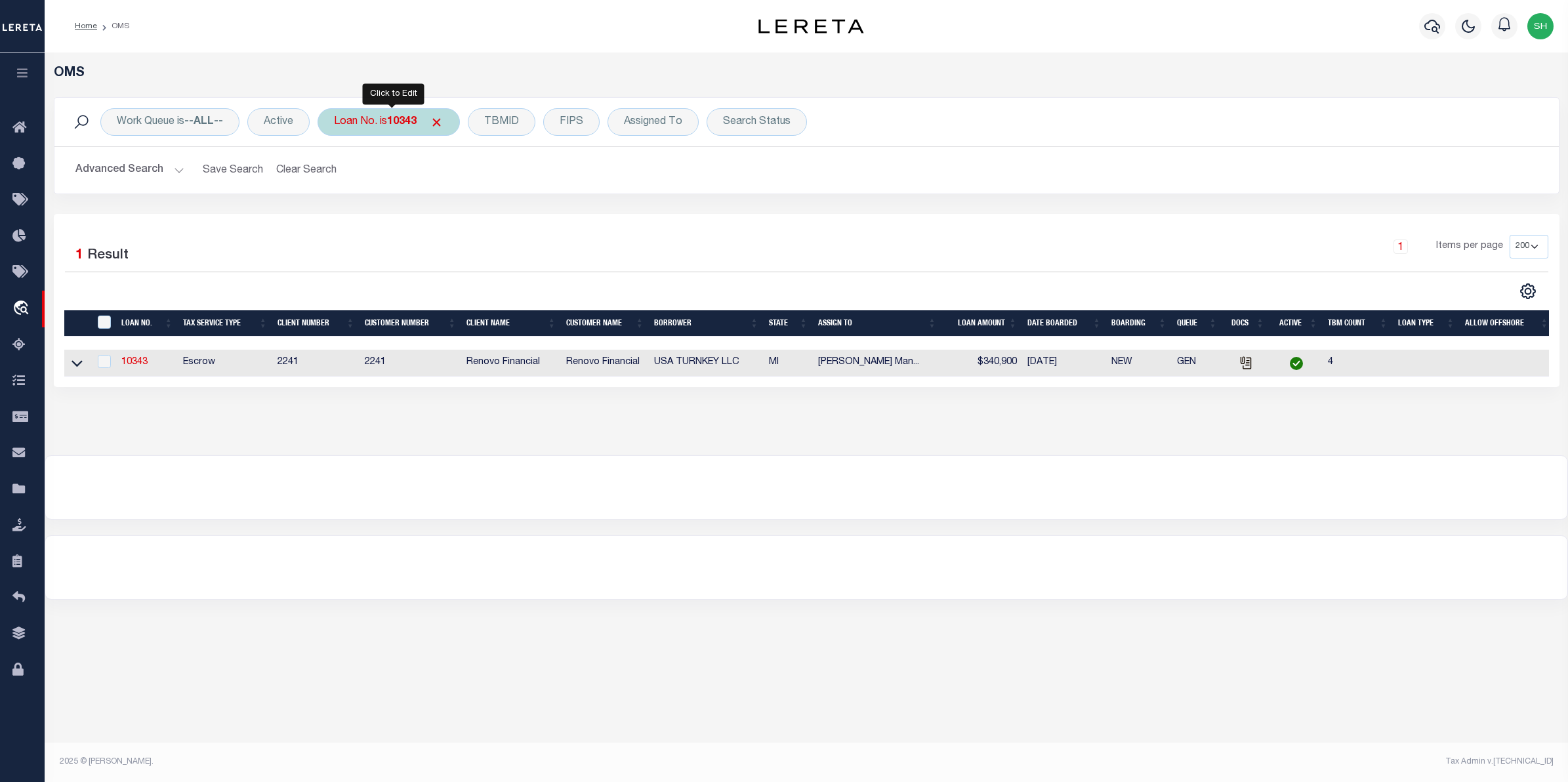
click at [361, 116] on div "Loan No. is 10343" at bounding box center [389, 122] width 142 height 27
type input "18745"
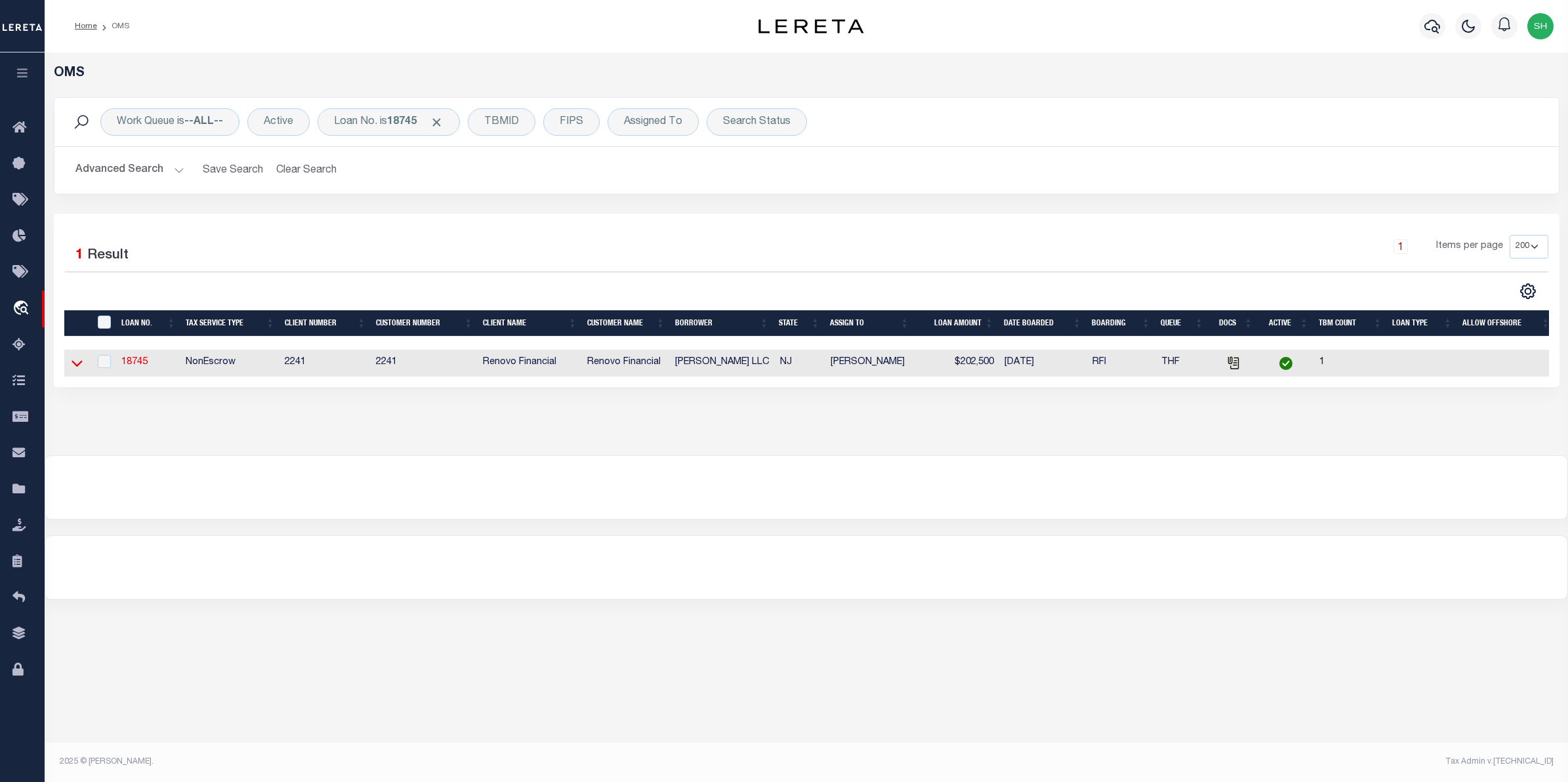
click at [76, 368] on icon at bounding box center [77, 363] width 11 height 14
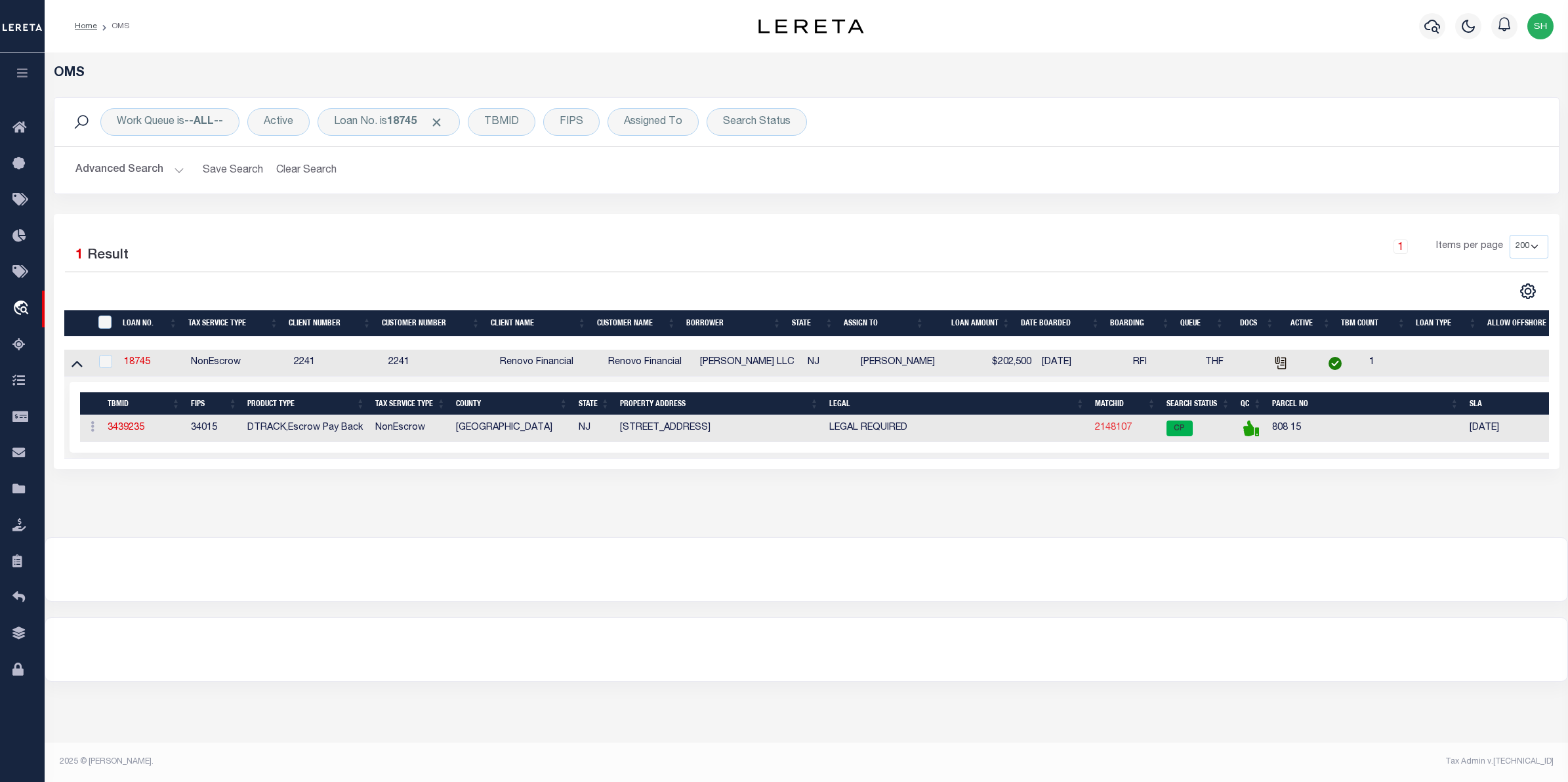
click at [1100, 427] on link "2148107" at bounding box center [1113, 427] width 37 height 9
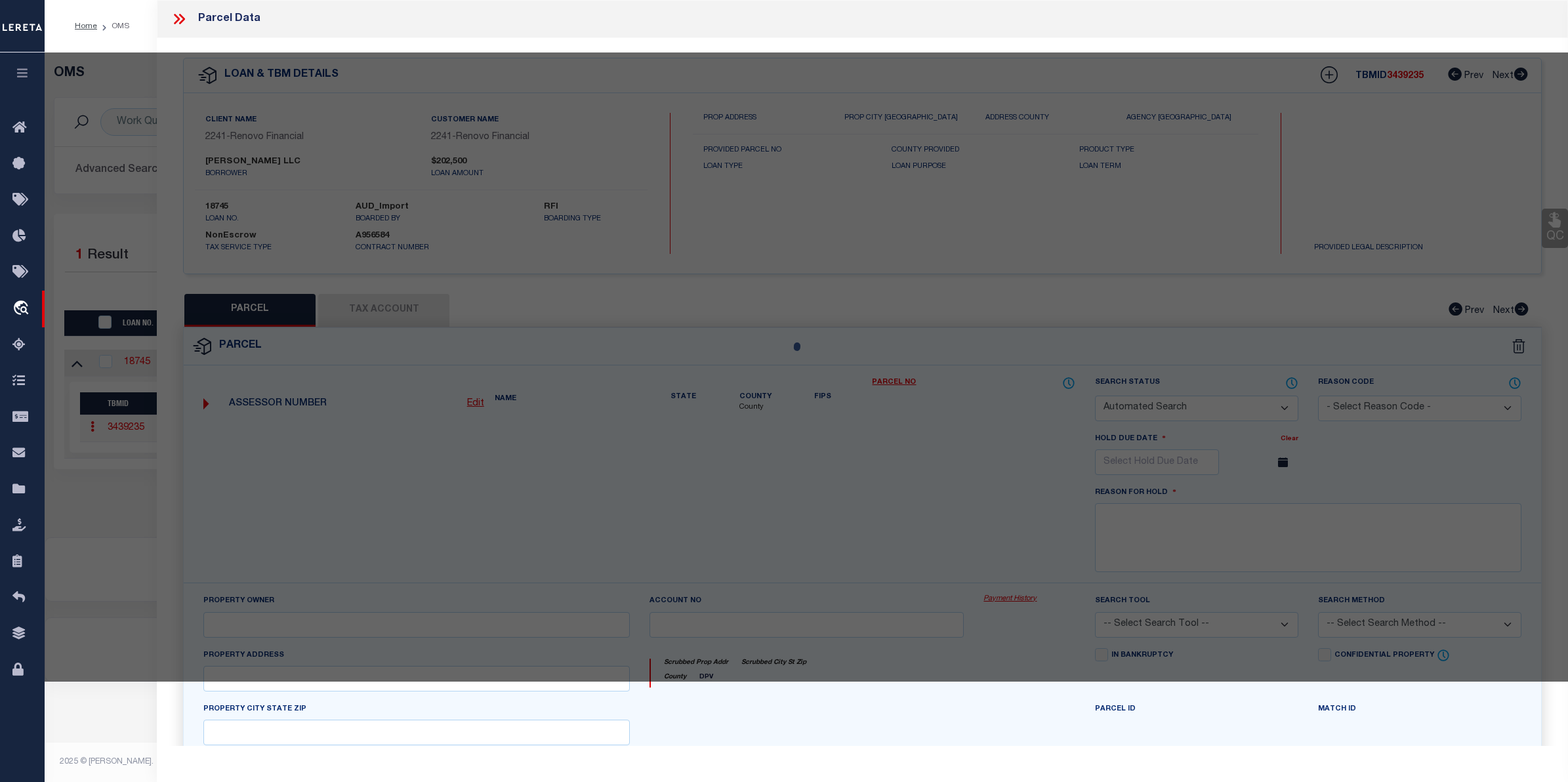
checkbox input "false"
select select "CP"
type input "[PERSON_NAME] LLC"
select select "AGW"
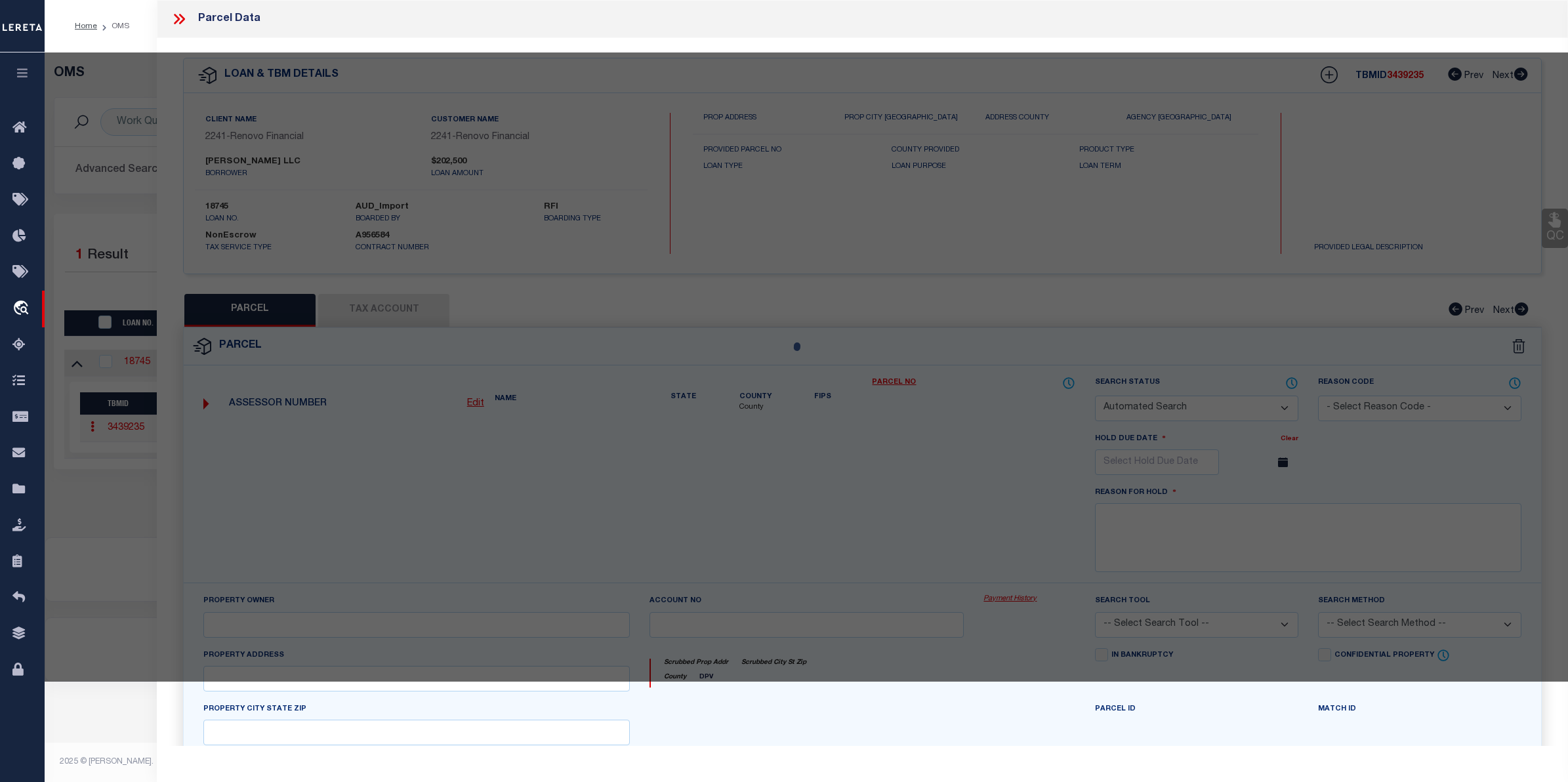
select select "LEG"
type input "141 W CHESTNUT ST"
checkbox input "false"
type textarea "Block: 808 Lot: 15"
type textarea "No issue updating taxID to match existing masks. MLC 7/23/2025 Unable to add th…"
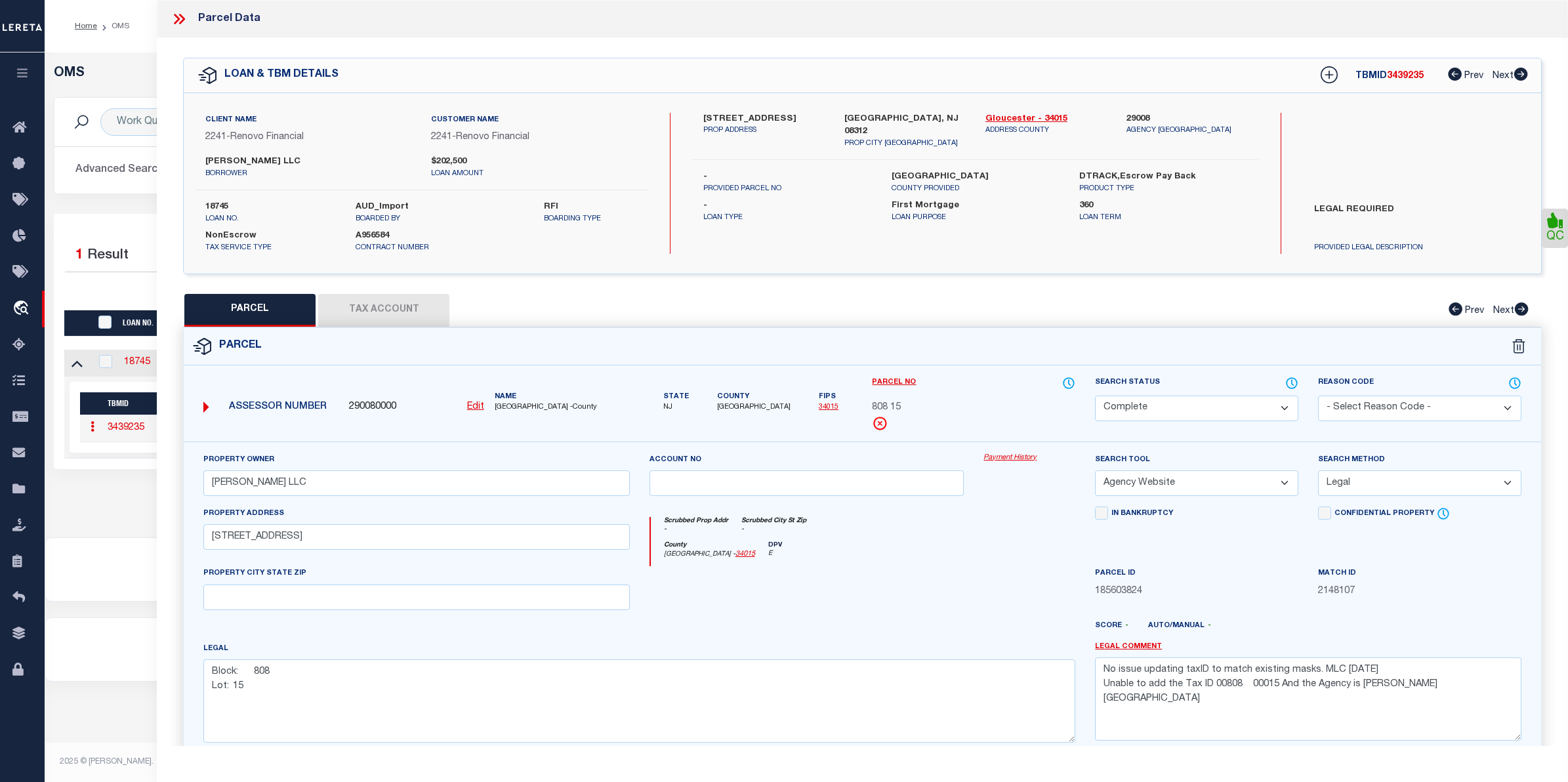
click at [1004, 455] on link "Payment History" at bounding box center [1029, 458] width 92 height 11
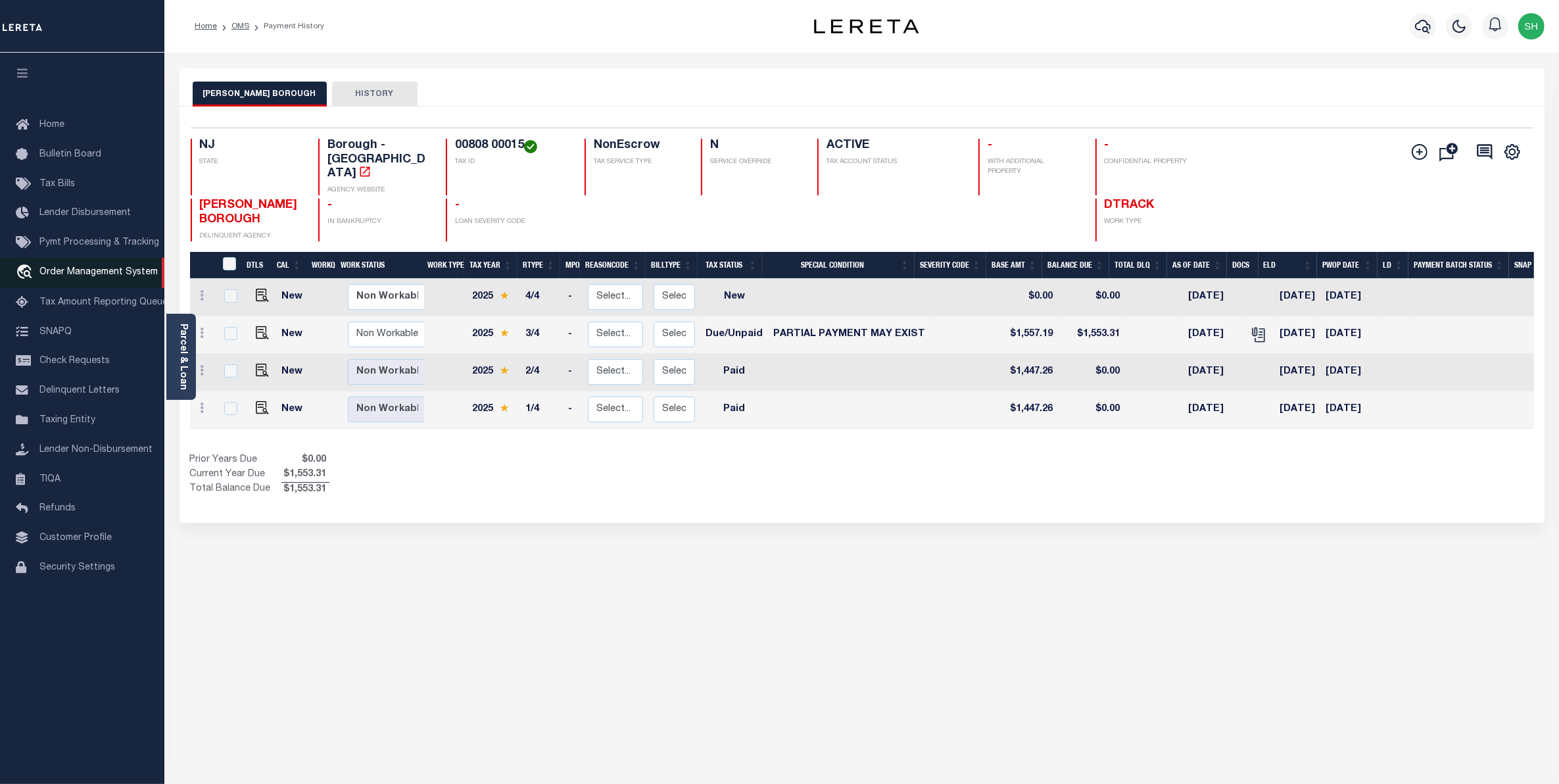
click at [86, 273] on span "Order Management System" at bounding box center [99, 272] width 118 height 9
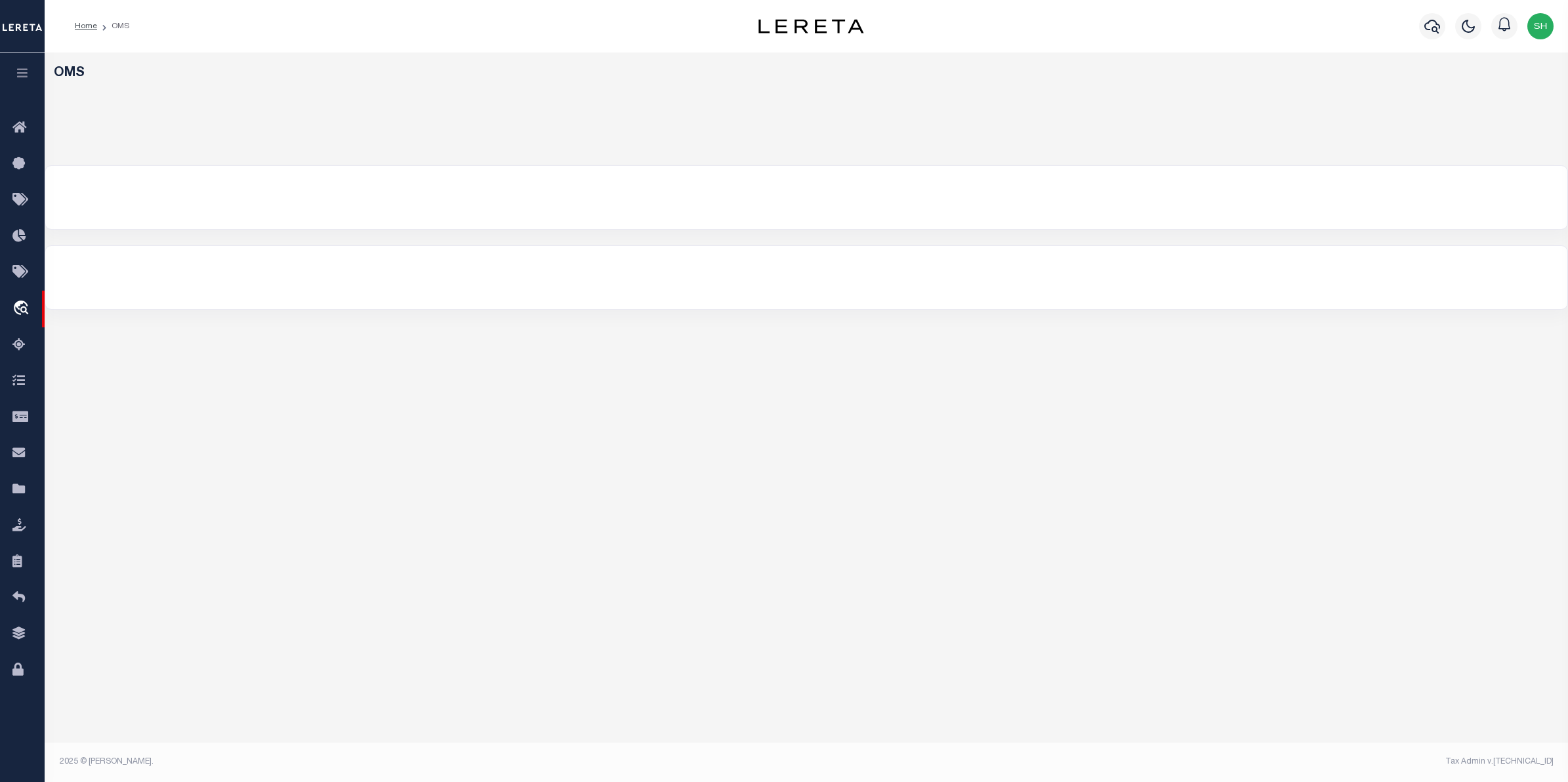
select select "200"
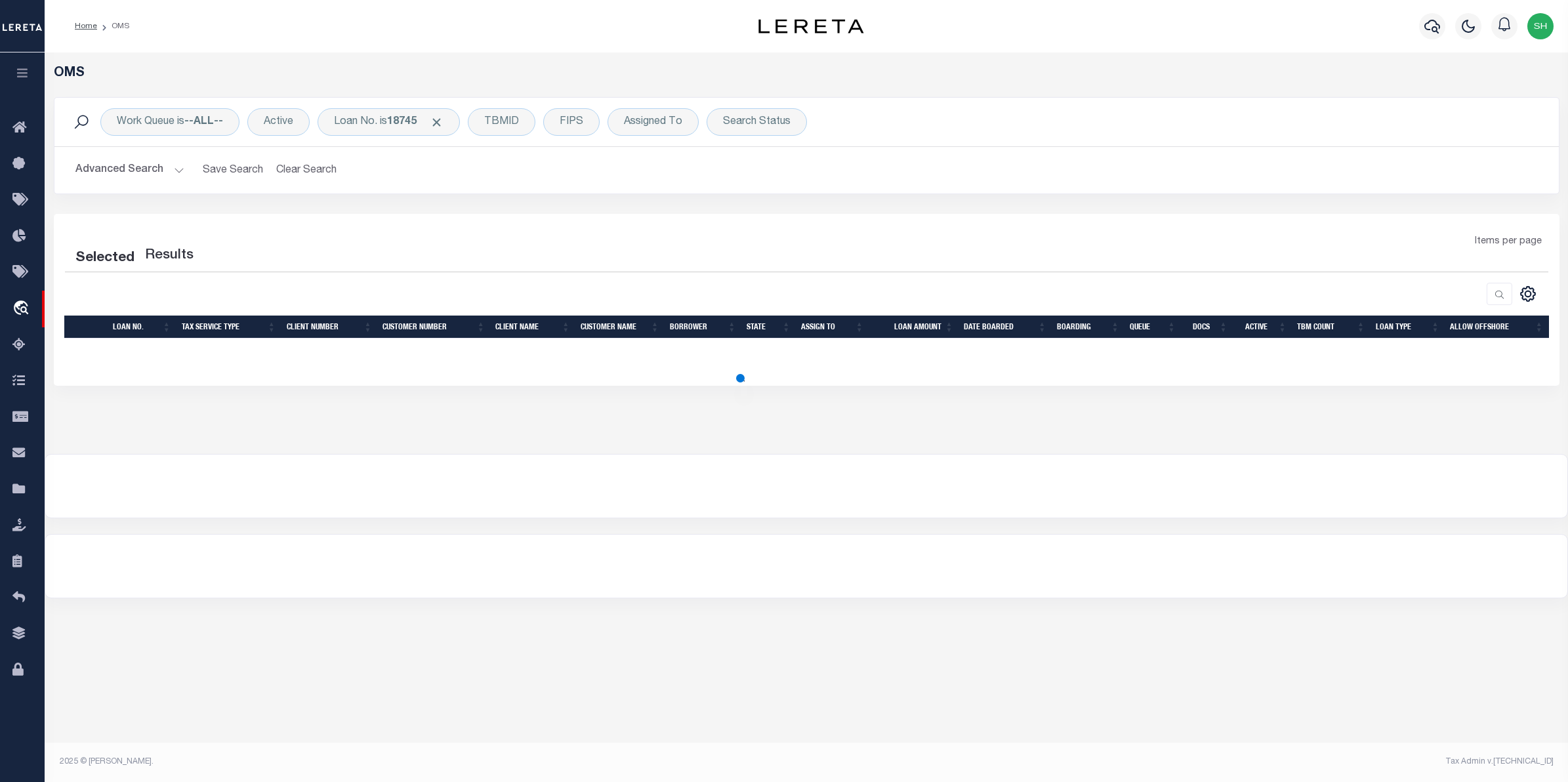
select select "200"
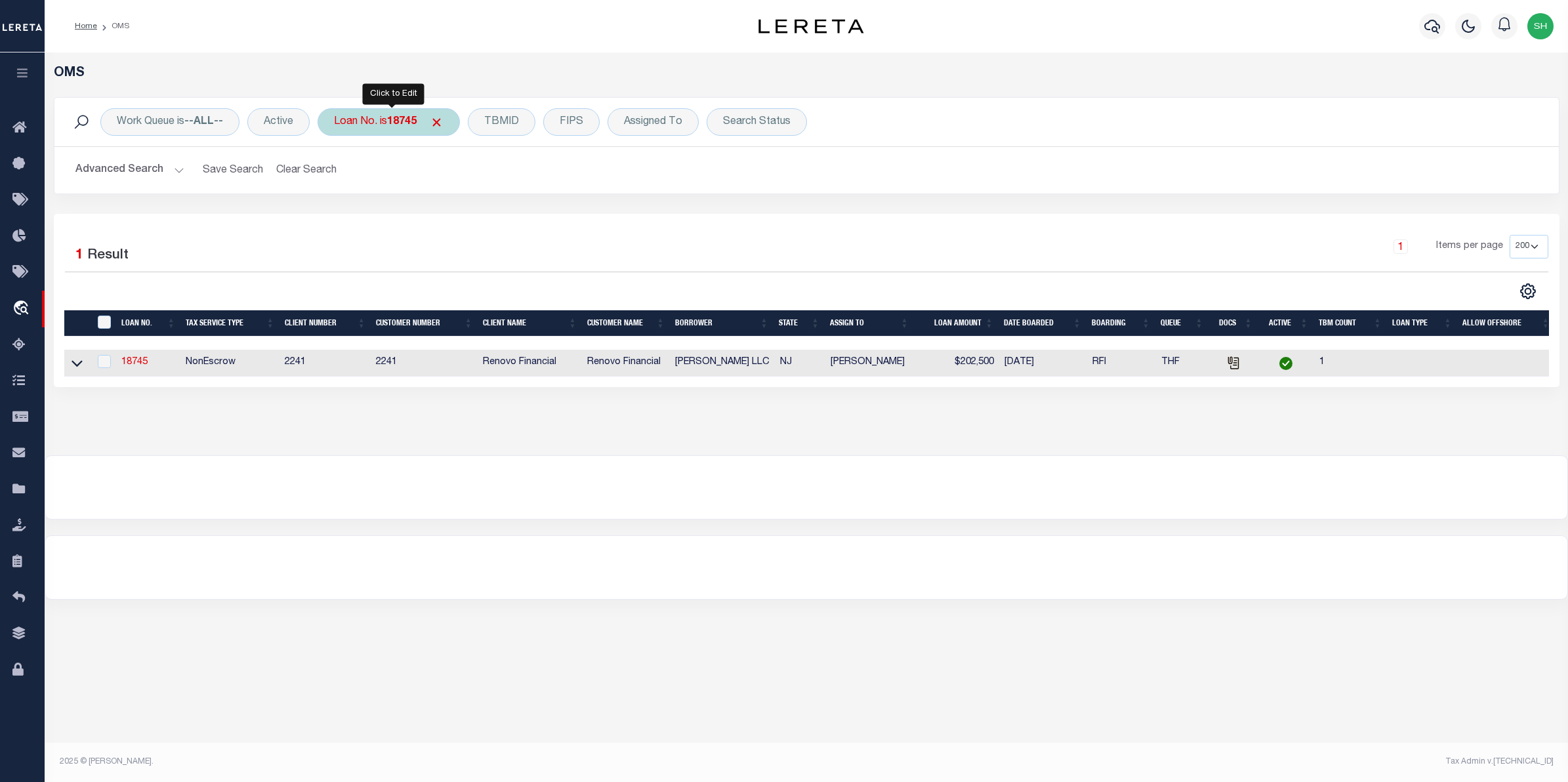
click at [404, 129] on div "Loan No. is 18745" at bounding box center [389, 122] width 142 height 27
type input "10020334"
click at [79, 364] on icon at bounding box center [77, 363] width 11 height 14
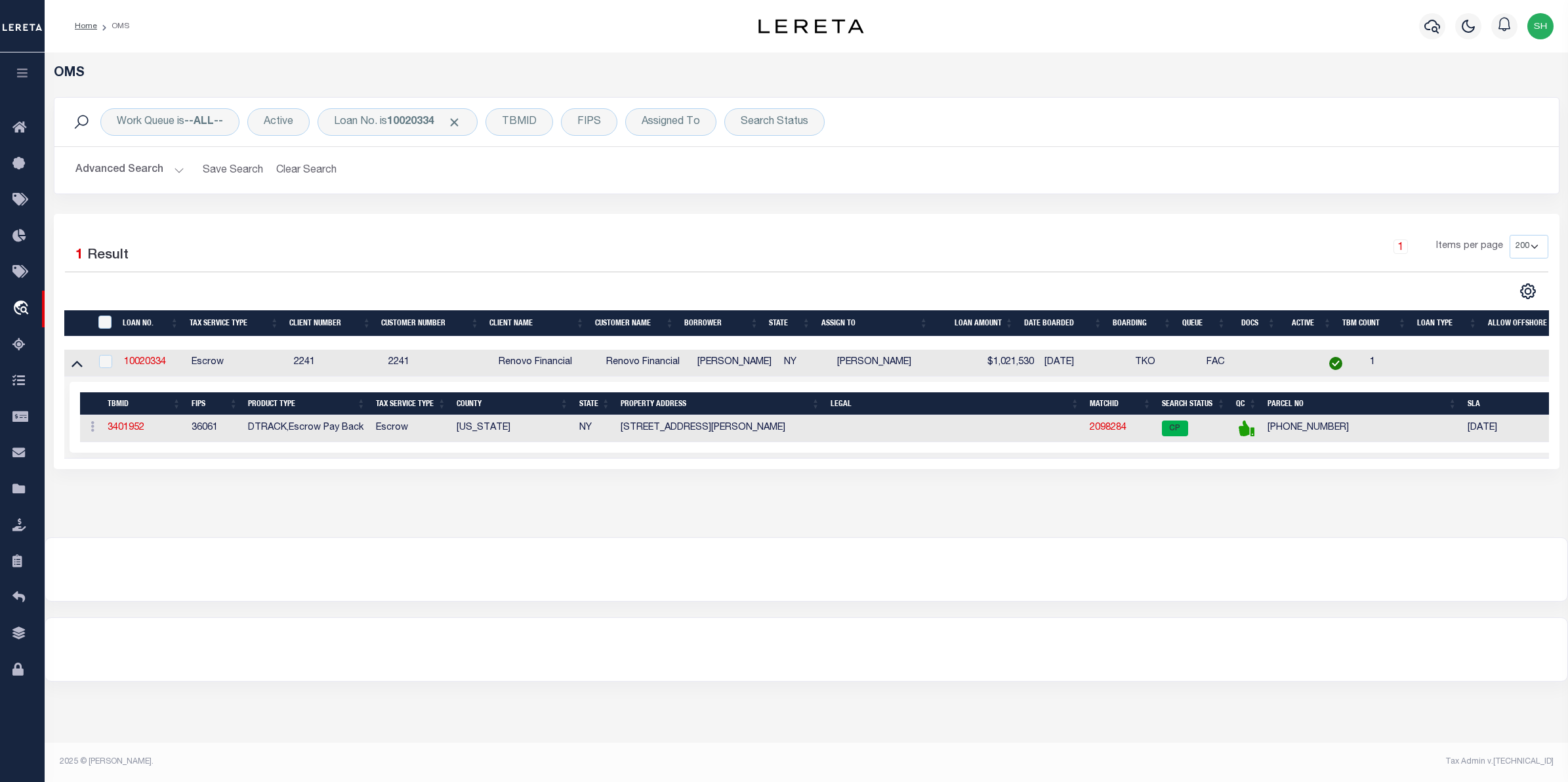
click at [1099, 424] on td "2098284" at bounding box center [1120, 429] width 72 height 27
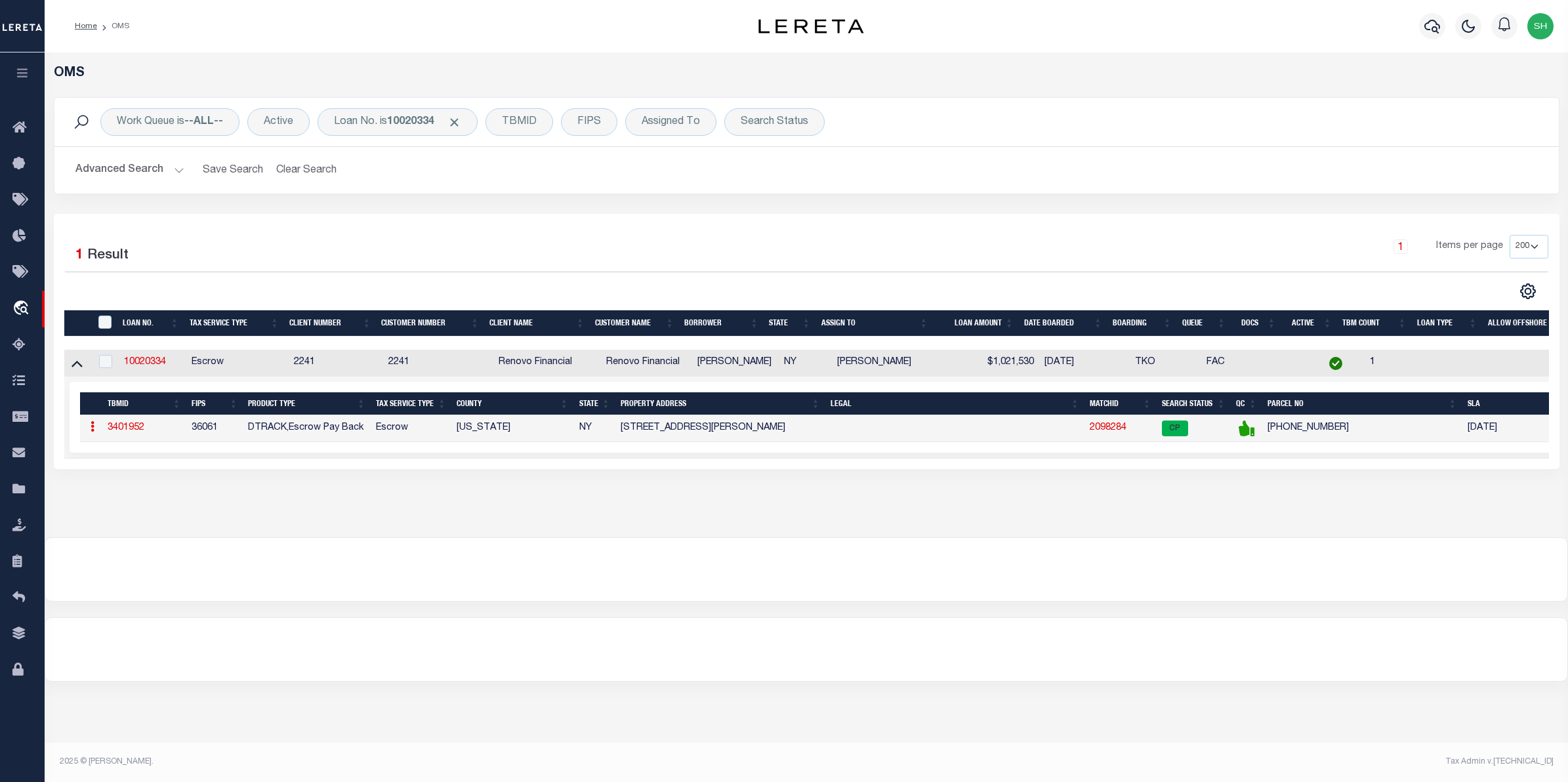
click at [1099, 427] on link "2098284" at bounding box center [1108, 427] width 37 height 9
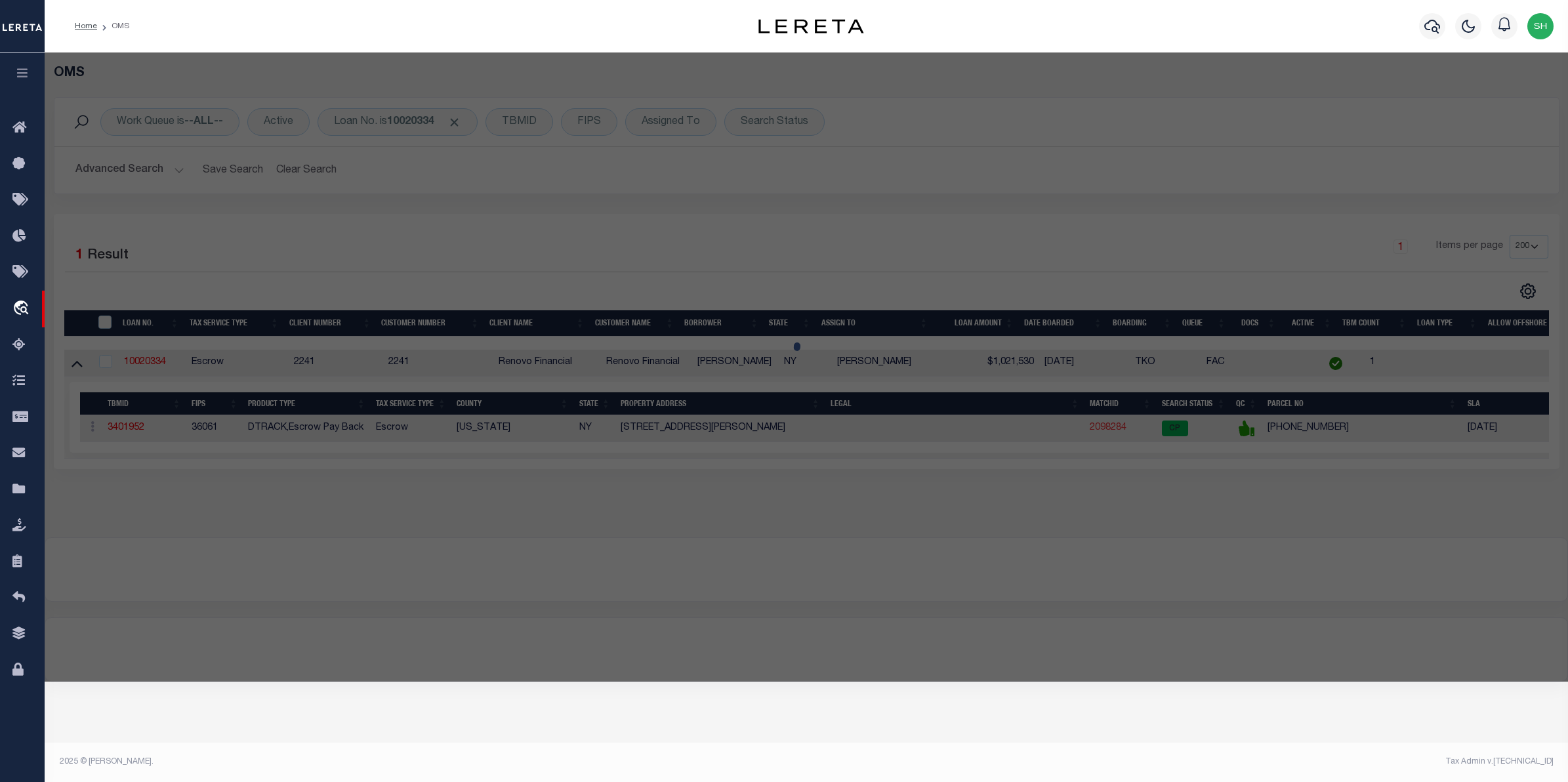
checkbox input "false"
select select "CP"
type input "[PERSON_NAME]"
select select "AGW"
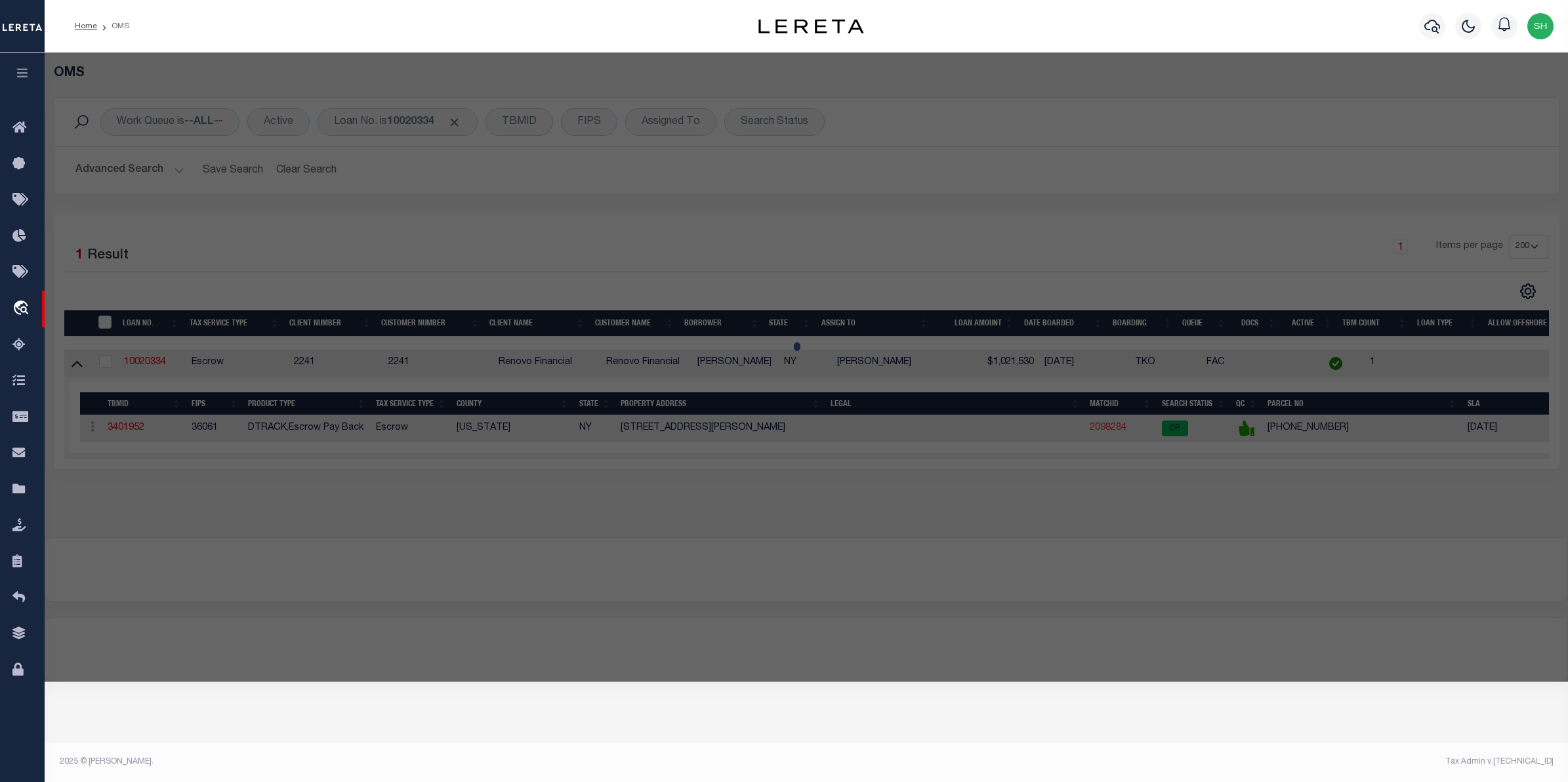
select select "ADD"
type input "[STREET_ADDRESS][PERSON_NAME]"
checkbox input "false"
type input "[US_STATE][GEOGRAPHIC_DATA]"
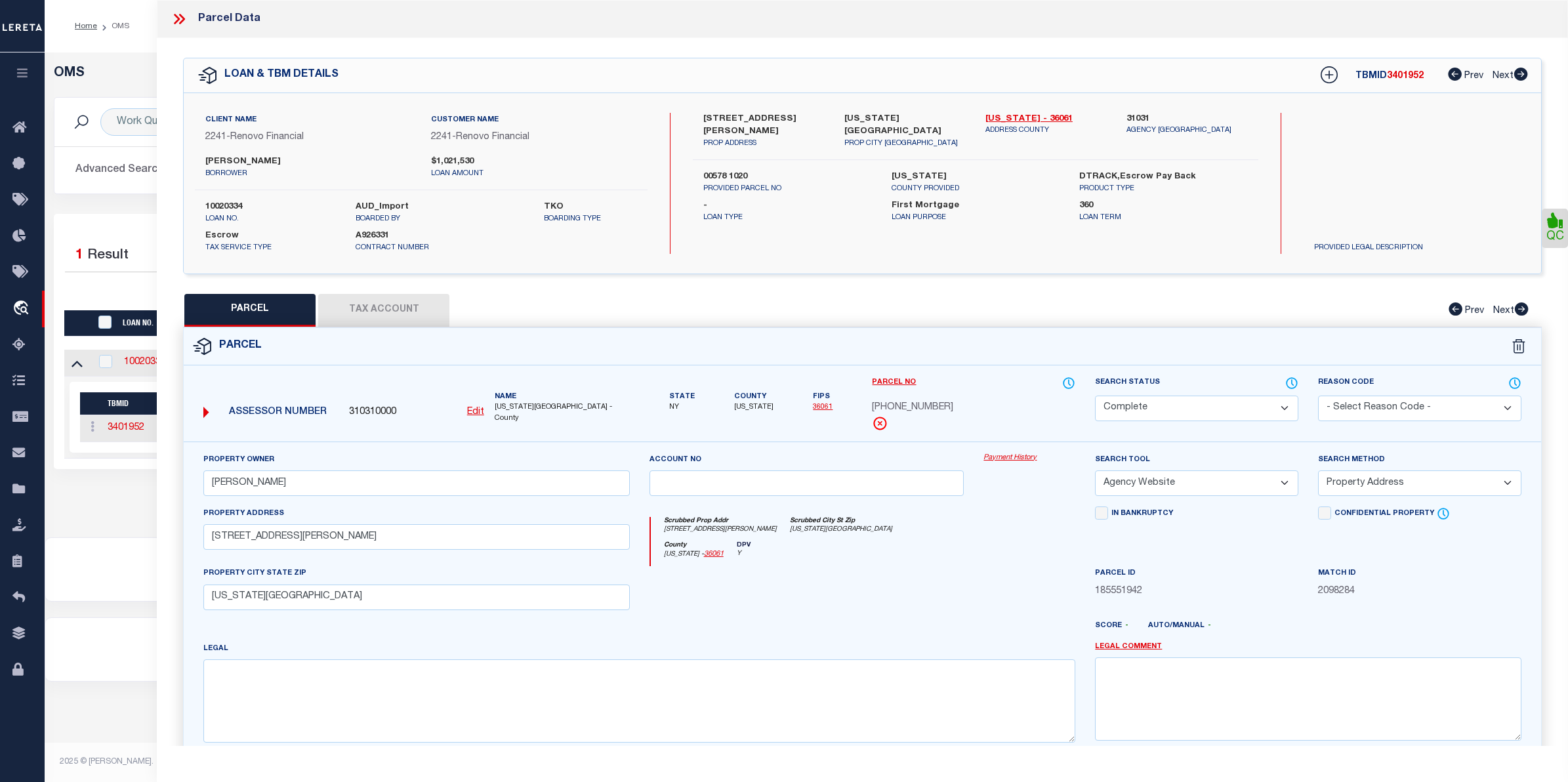
click at [1034, 460] on link "Payment History" at bounding box center [1029, 458] width 92 height 11
